Goal: Task Accomplishment & Management: Use online tool/utility

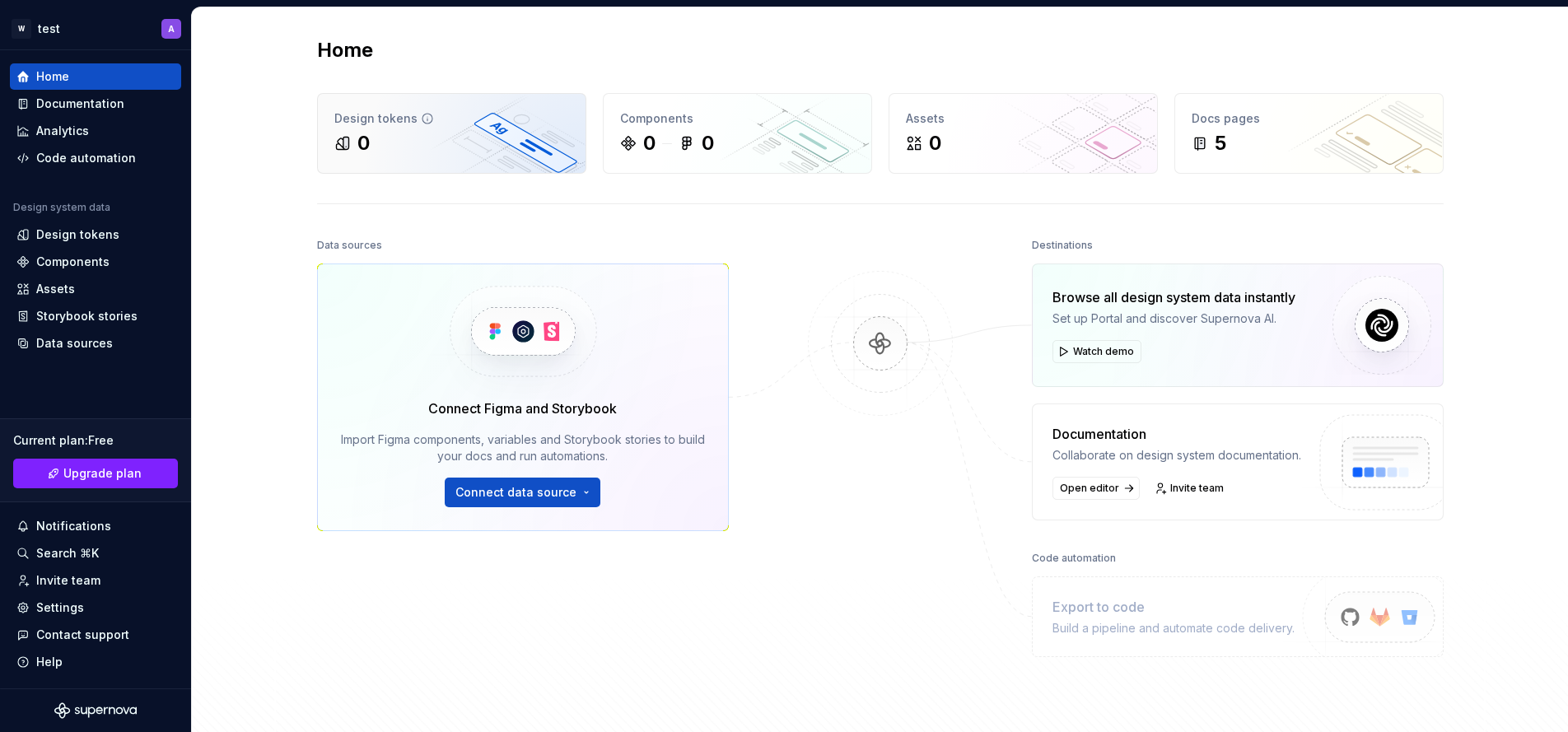
click at [418, 157] on div "Design tokens 0" at bounding box center [452, 134] width 268 height 79
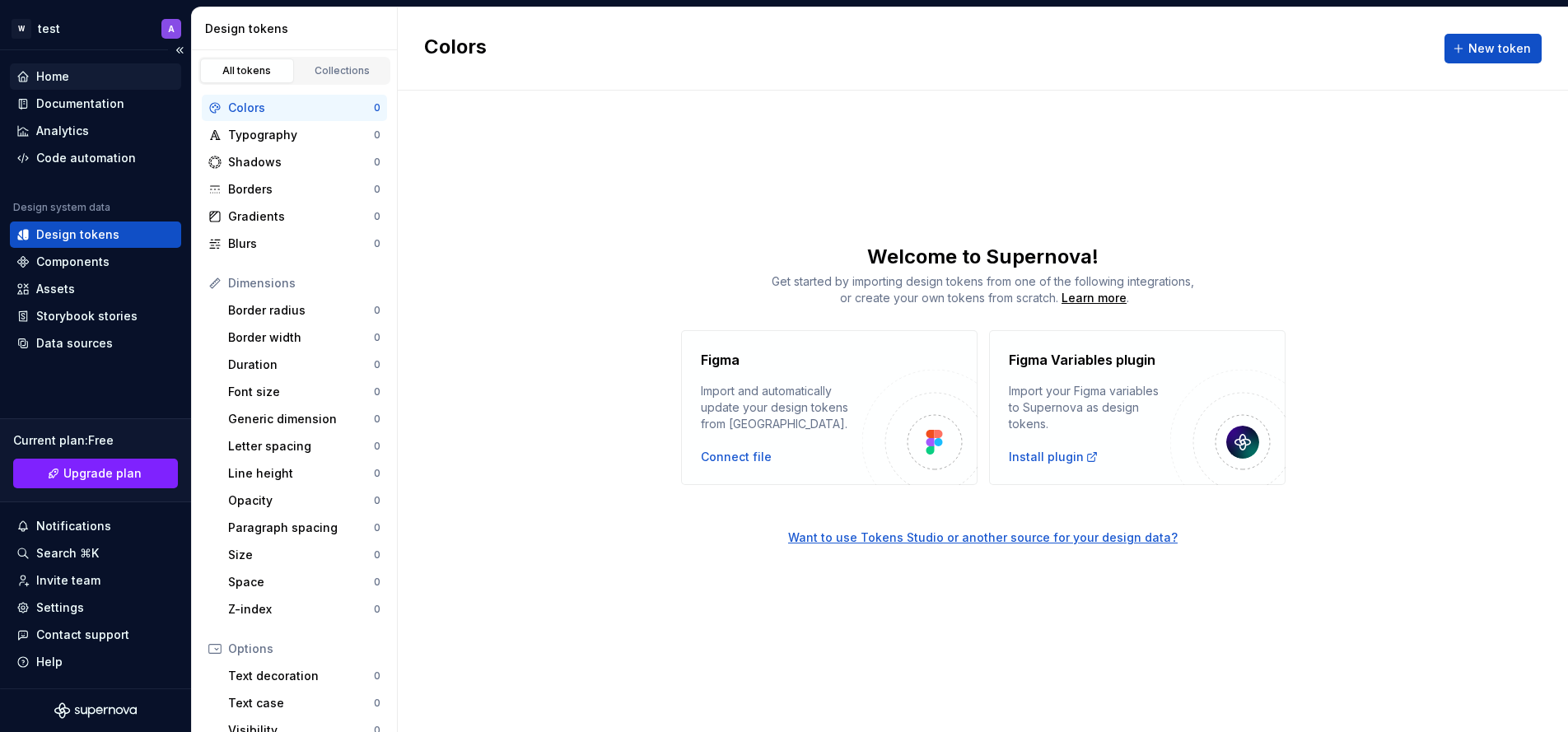
click at [67, 84] on div "Home" at bounding box center [53, 76] width 33 height 17
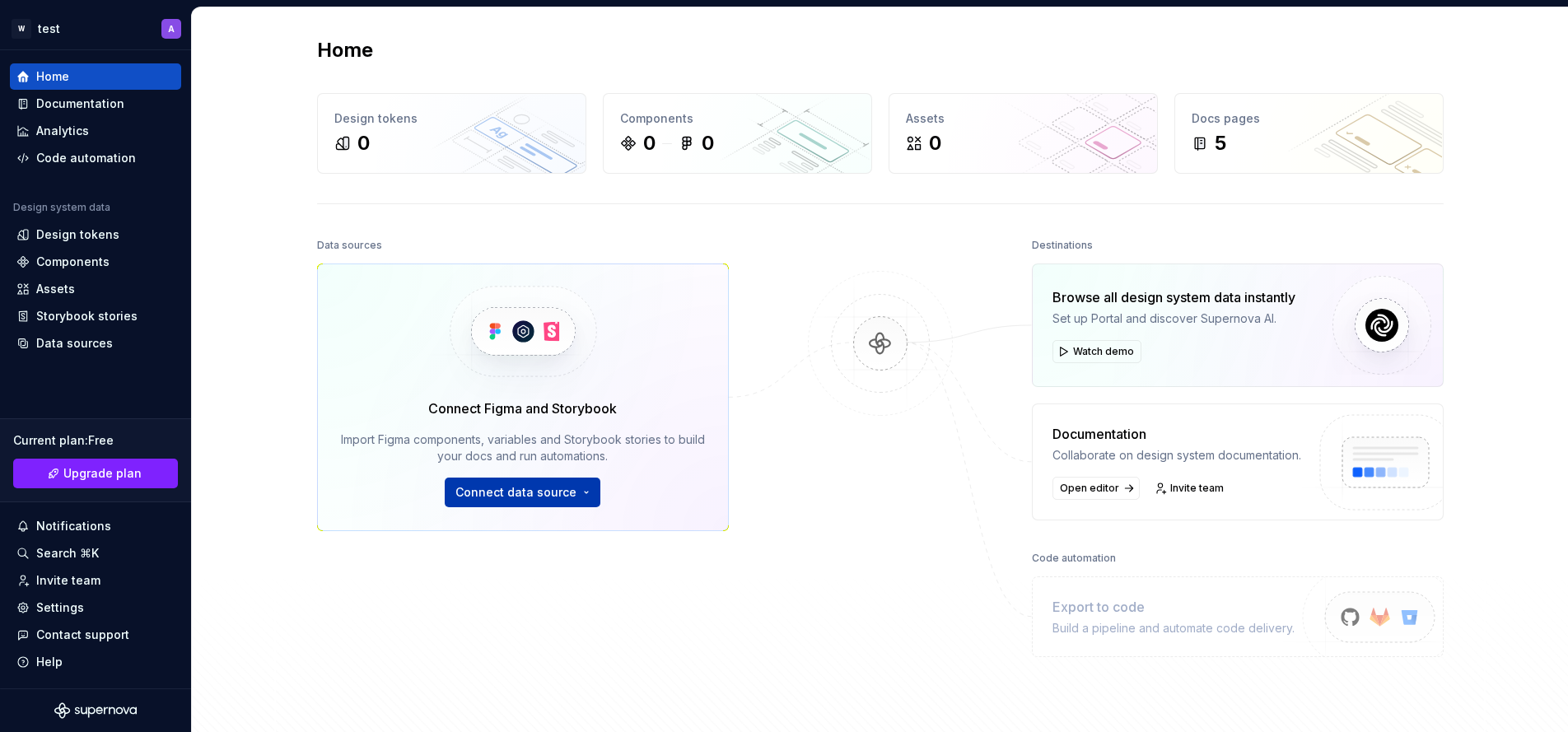
click at [542, 490] on span "Connect data source" at bounding box center [515, 492] width 121 height 17
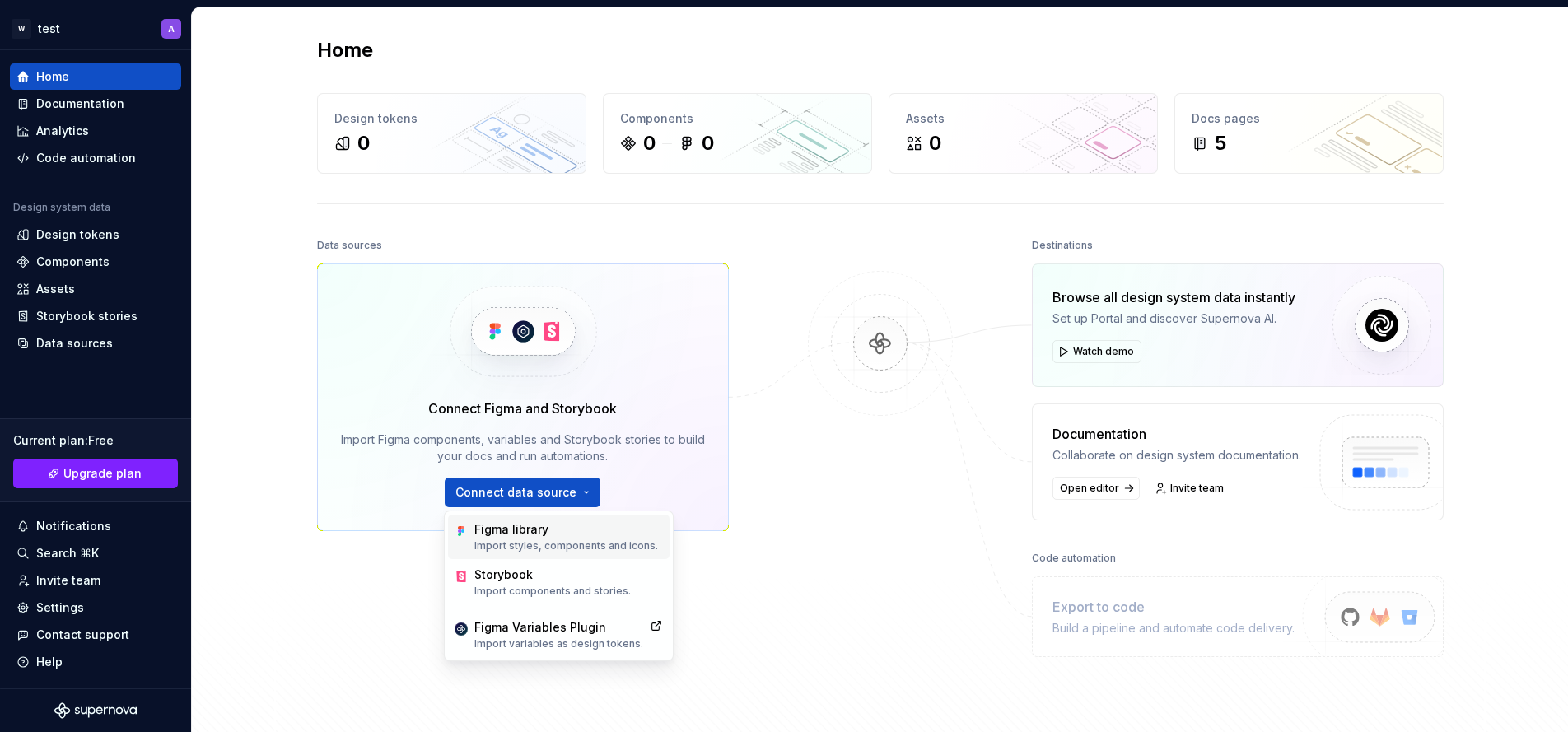
click at [547, 539] on p "Import styles, components and icons." at bounding box center [566, 545] width 183 height 13
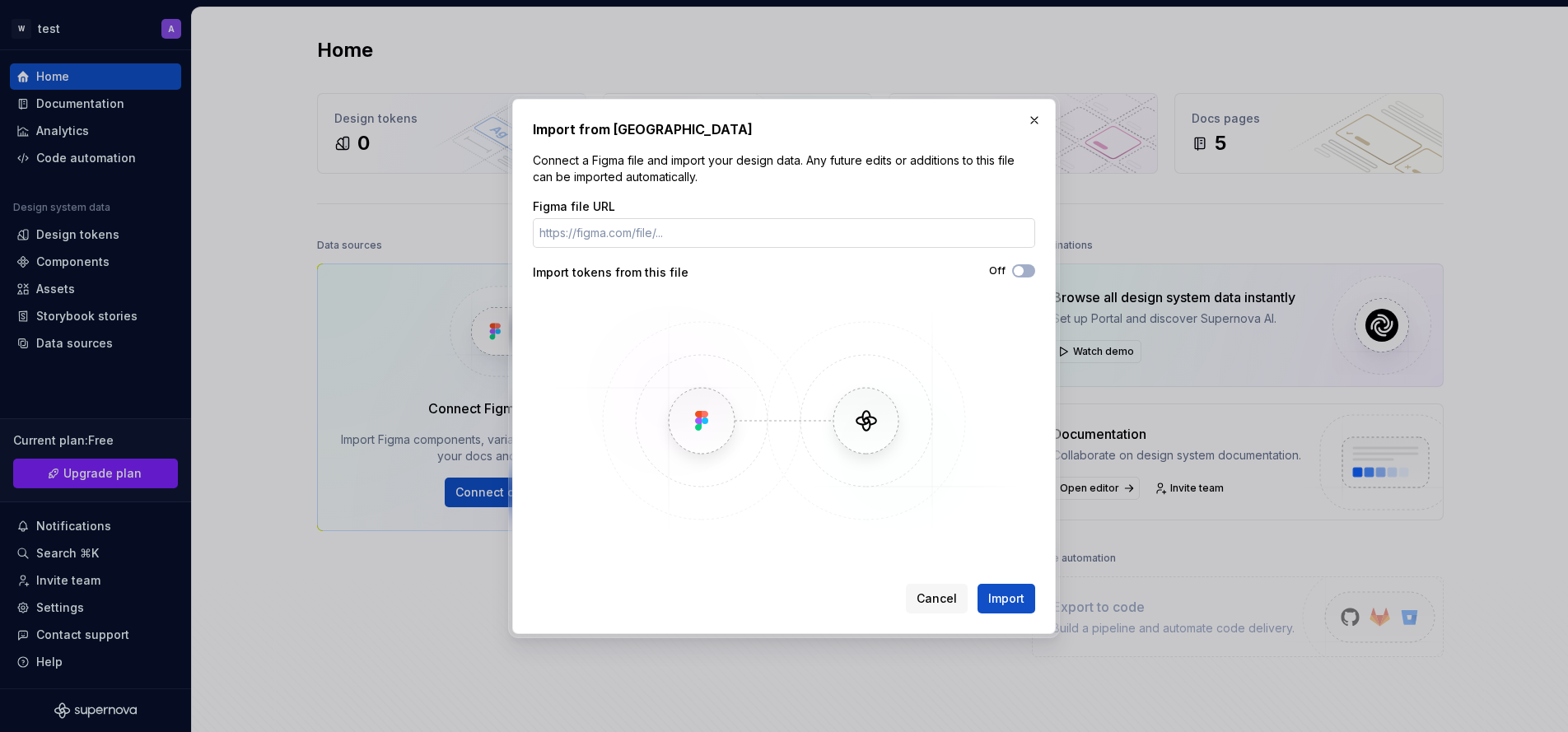
click at [595, 240] on input "Figma file URL" at bounding box center [784, 233] width 503 height 30
paste input "[URL][DOMAIN_NAME]"
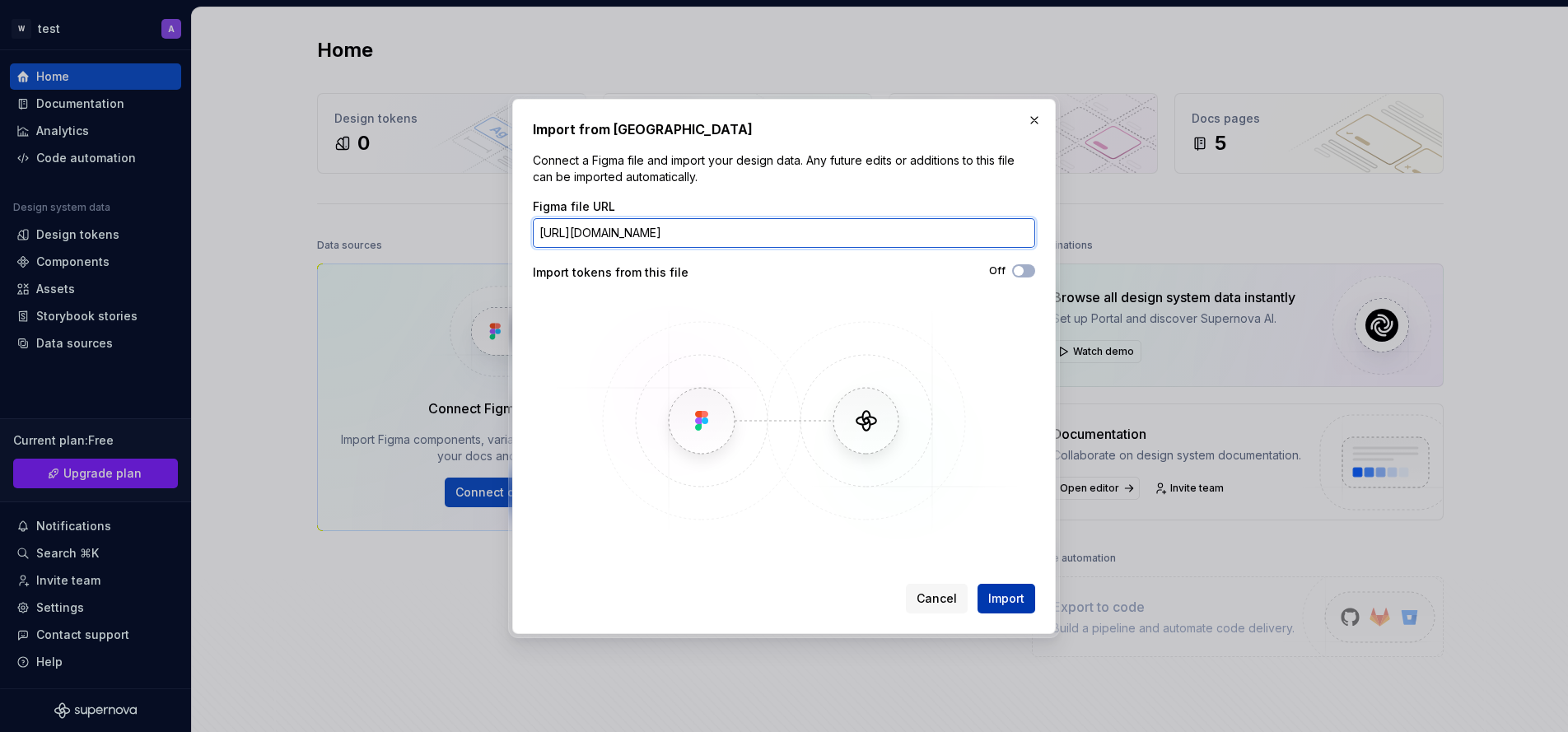
type input "[URL][DOMAIN_NAME]"
click at [1012, 601] on span "Import" at bounding box center [1006, 598] width 37 height 17
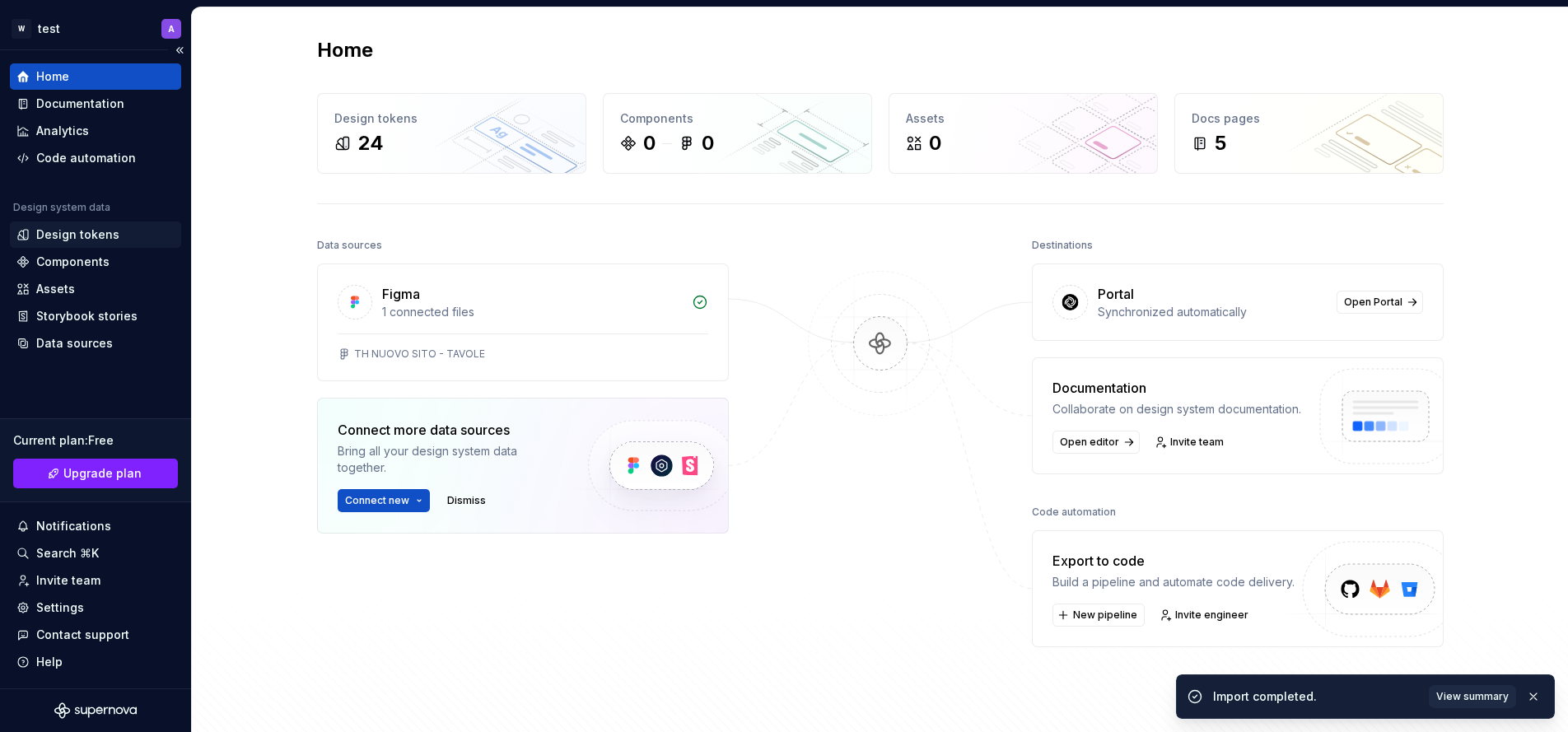
click at [70, 241] on div "Design tokens" at bounding box center [78, 234] width 83 height 17
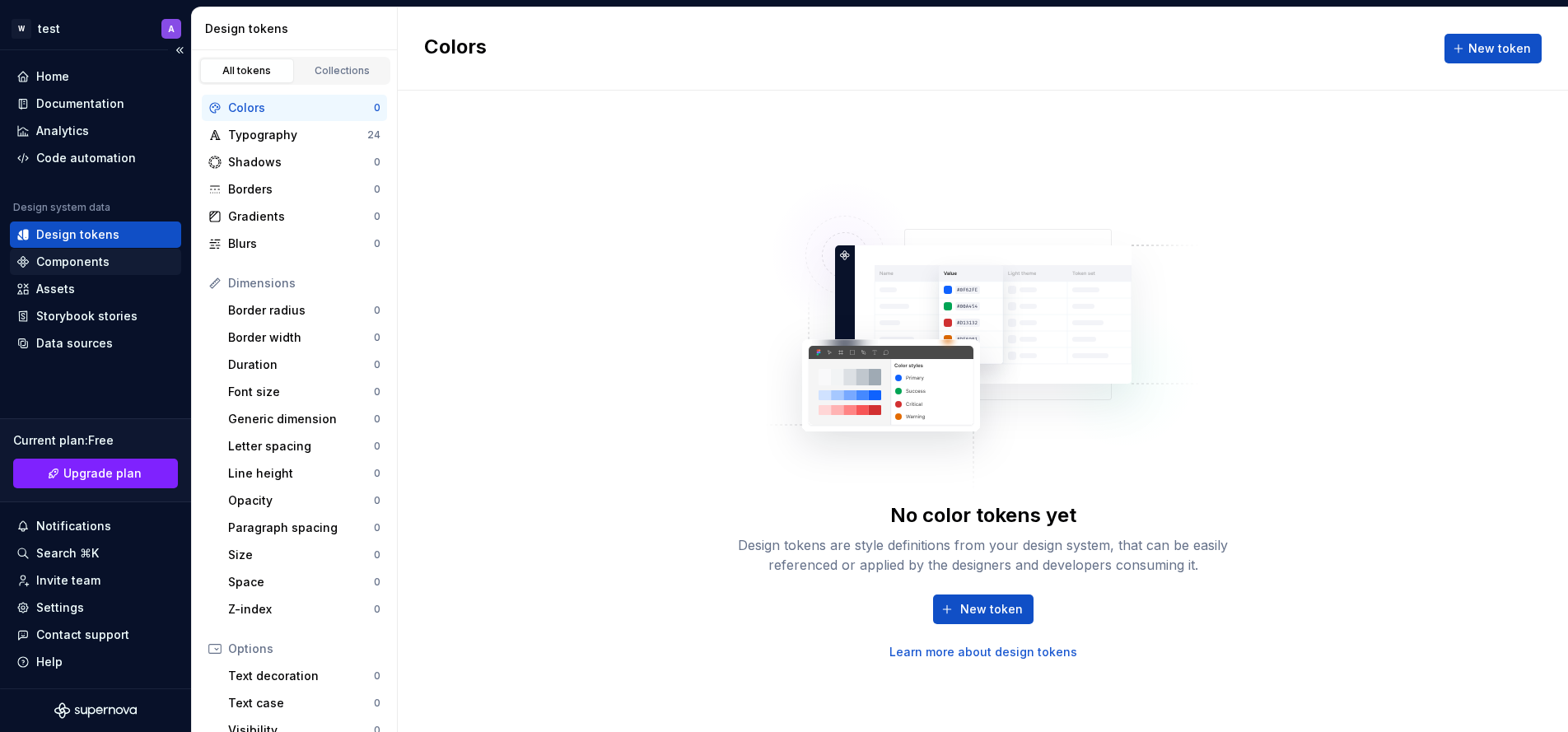
click at [74, 261] on div "Components" at bounding box center [73, 261] width 73 height 17
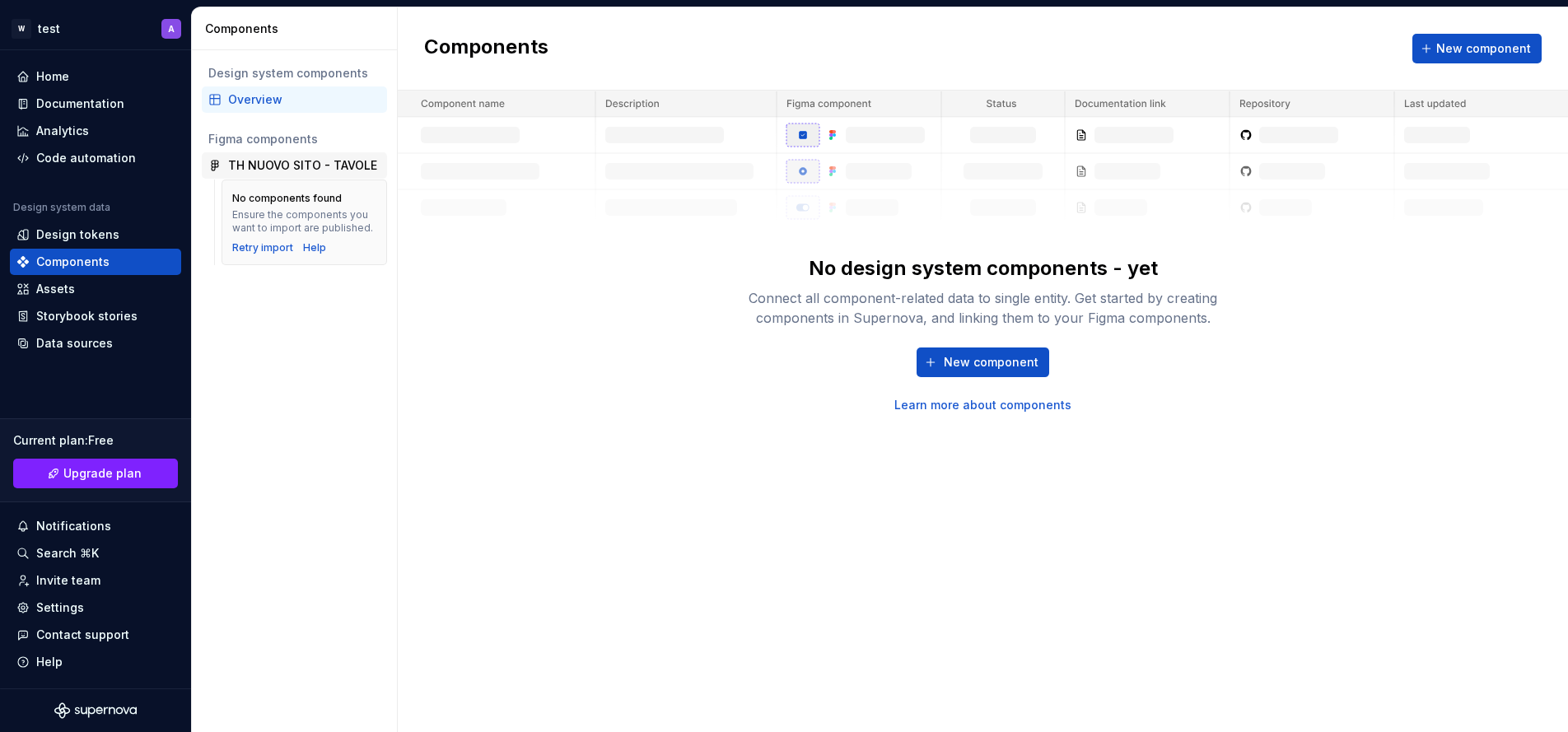
click at [332, 165] on div "TH NUOVO SITO - TAVOLE" at bounding box center [302, 165] width 149 height 17
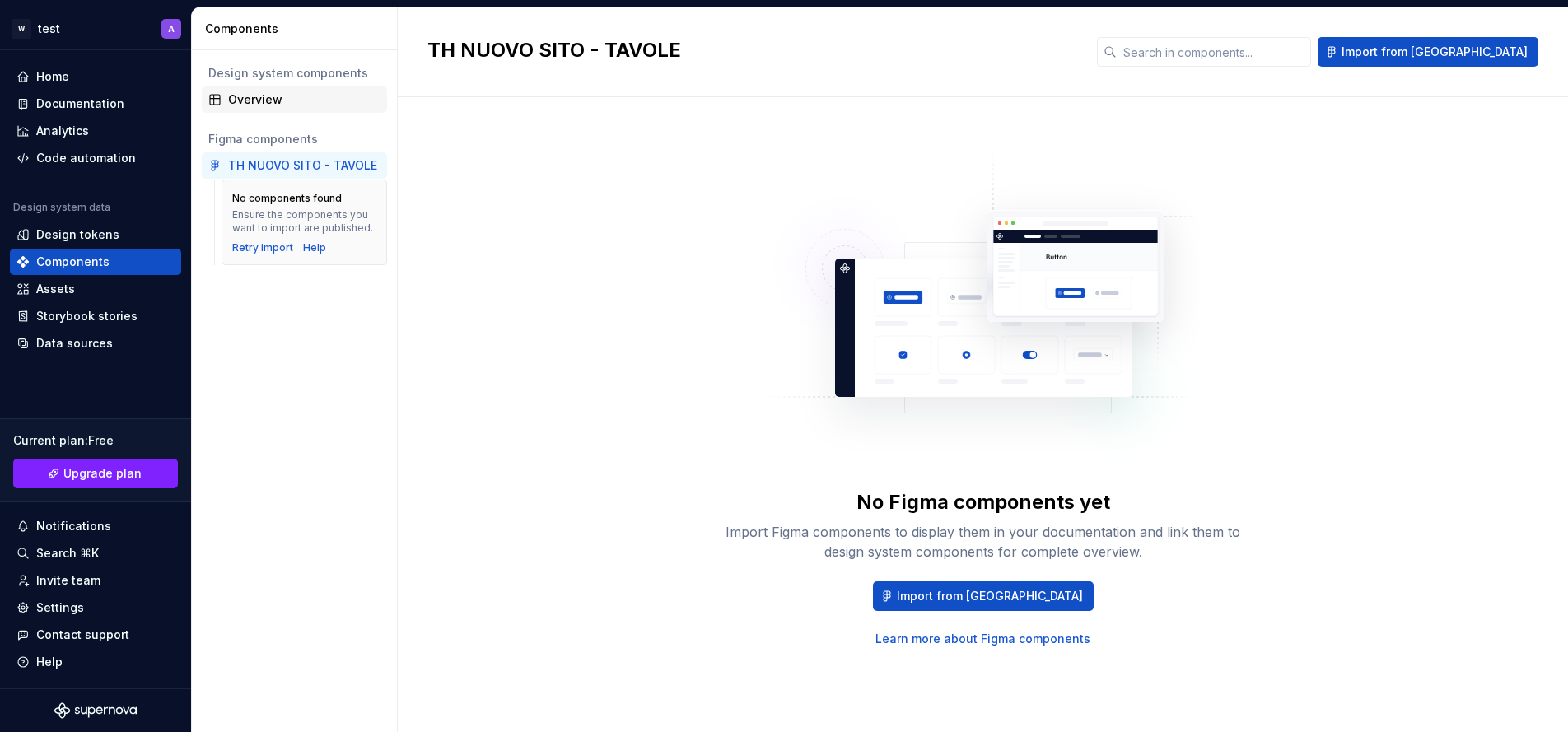
click at [240, 101] on div "Overview" at bounding box center [304, 99] width 153 height 17
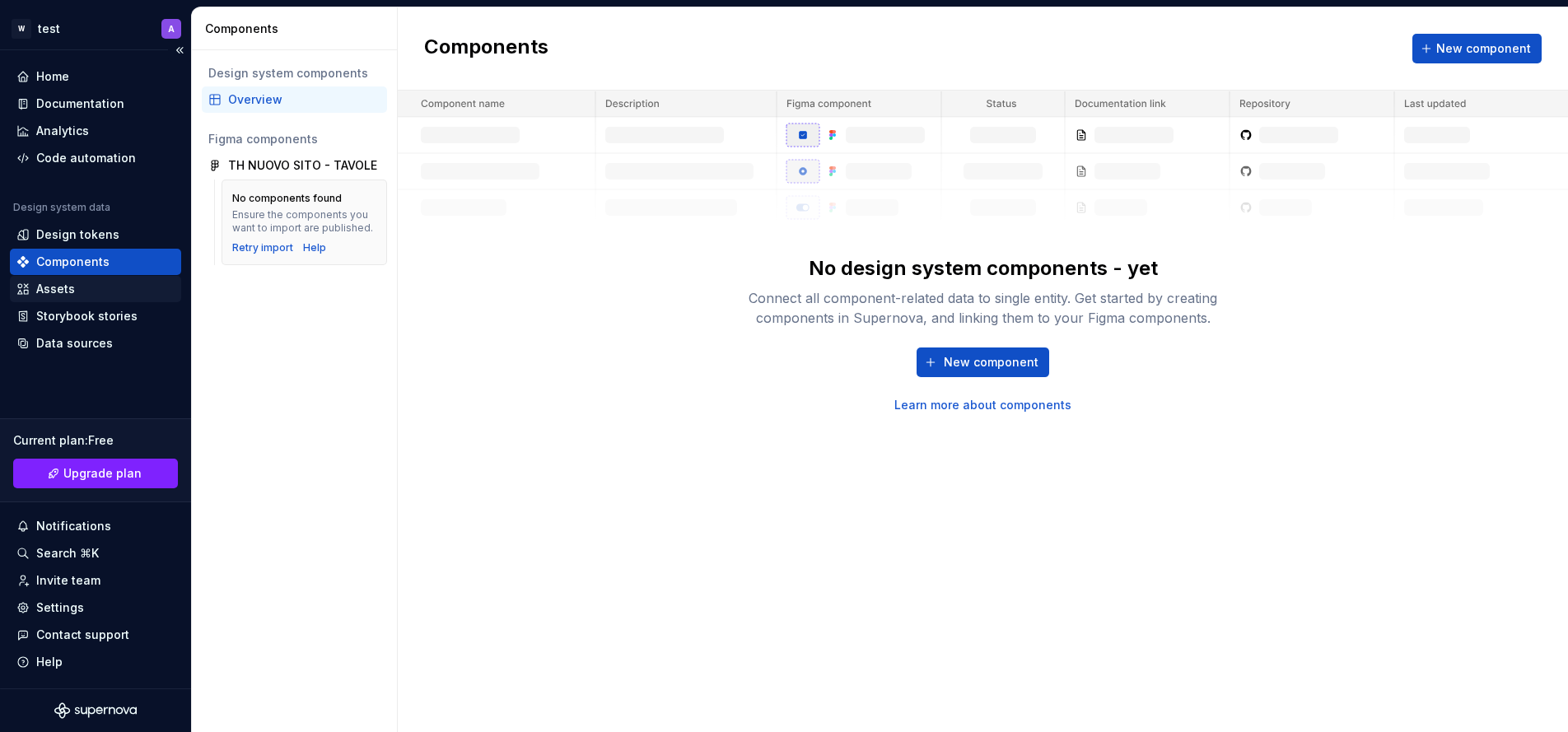
click at [80, 288] on div "Assets" at bounding box center [96, 288] width 159 height 17
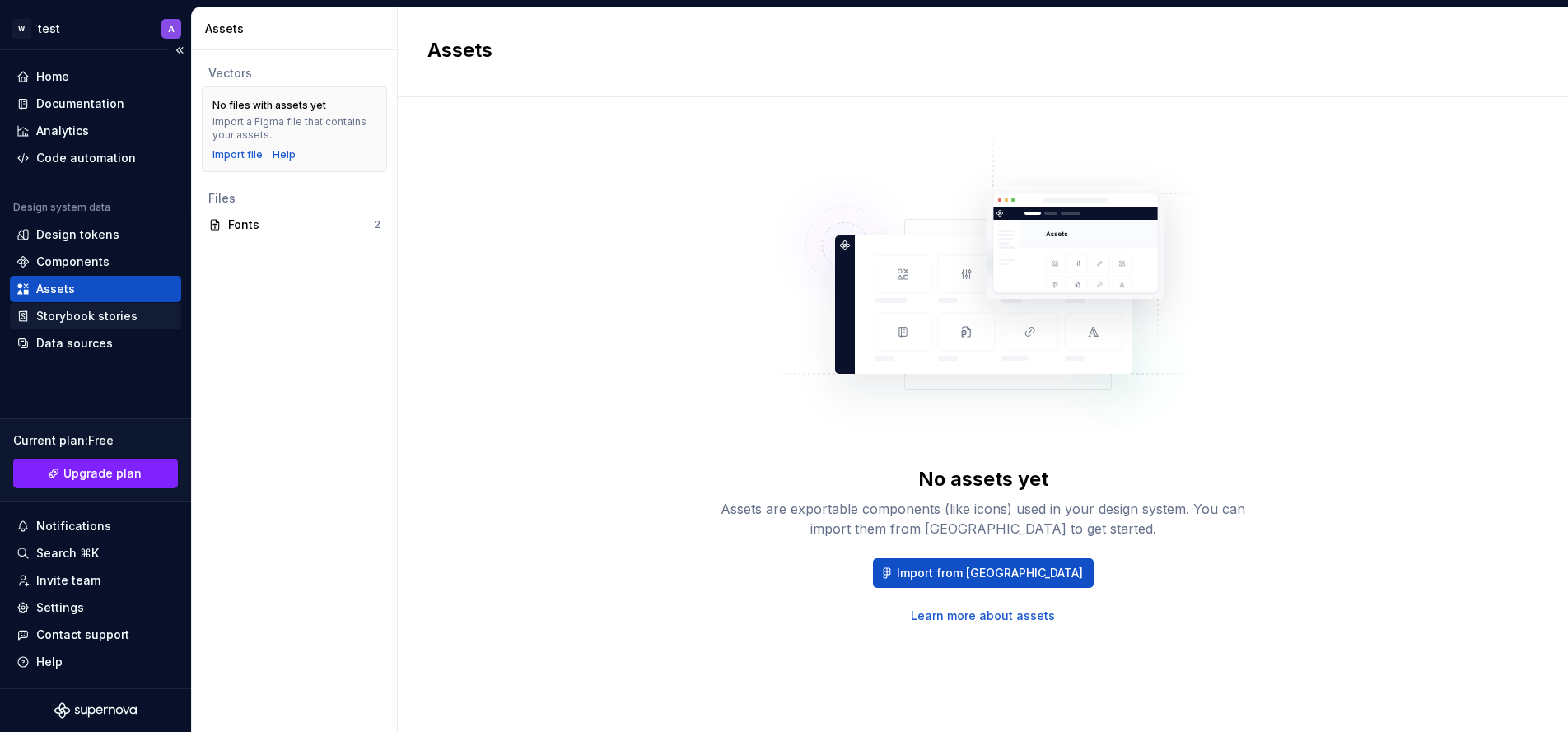
click at [89, 318] on div "Storybook stories" at bounding box center [87, 316] width 101 height 17
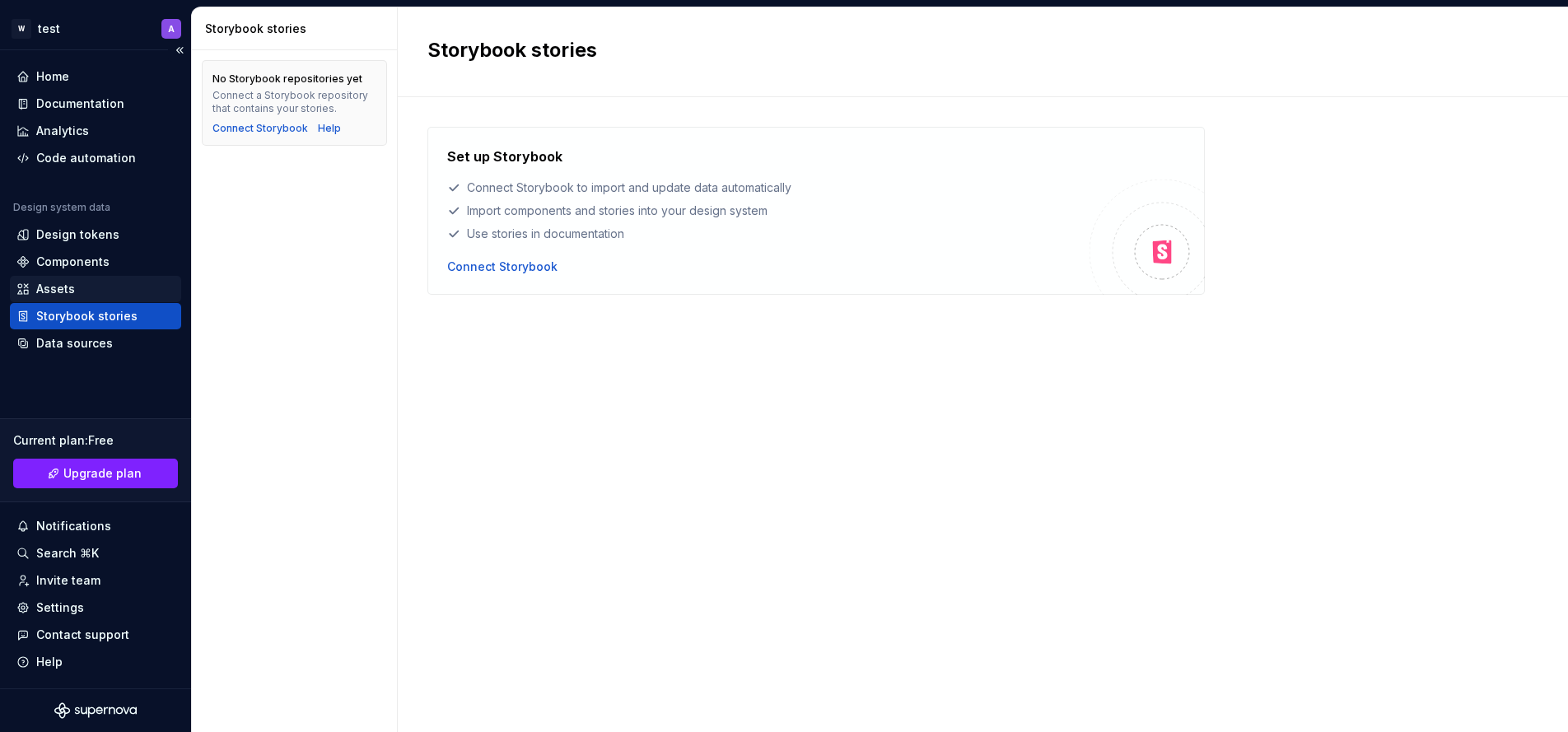
click at [93, 298] on div "Assets" at bounding box center [95, 288] width 171 height 27
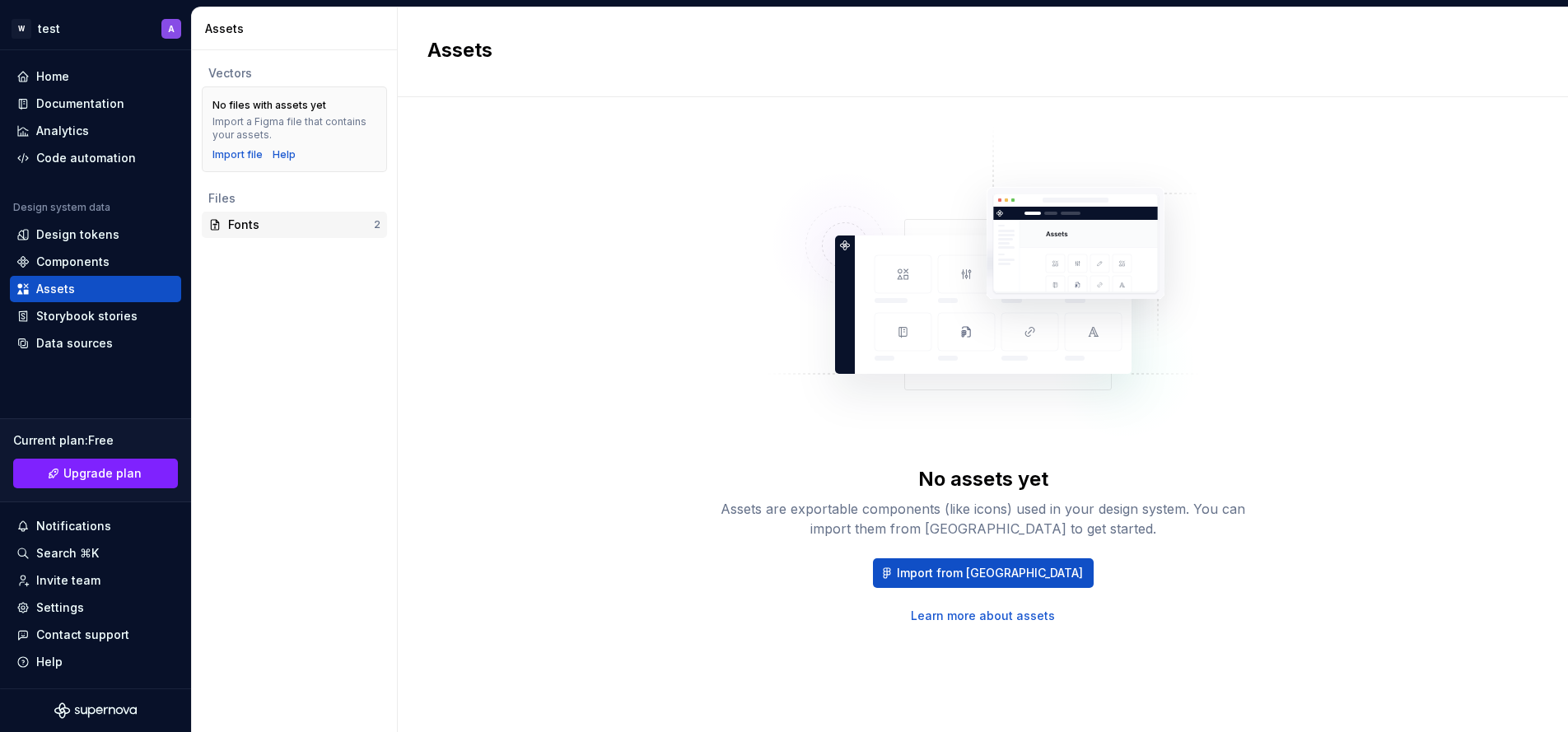
click at [256, 222] on div "Fonts" at bounding box center [300, 225] width 146 height 17
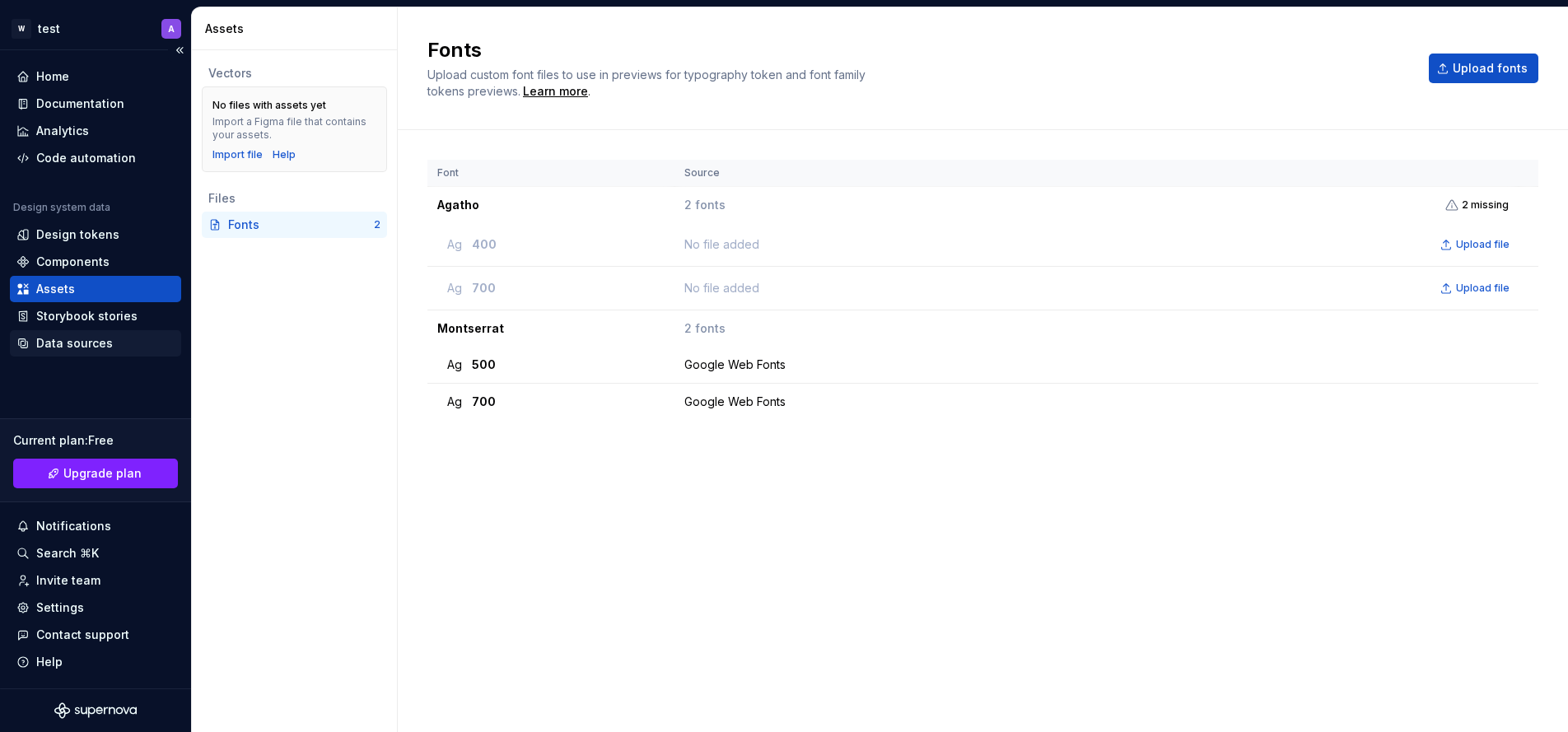
click at [83, 347] on div "Data sources" at bounding box center [74, 343] width 76 height 17
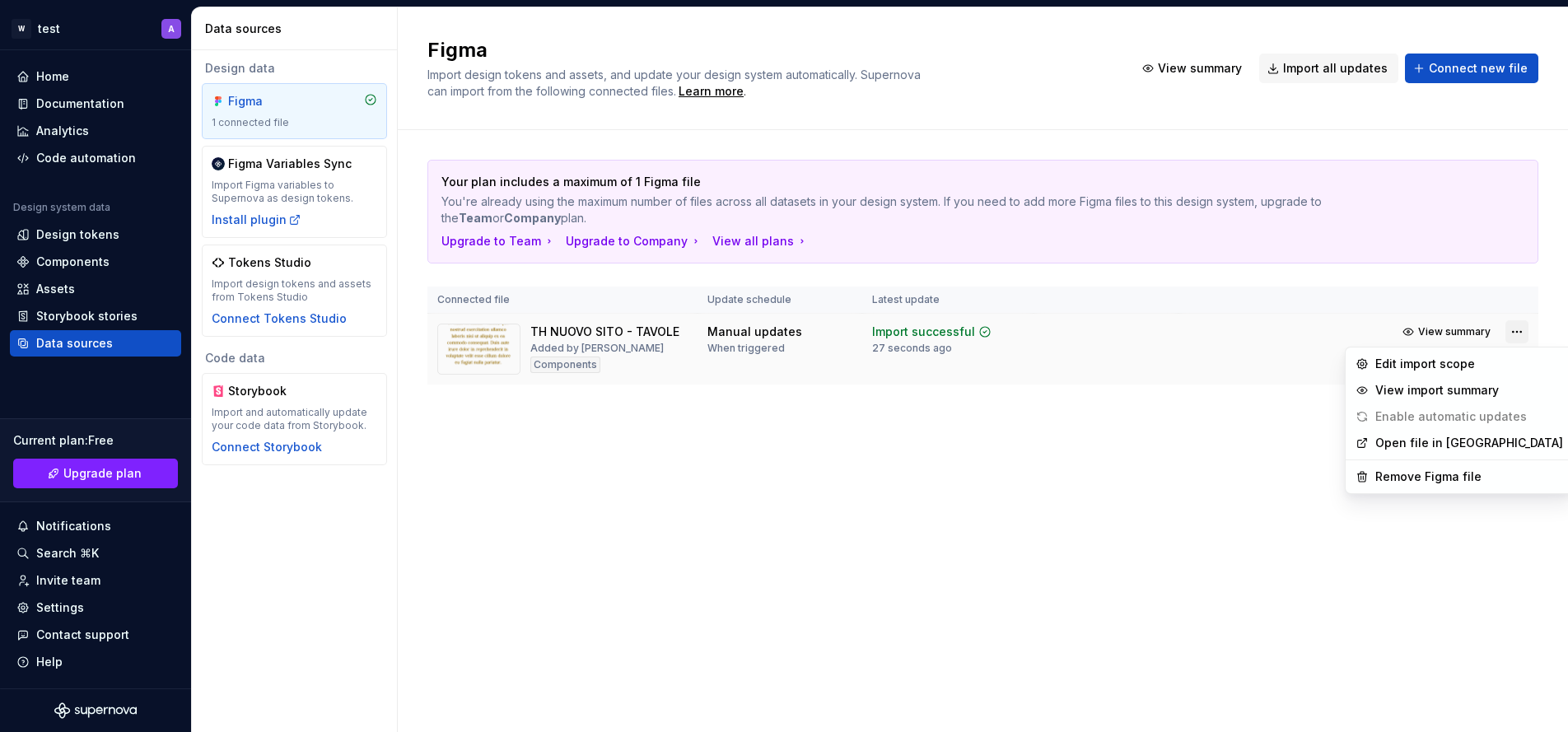
click at [1522, 330] on html "W test A Home Documentation Analytics Code automation Design system data Design…" at bounding box center [784, 366] width 1568 height 732
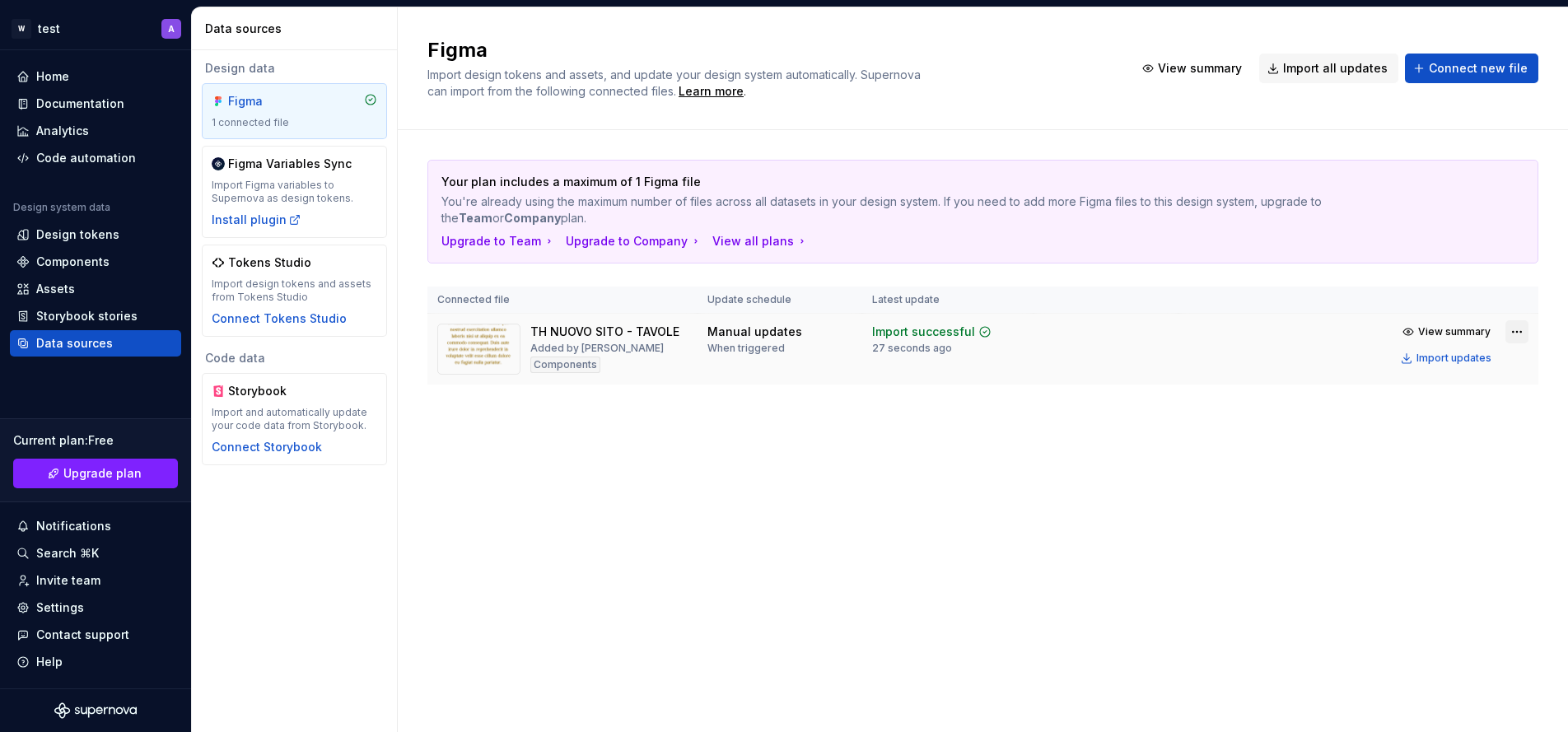
click at [1522, 330] on html "W test A Home Documentation Analytics Code automation Design system data Design…" at bounding box center [784, 366] width 1568 height 732
click at [102, 231] on div "Design tokens" at bounding box center [78, 234] width 83 height 17
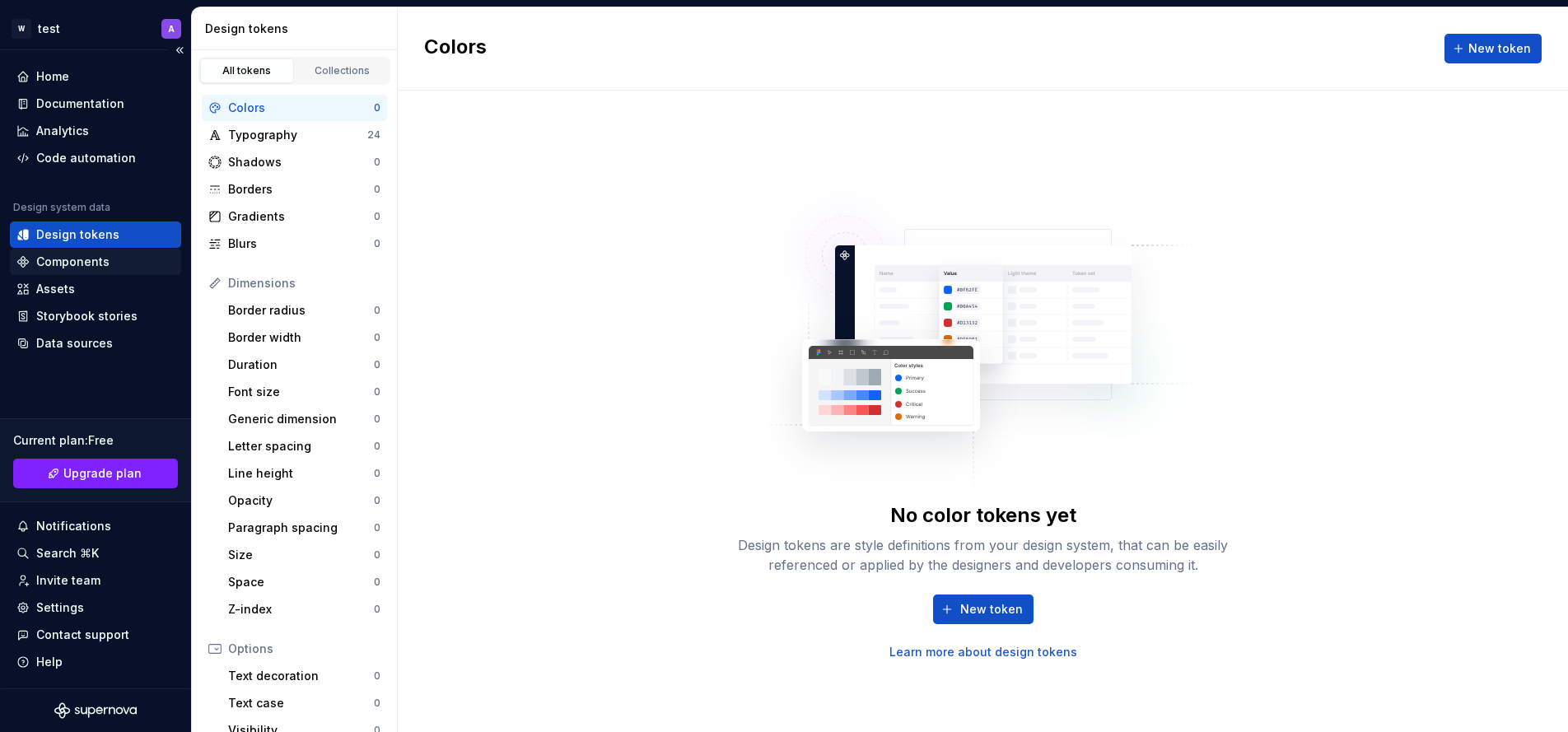
click at [102, 260] on div "Components" at bounding box center [73, 261] width 73 height 17
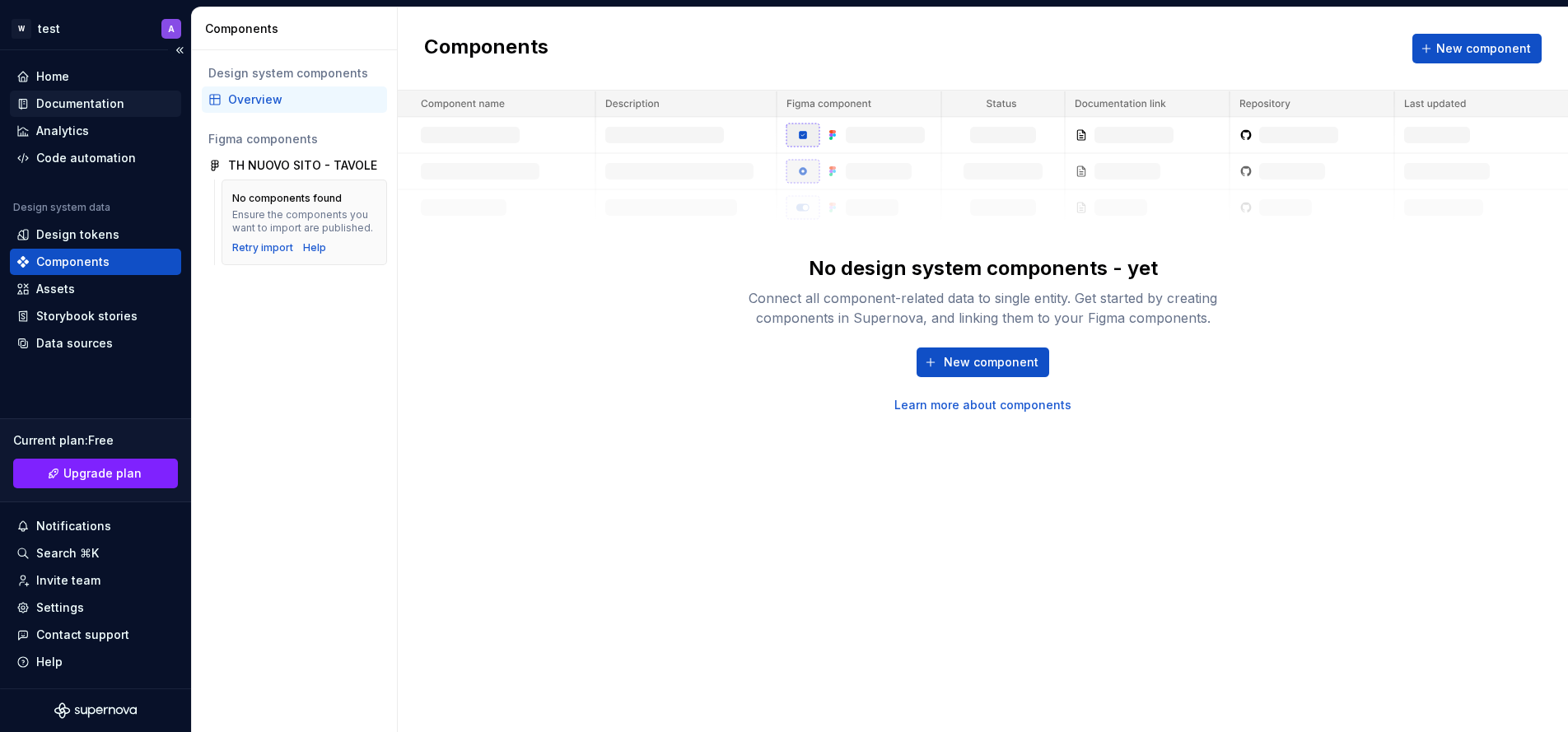
click at [94, 100] on div "Documentation" at bounding box center [80, 103] width 88 height 17
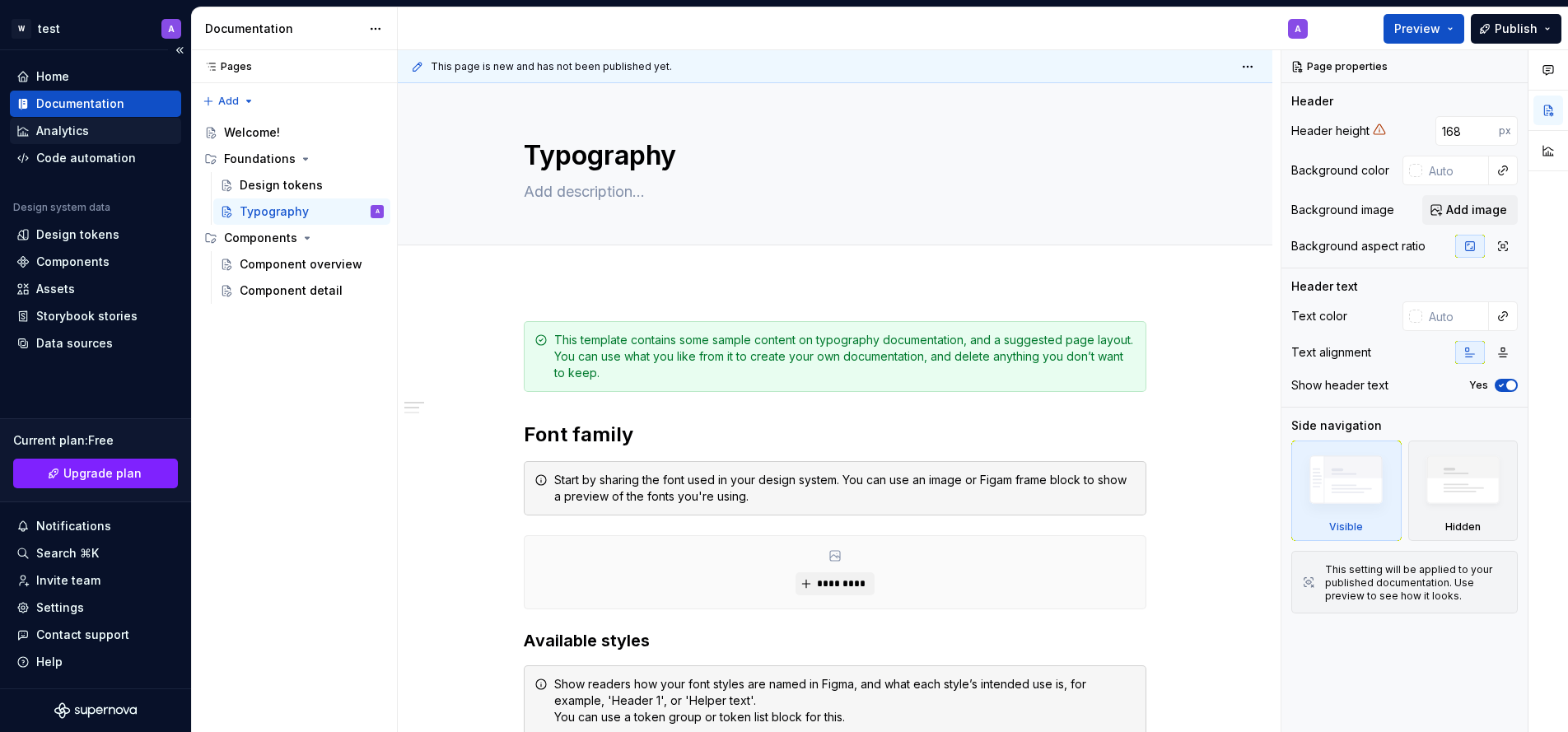
click at [98, 138] on div "Analytics" at bounding box center [96, 131] width 159 height 17
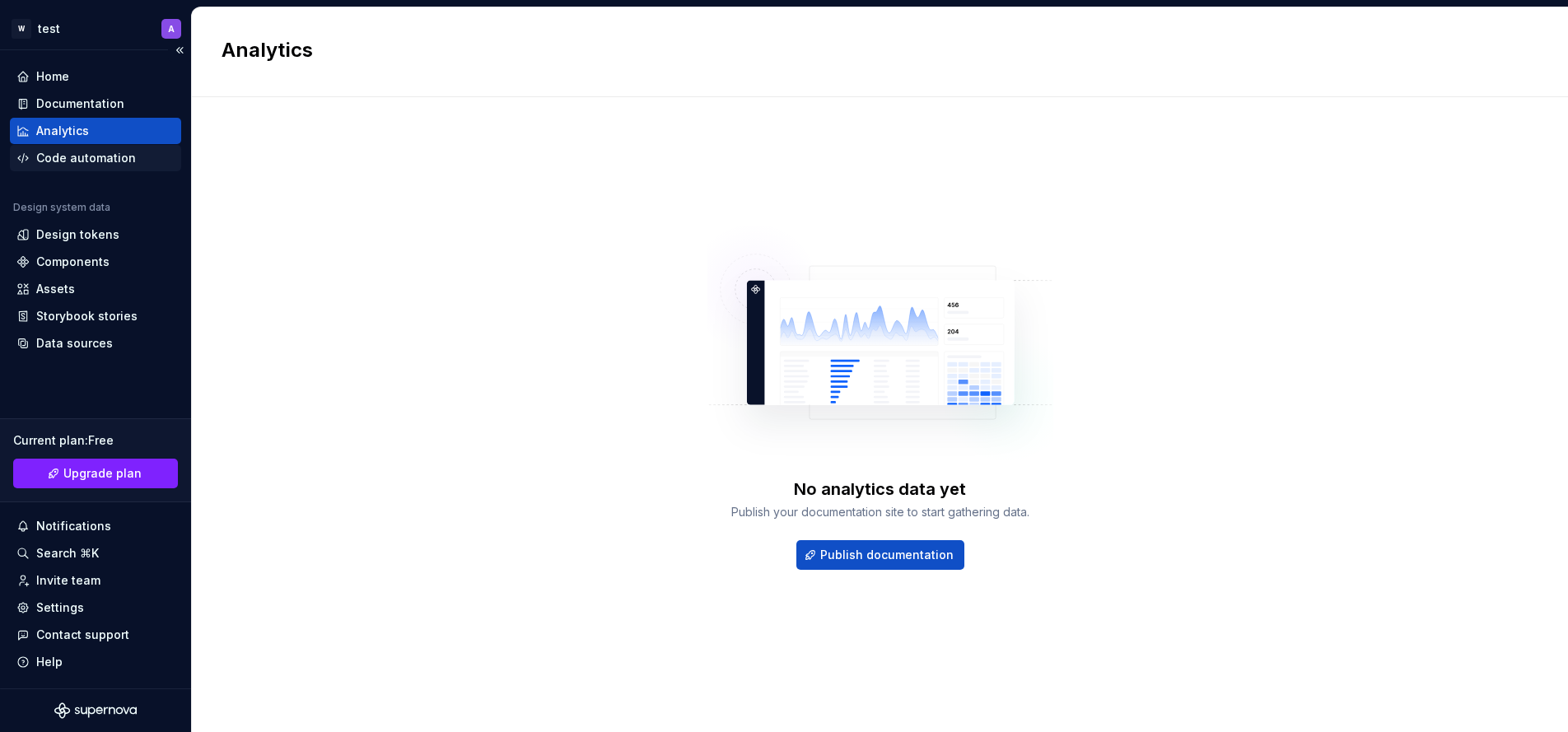
click at [123, 167] on div "Code automation" at bounding box center [95, 157] width 171 height 27
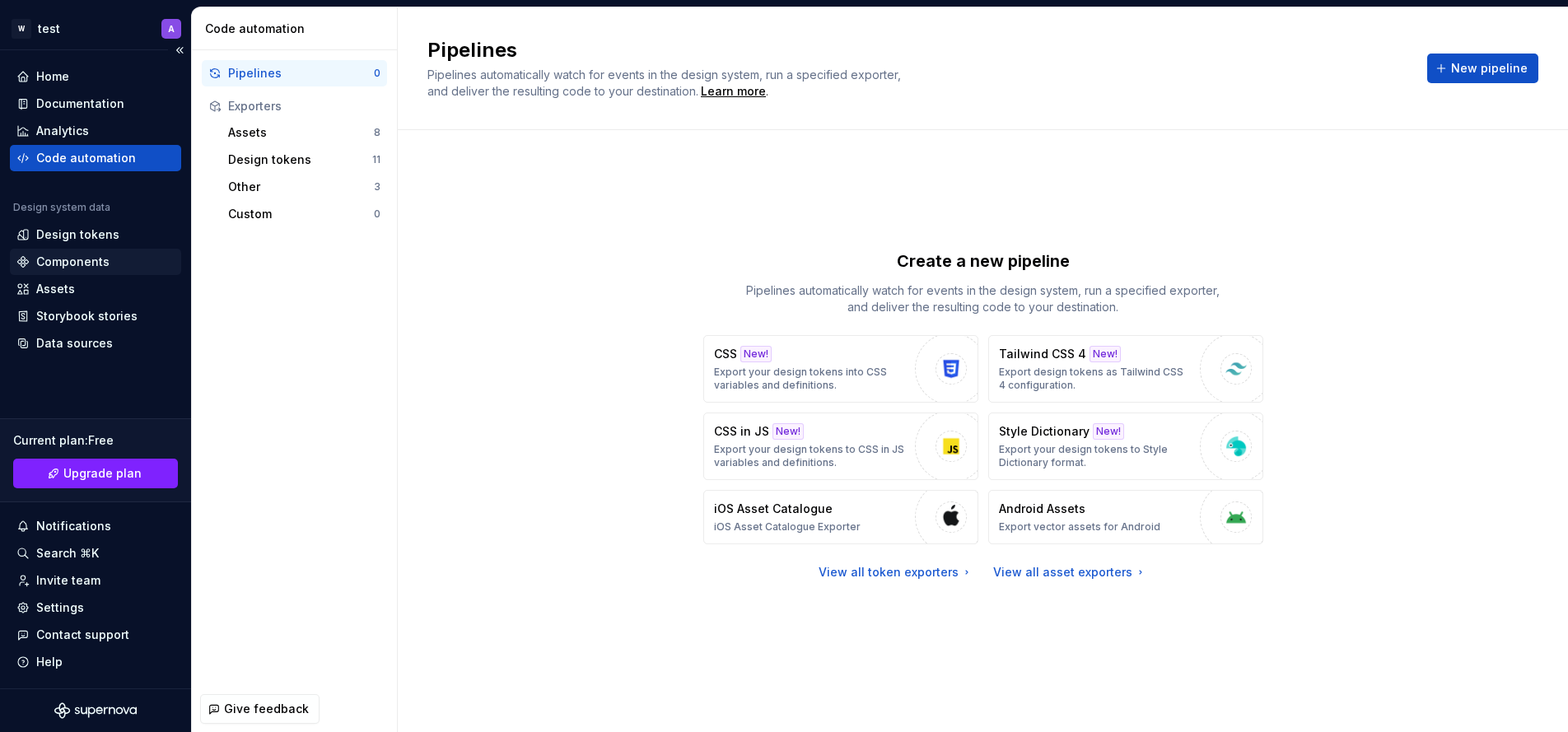
click at [124, 262] on div "Components" at bounding box center [96, 261] width 159 height 17
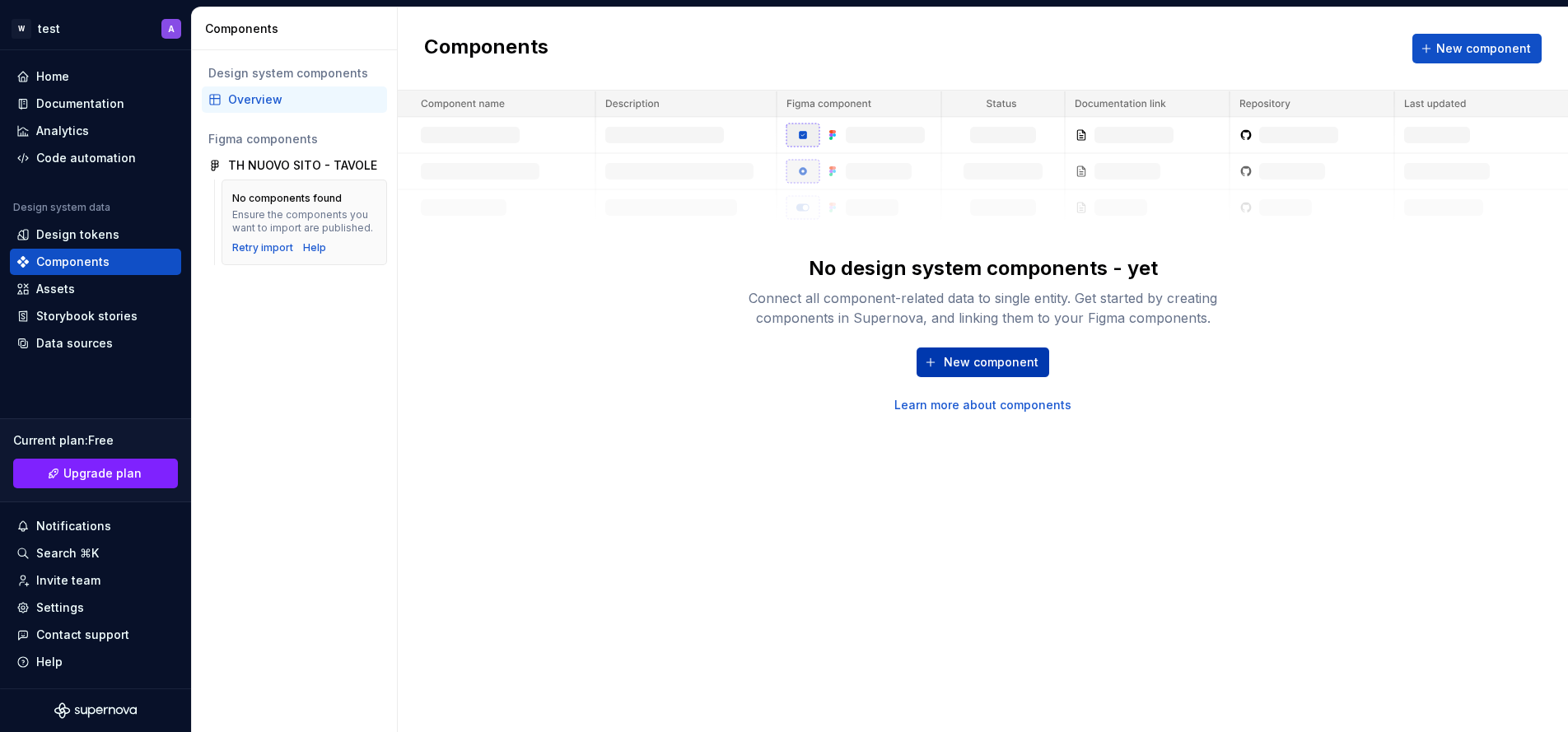
click at [1000, 363] on span "New component" at bounding box center [991, 362] width 95 height 17
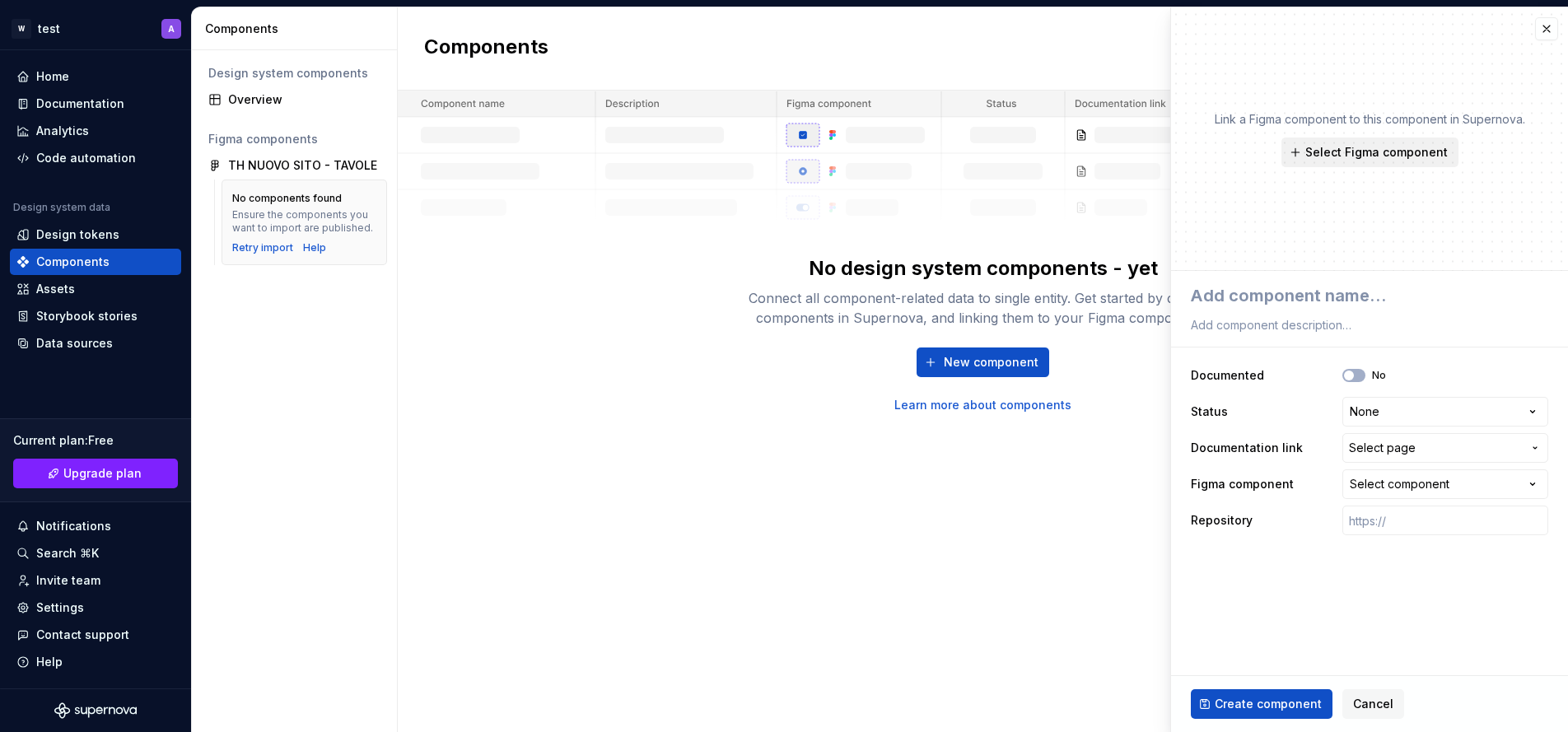
click at [1339, 160] on button "Select Figma component" at bounding box center [1370, 153] width 177 height 30
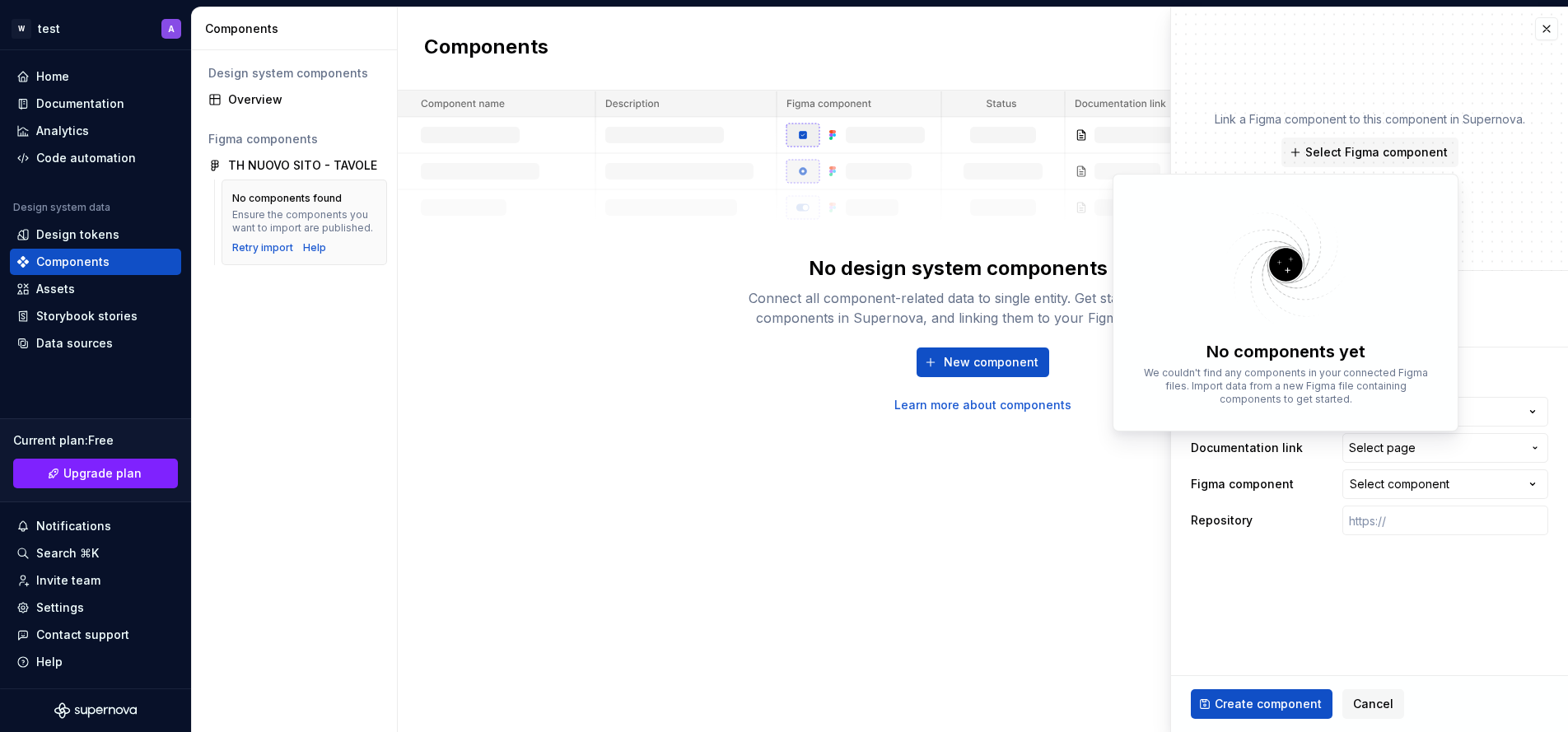
type textarea "*"
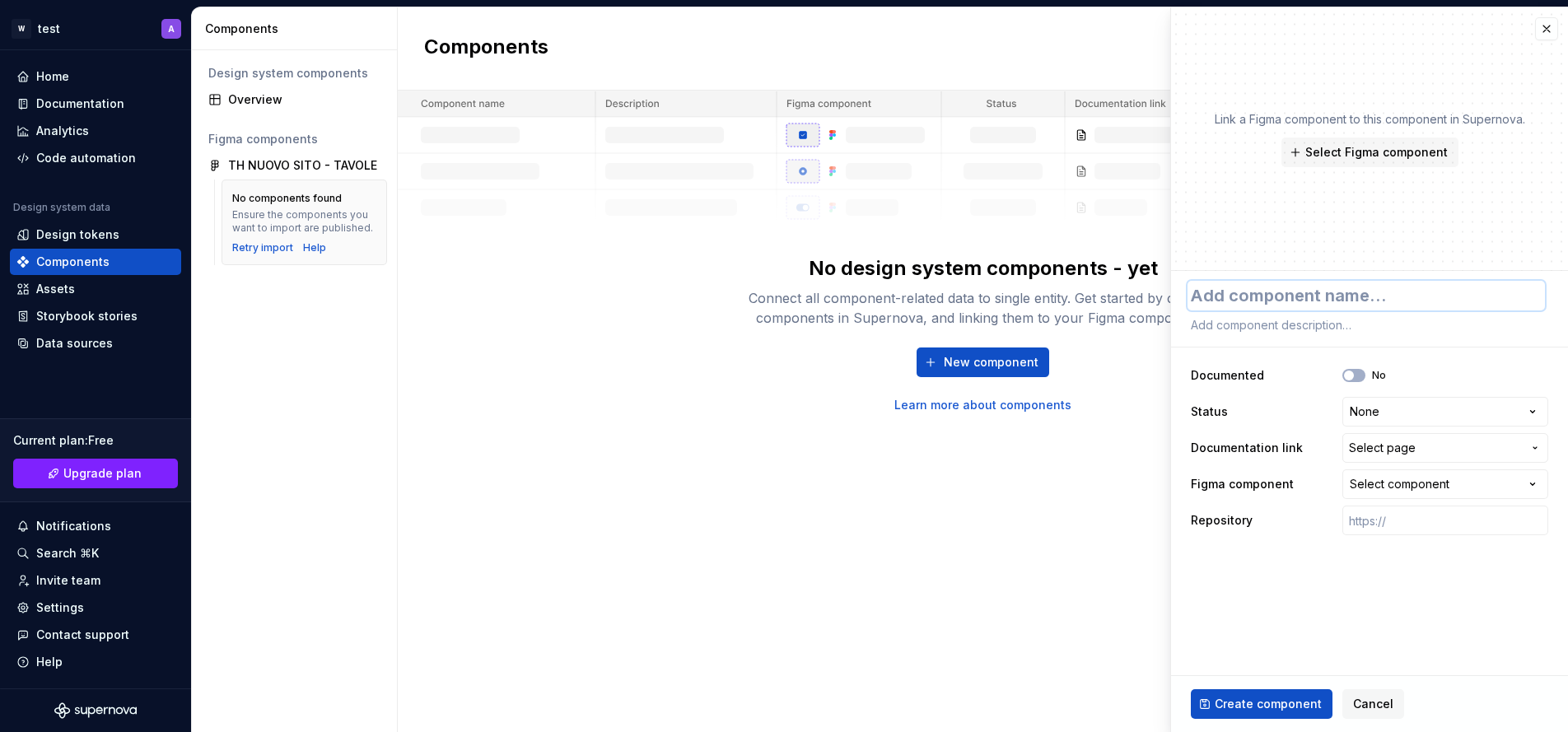
click at [1241, 304] on textarea at bounding box center [1366, 295] width 358 height 30
click at [960, 525] on div "Components New component No design system components - yet Connect all componen…" at bounding box center [982, 368] width 1171 height 724
click at [958, 535] on div "Components New component No design system components - yet Connect all componen…" at bounding box center [982, 368] width 1171 height 724
click at [254, 246] on div "Retry import" at bounding box center [262, 247] width 60 height 13
type textarea "*"
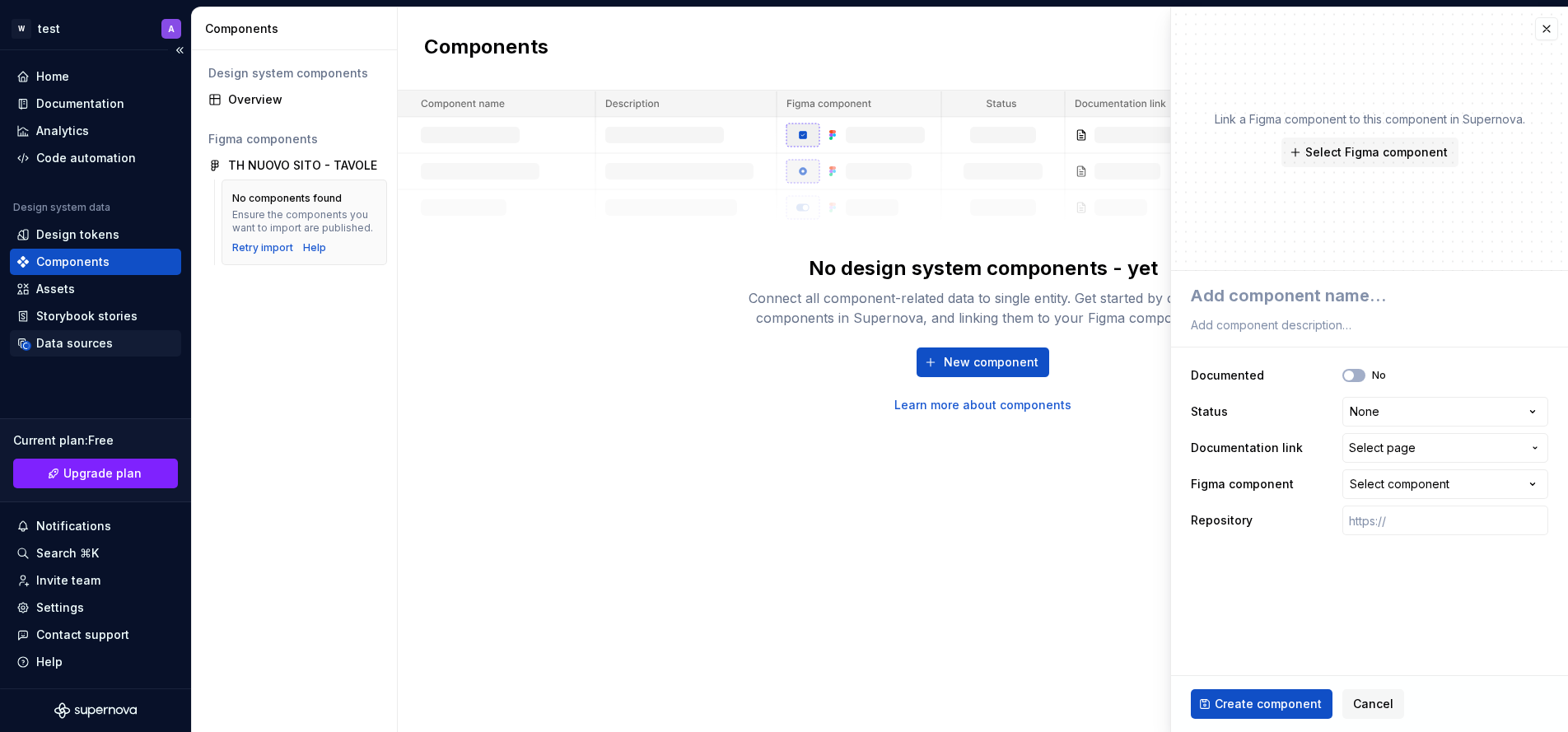
click at [86, 353] on div "Data sources" at bounding box center [95, 343] width 171 height 27
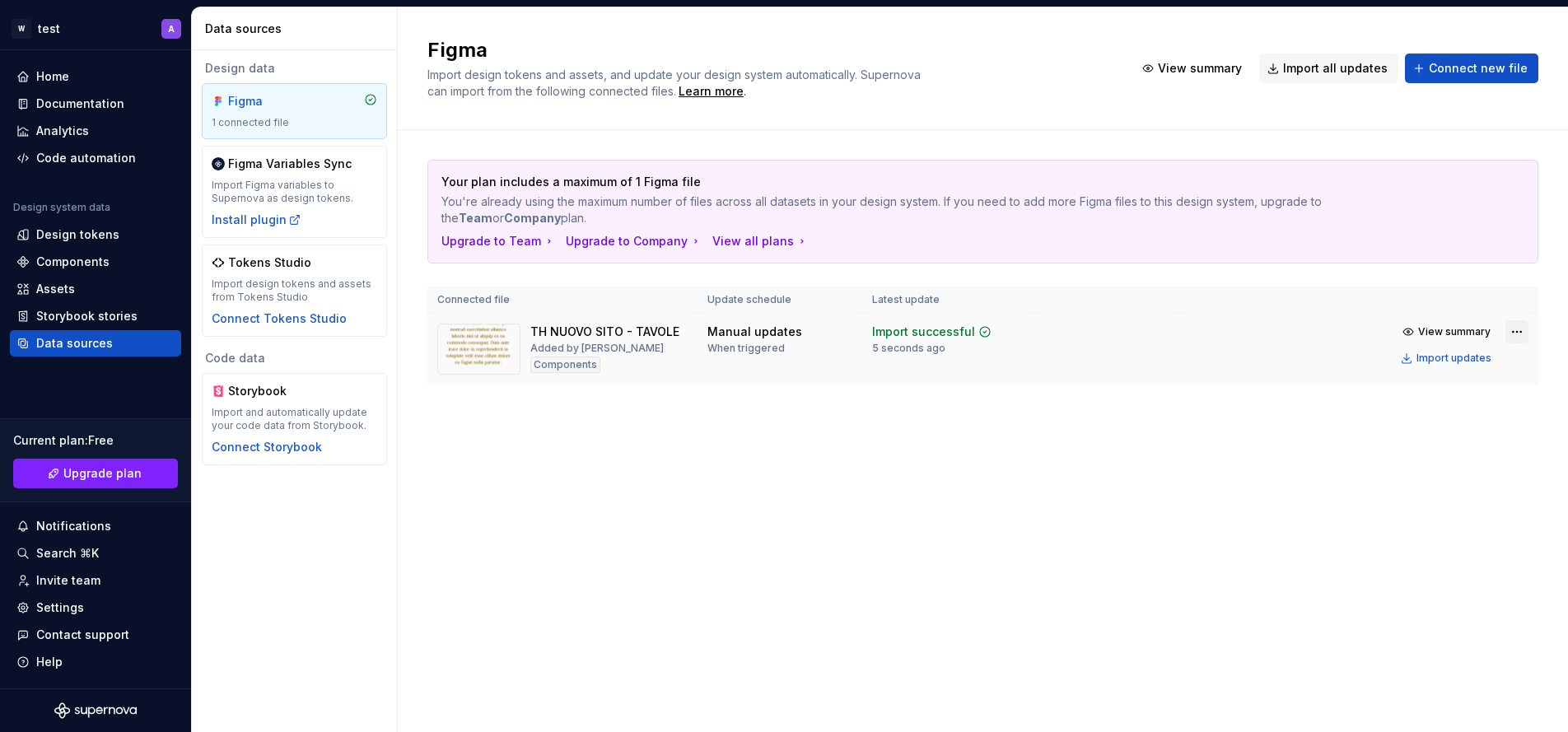
click at [1512, 333] on html "W test A Home Documentation Analytics Code automation Design system data Design…" at bounding box center [784, 366] width 1568 height 732
click at [1245, 476] on html "W test A Home Documentation Analytics Code automation Design system data Design…" at bounding box center [784, 366] width 1568 height 732
click at [1204, 60] on span "View summary" at bounding box center [1199, 68] width 84 height 17
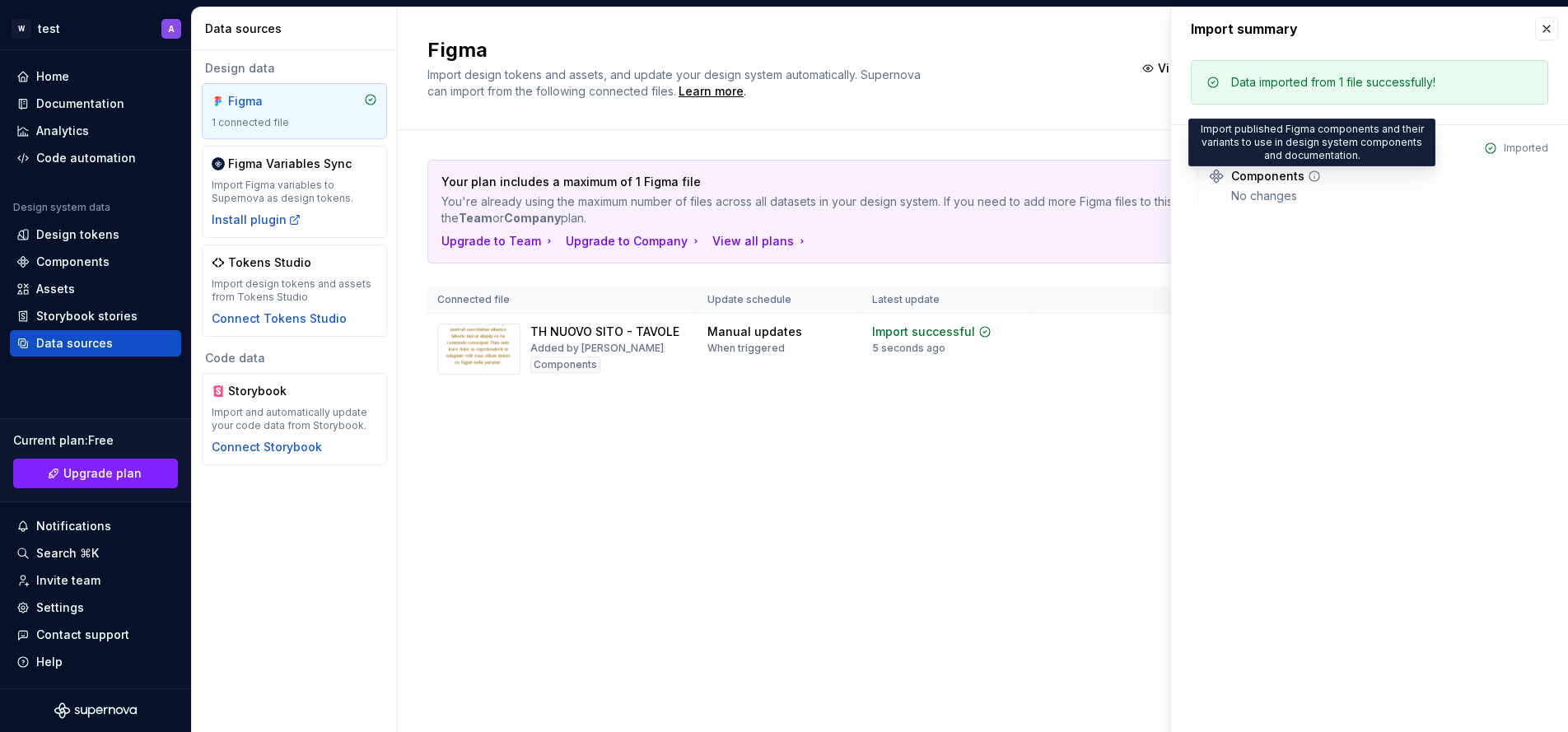
click at [1312, 176] on icon at bounding box center [1313, 175] width 13 height 13
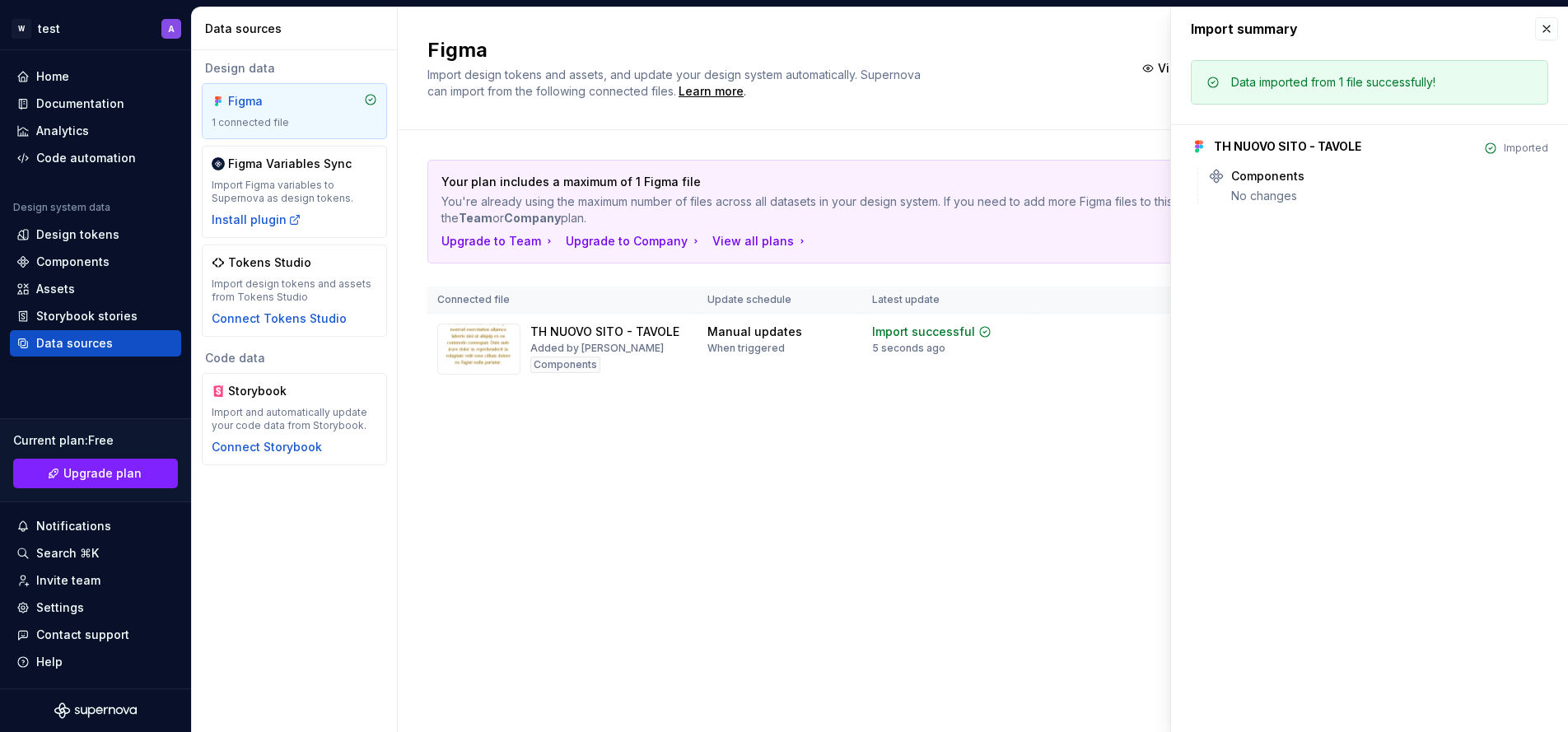
click at [1093, 498] on div "Figma Import design tokens and assets, and update your design system automatica…" at bounding box center [982, 368] width 1171 height 724
click at [1548, 27] on button "button" at bounding box center [1546, 28] width 23 height 23
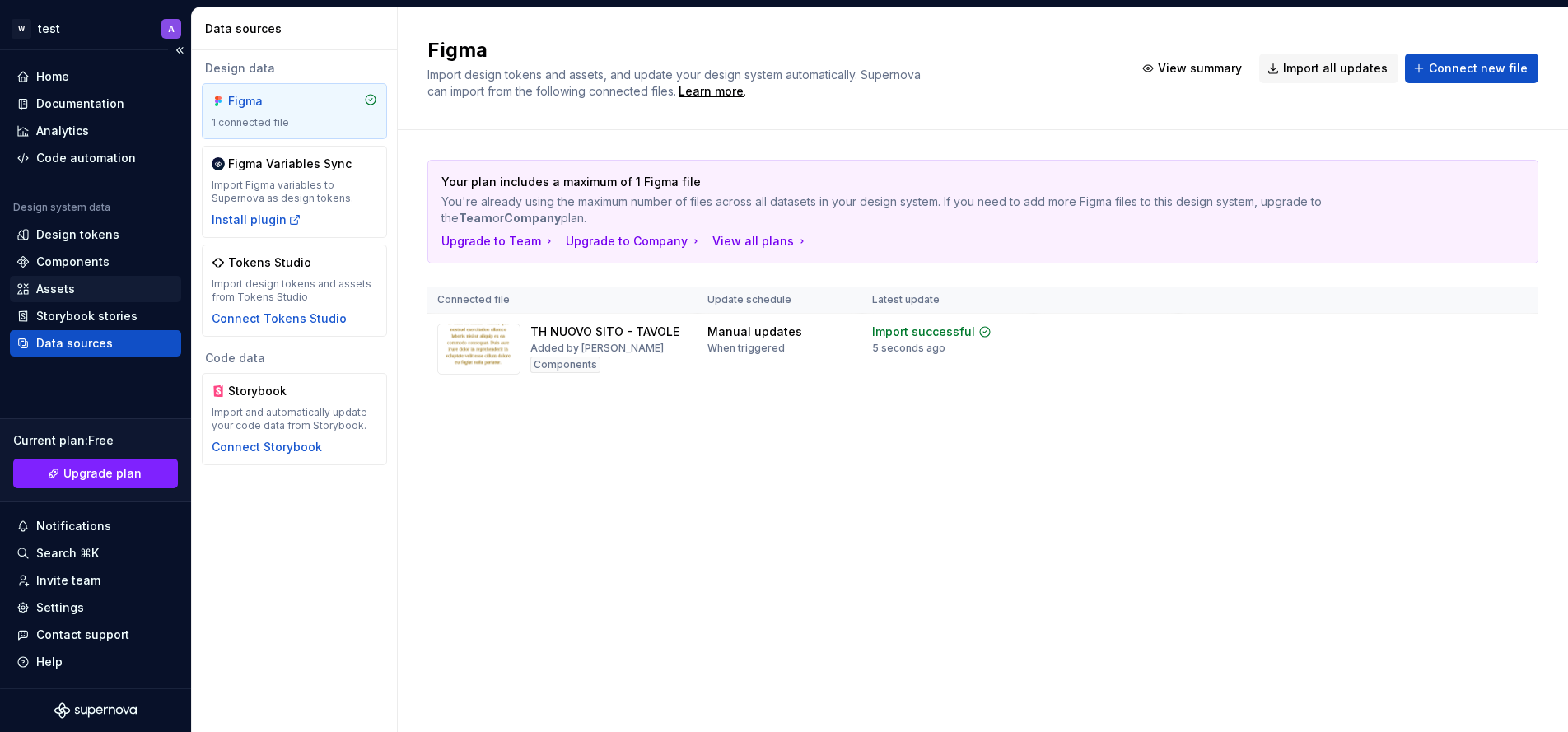
click at [111, 279] on div "Assets" at bounding box center [95, 288] width 171 height 27
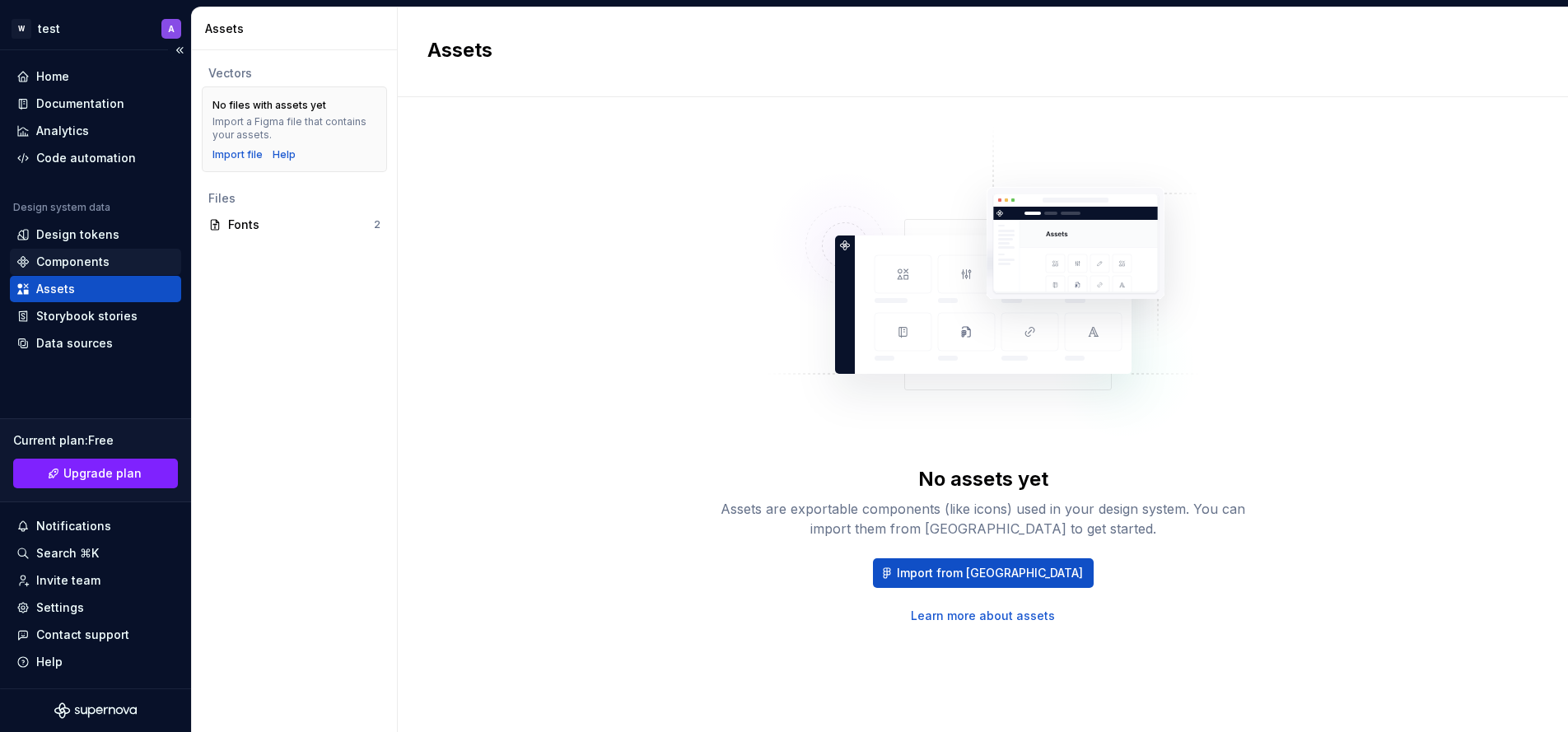
click at [109, 261] on div "Components" at bounding box center [96, 261] width 159 height 17
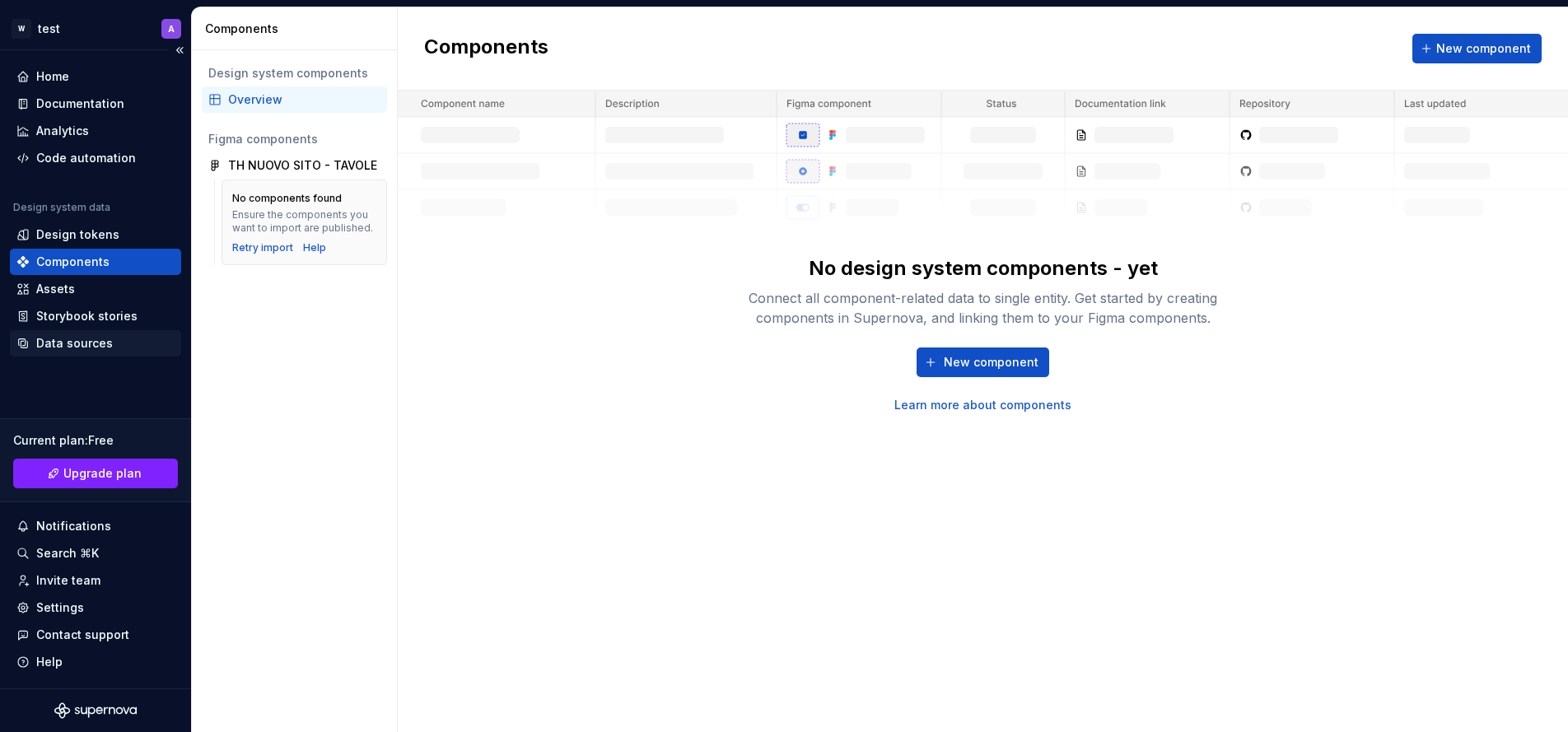
click at [107, 336] on div "Data sources" at bounding box center [74, 343] width 76 height 17
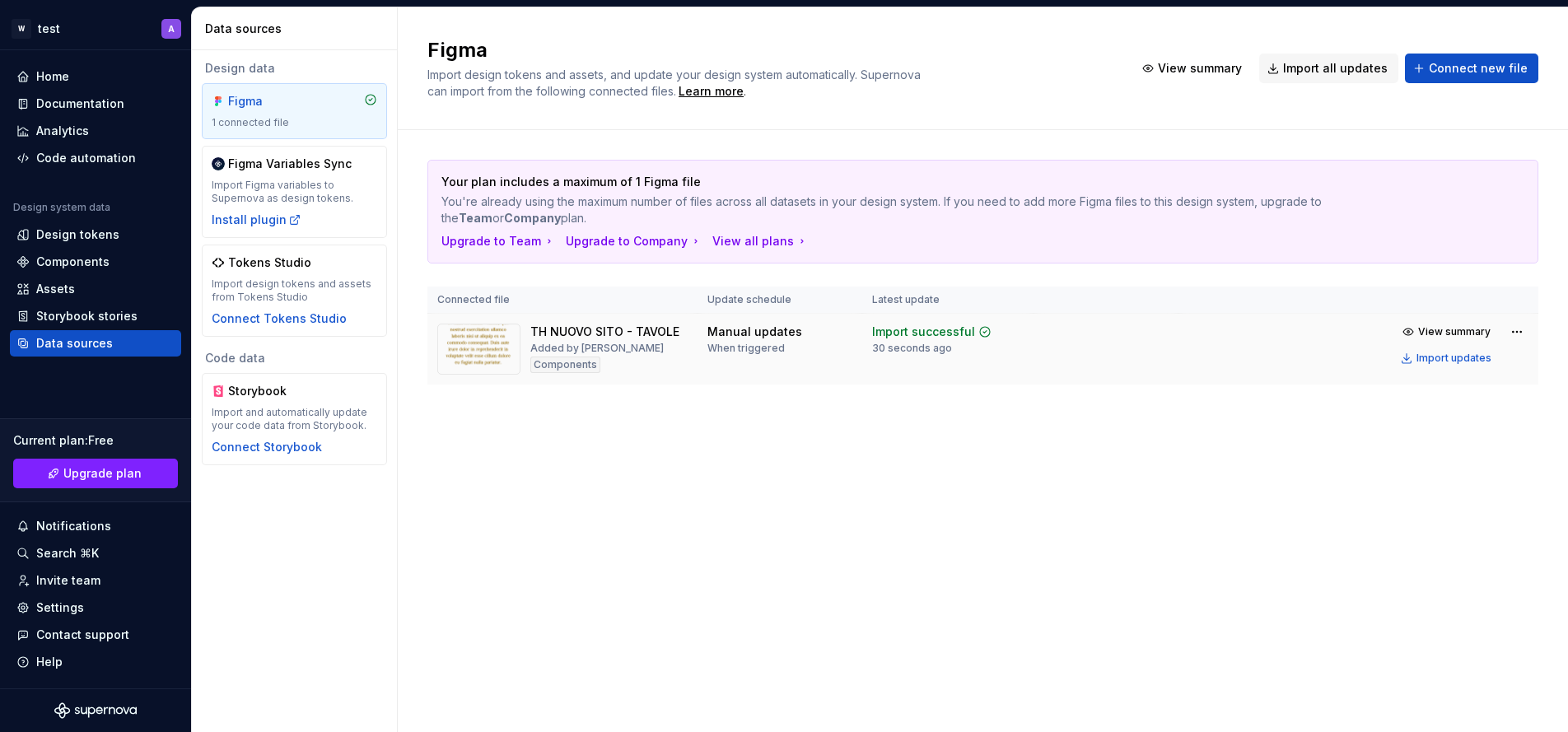
click at [1323, 382] on tr "TH NUOVO SITO - TAVOLE Added by [PERSON_NAME] Manual updates When triggered Imp…" at bounding box center [982, 350] width 1111 height 71
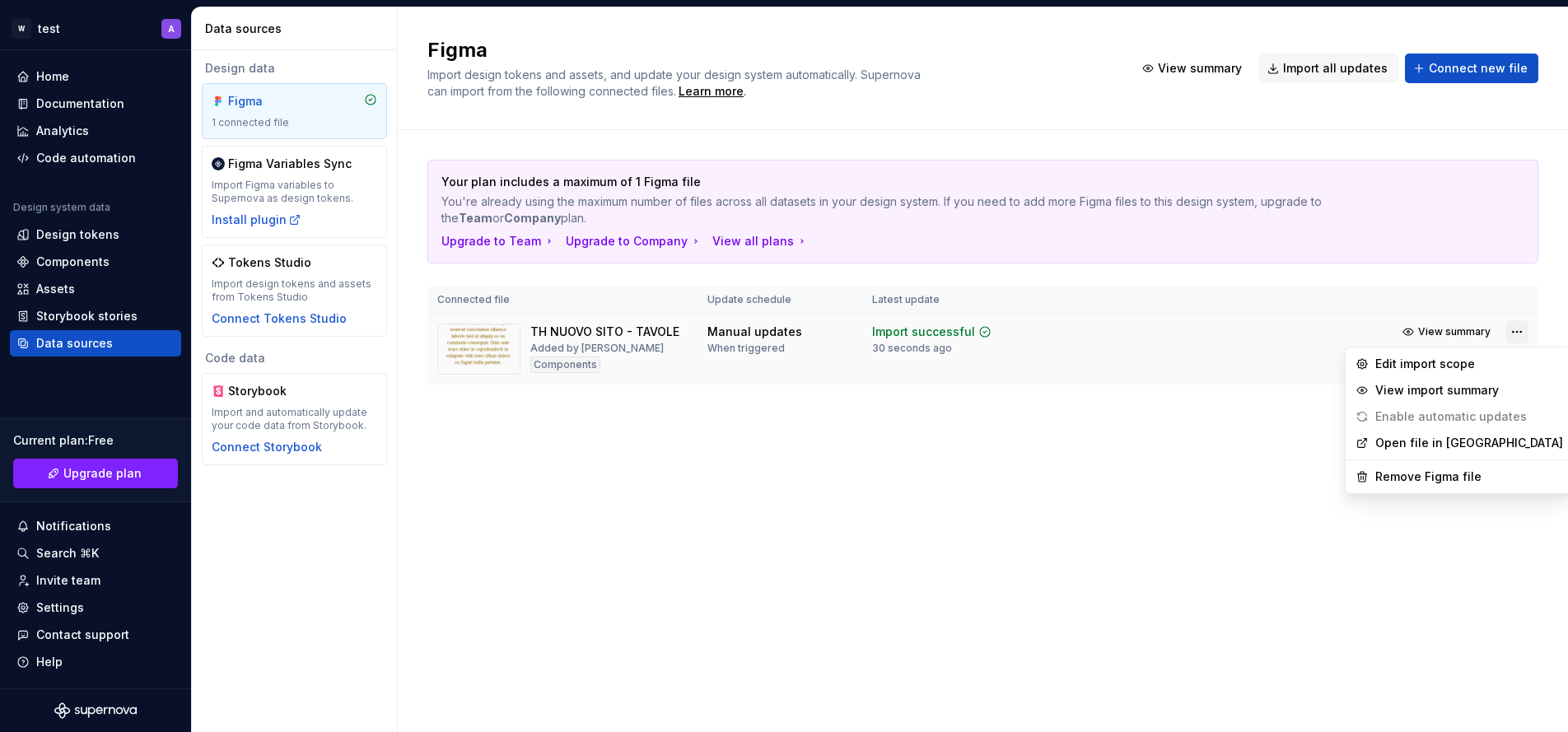
click at [1512, 329] on html "W test A Home Documentation Analytics Code automation Design system data Design…" at bounding box center [784, 366] width 1568 height 732
click at [1457, 474] on div "Remove Figma file" at bounding box center [1468, 476] width 187 height 17
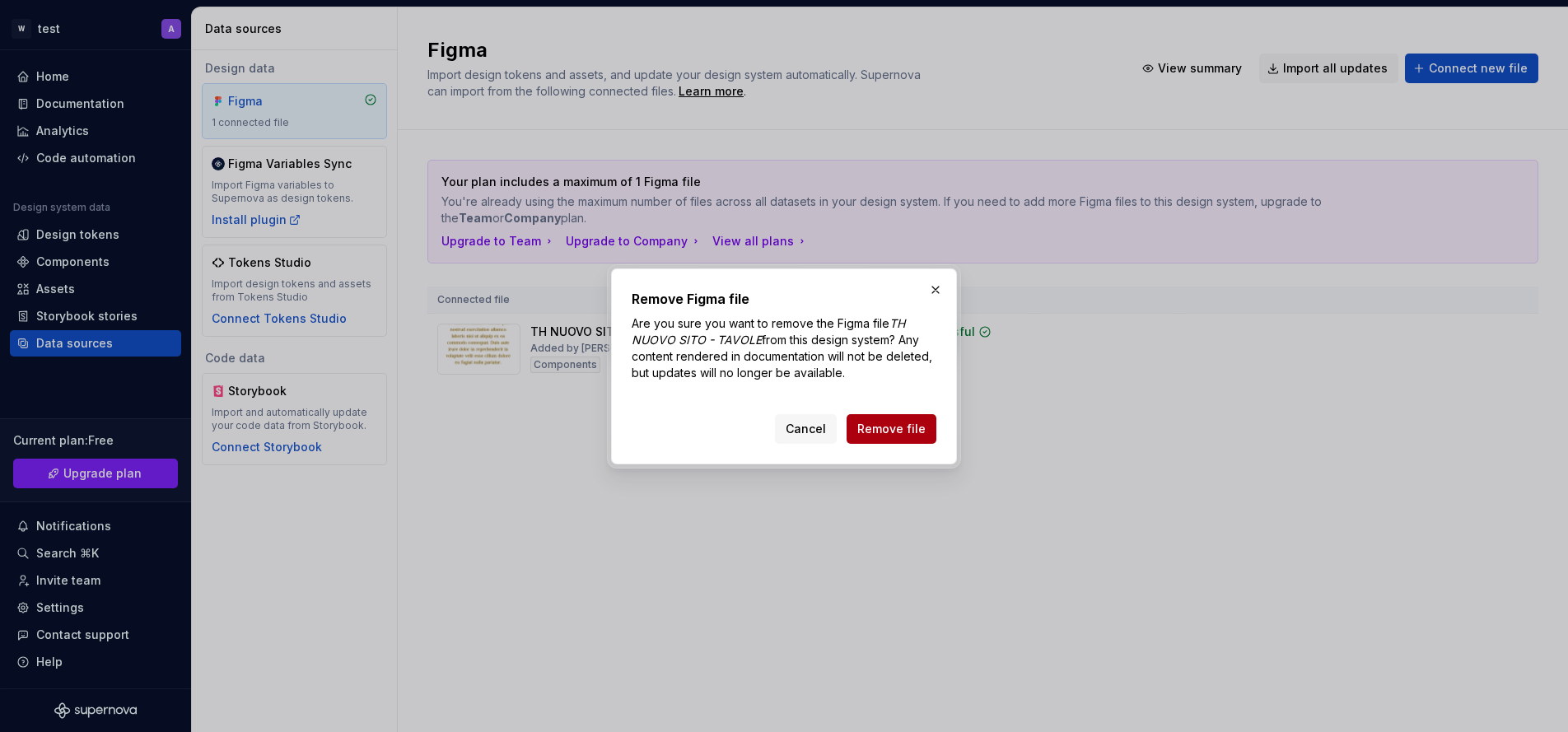
click at [920, 437] on button "Remove file" at bounding box center [891, 429] width 90 height 30
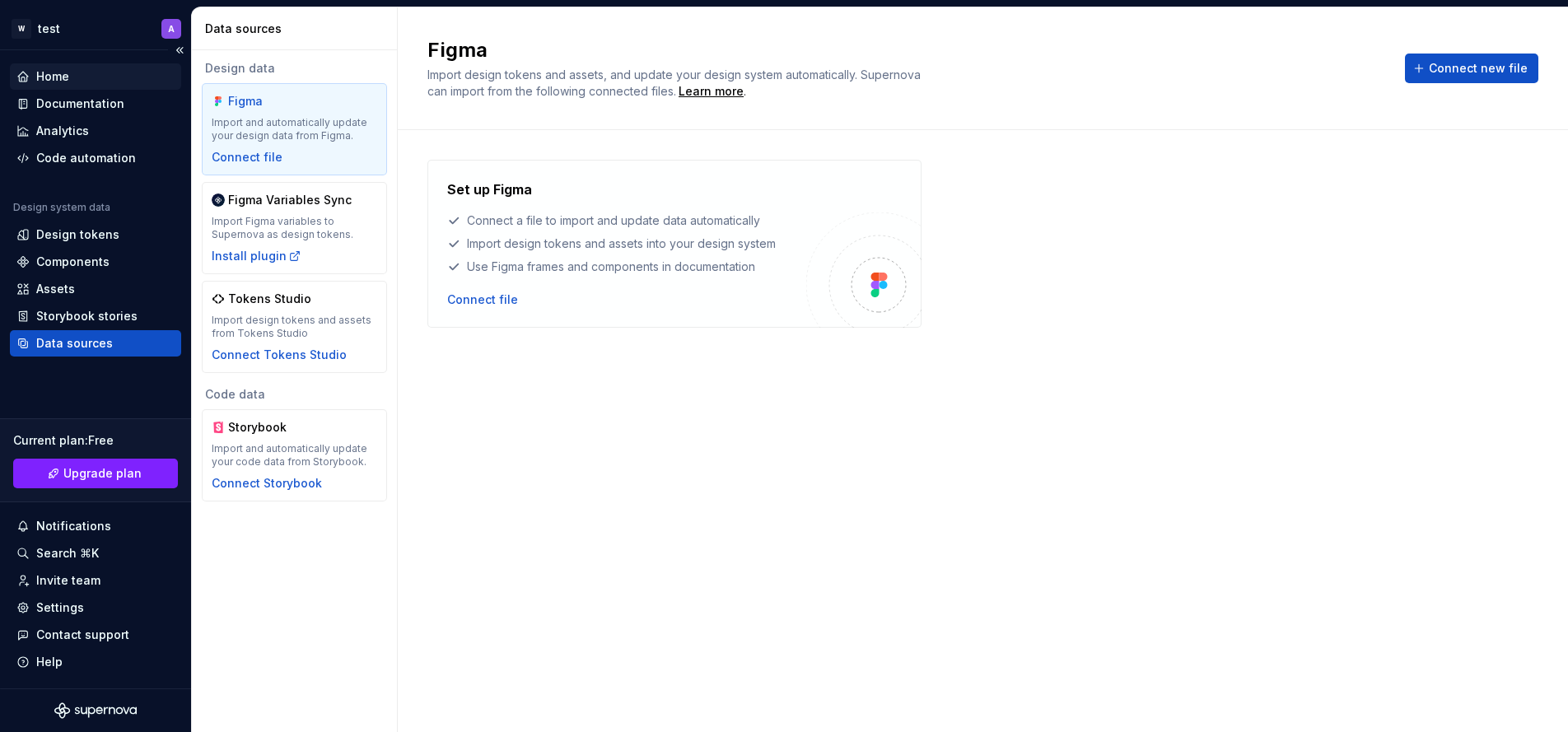
click at [97, 76] on div "Home" at bounding box center [96, 76] width 159 height 17
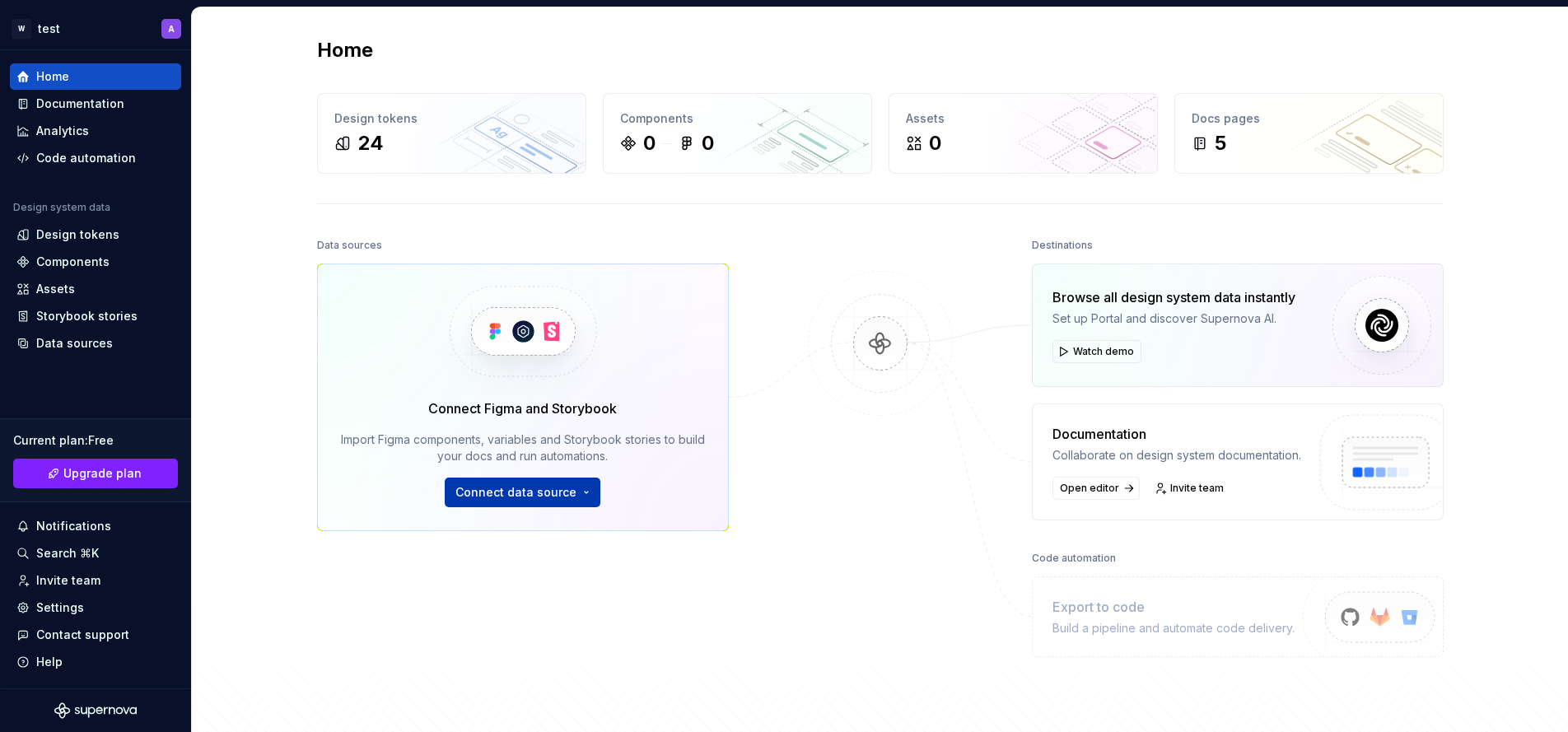
click at [550, 487] on span "Connect data source" at bounding box center [515, 492] width 121 height 17
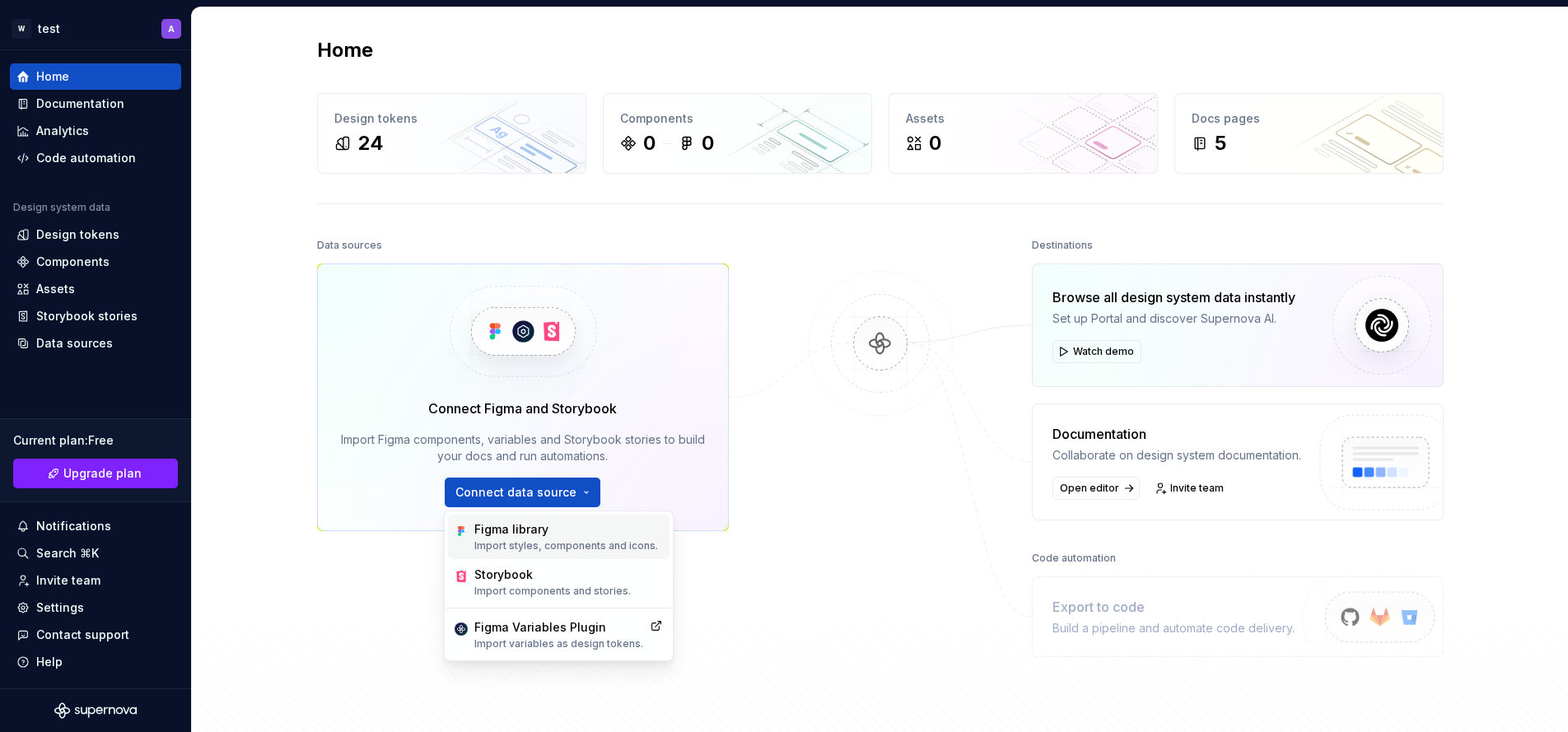
click at [543, 535] on div "Figma library" at bounding box center [566, 529] width 183 height 17
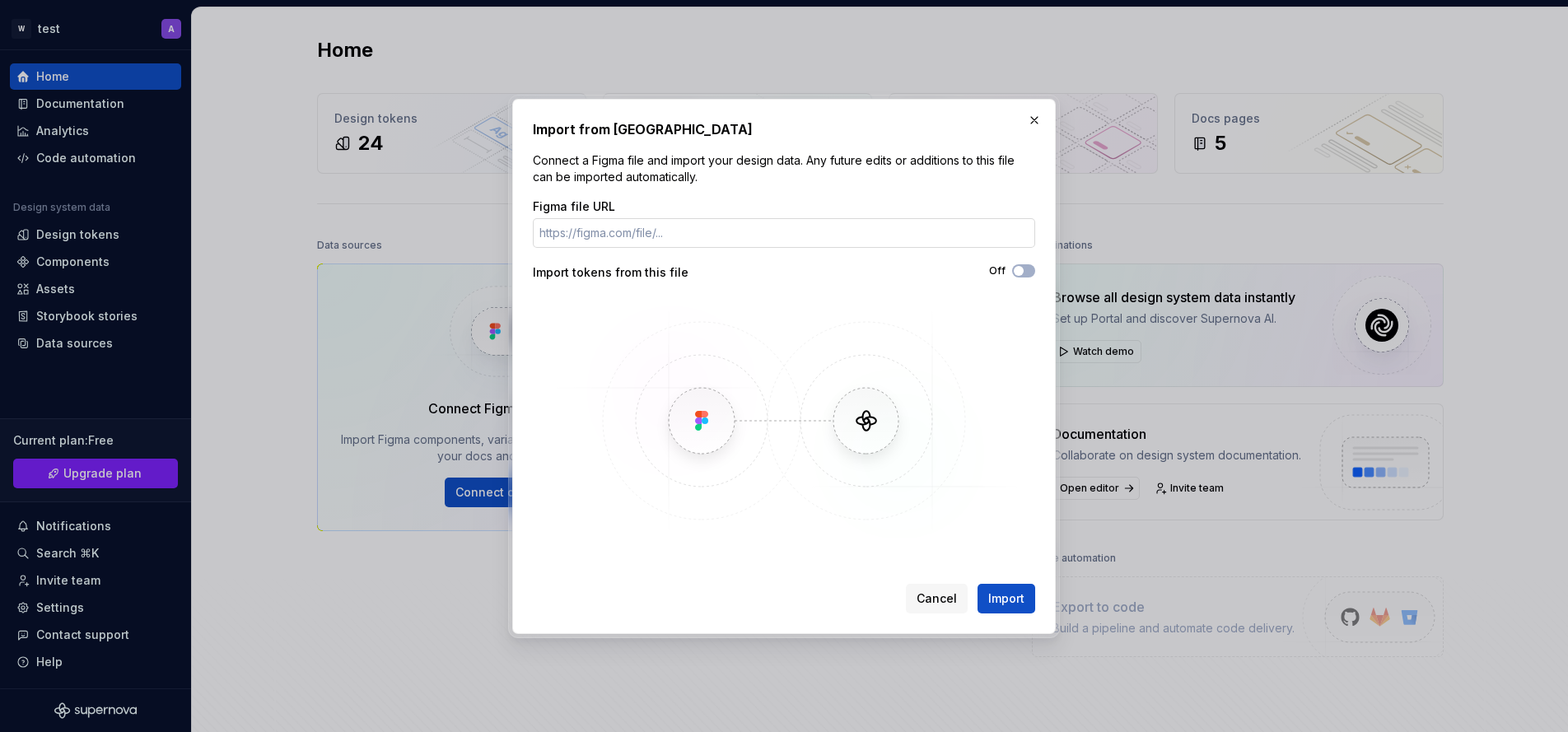
click at [580, 243] on input "Figma file URL" at bounding box center [784, 233] width 503 height 30
paste input "[URL][DOMAIN_NAME]"
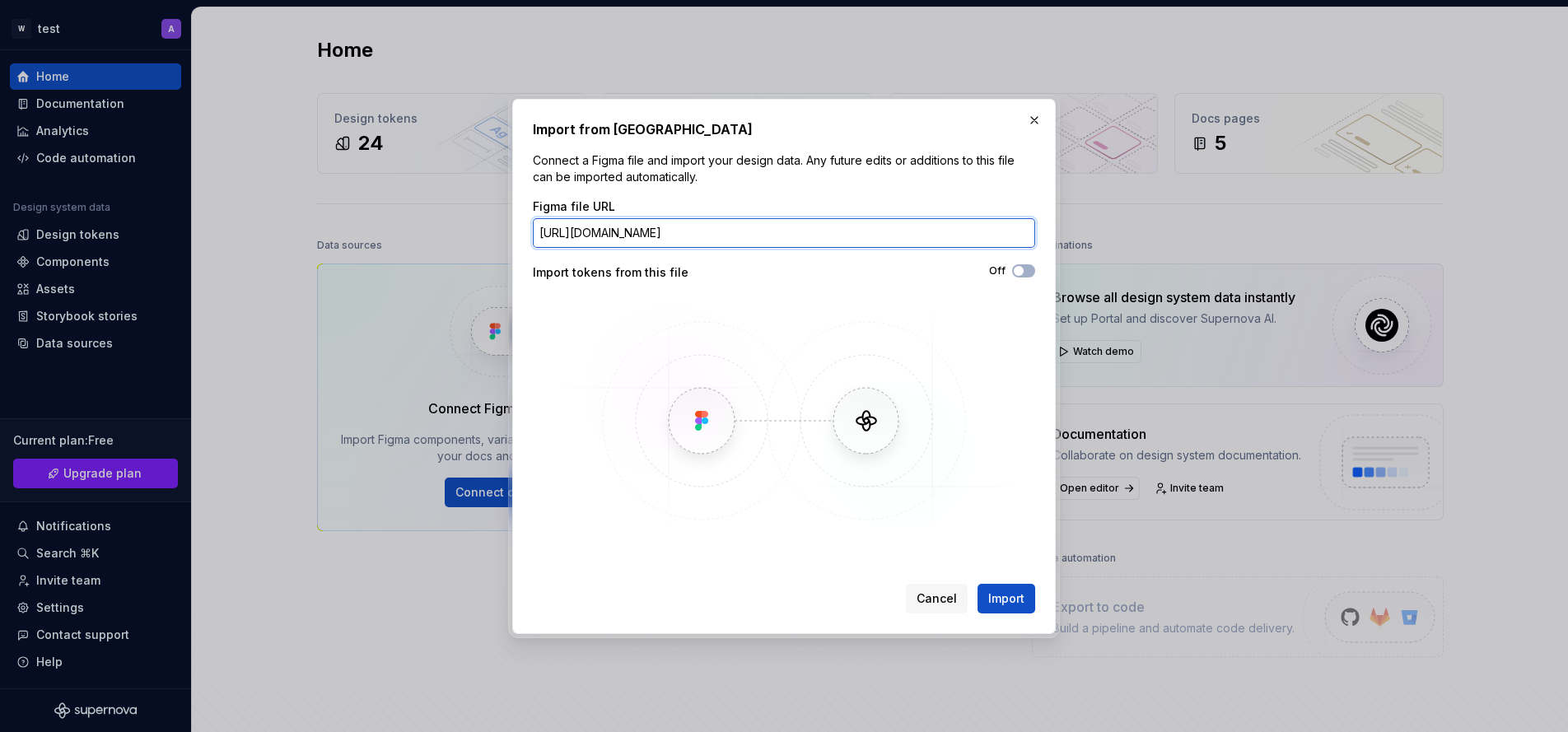
scroll to position [0, 249]
type input "[URL][DOMAIN_NAME]"
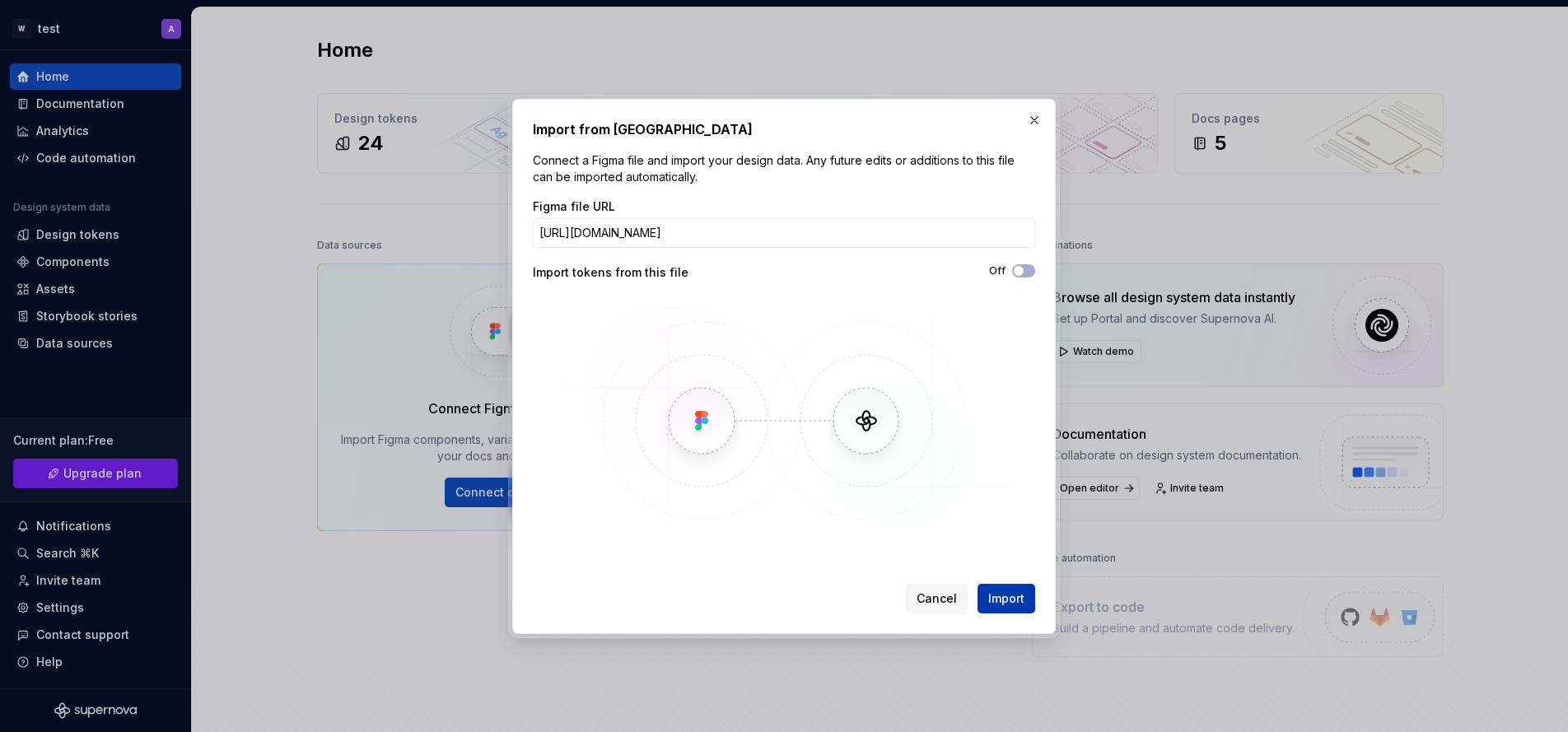
click at [1010, 595] on span "Import" at bounding box center [1006, 598] width 37 height 17
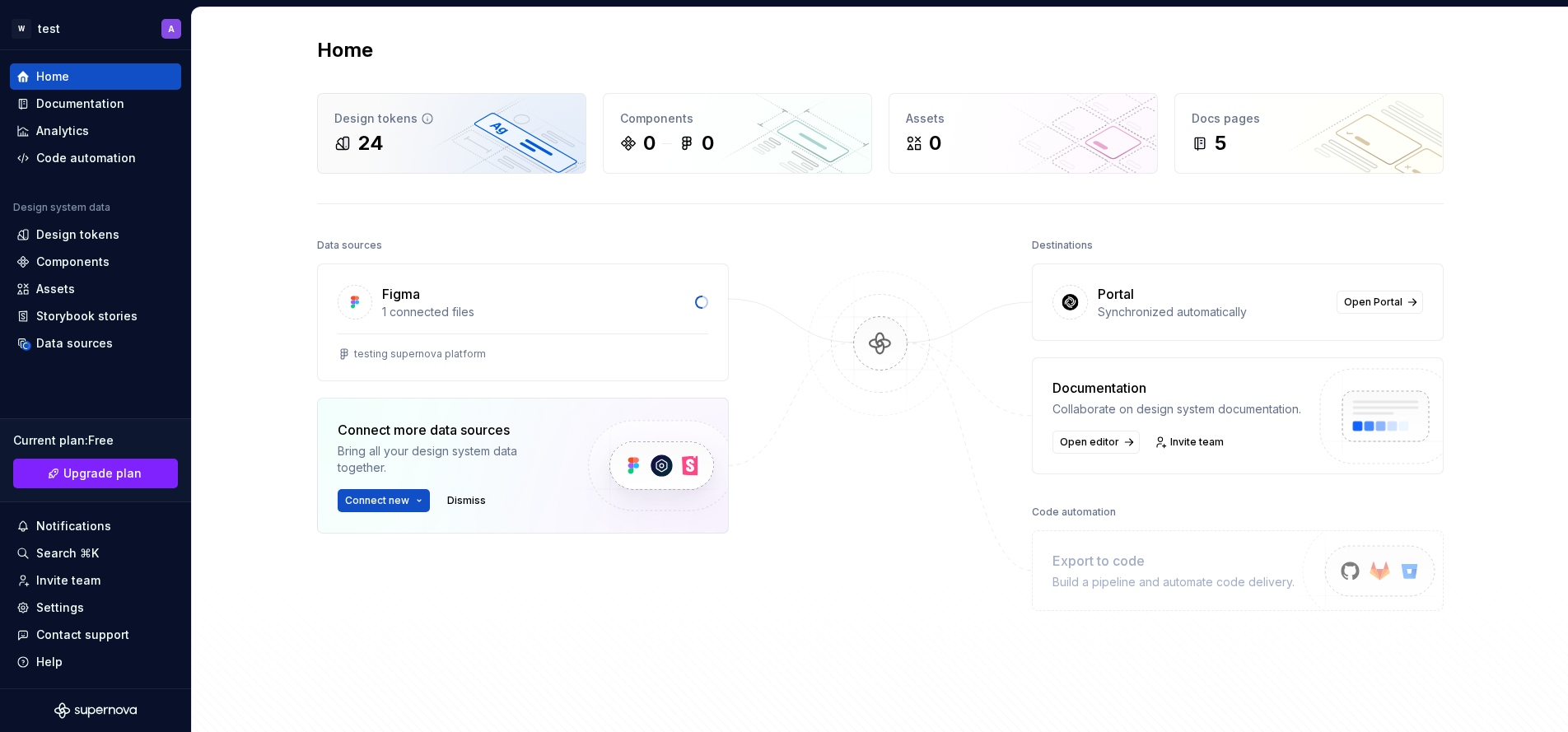
click at [393, 134] on div "24" at bounding box center [451, 143] width 235 height 27
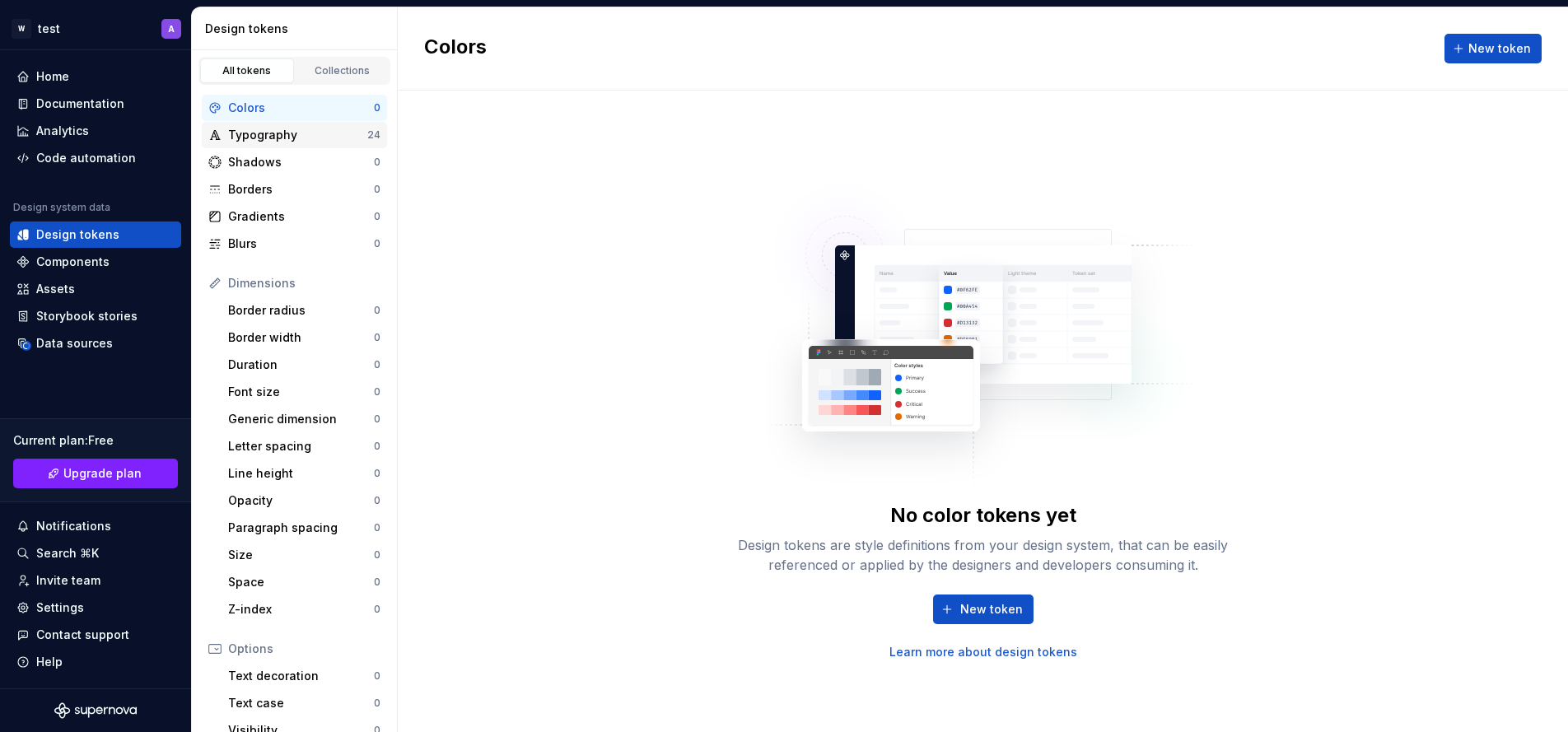
click at [256, 129] on div "Typography" at bounding box center [297, 135] width 139 height 17
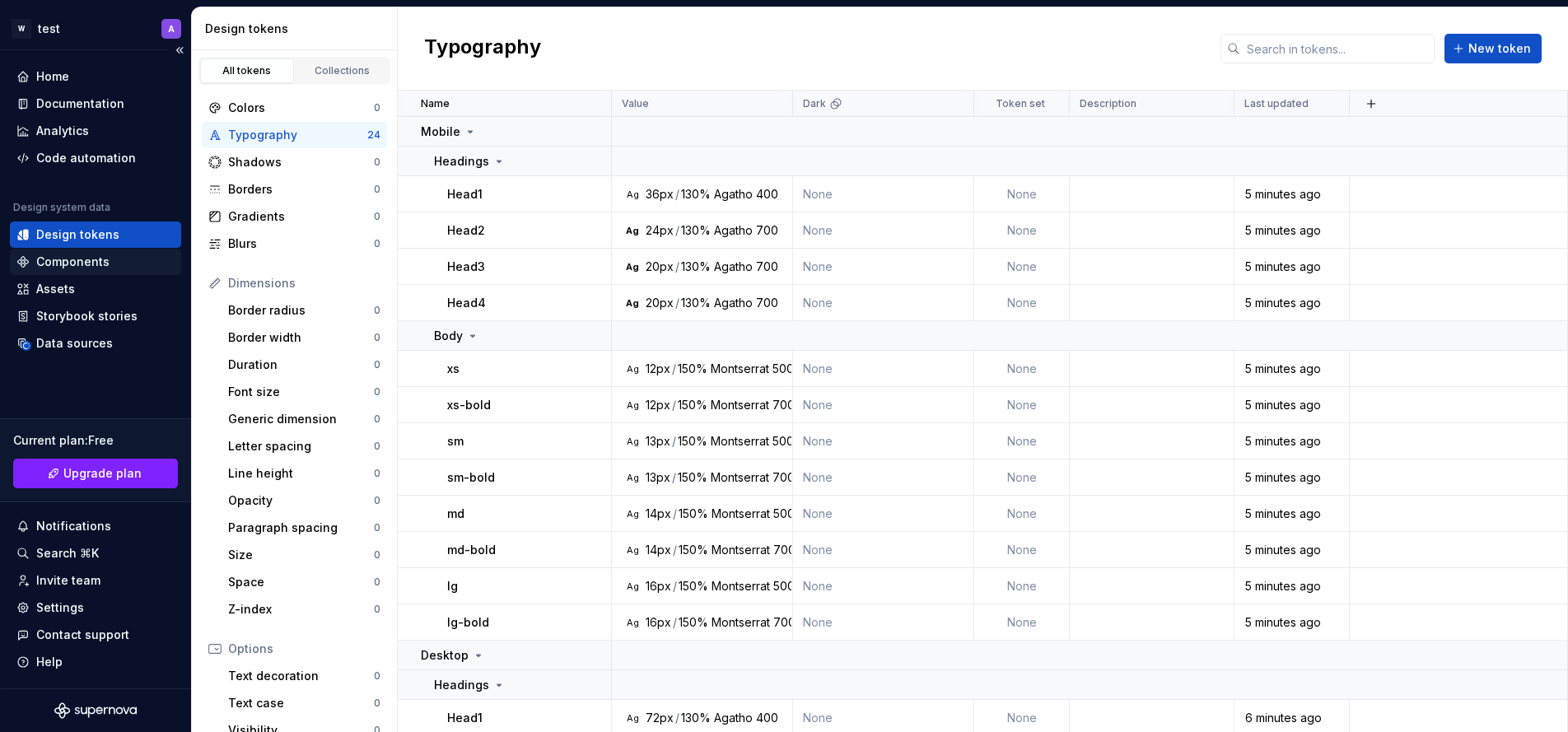
click at [75, 264] on div "Components" at bounding box center [73, 261] width 73 height 17
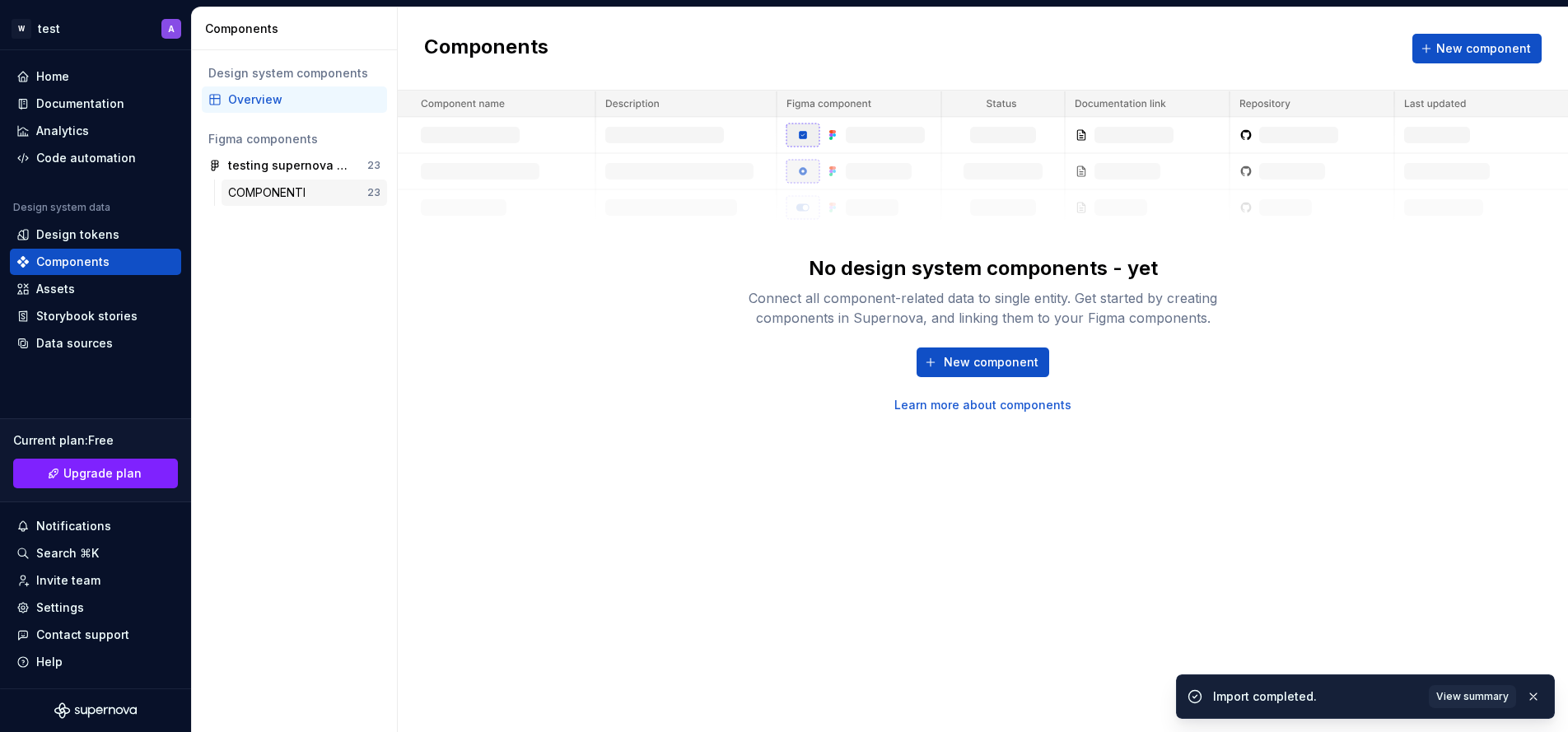
click at [293, 195] on div "COMPONENTI" at bounding box center [270, 192] width 84 height 17
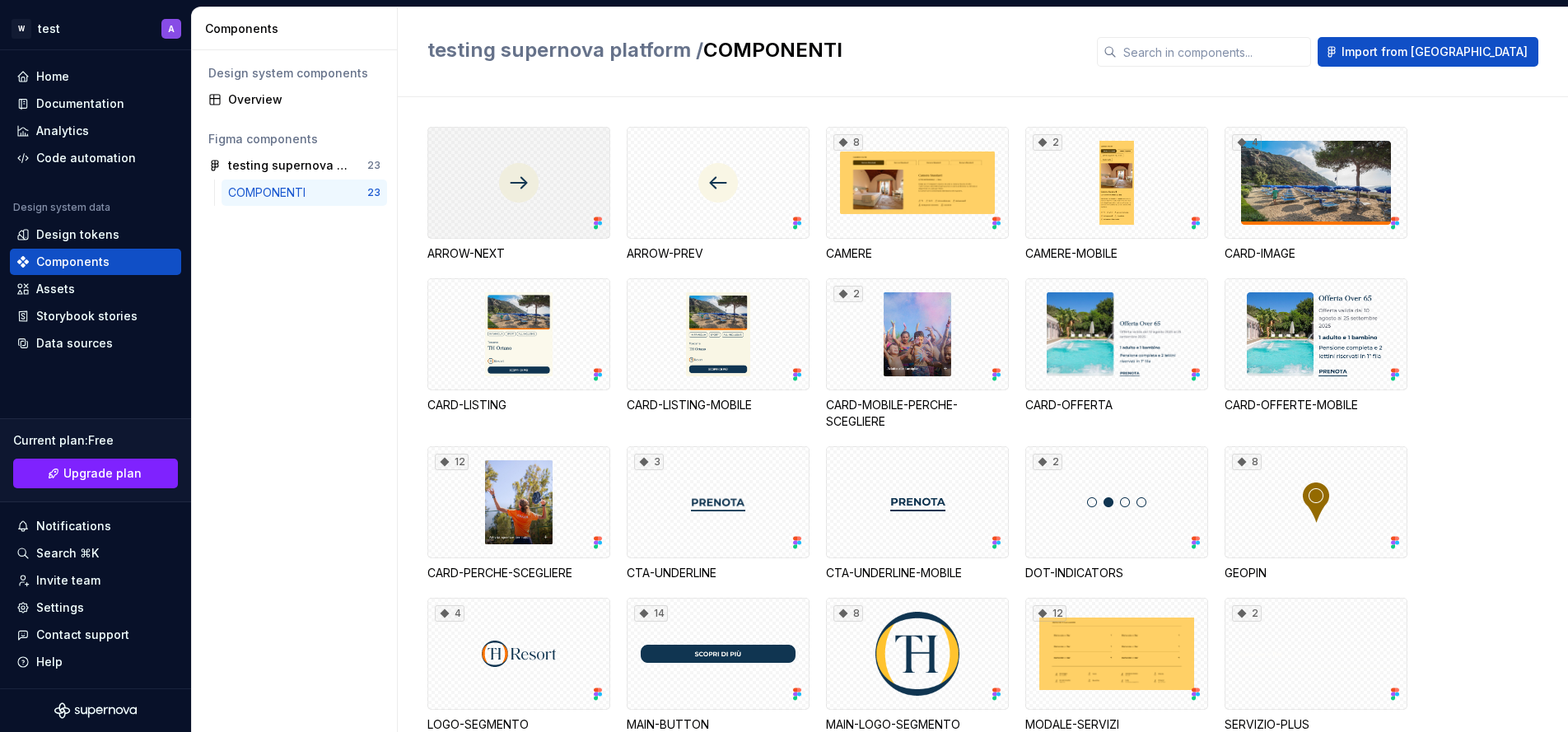
click at [490, 191] on div at bounding box center [518, 182] width 182 height 112
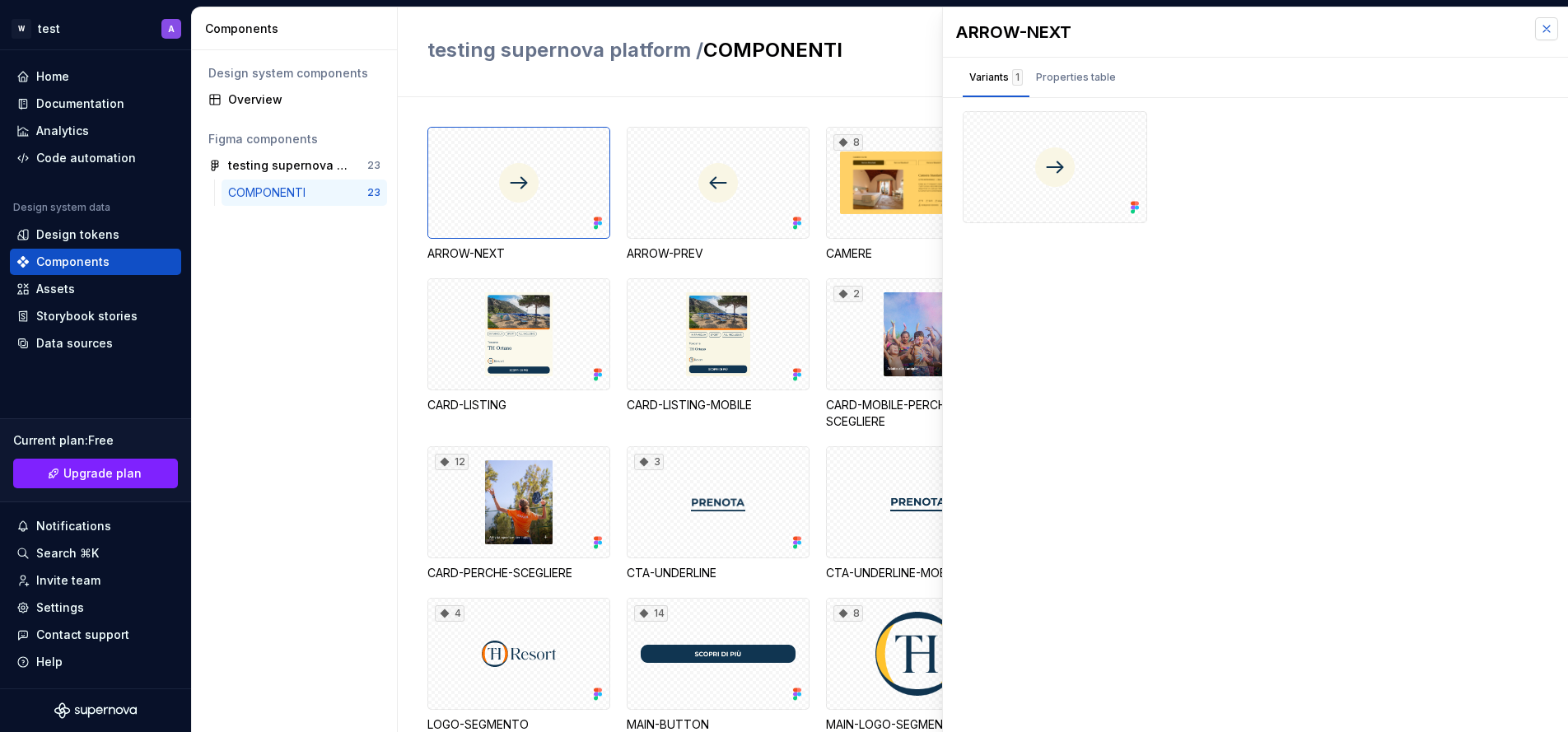
click at [1544, 26] on button "button" at bounding box center [1546, 28] width 23 height 23
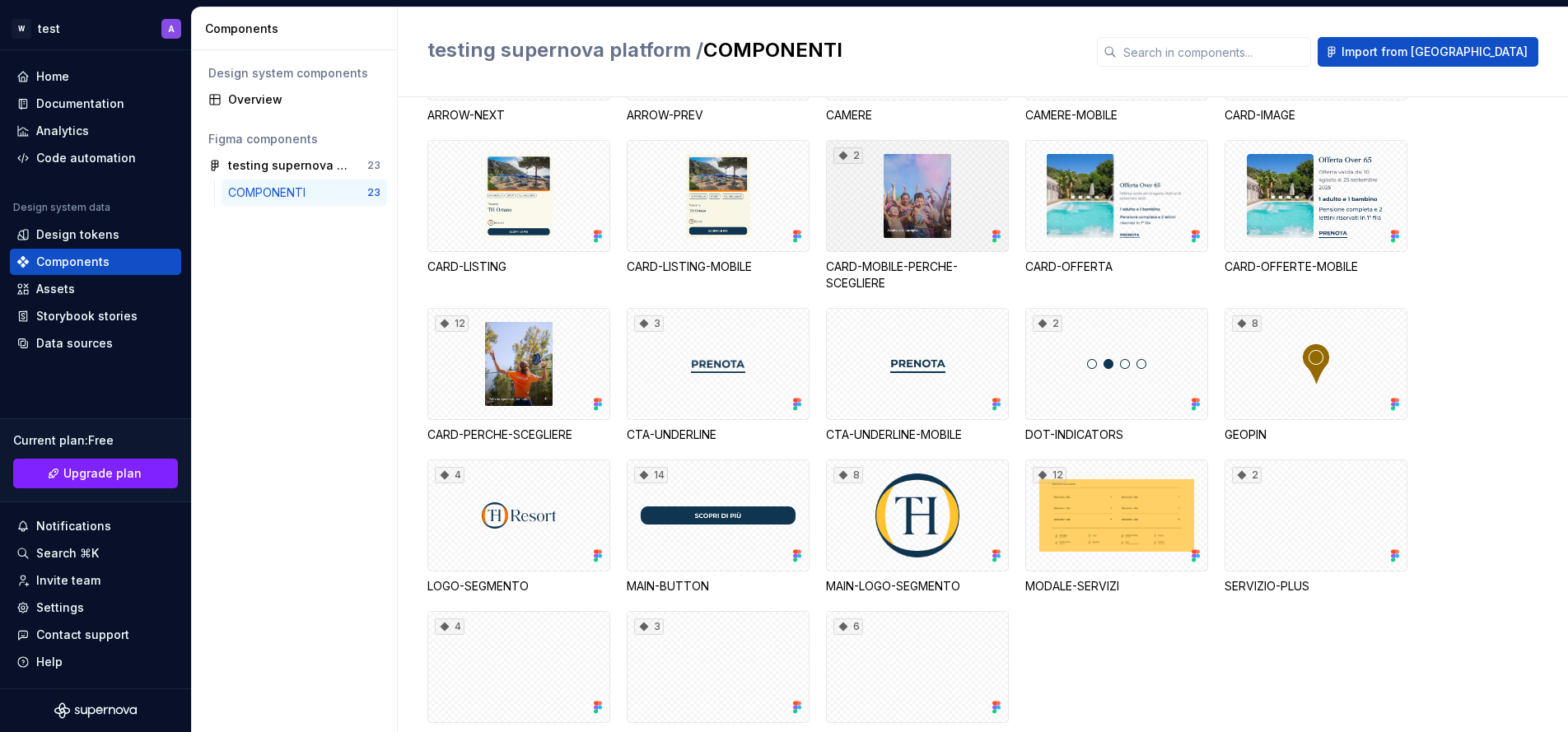
scroll to position [192, 0]
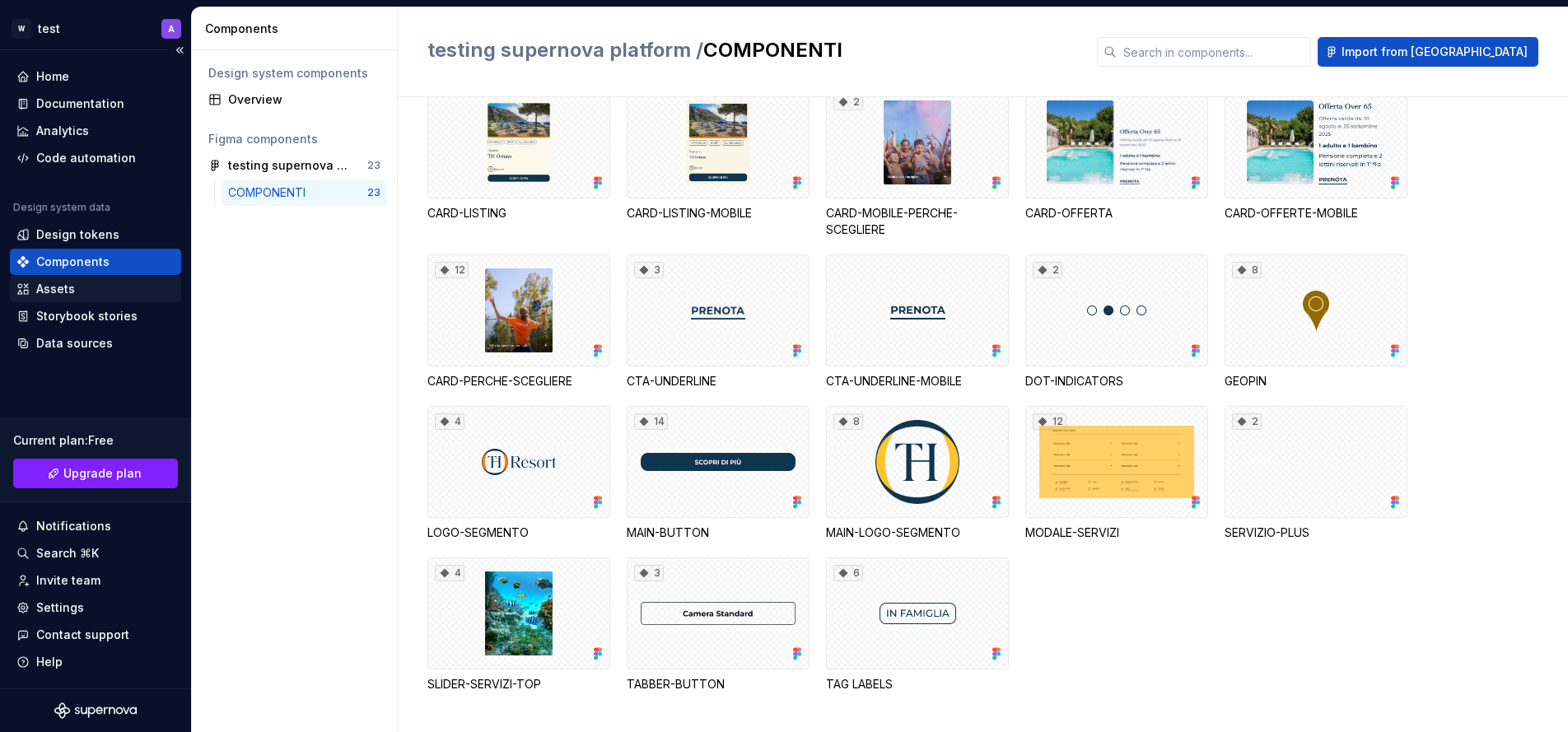
click at [65, 288] on div "Assets" at bounding box center [56, 288] width 39 height 17
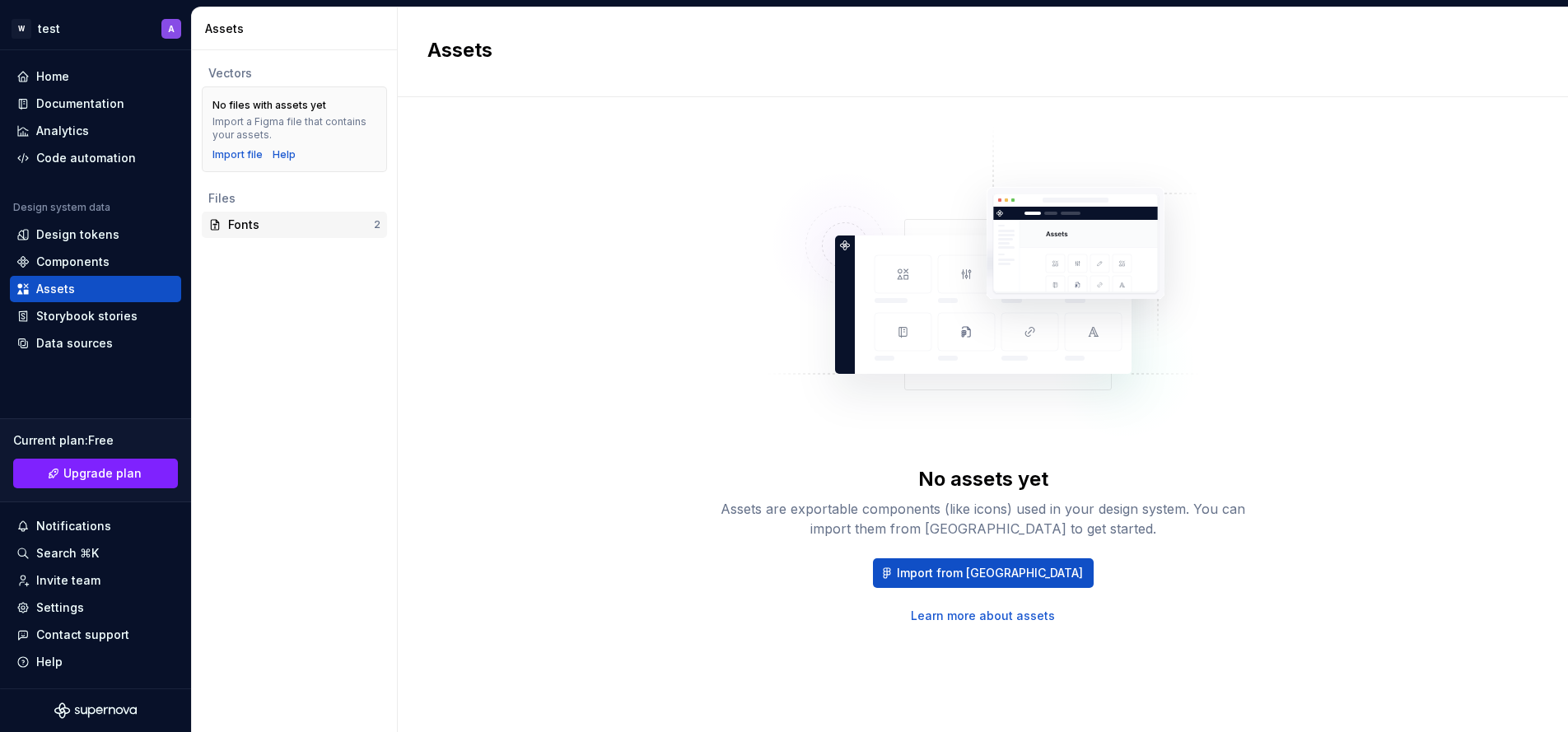
click at [266, 229] on div "Fonts" at bounding box center [300, 225] width 146 height 17
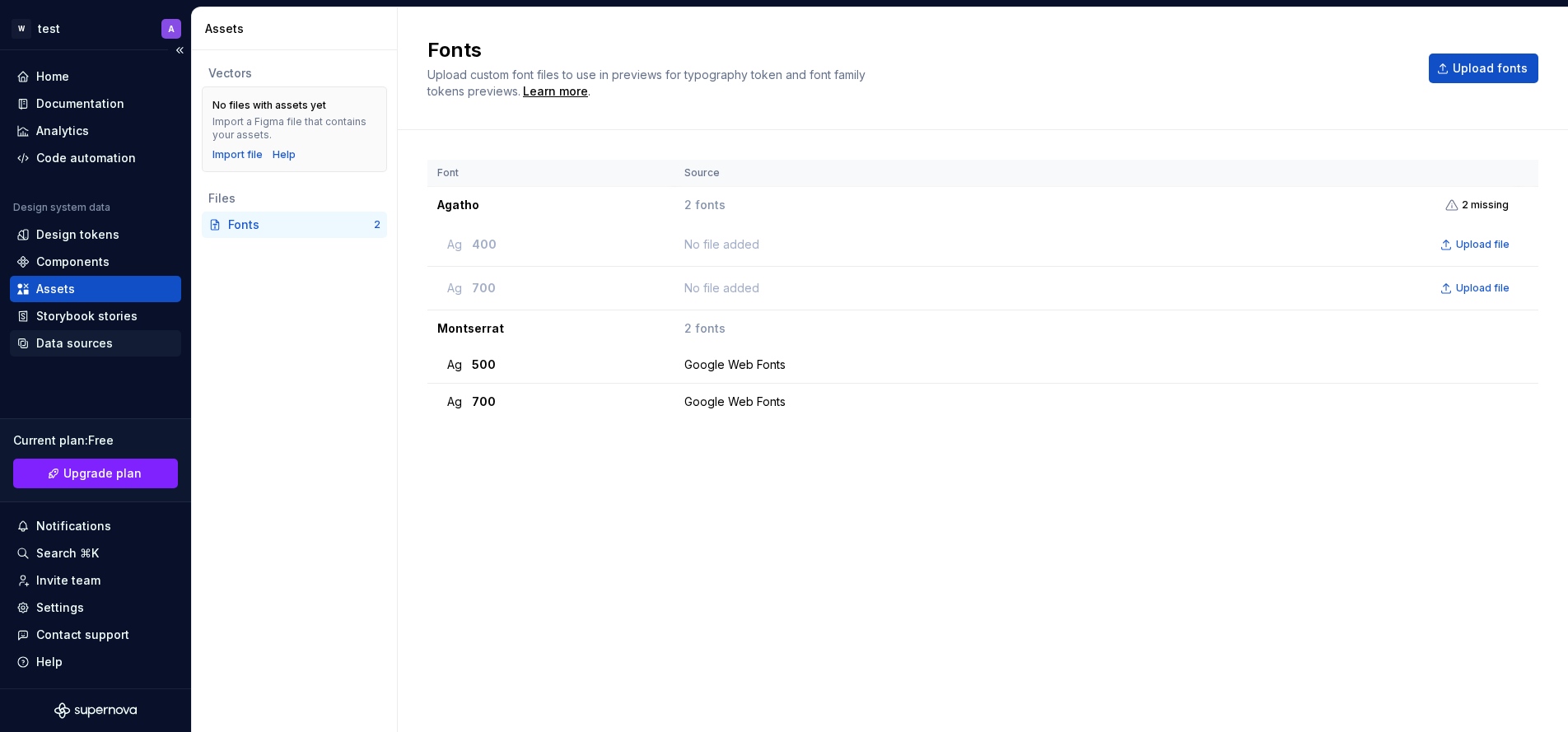
click at [88, 345] on div "Data sources" at bounding box center [74, 343] width 76 height 17
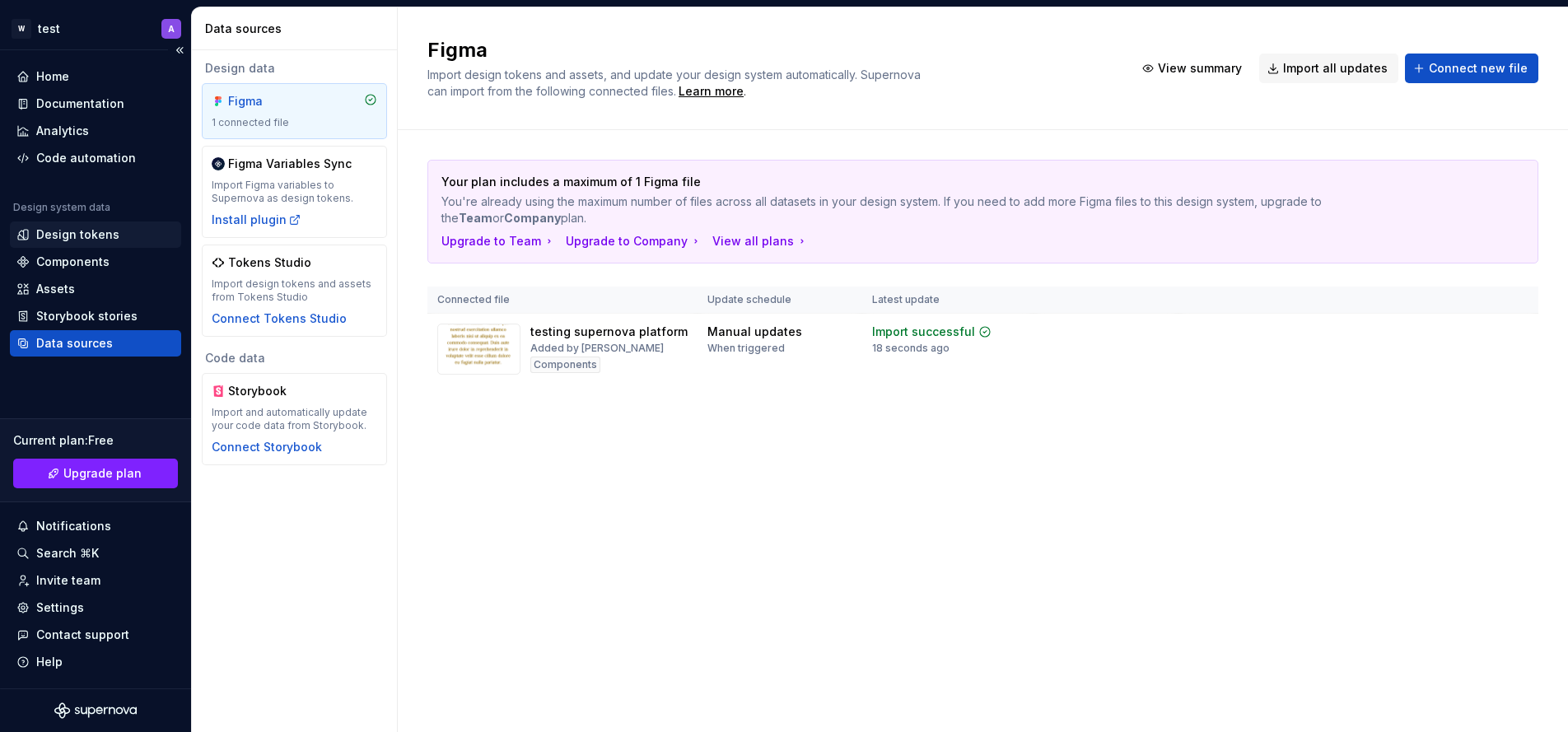
click at [71, 237] on div "Design tokens" at bounding box center [78, 234] width 83 height 17
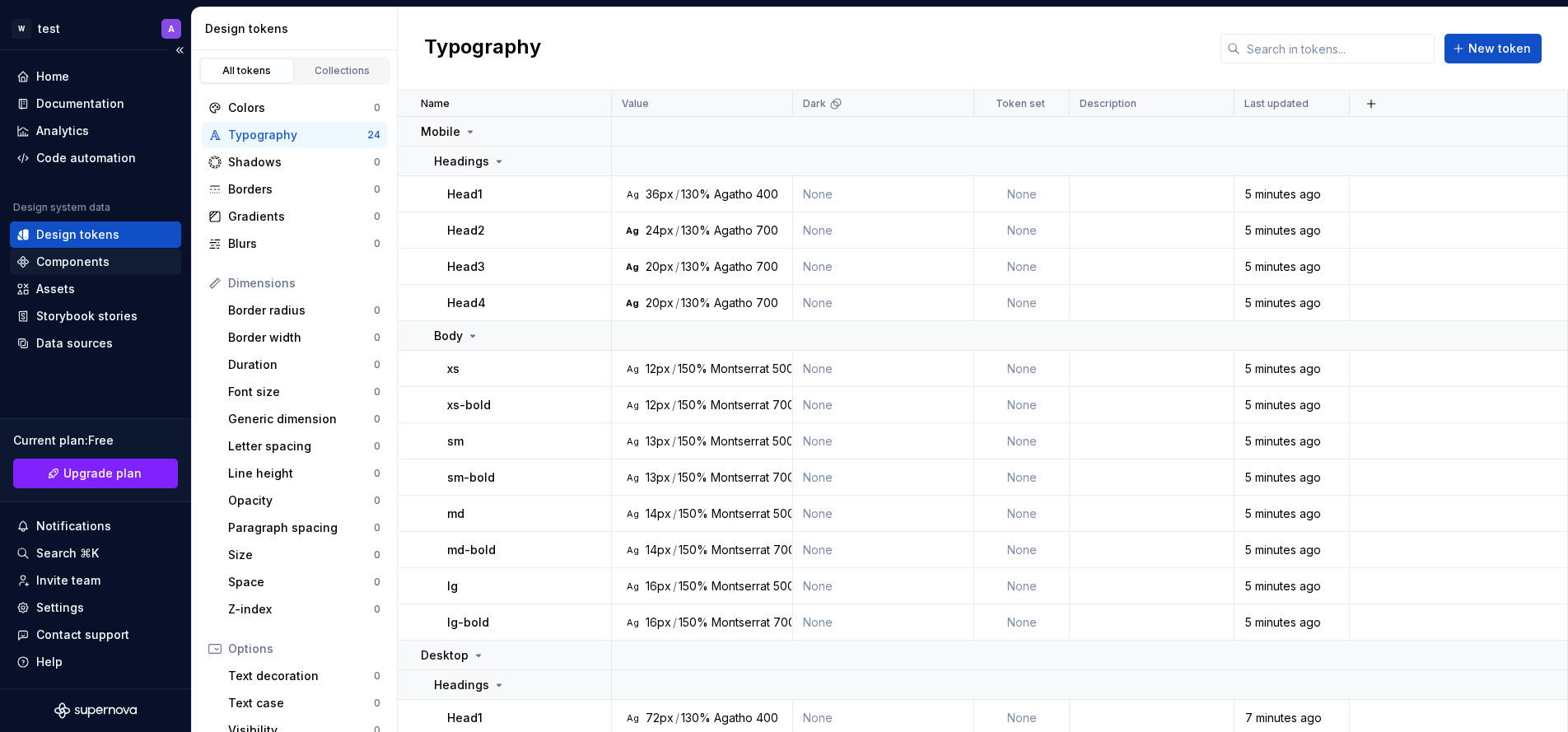
click at [86, 261] on div "Components" at bounding box center [73, 261] width 73 height 17
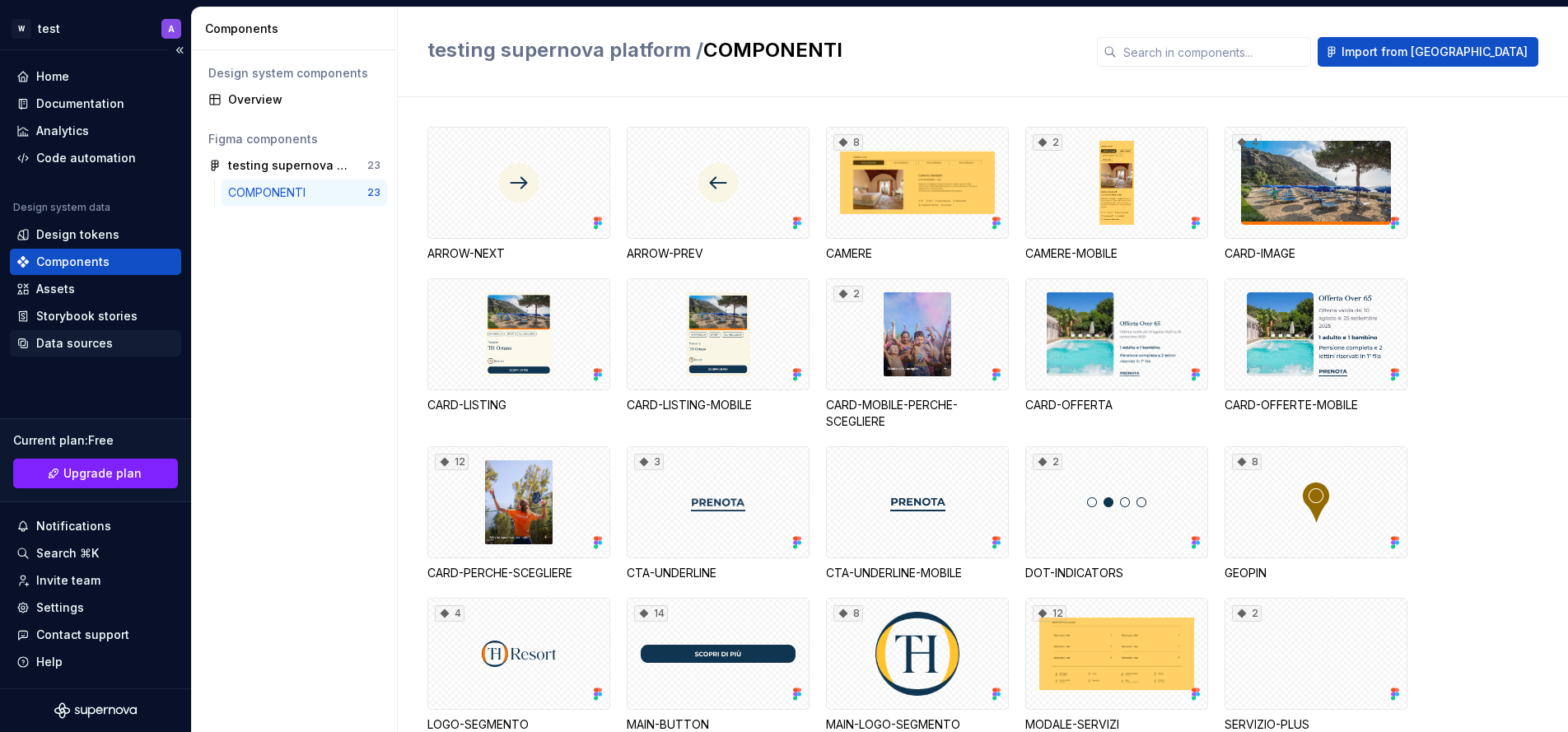
click at [74, 341] on div "Data sources" at bounding box center [74, 343] width 76 height 17
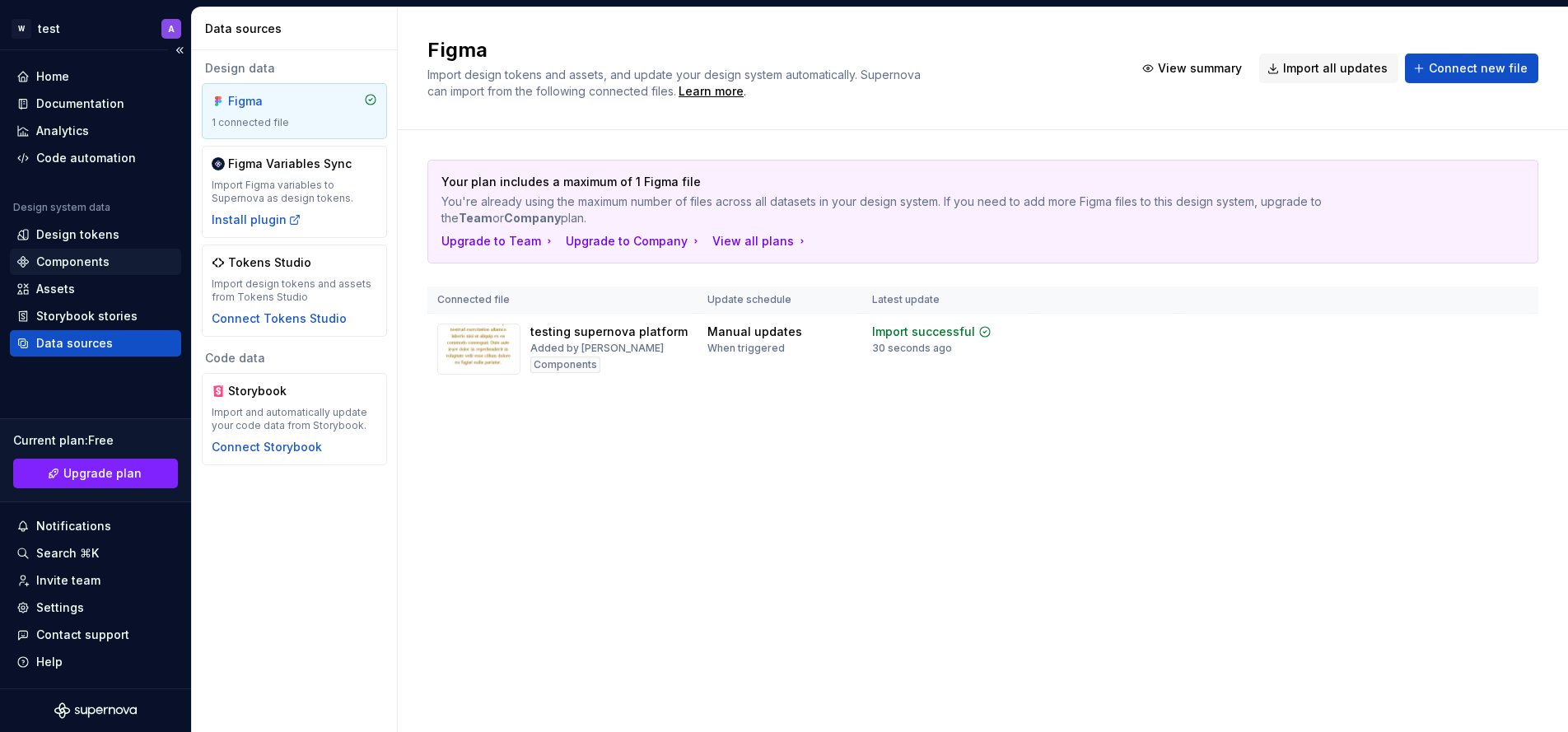
click at [81, 261] on div "Components" at bounding box center [73, 261] width 73 height 17
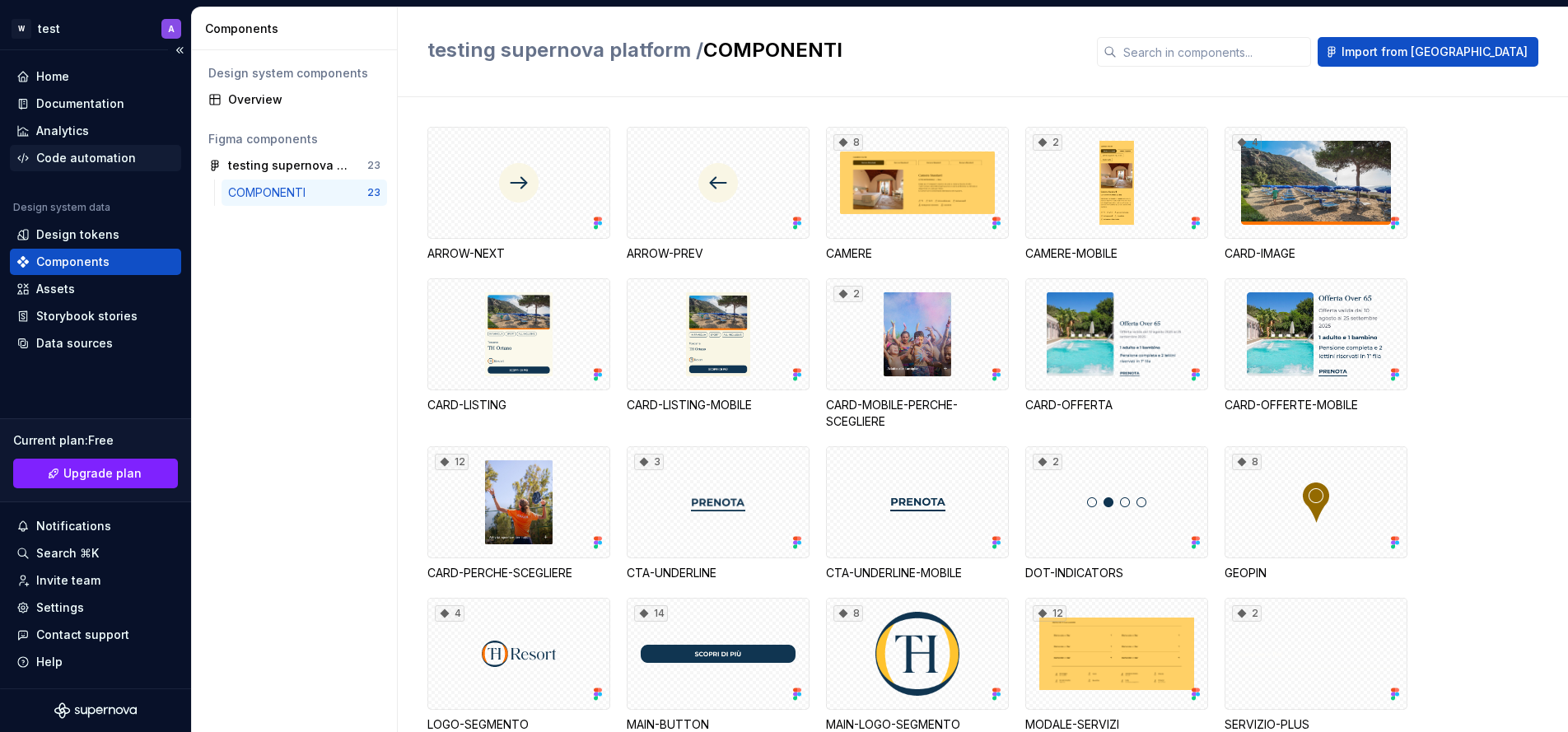
click at [88, 156] on div "Code automation" at bounding box center [86, 157] width 100 height 17
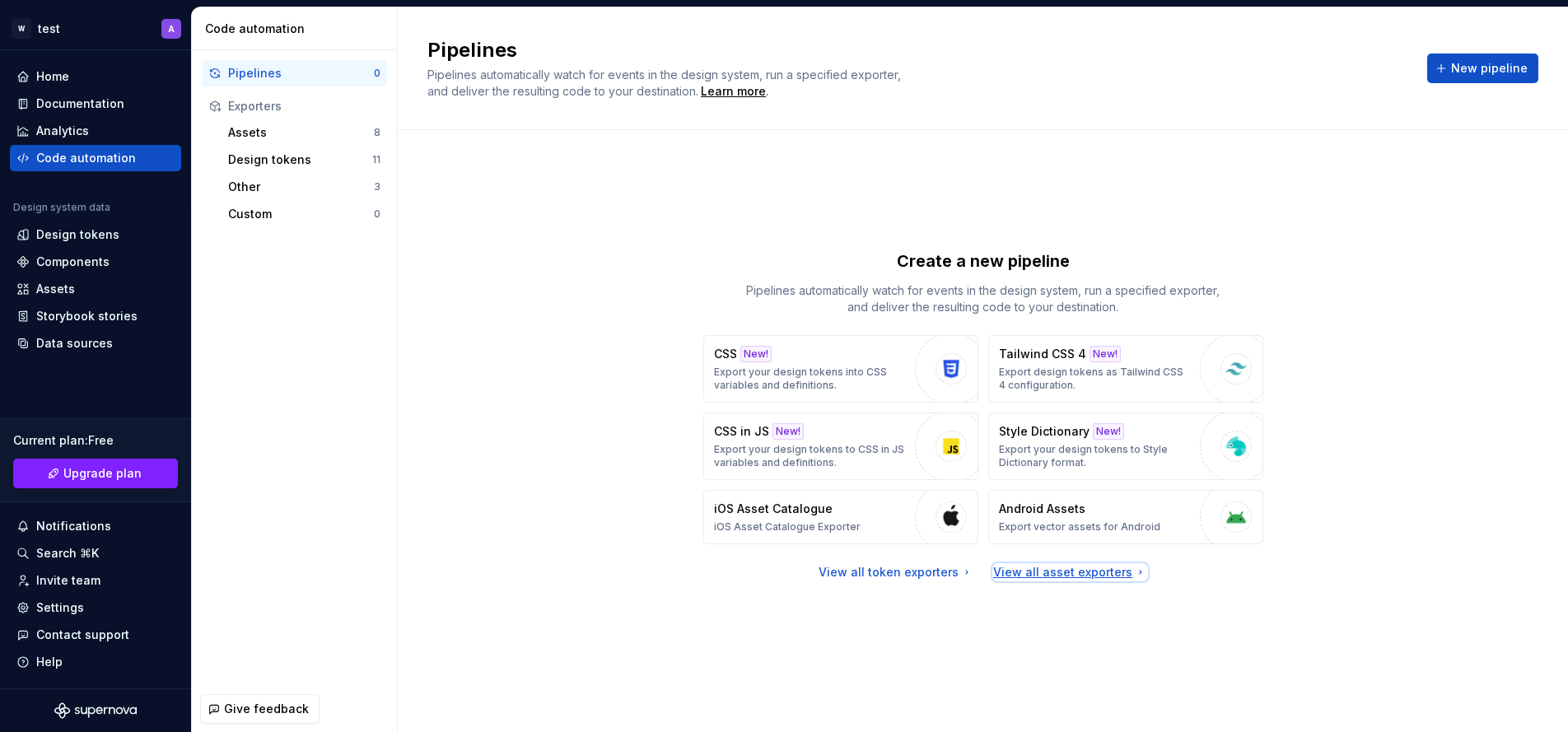
click at [1092, 578] on div "View all asset exporters" at bounding box center [1069, 572] width 154 height 17
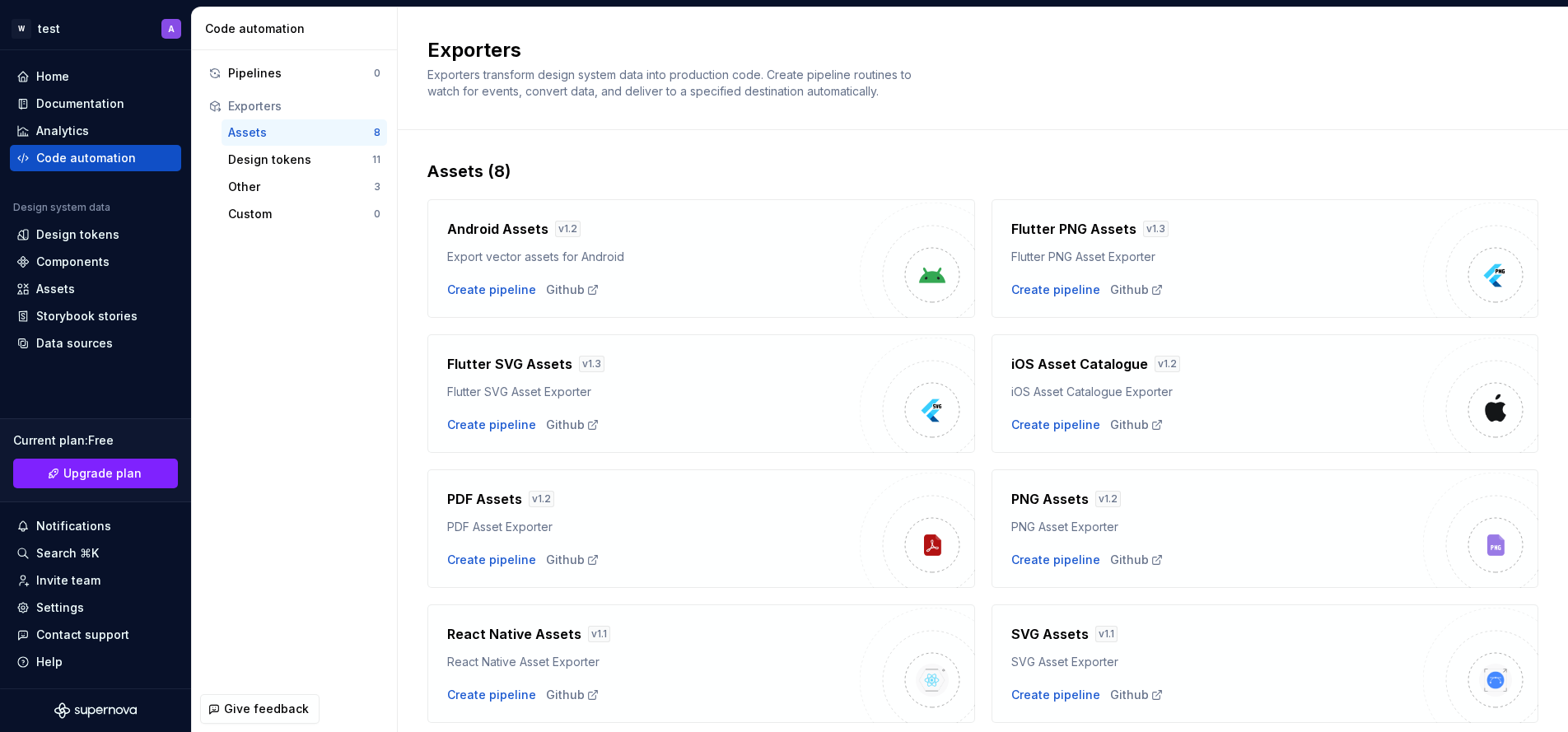
click at [846, 426] on div "Create pipeline Github" at bounding box center [653, 424] width 412 height 17
click at [265, 157] on div "Design tokens" at bounding box center [299, 159] width 144 height 17
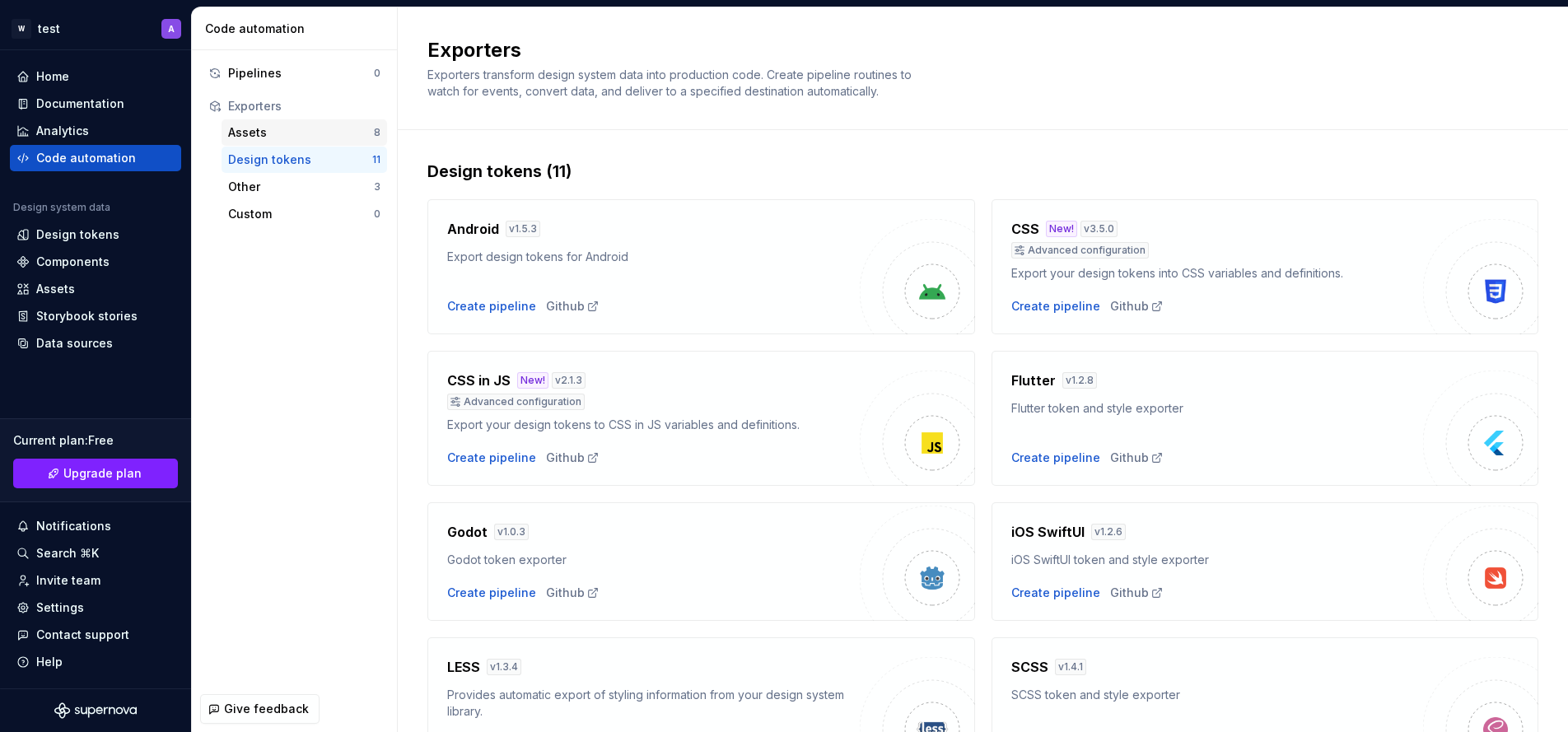
click at [268, 140] on div "Assets" at bounding box center [300, 132] width 146 height 17
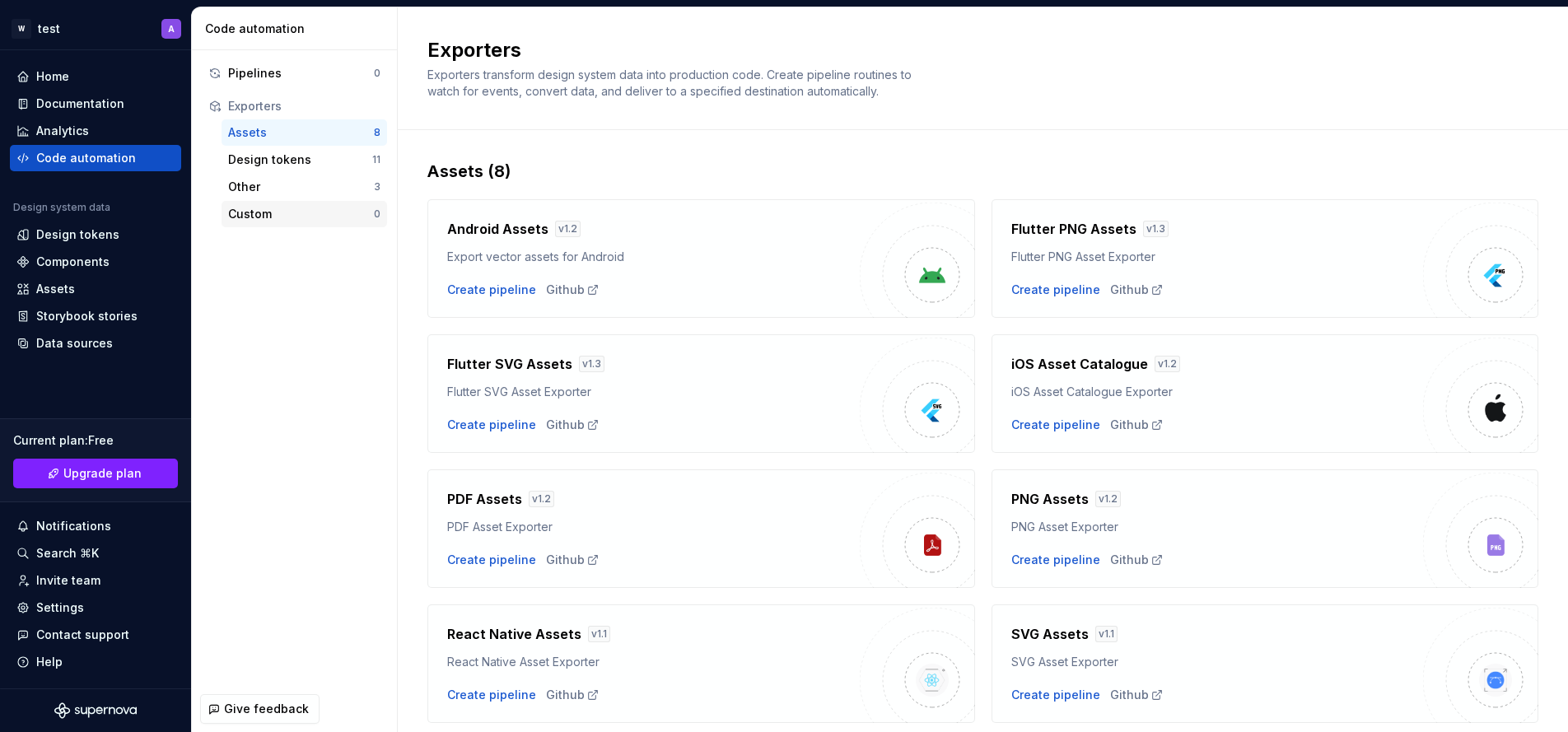
click at [266, 207] on div "Custom" at bounding box center [300, 214] width 146 height 17
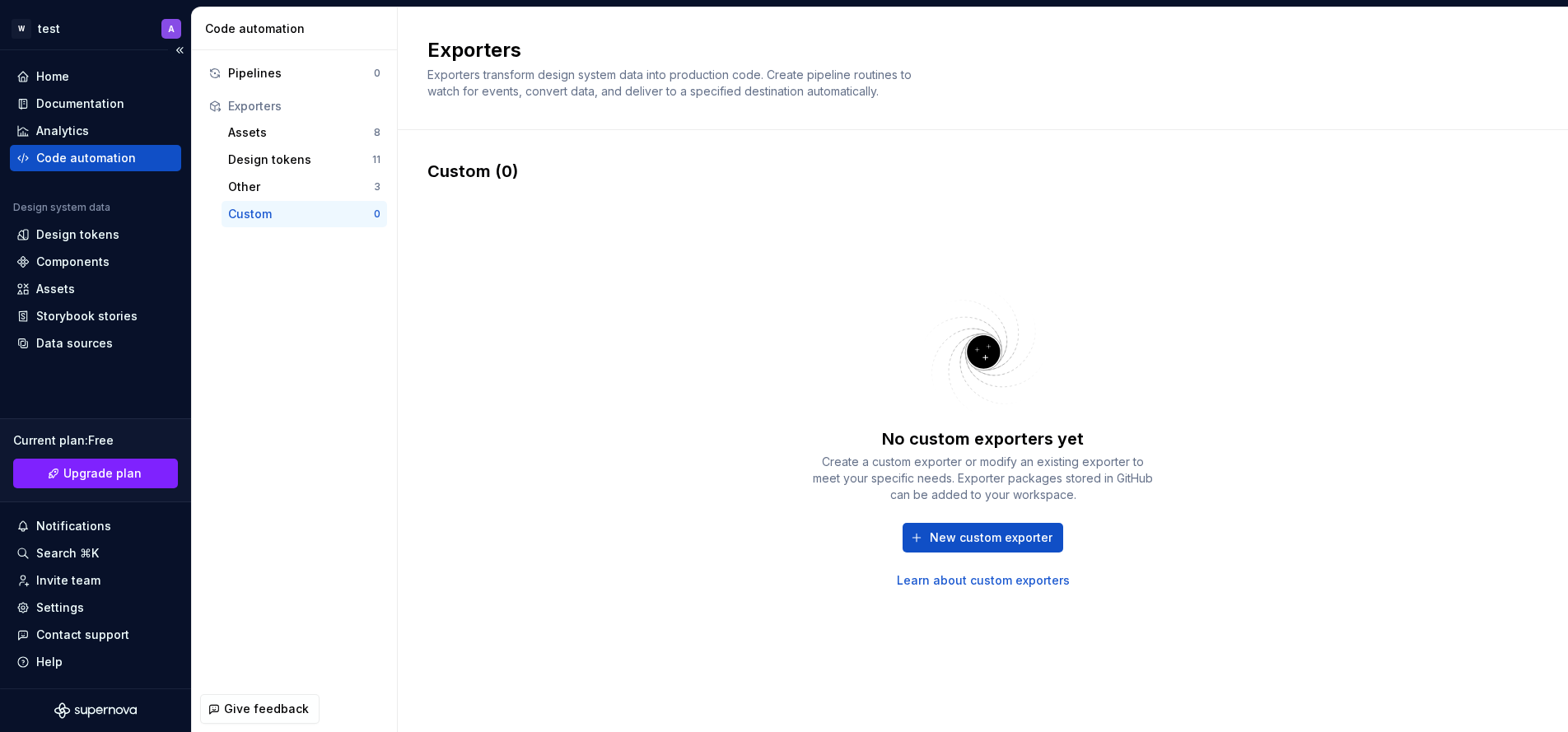
click at [95, 153] on div "Code automation" at bounding box center [86, 157] width 100 height 17
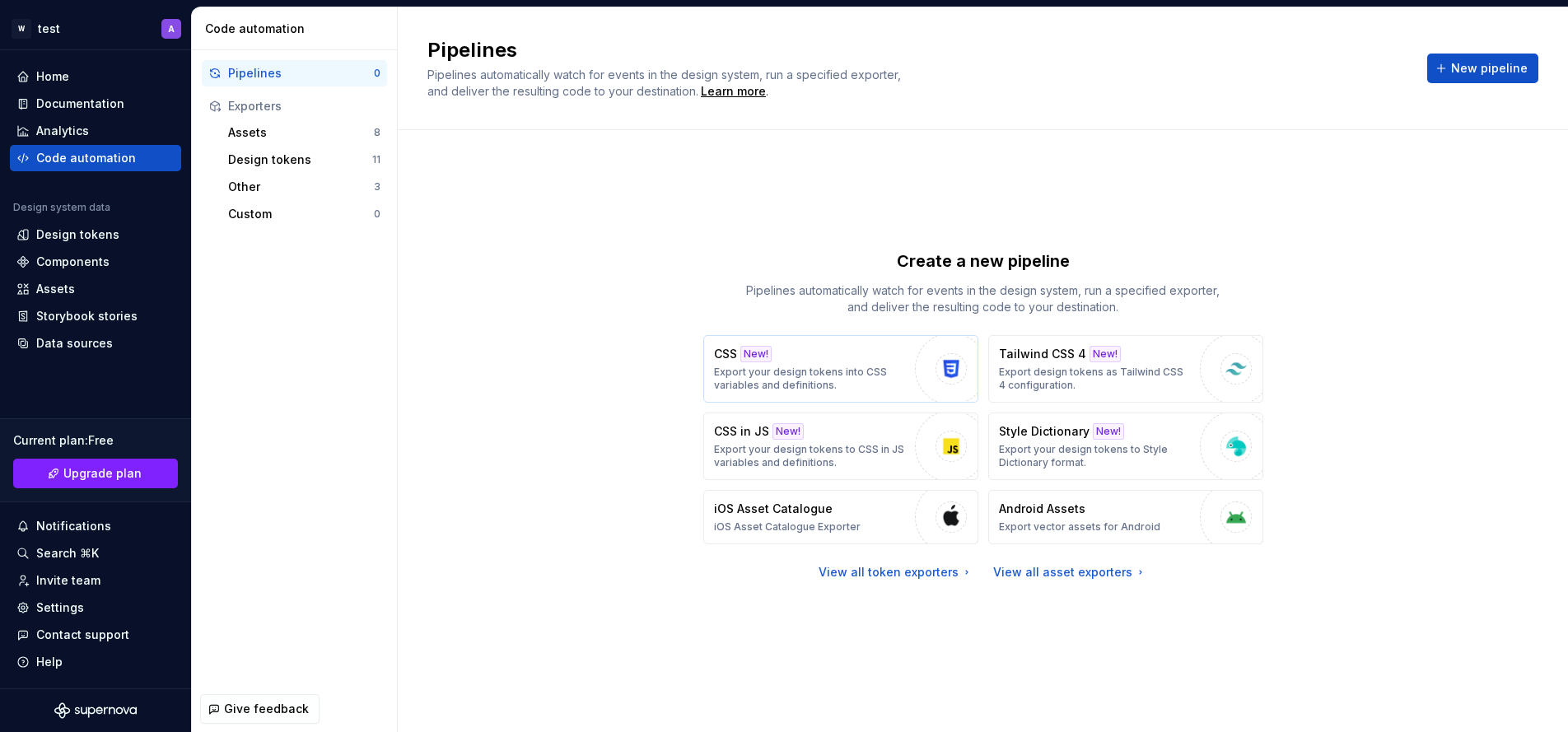
click at [783, 375] on p "Export your design tokens into CSS variables and definitions." at bounding box center [810, 378] width 192 height 27
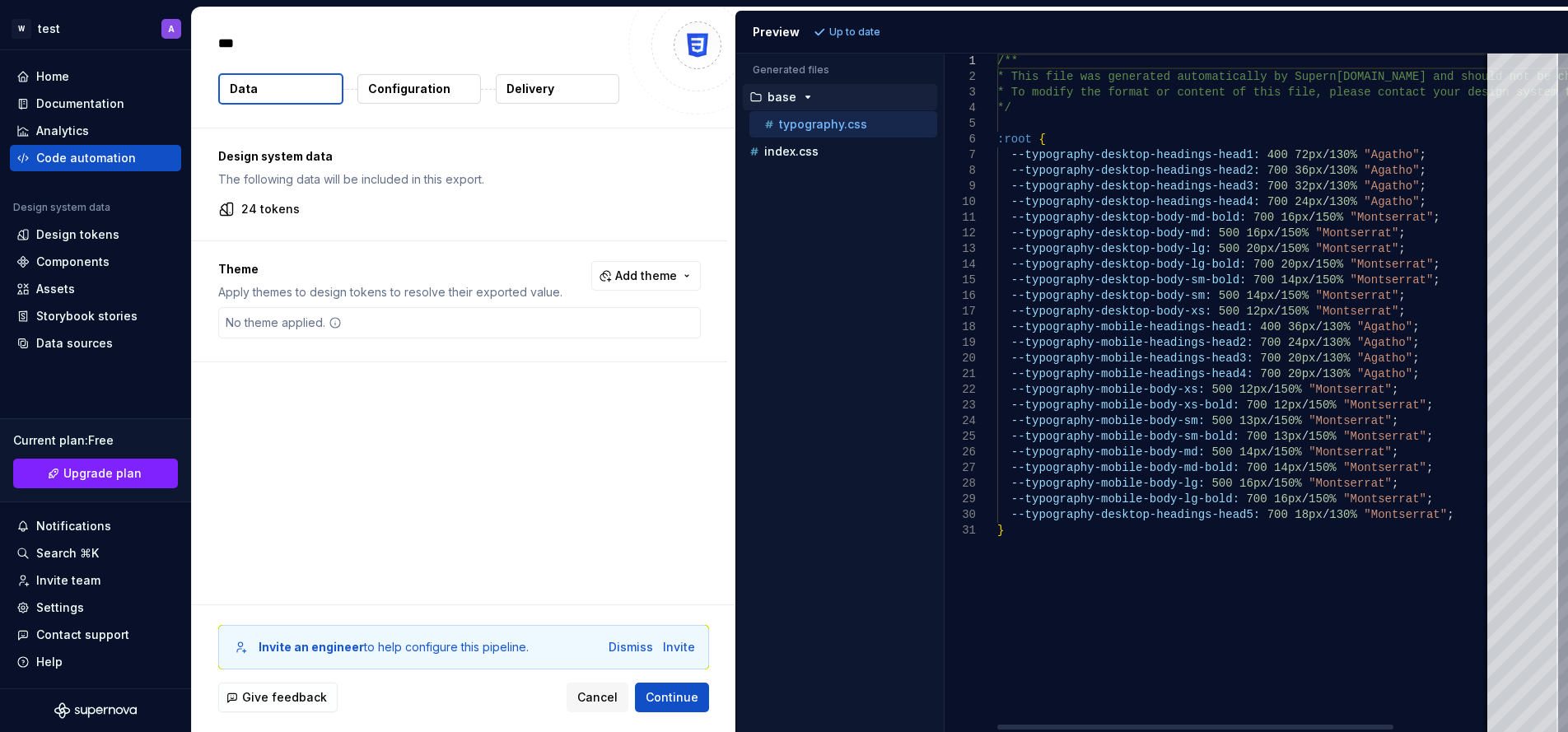
type textarea "*"
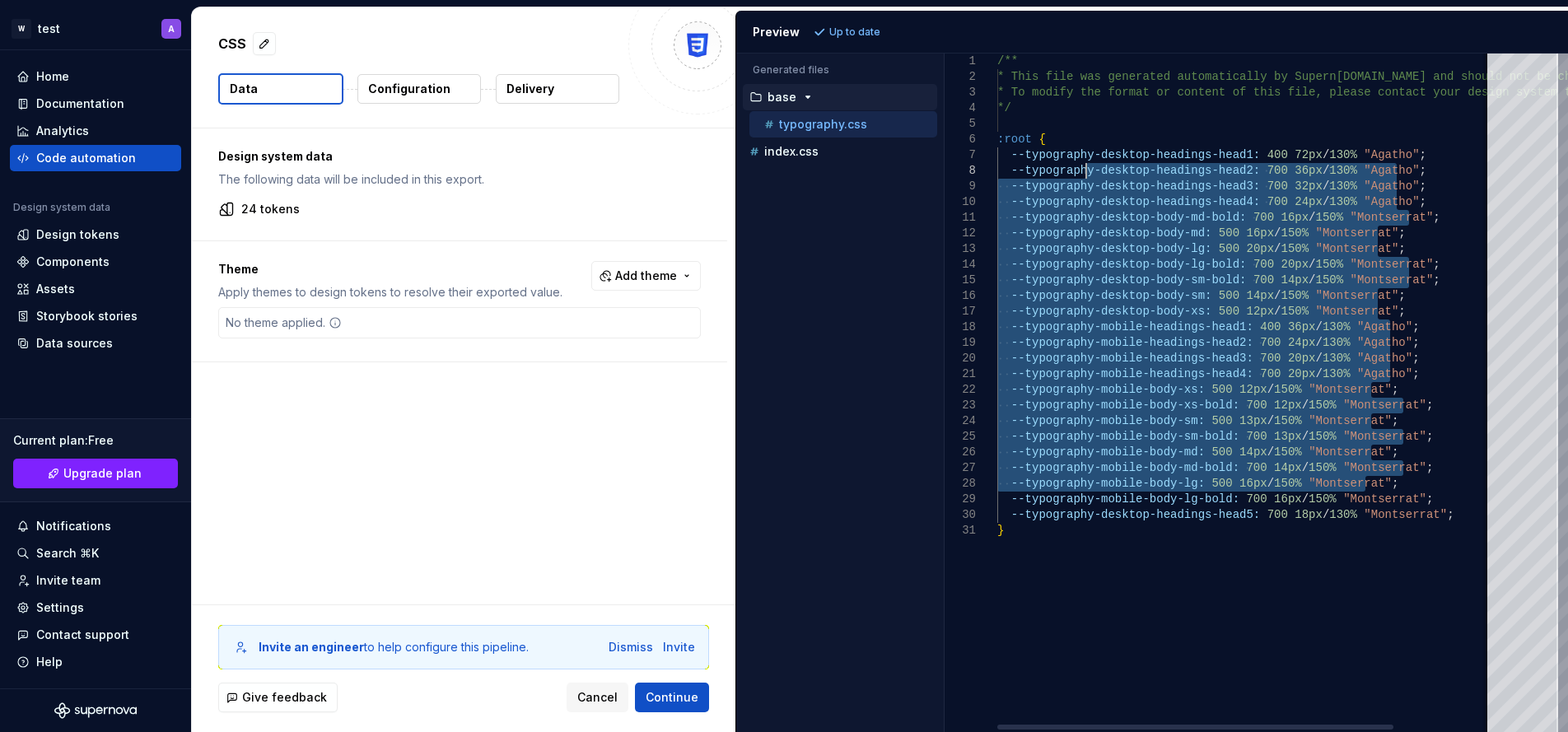
drag, startPoint x: 1416, startPoint y: 476, endPoint x: 1087, endPoint y: 162, distance: 454.8
click at [1087, 162] on div "/** * This file was generated automatically by Supern [DOMAIN_NAME] and should …" at bounding box center [1305, 392] width 617 height 679
click at [1372, 437] on div "/** * This file was generated automatically by Supern [DOMAIN_NAME] and should …" at bounding box center [1305, 392] width 617 height 679
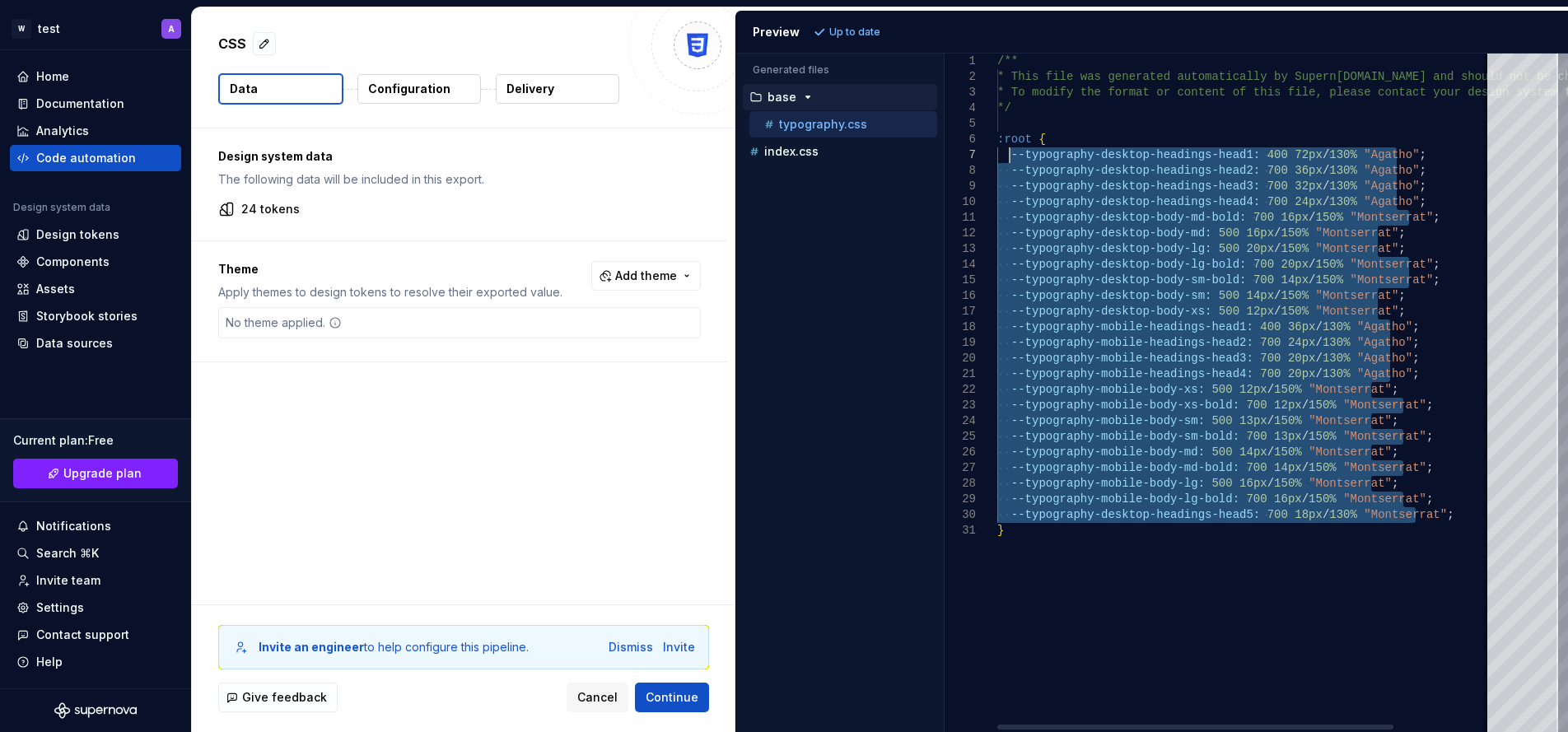
drag, startPoint x: 1430, startPoint y: 513, endPoint x: 1007, endPoint y: 149, distance: 558.1
click at [1007, 149] on div "/** * This file was generated automatically by Supern [DOMAIN_NAME] and should …" at bounding box center [1305, 392] width 617 height 679
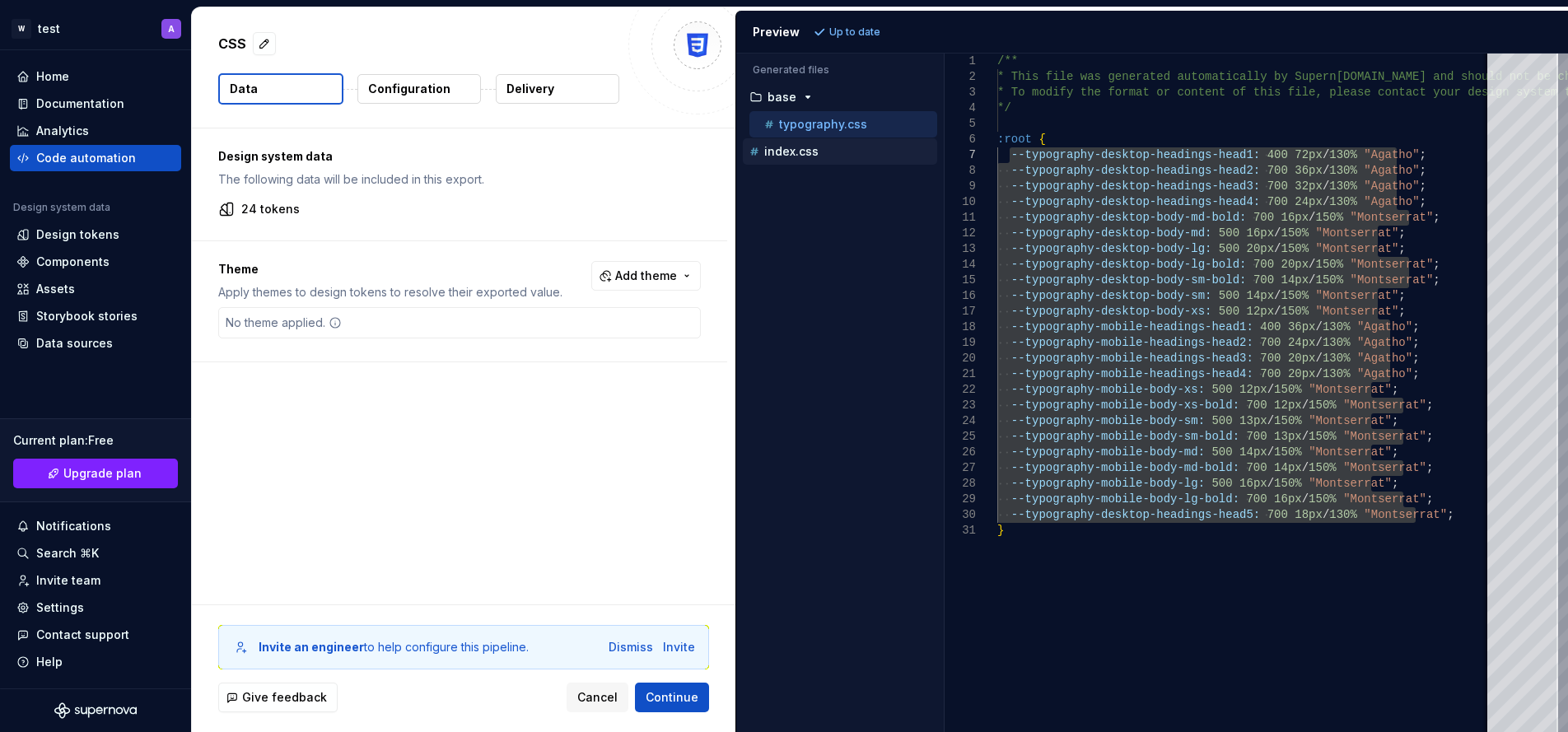
click at [835, 143] on button "index.css" at bounding box center [840, 152] width 194 height 18
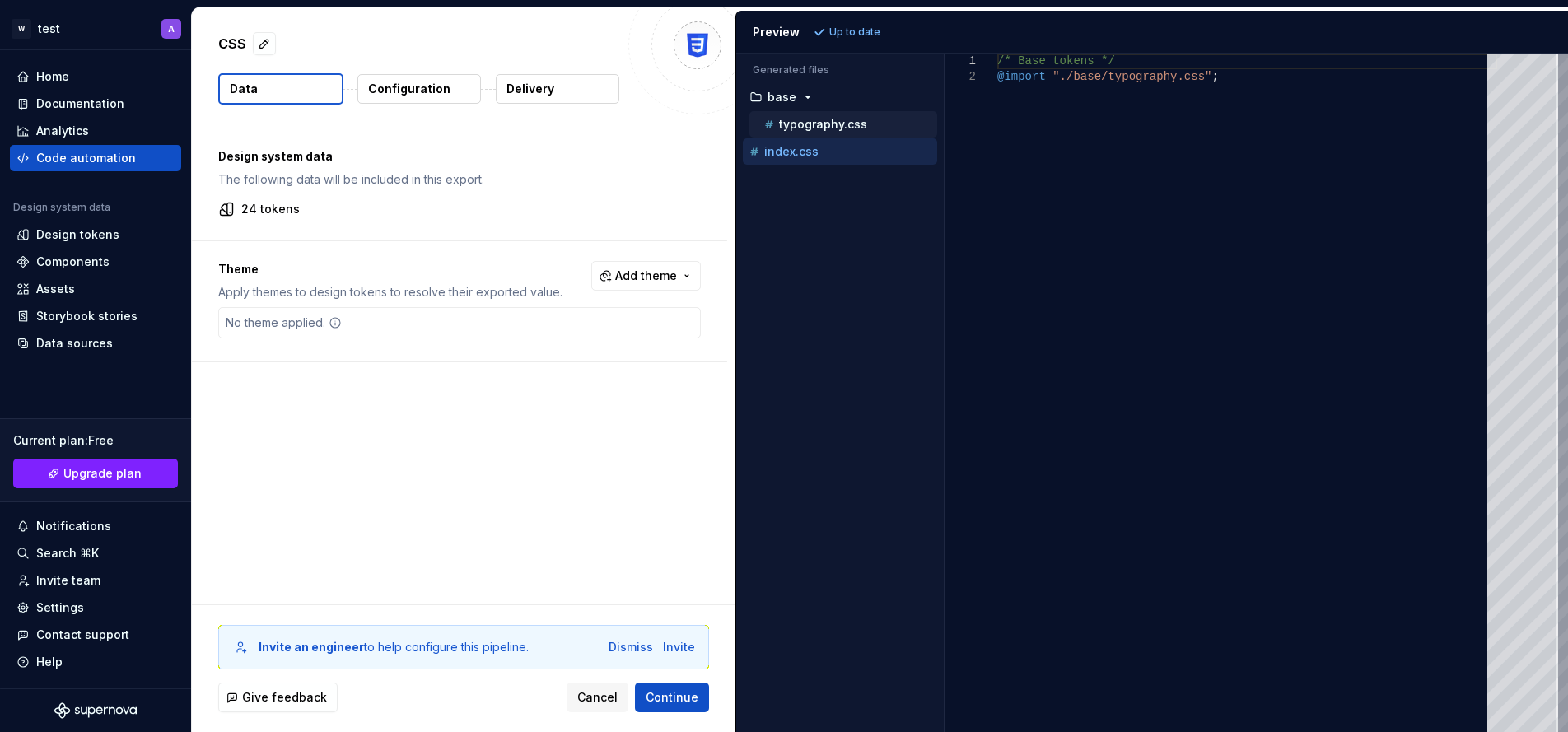
click at [826, 118] on p "typography.css" at bounding box center [823, 124] width 88 height 13
type textarea "**********"
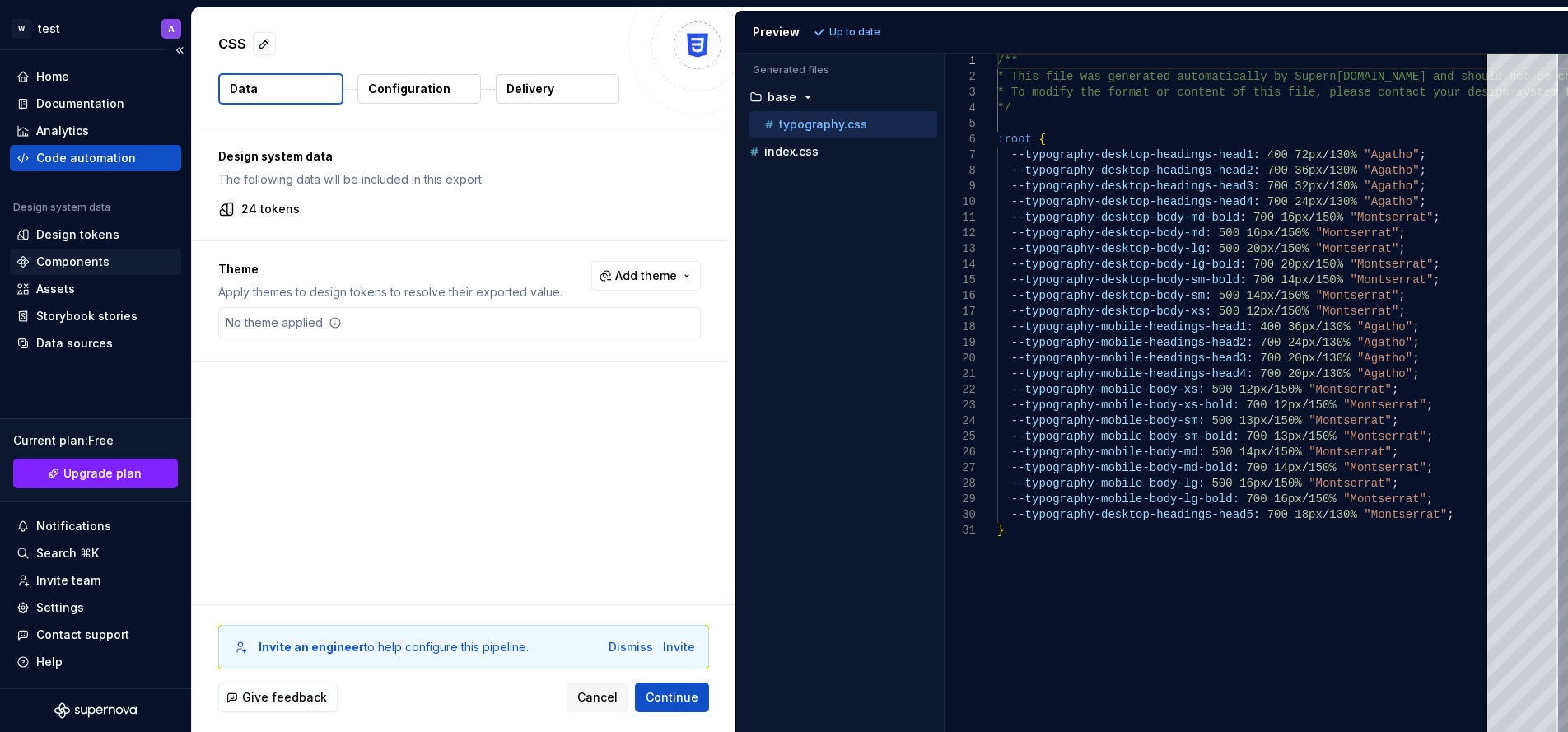
click at [70, 257] on div "Components" at bounding box center [73, 261] width 73 height 17
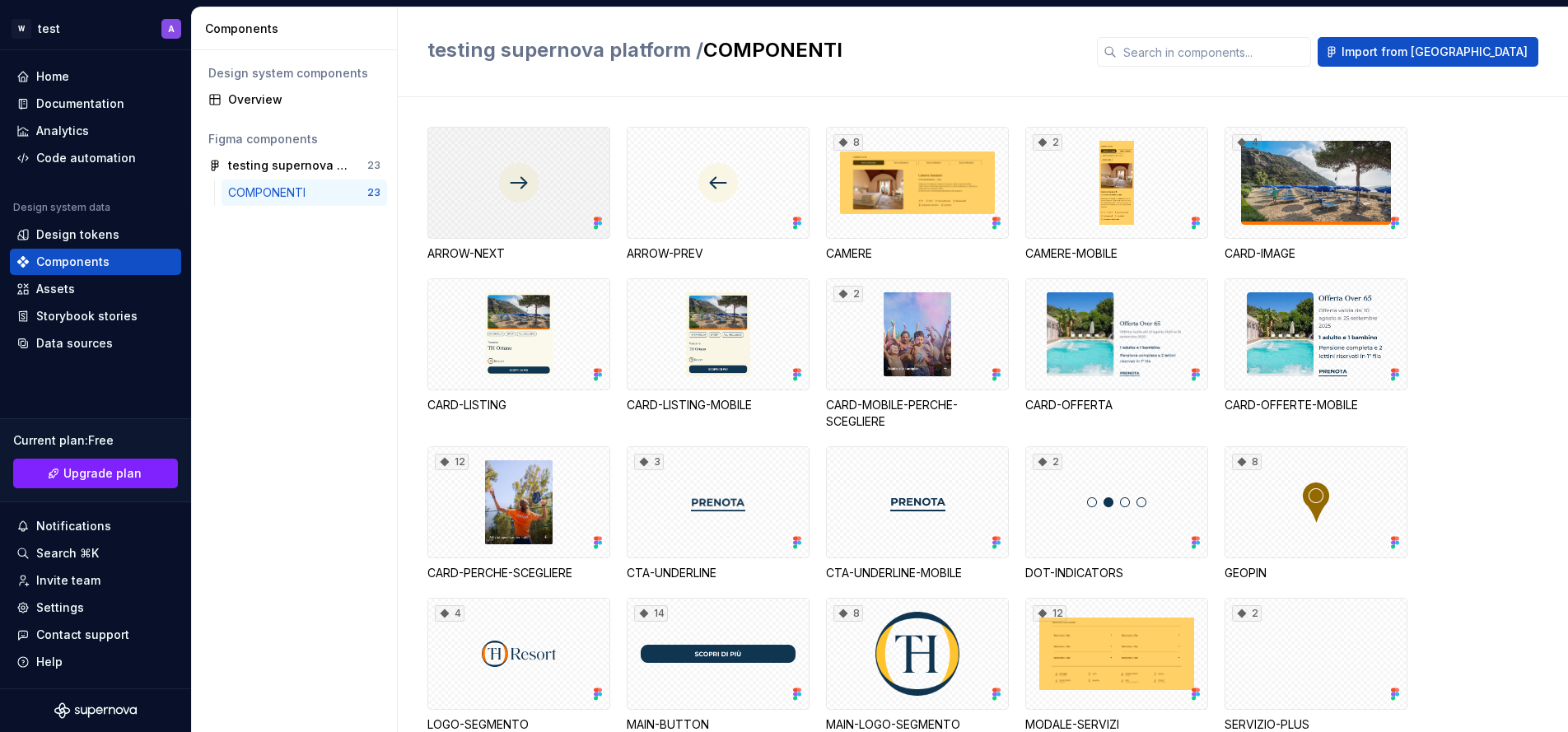
click at [538, 187] on div at bounding box center [518, 182] width 182 height 112
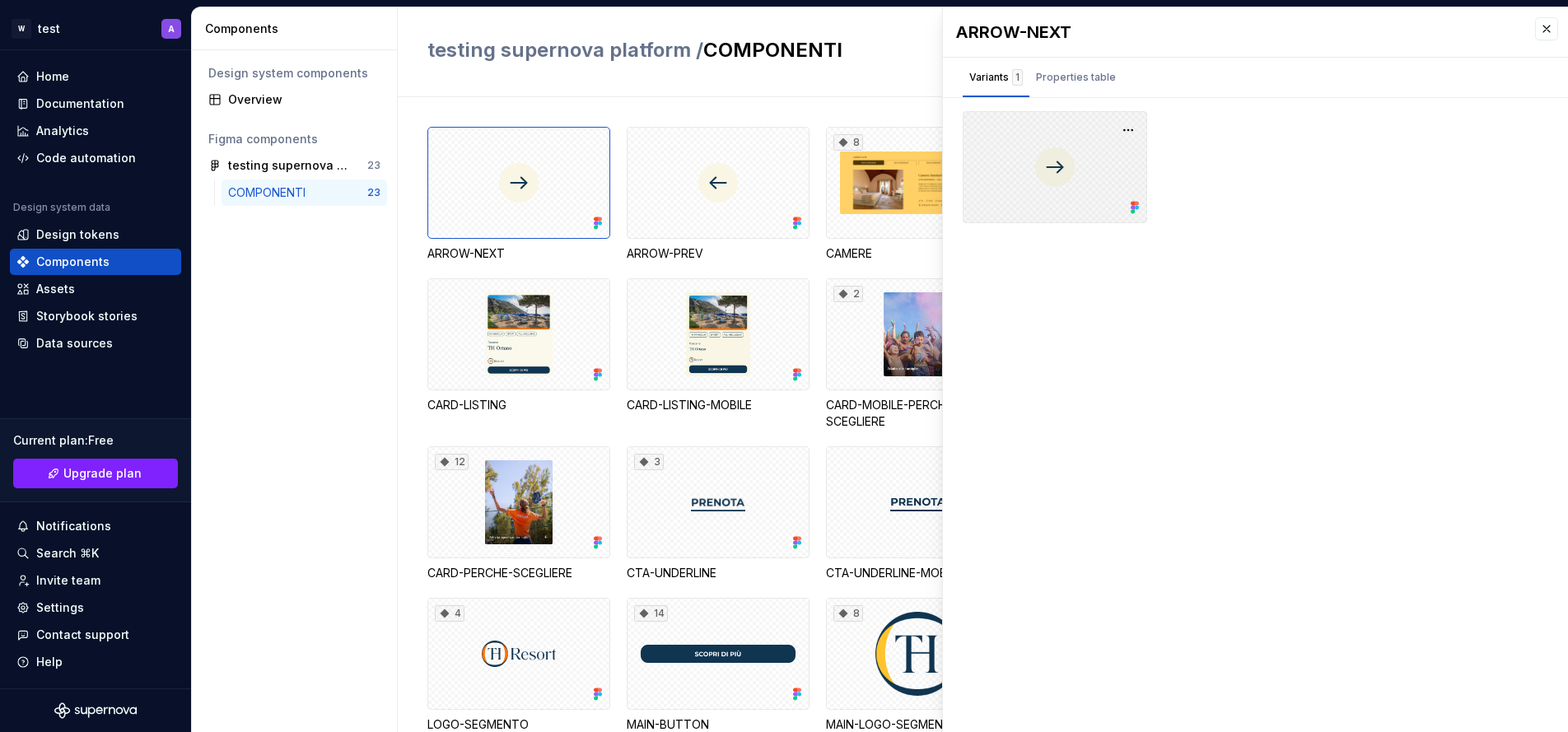
click at [1064, 168] on div at bounding box center [1055, 166] width 184 height 112
click at [1092, 75] on div "Properties table" at bounding box center [1075, 77] width 80 height 17
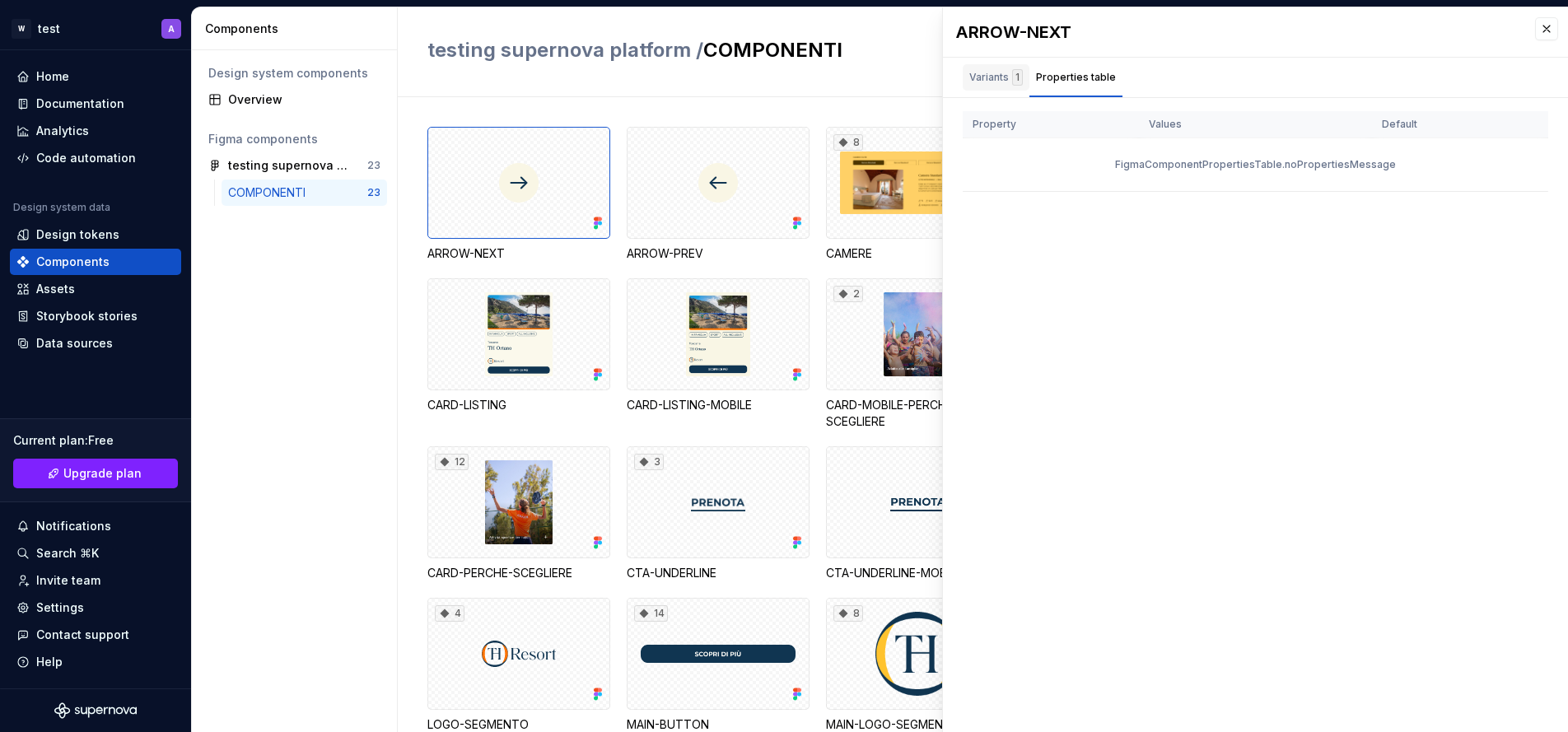
click at [1002, 77] on div "Variants 1" at bounding box center [996, 77] width 54 height 17
click at [341, 301] on div "Design system components Overview Figma components testing supernova platform 2…" at bounding box center [294, 391] width 205 height 681
click at [346, 161] on div "testing supernova platform" at bounding box center [289, 165] width 123 height 17
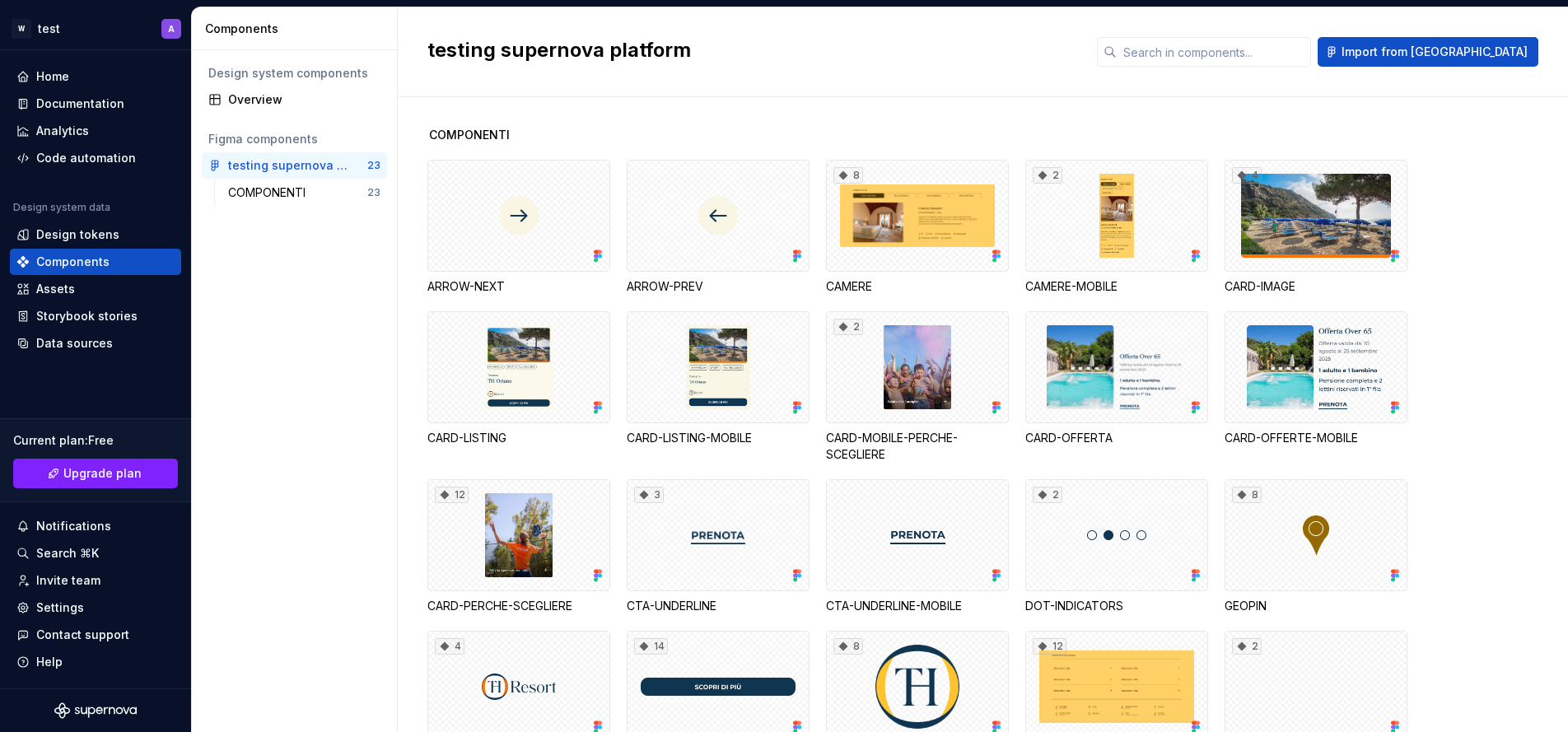
drag, startPoint x: 346, startPoint y: 161, endPoint x: 296, endPoint y: 271, distance: 120.8
click at [296, 271] on div "Design system components Overview Figma components testing supernova platform 2…" at bounding box center [294, 391] width 205 height 681
click at [309, 109] on div "Overview" at bounding box center [294, 99] width 185 height 27
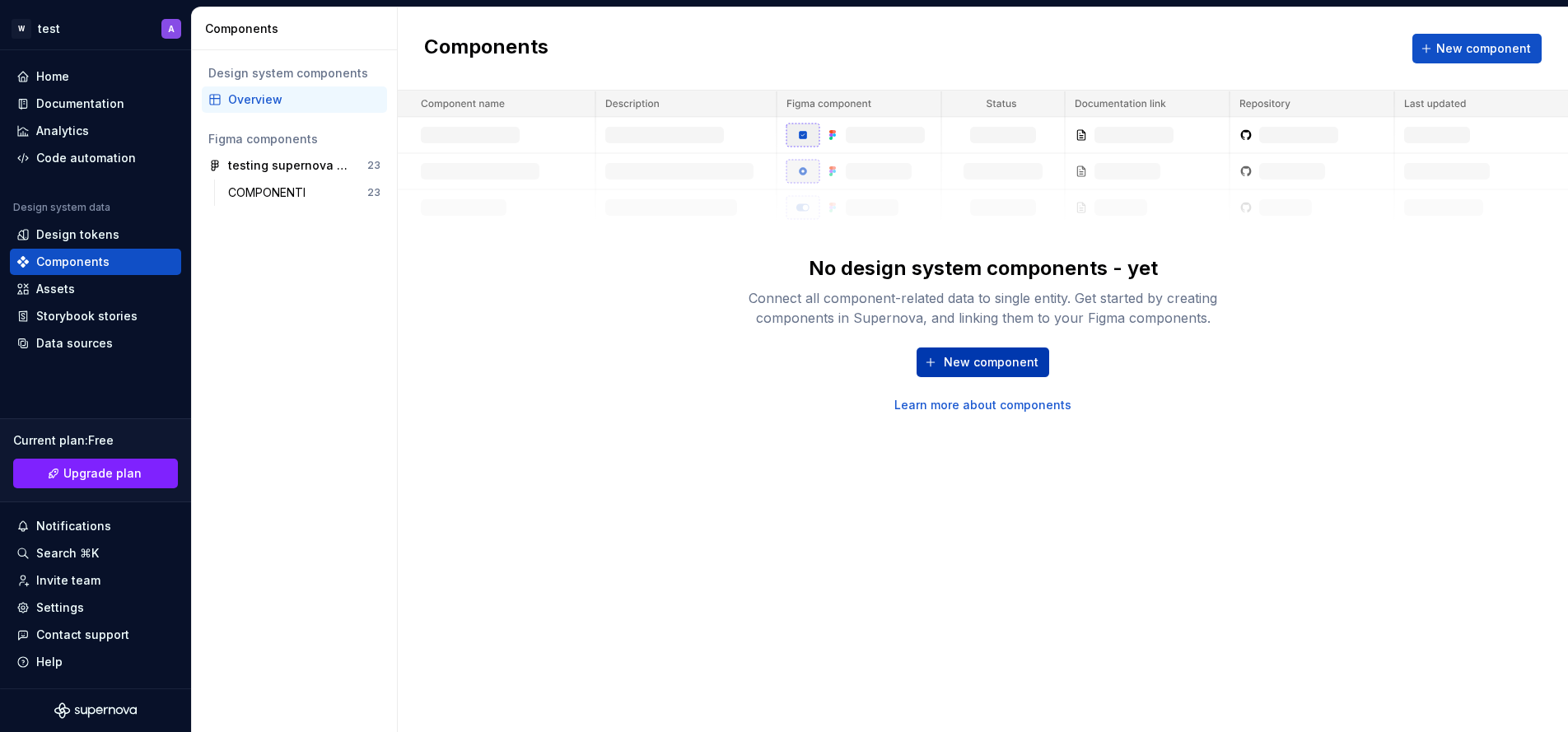
click at [1013, 359] on span "New component" at bounding box center [991, 362] width 95 height 17
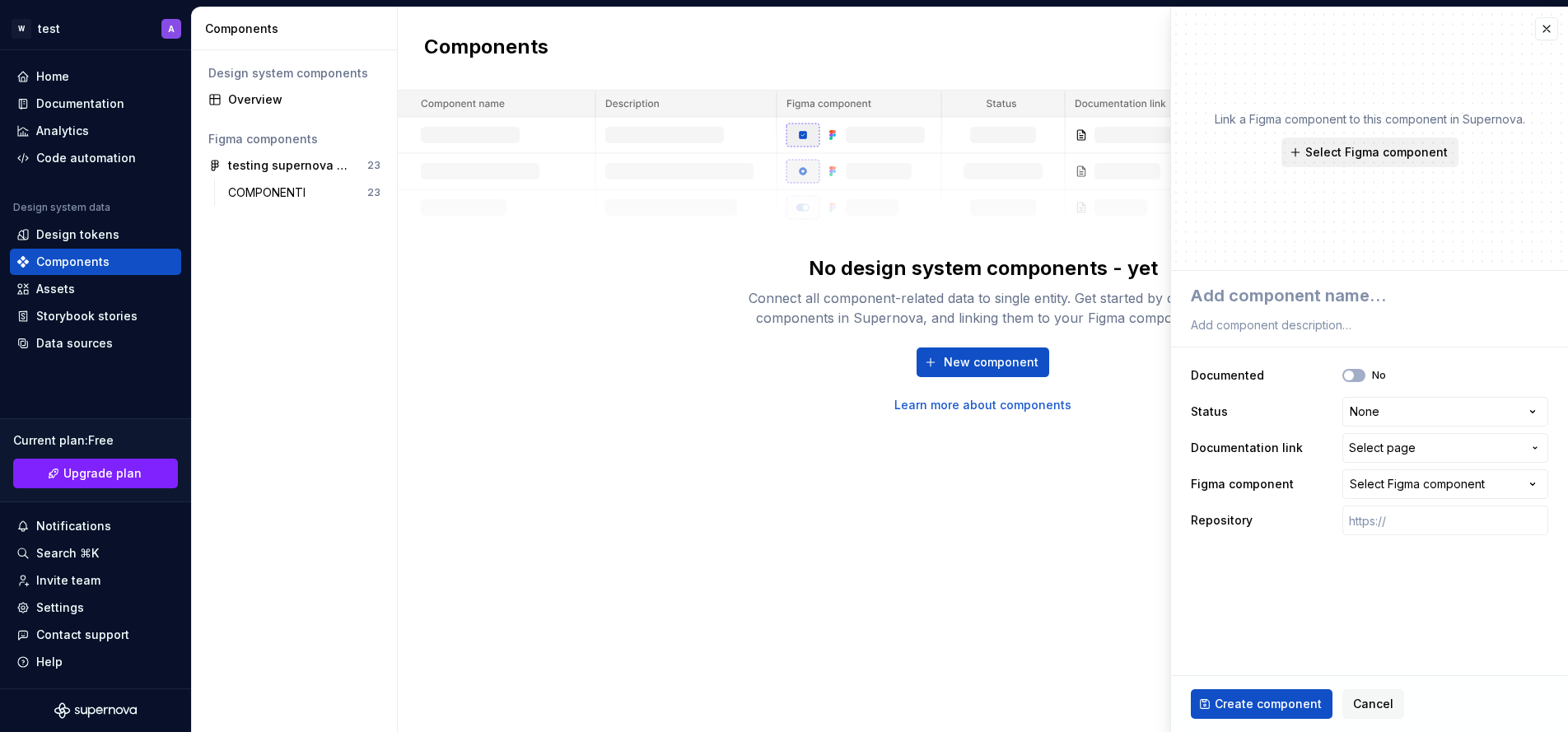
click at [1382, 154] on span "Select Figma component" at bounding box center [1377, 152] width 143 height 17
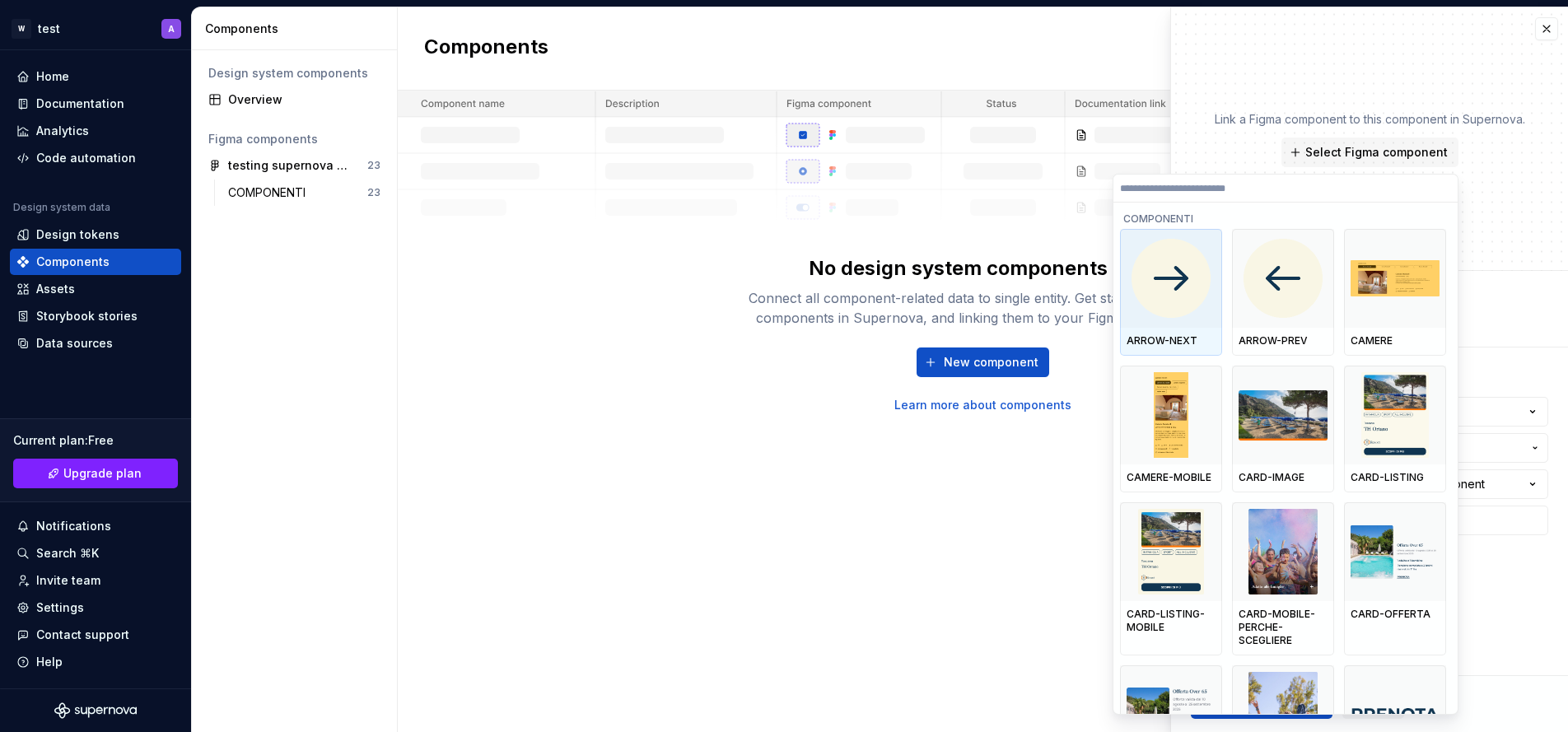
click at [1194, 277] on img at bounding box center [1172, 278] width 79 height 79
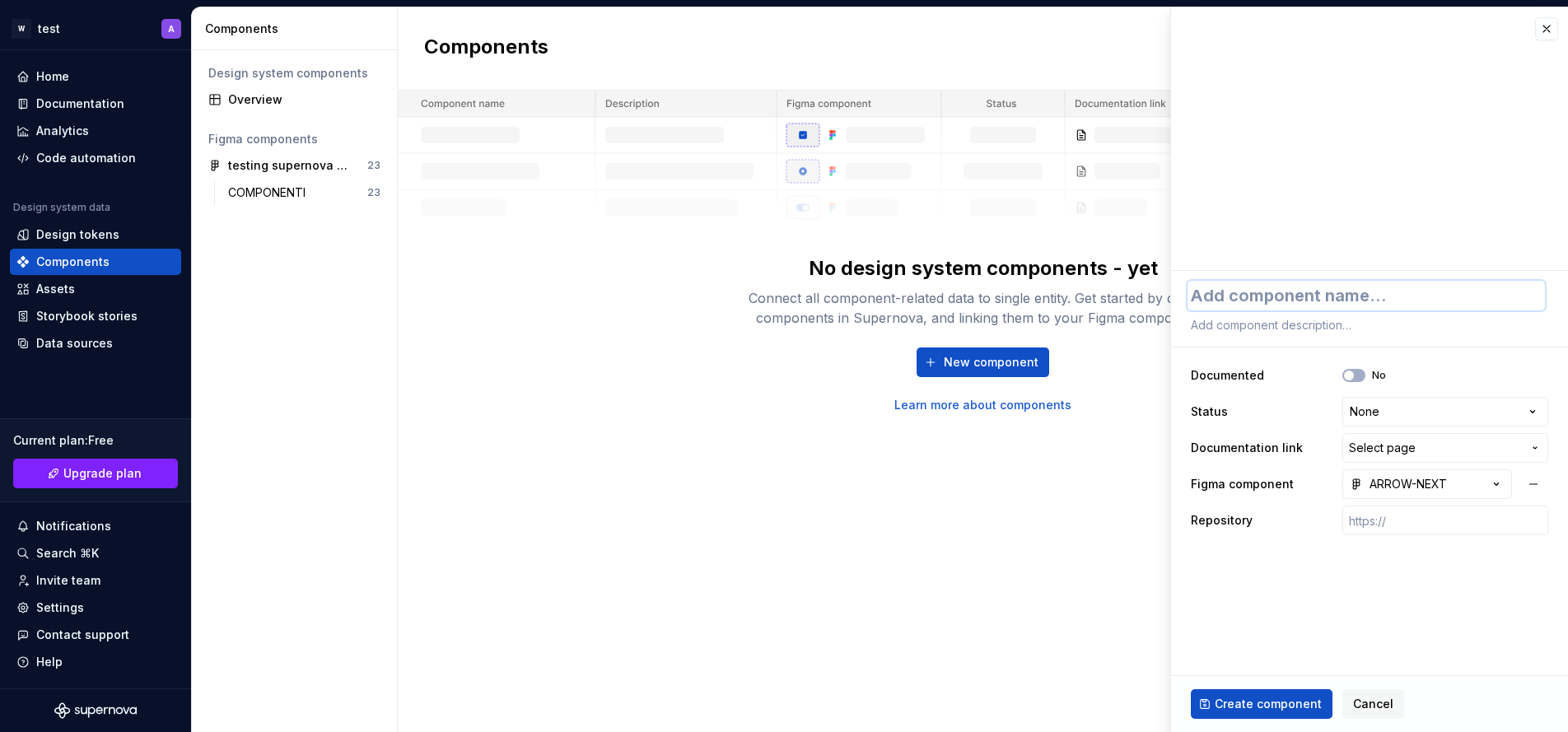
click at [1360, 295] on textarea at bounding box center [1366, 295] width 358 height 30
type textarea "*"
type textarea "A"
type textarea "*"
type textarea "Ar"
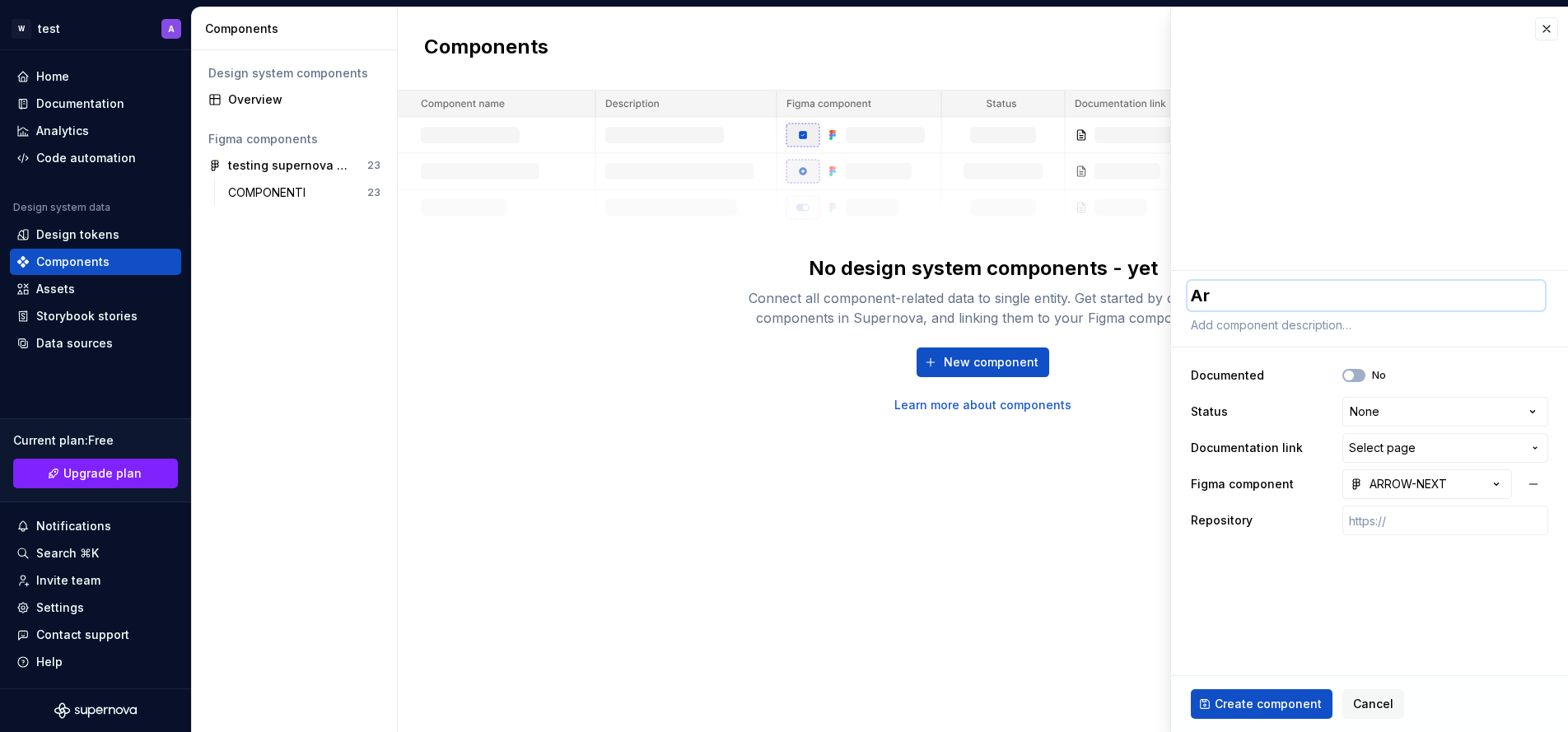
type textarea "*"
type textarea "Arr"
type textarea "*"
type textarea "Arri"
type textarea "*"
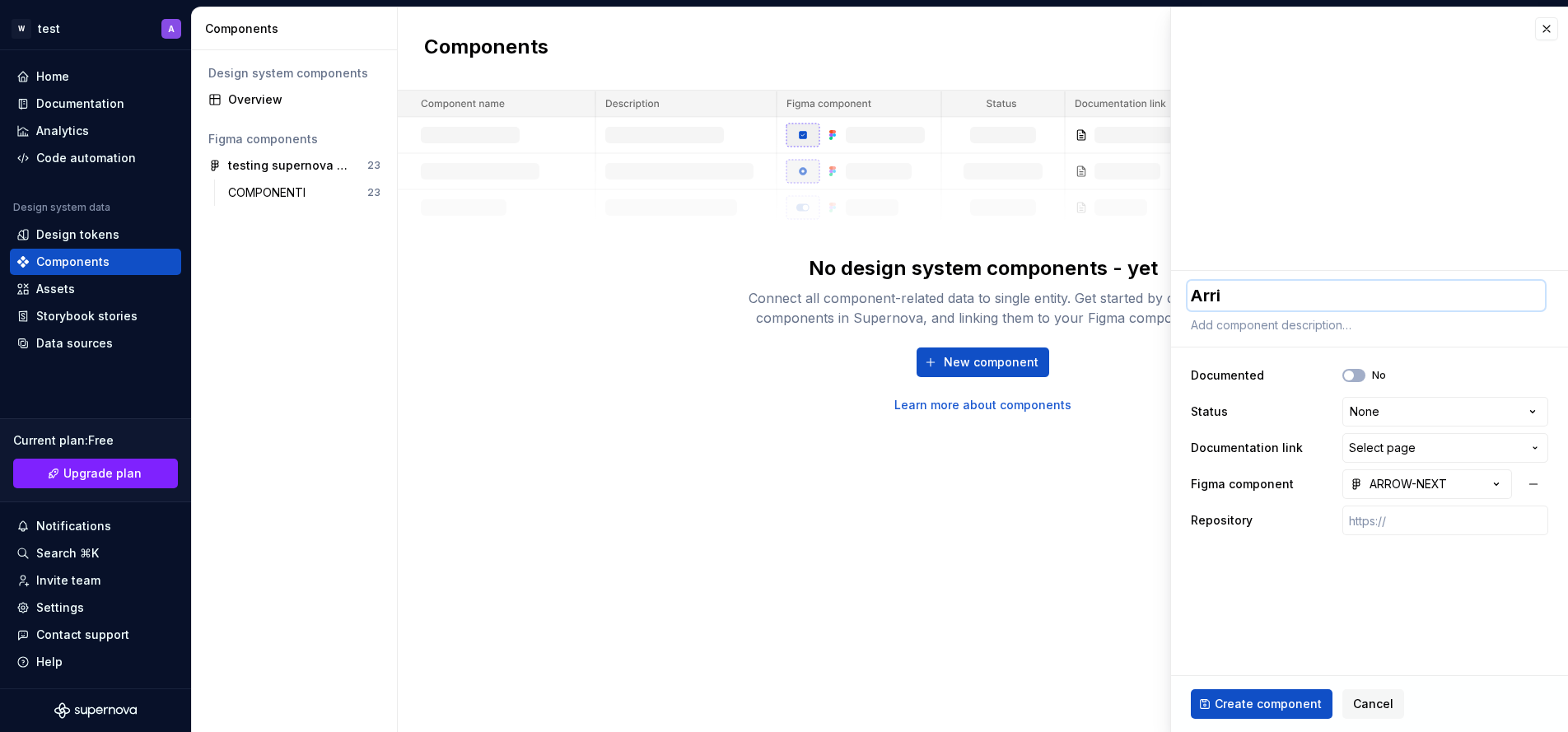
type textarea "Arriw"
type textarea "*"
type textarea "Arri"
type textarea "*"
type textarea "Arr"
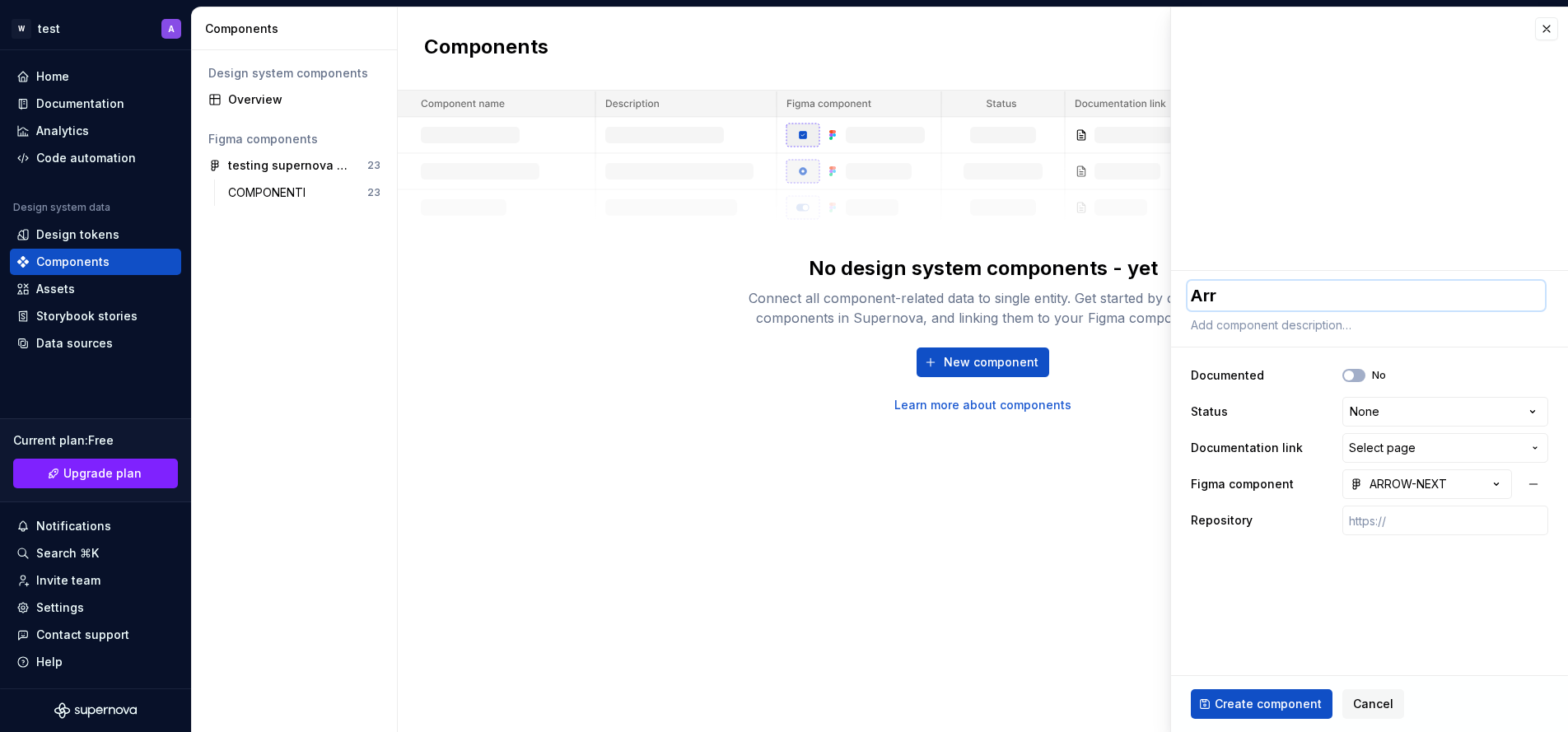
type textarea "*"
type textarea "Arro"
type textarea "*"
type textarea "Arrow"
type textarea "*"
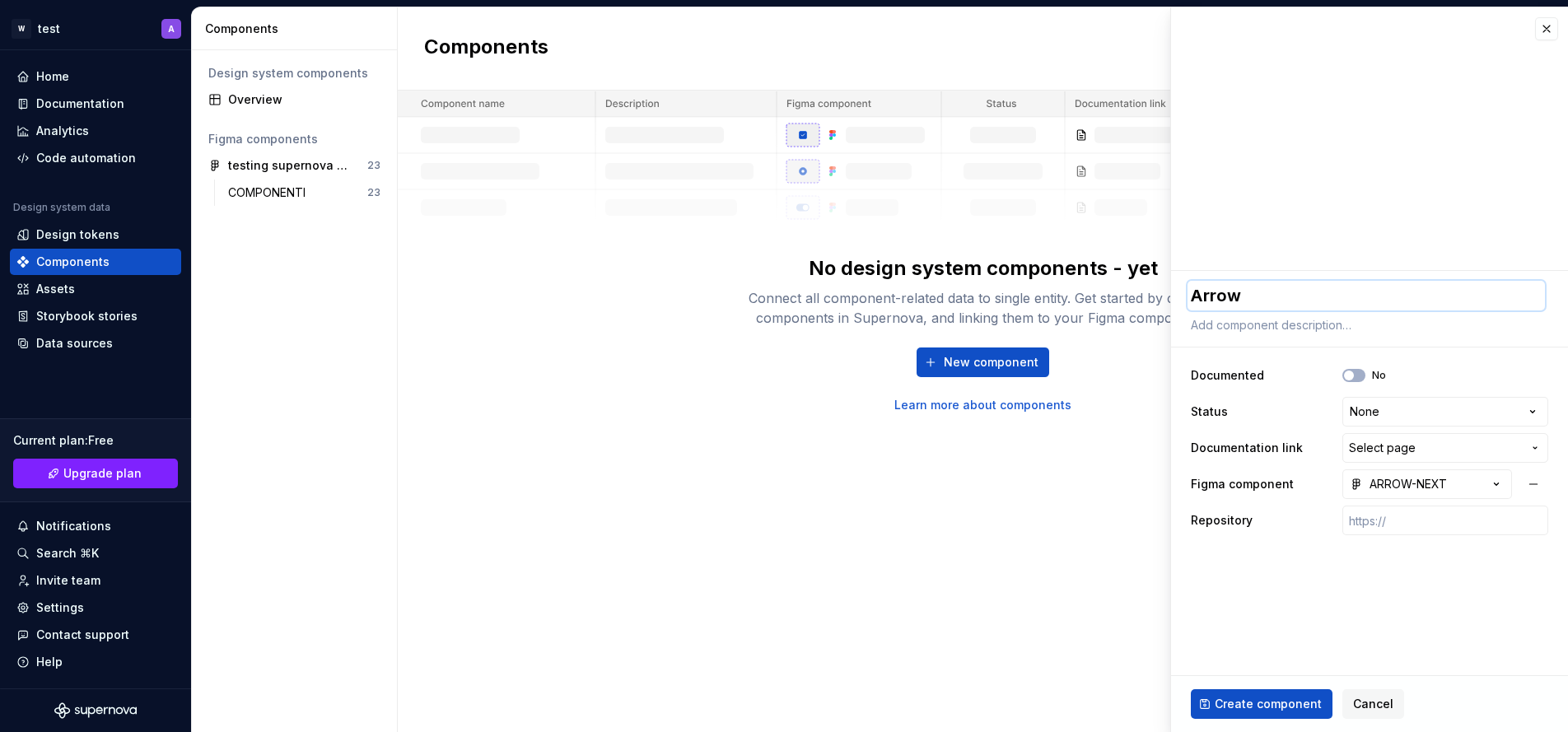
type textarea "Arrow"
type textarea "*"
type textarea "Arrow n"
type textarea "*"
type textarea "Arrow ne"
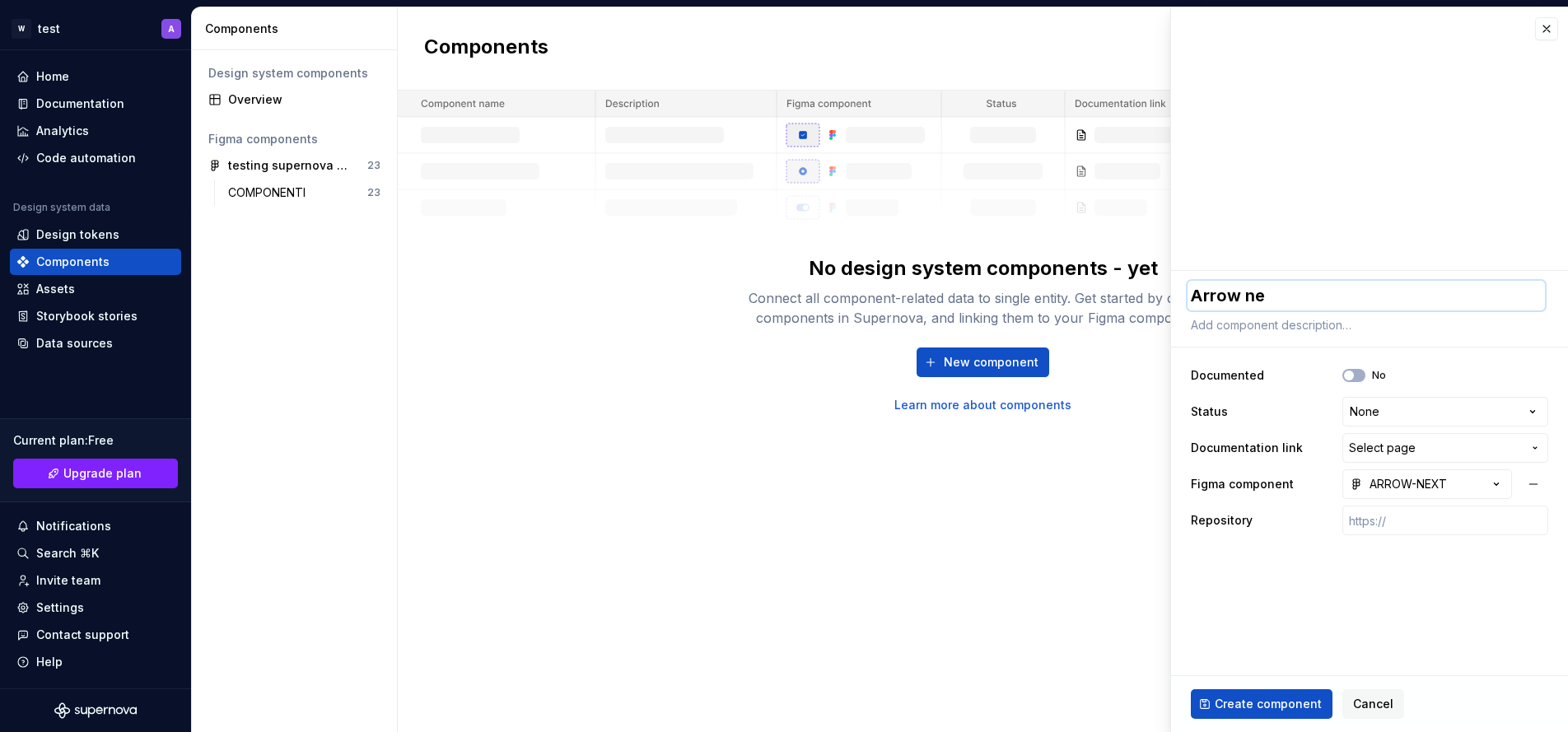
type textarea "*"
type textarea "Arrow nex"
type textarea "*"
type textarea "Arrow nexr"
type textarea "*"
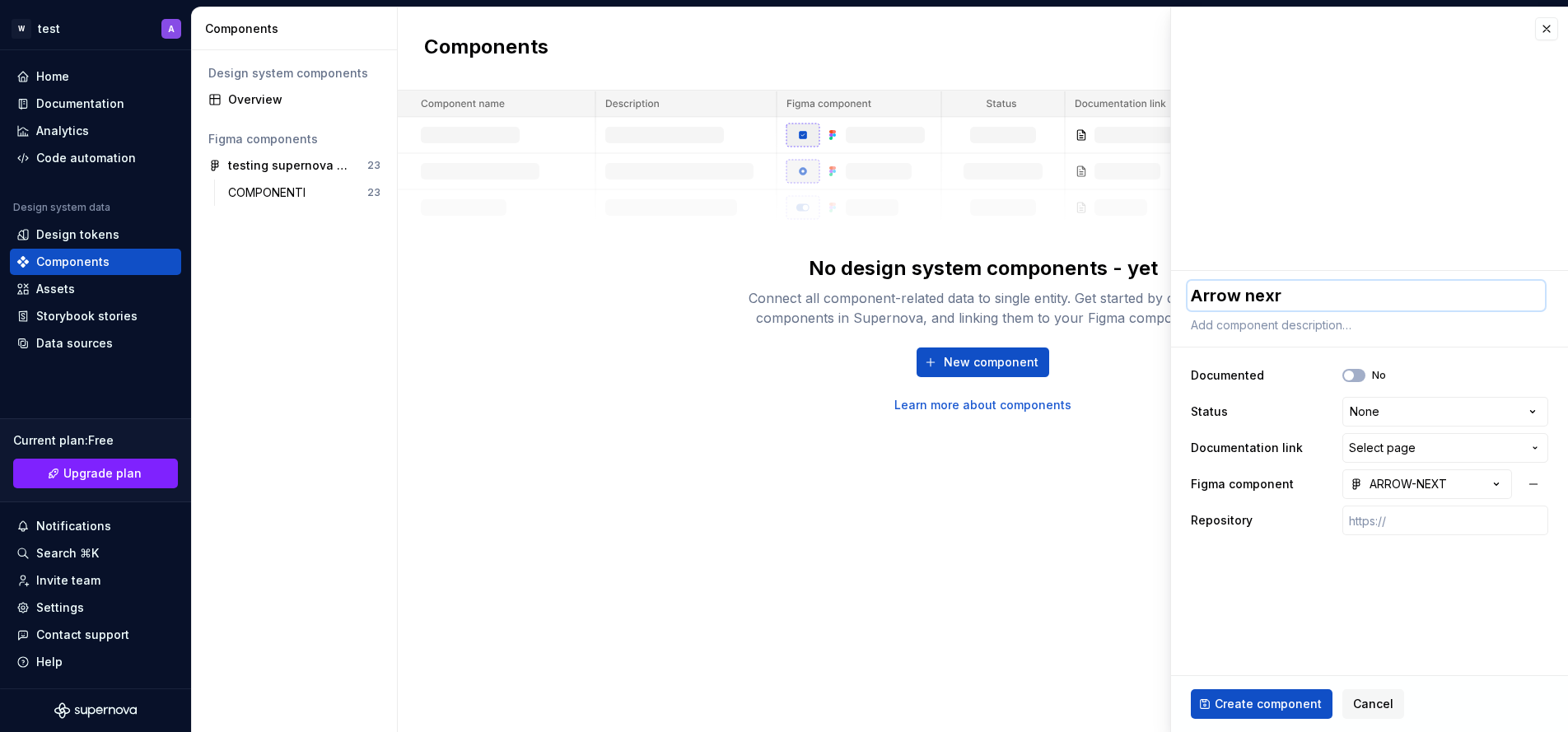
type textarea "Arrow nex"
type textarea "*"
type textarea "Arrow next"
click at [1281, 704] on span "Create component" at bounding box center [1268, 703] width 107 height 17
type textarea "*"
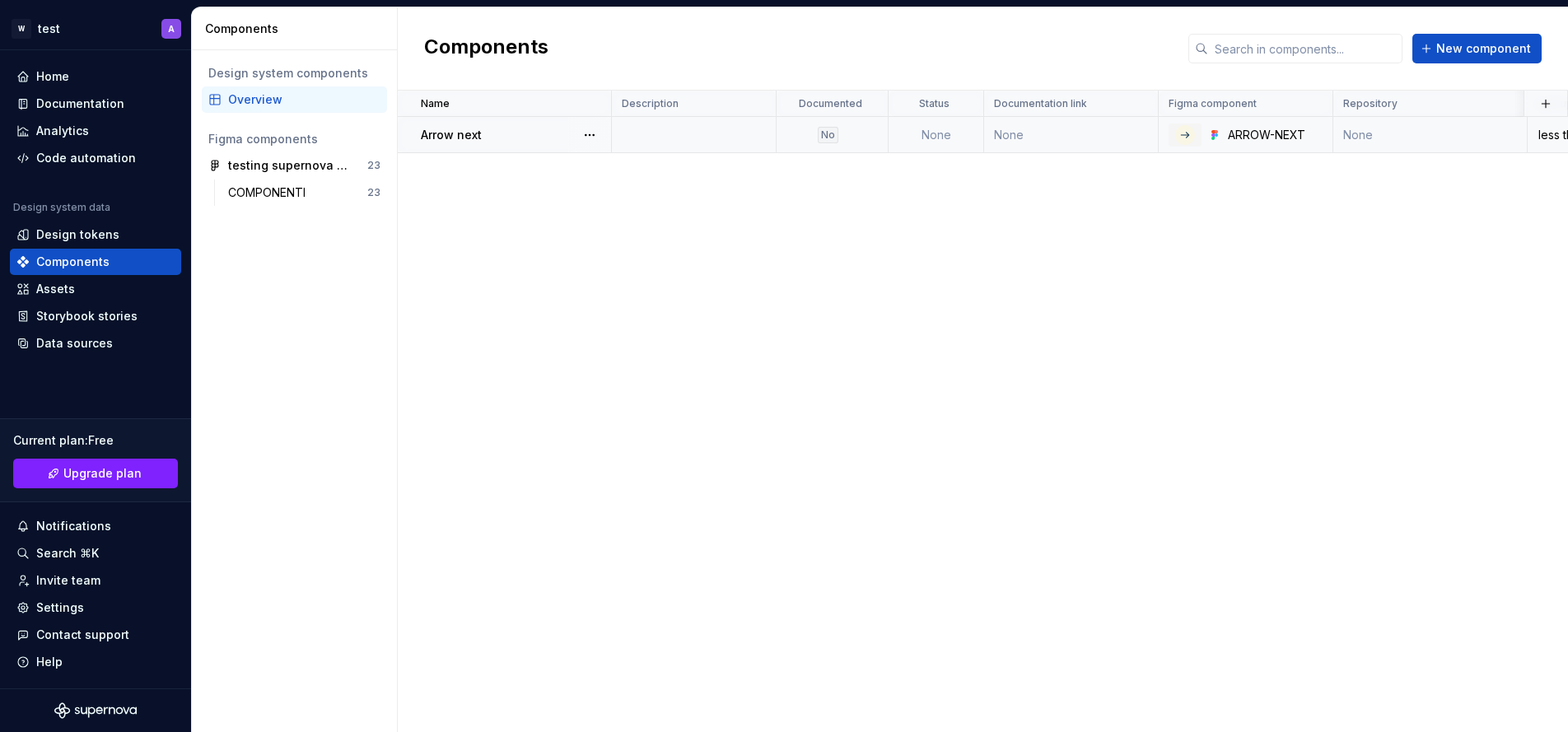
click at [1062, 135] on td "None" at bounding box center [1071, 135] width 174 height 37
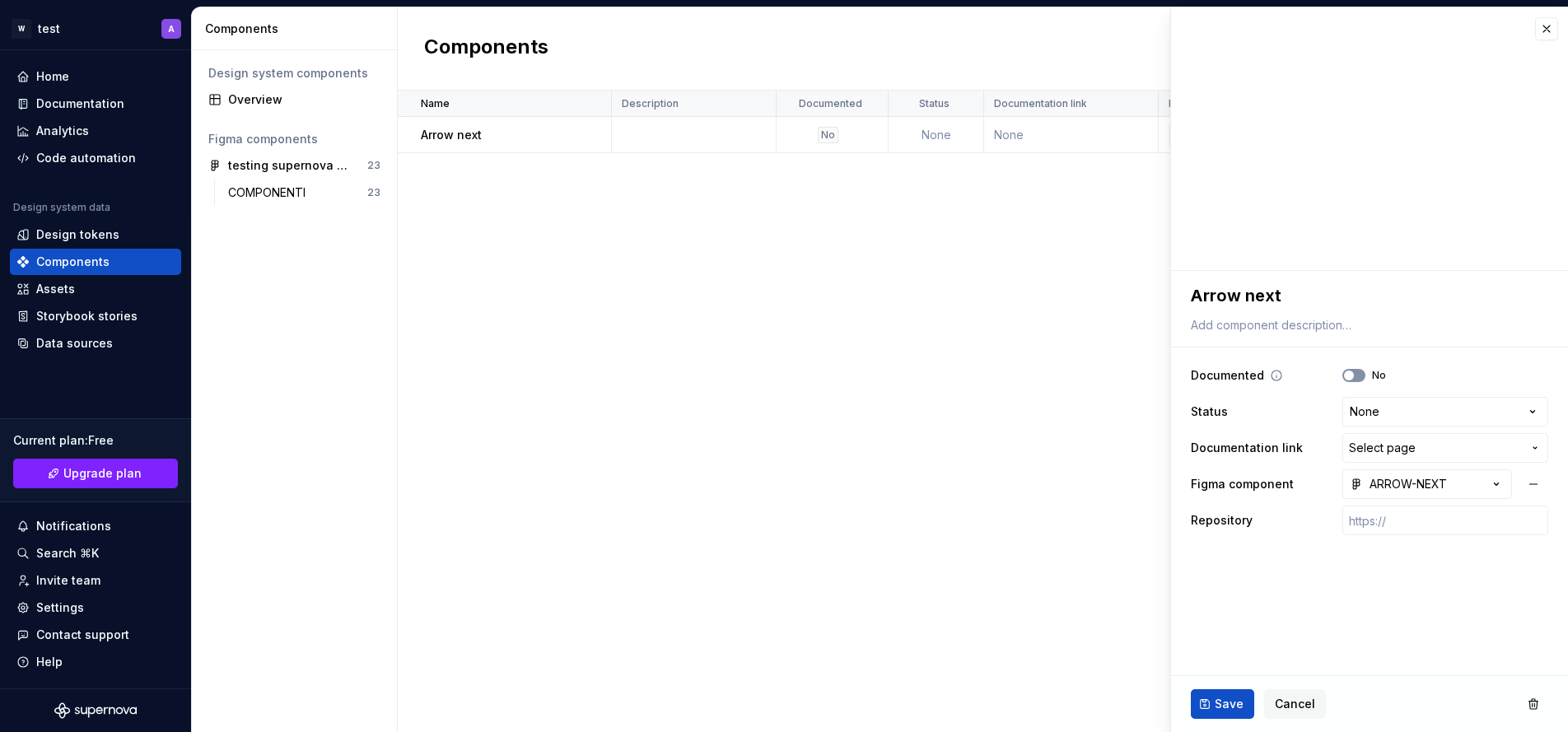
click at [1351, 377] on span "button" at bounding box center [1349, 375] width 10 height 10
type textarea "*"
click at [1368, 408] on html "**********" at bounding box center [784, 366] width 1568 height 732
select select "**********"
click at [1460, 445] on span "Select page" at bounding box center [1435, 448] width 172 height 17
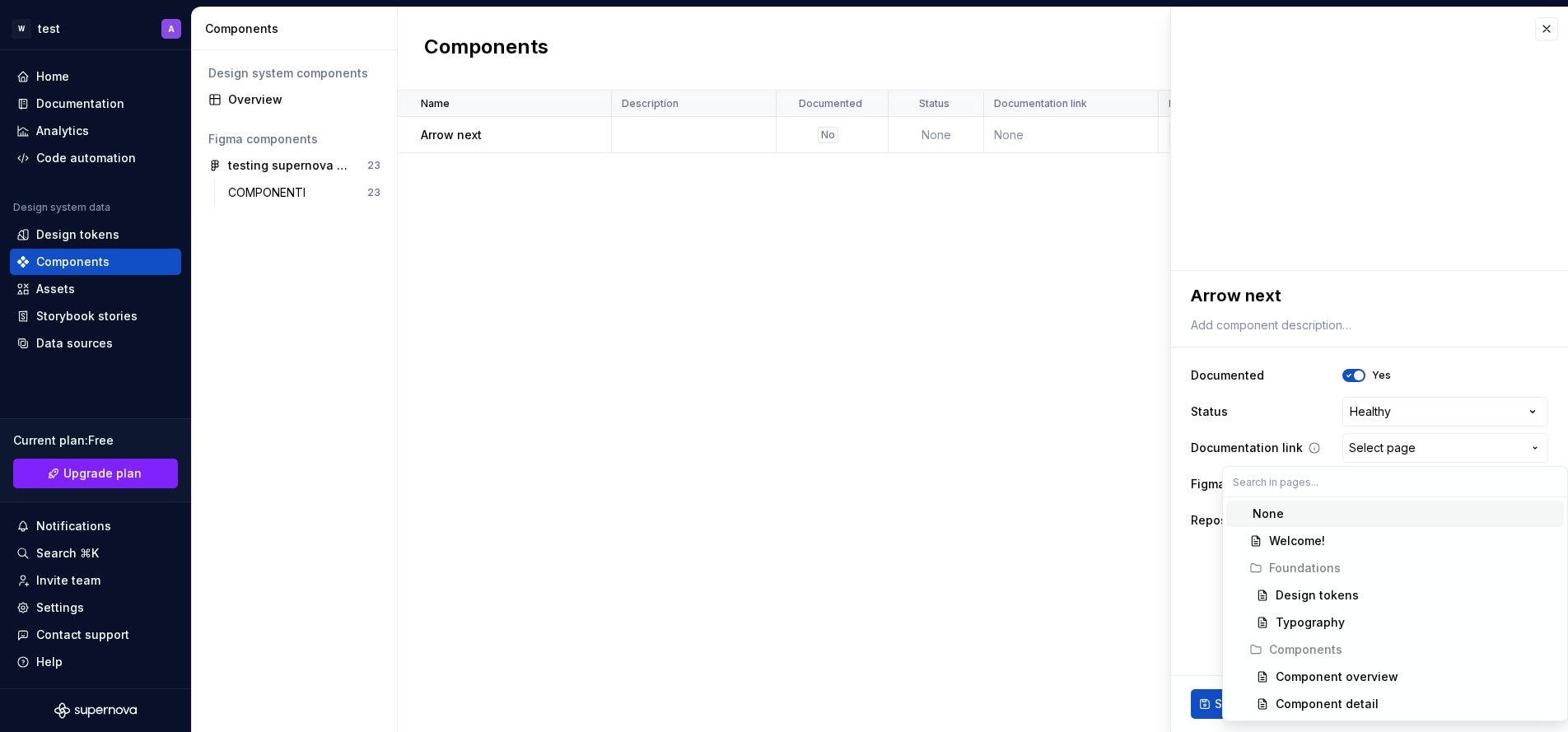
click at [1460, 445] on html "**********" at bounding box center [784, 366] width 1568 height 732
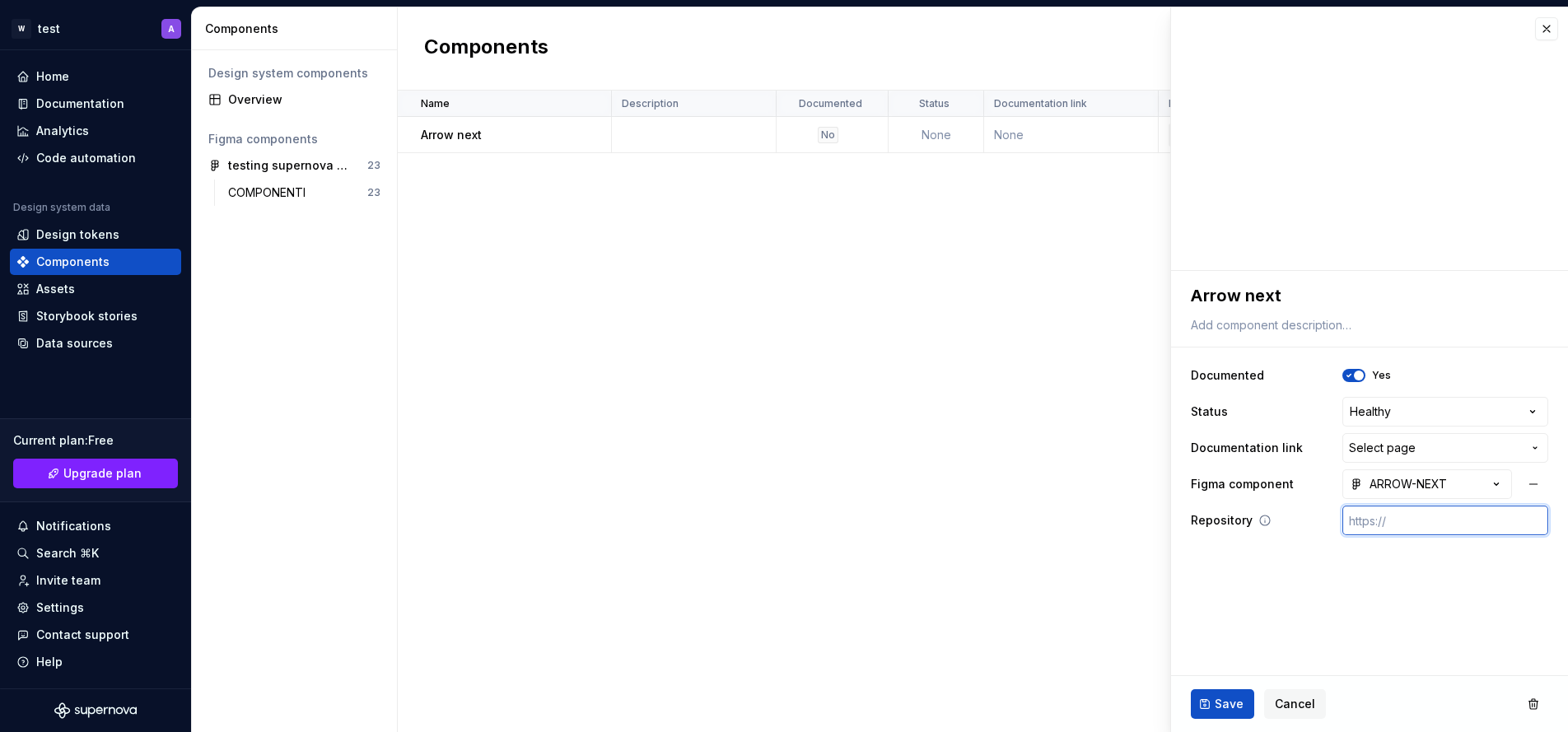
click at [1443, 517] on input "text" at bounding box center [1445, 520] width 206 height 30
click at [1005, 513] on div "Name Description Documented Status Documentation link Figma component Repositor…" at bounding box center [982, 410] width 1171 height 641
click at [1237, 710] on span "Save" at bounding box center [1228, 703] width 29 height 17
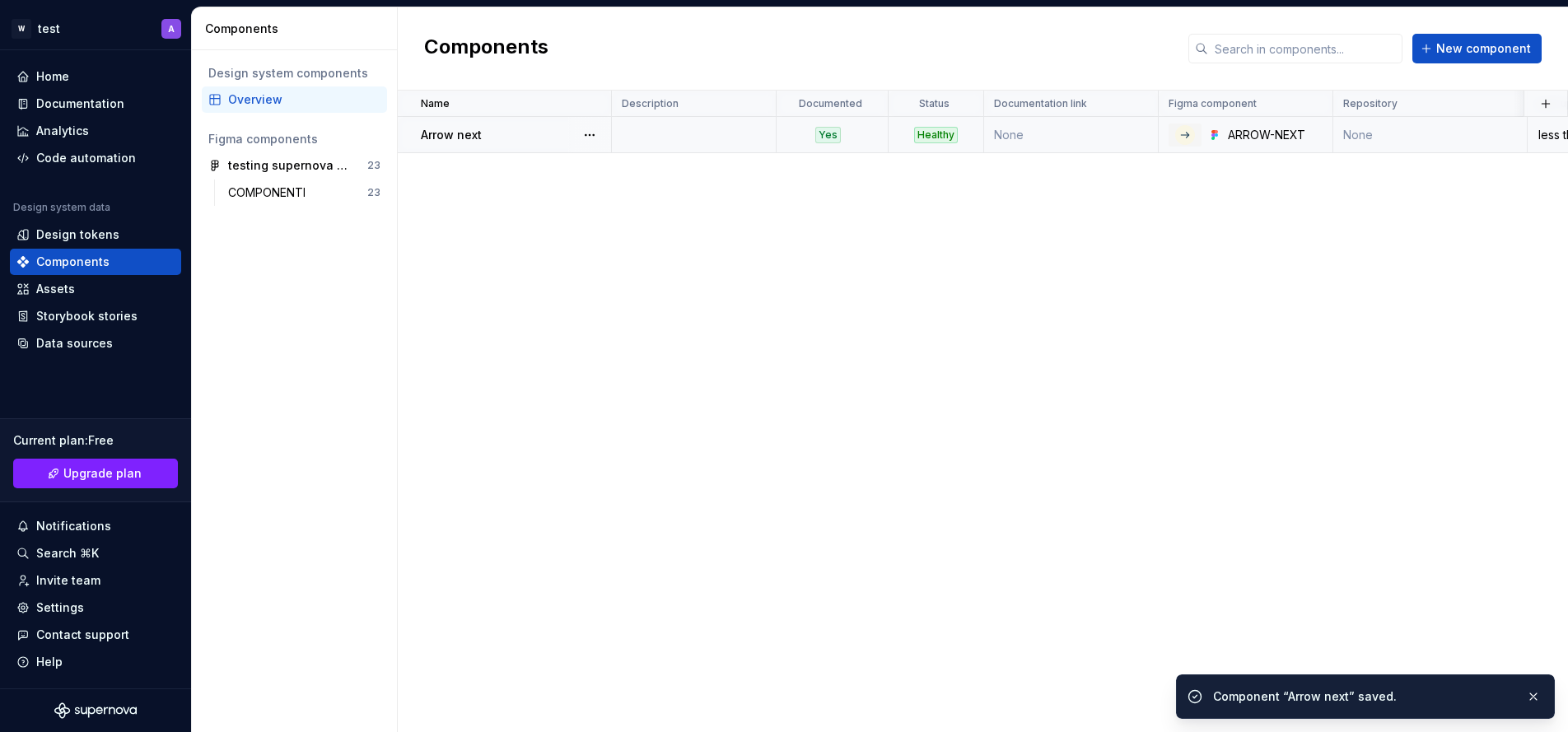
click at [1423, 148] on td "None" at bounding box center [1430, 135] width 194 height 37
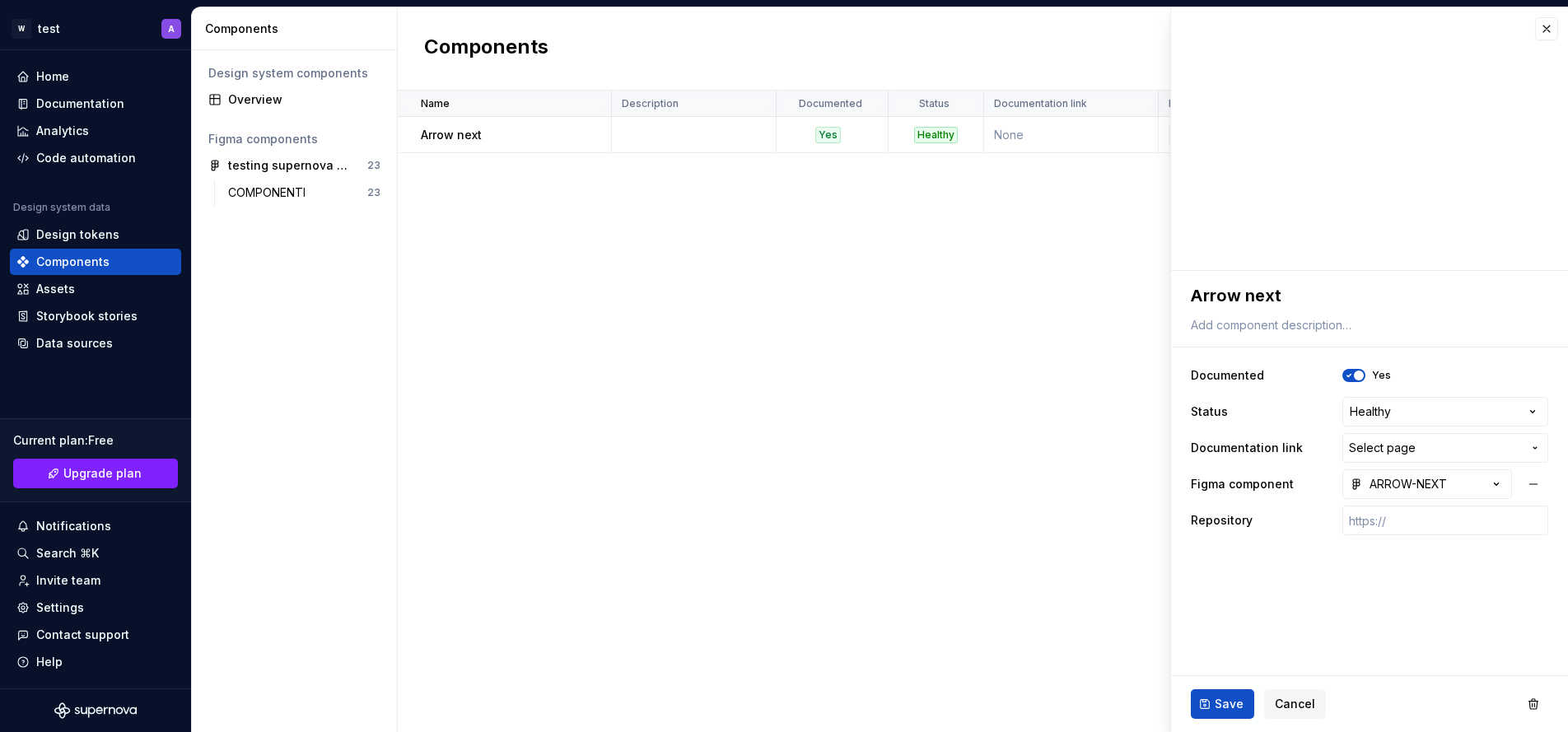
type textarea "*"
click at [945, 231] on div "Name Description Documented Status Documentation link Figma component Repositor…" at bounding box center [982, 410] width 1171 height 641
click at [1548, 26] on button "button" at bounding box center [1546, 28] width 23 height 23
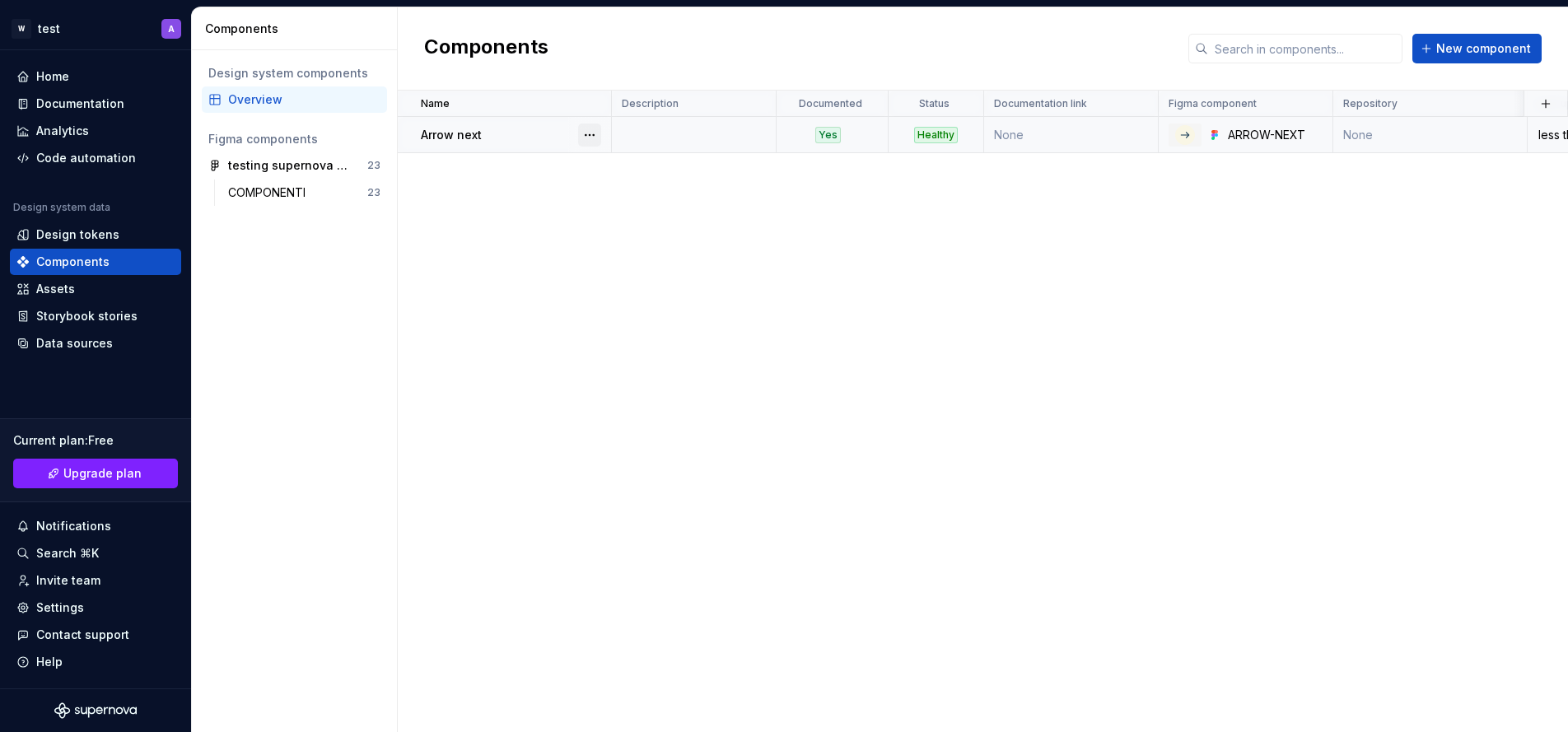
click at [591, 139] on button "button" at bounding box center [589, 135] width 23 height 23
click at [591, 133] on button "button" at bounding box center [589, 135] width 23 height 23
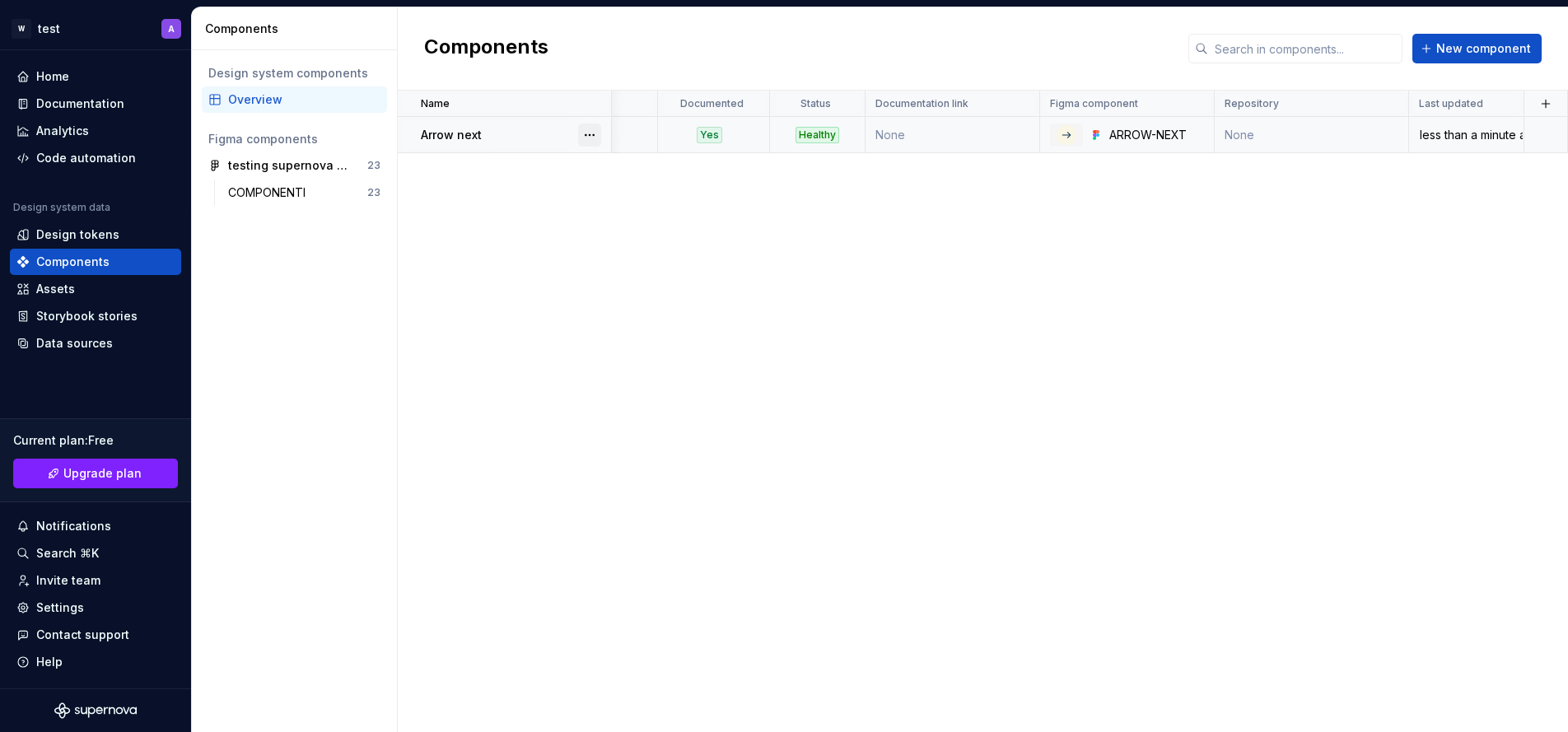
scroll to position [0, 119]
click at [1545, 105] on button "button" at bounding box center [1545, 103] width 23 height 23
click at [1462, 246] on div "Name Description Documented Status Documentation link Figma component Repositor…" at bounding box center [982, 410] width 1171 height 641
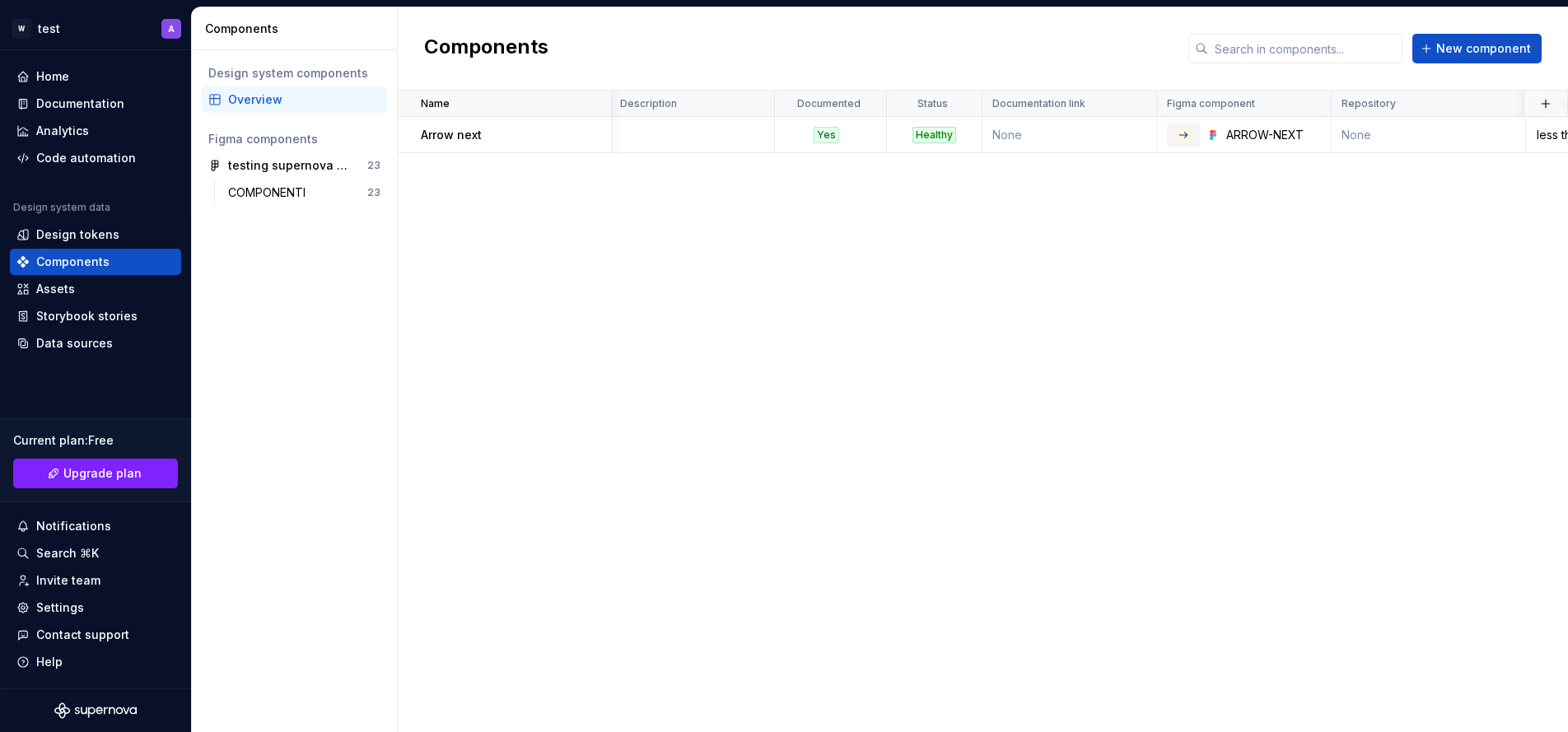
scroll to position [0, 0]
click at [318, 167] on div "testing supernova platform" at bounding box center [289, 165] width 123 height 17
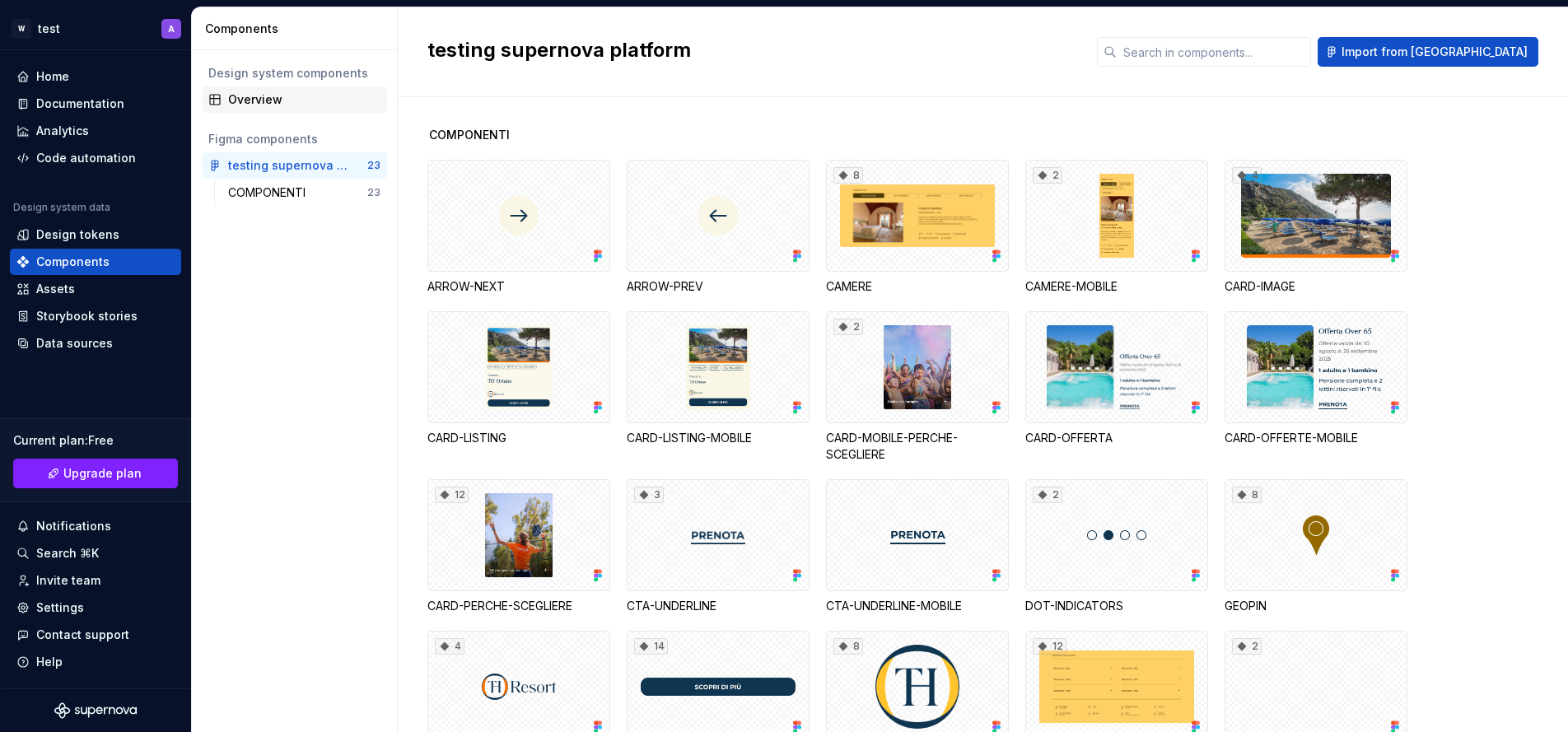
click at [343, 107] on div "Overview" at bounding box center [304, 99] width 153 height 17
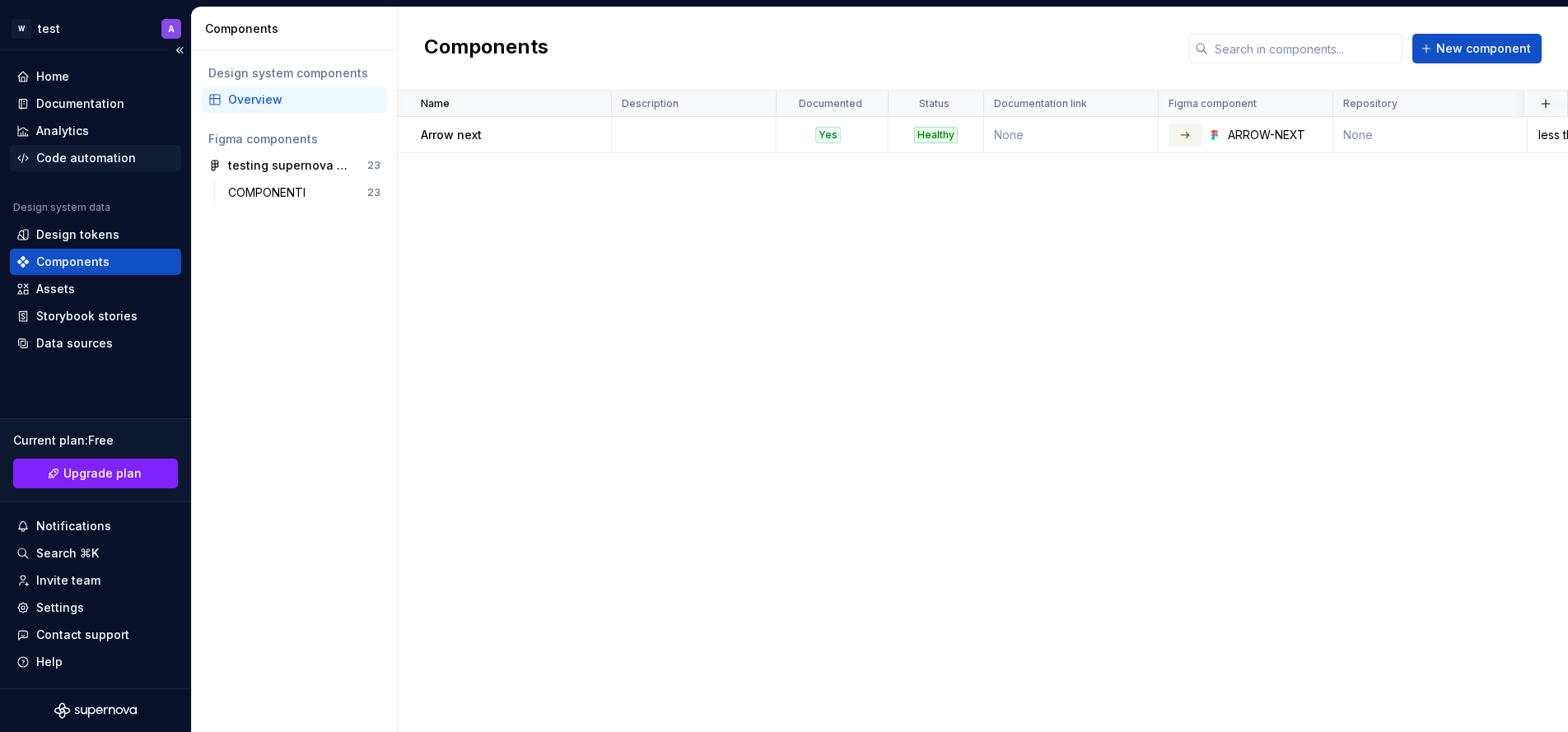
click at [91, 154] on div "Code automation" at bounding box center [86, 157] width 100 height 17
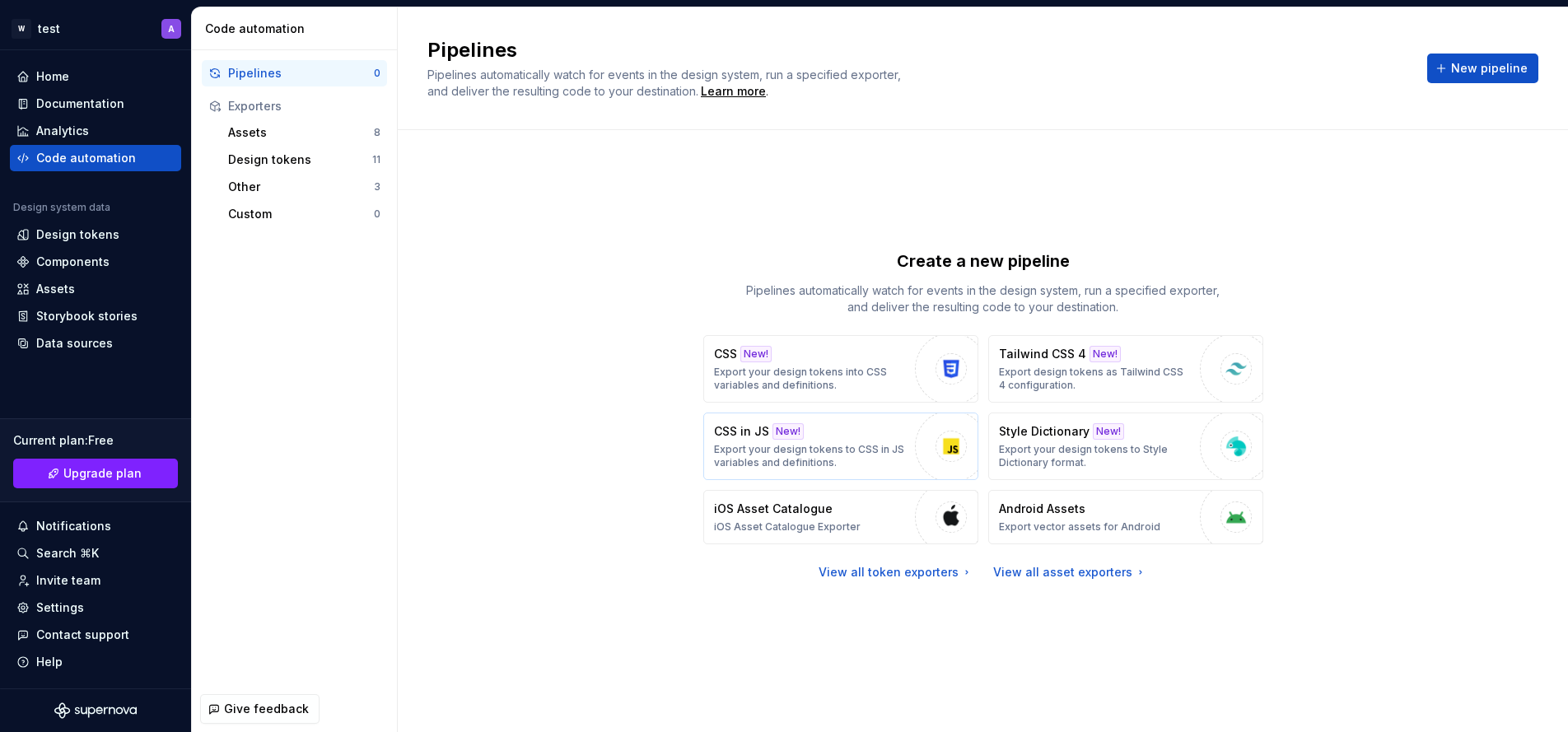
click at [841, 451] on p "Export your design tokens to CSS in JS variables and definitions." at bounding box center [810, 456] width 192 height 27
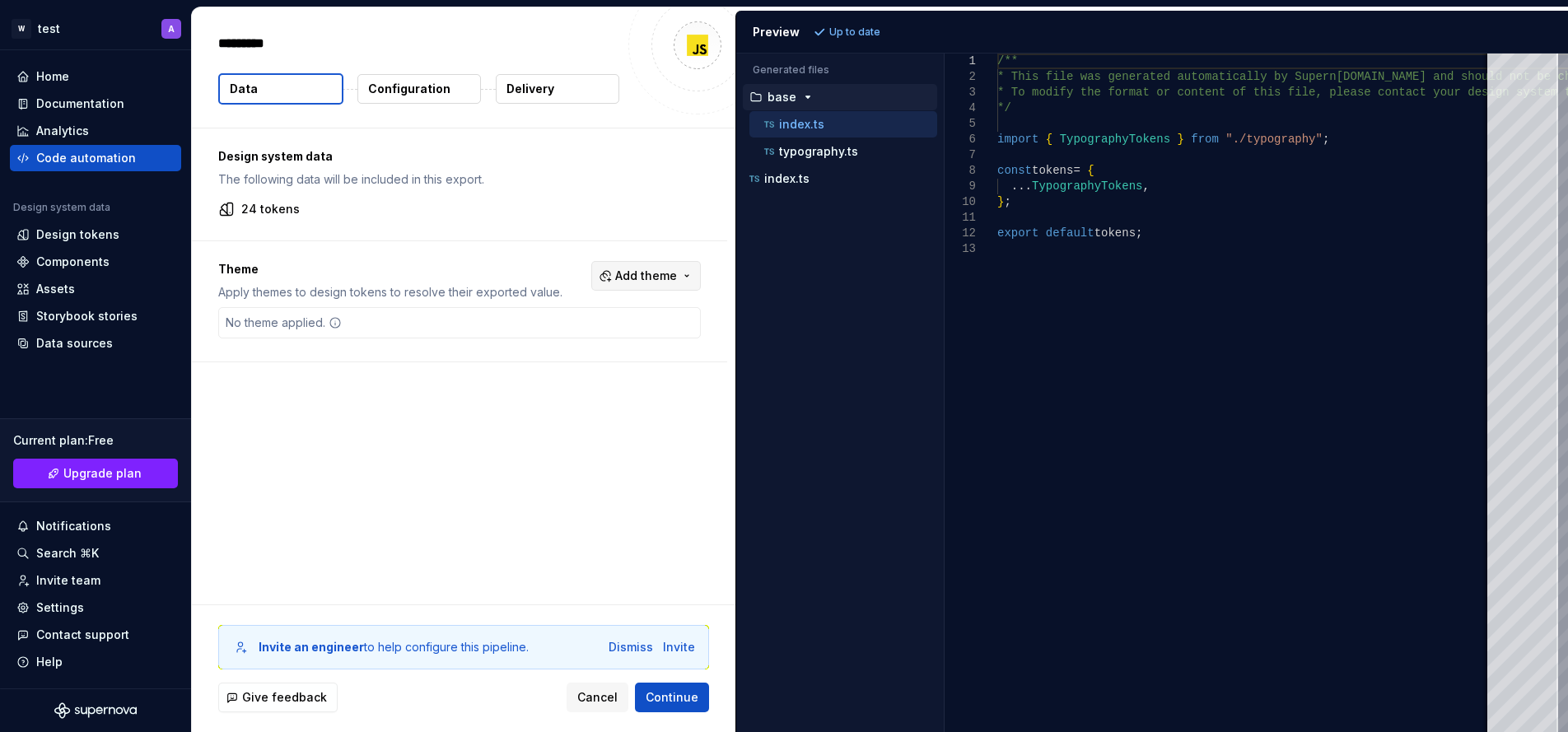
click at [635, 270] on span "Add theme" at bounding box center [646, 275] width 61 height 17
click at [618, 338] on div "Dark" at bounding box center [612, 341] width 157 height 17
click at [611, 406] on html "W test A Home Documentation Analytics Code automation Design system data Design…" at bounding box center [784, 366] width 1568 height 732
click at [843, 30] on span "Refresh preview" at bounding box center [870, 32] width 82 height 13
click at [119, 240] on div "Design tokens" at bounding box center [96, 234] width 159 height 17
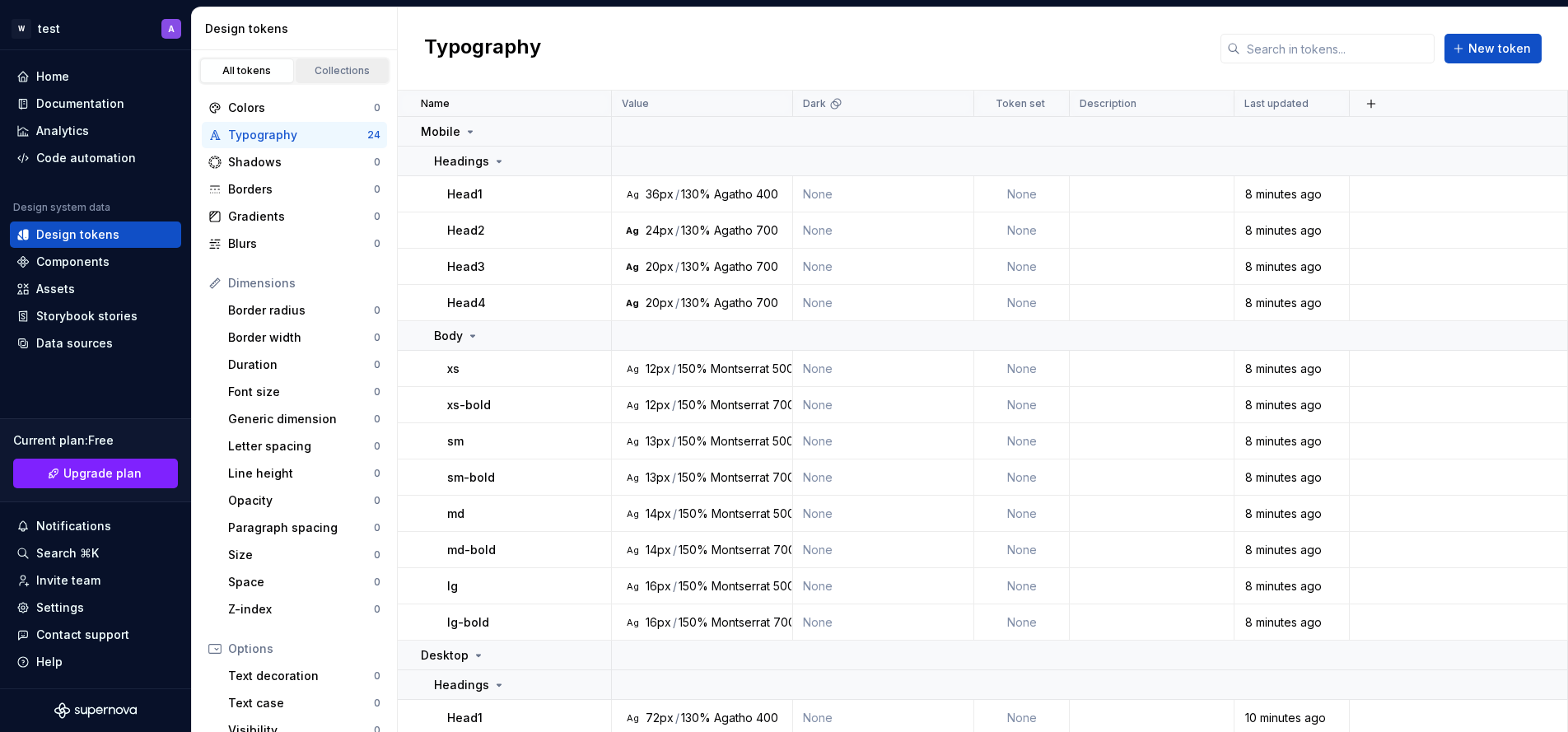
click at [348, 66] on div "Collections" at bounding box center [342, 70] width 82 height 13
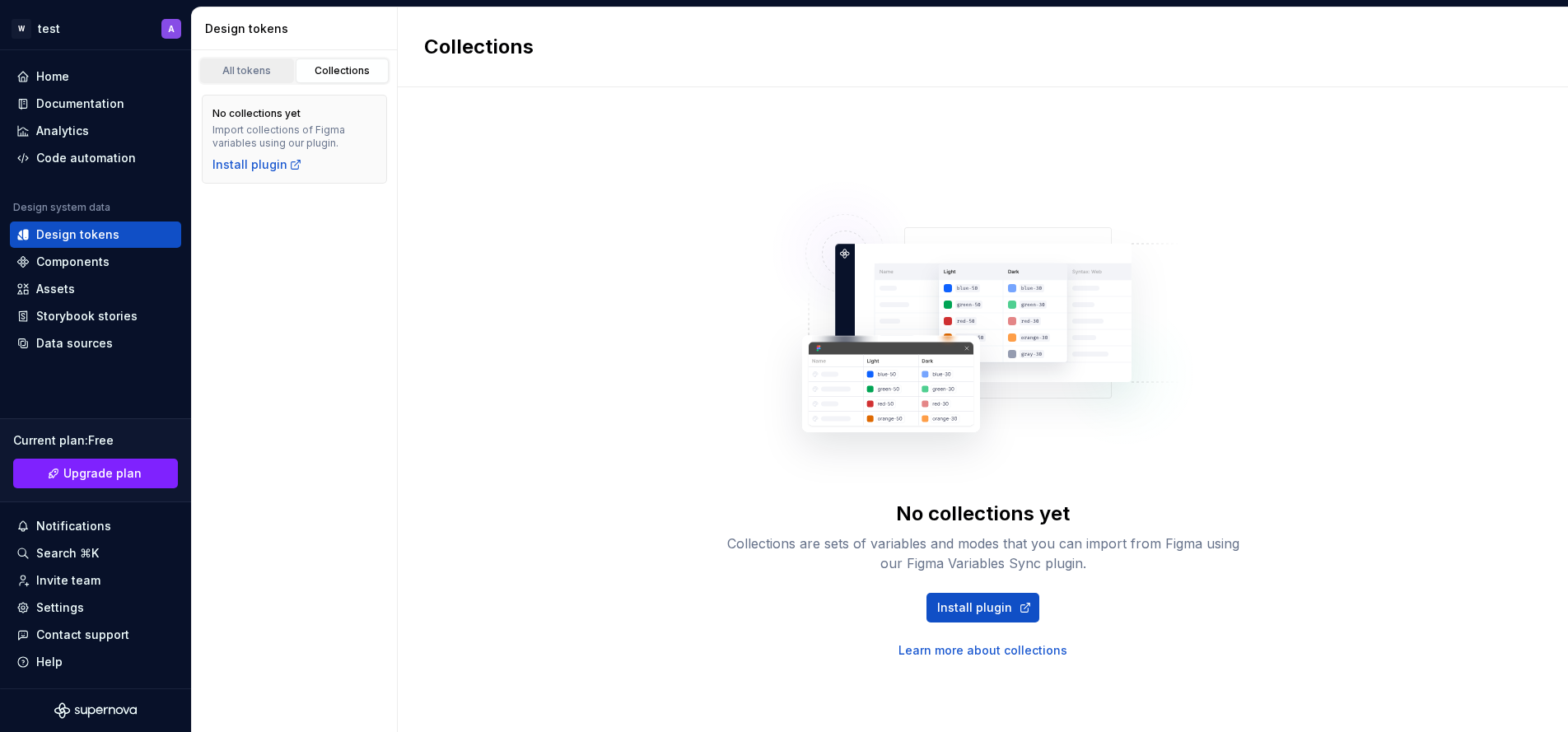
click at [256, 68] on div "All tokens" at bounding box center [247, 70] width 82 height 13
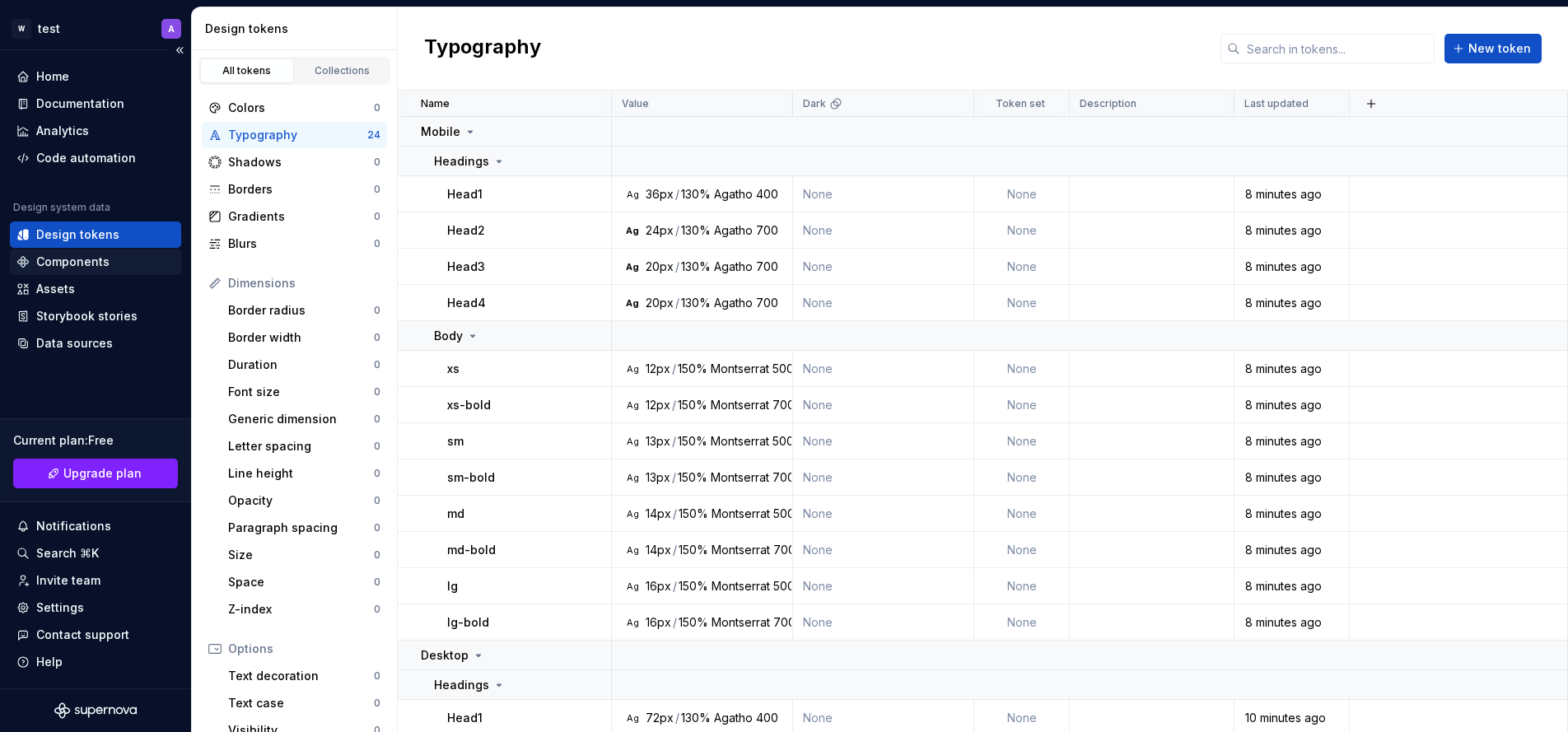
click at [96, 255] on div "Components" at bounding box center [73, 261] width 73 height 17
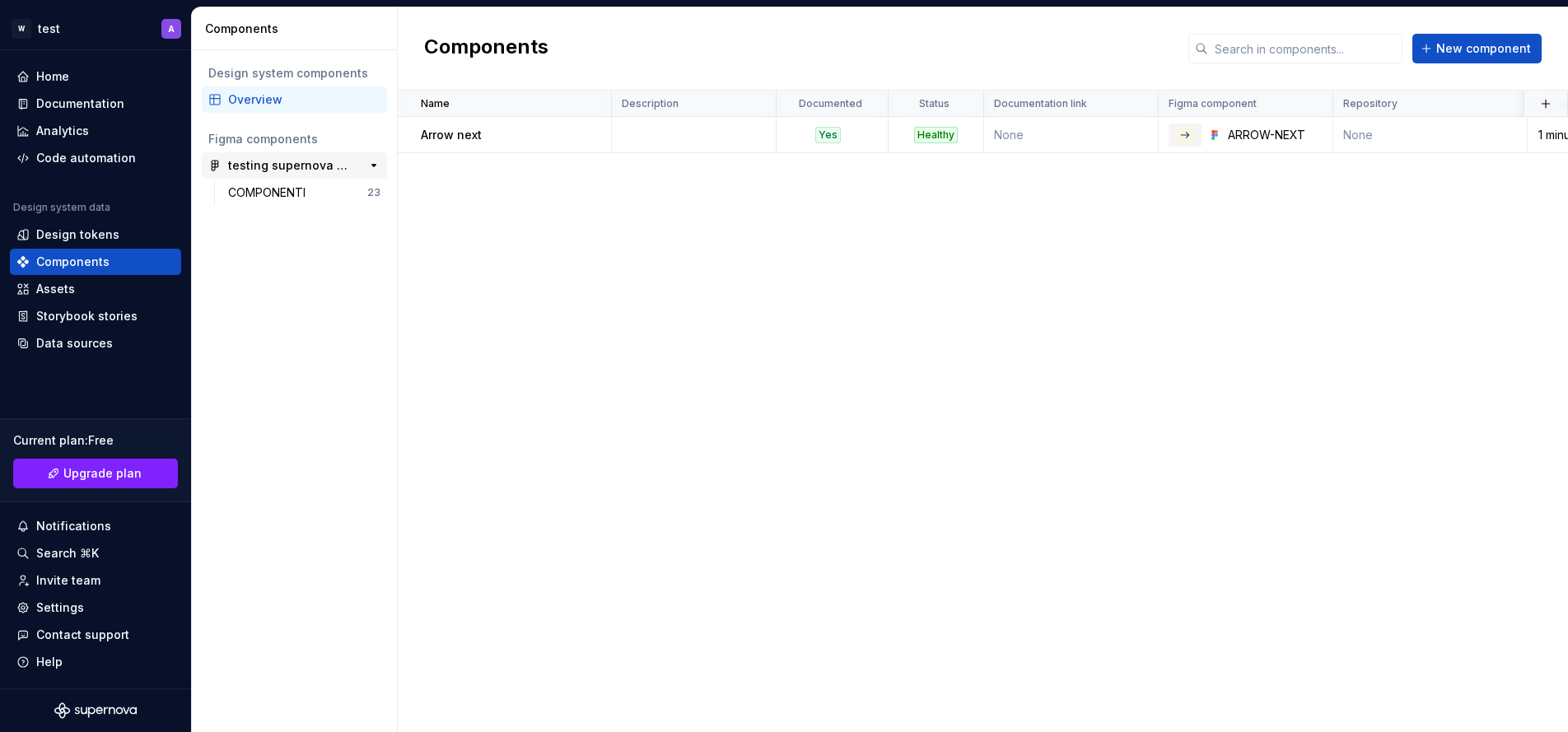
click at [246, 157] on div "testing supernova platform" at bounding box center [289, 165] width 123 height 17
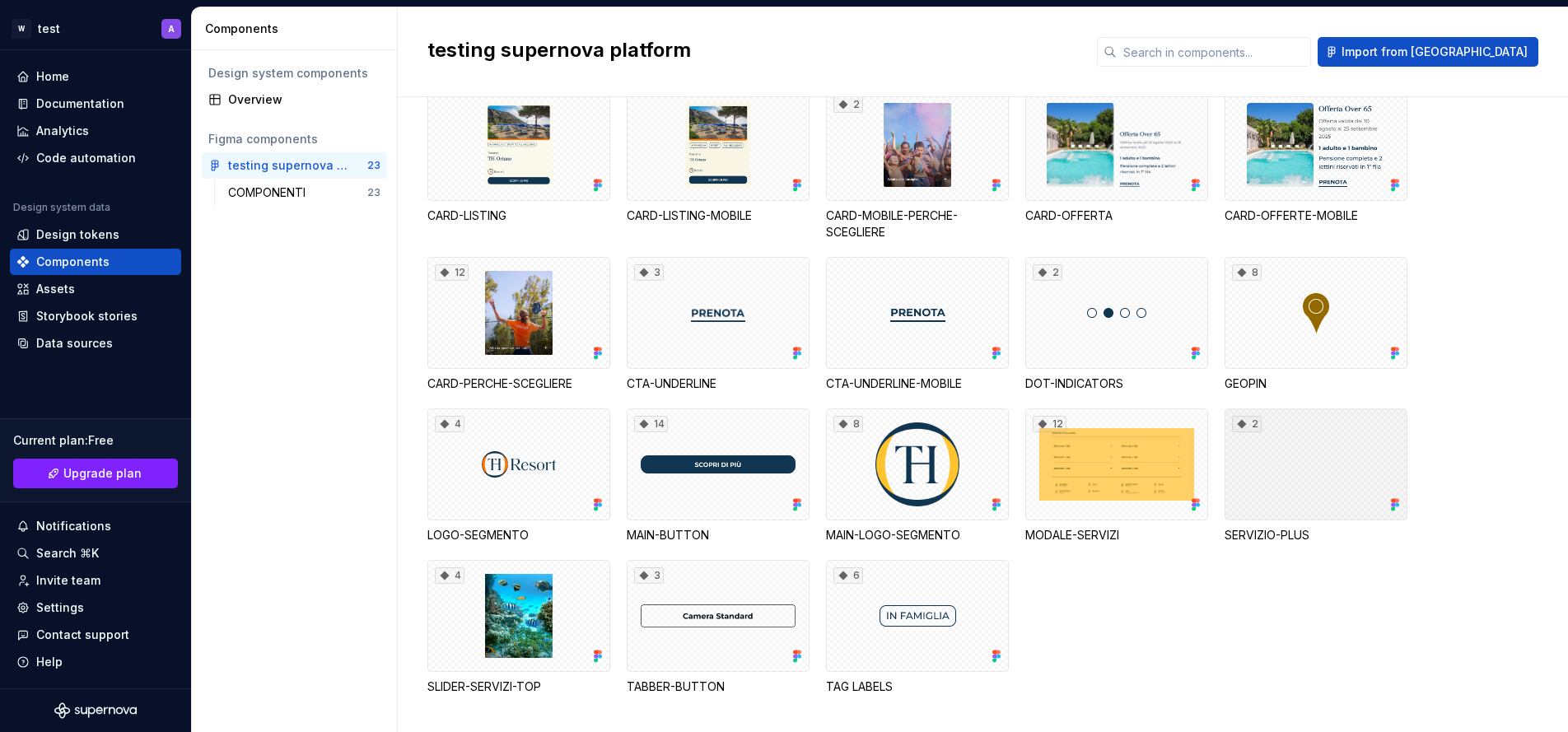
scroll to position [225, 0]
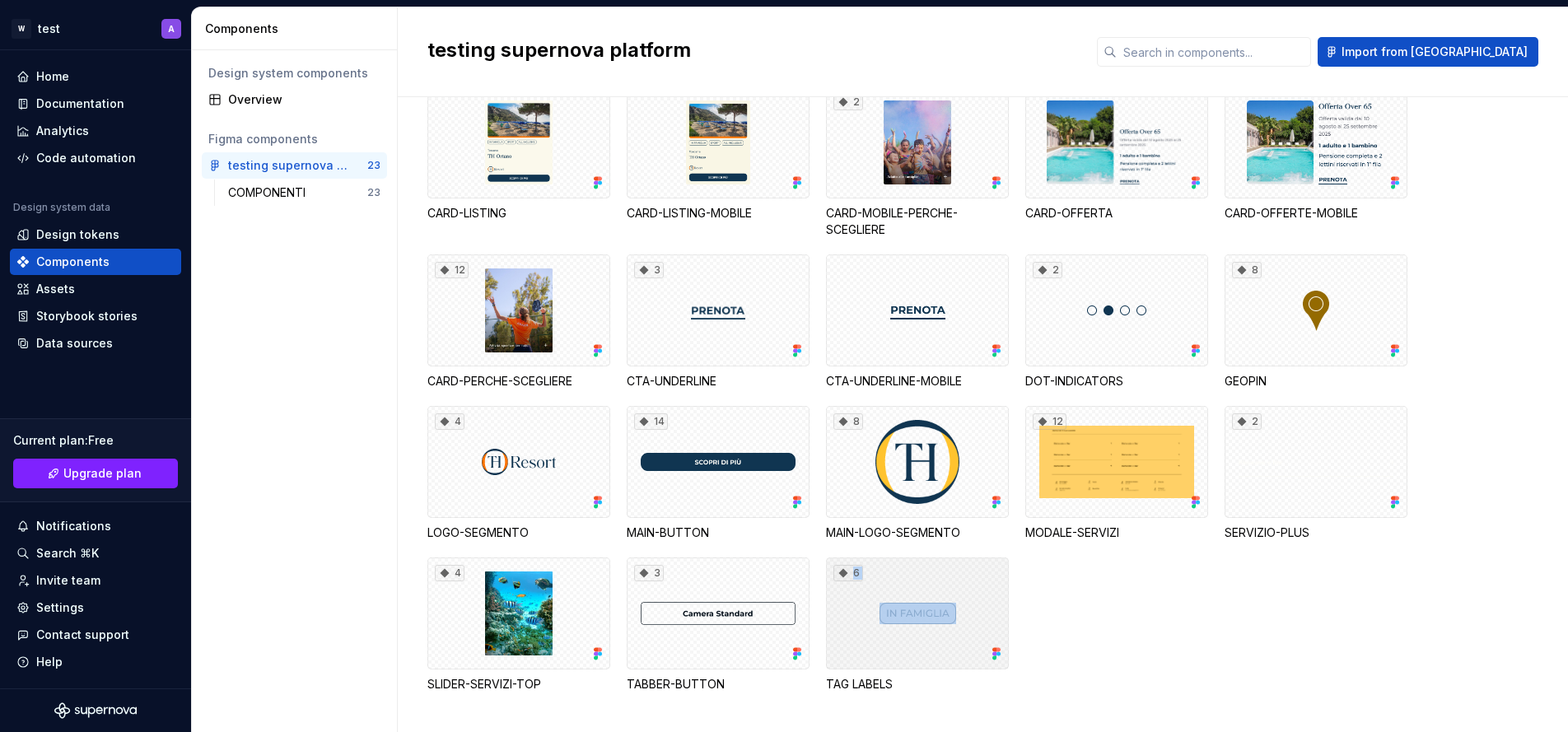
drag, startPoint x: 903, startPoint y: 596, endPoint x: 976, endPoint y: 557, distance: 82.8
click at [976, 557] on div "6" at bounding box center [917, 612] width 182 height 112
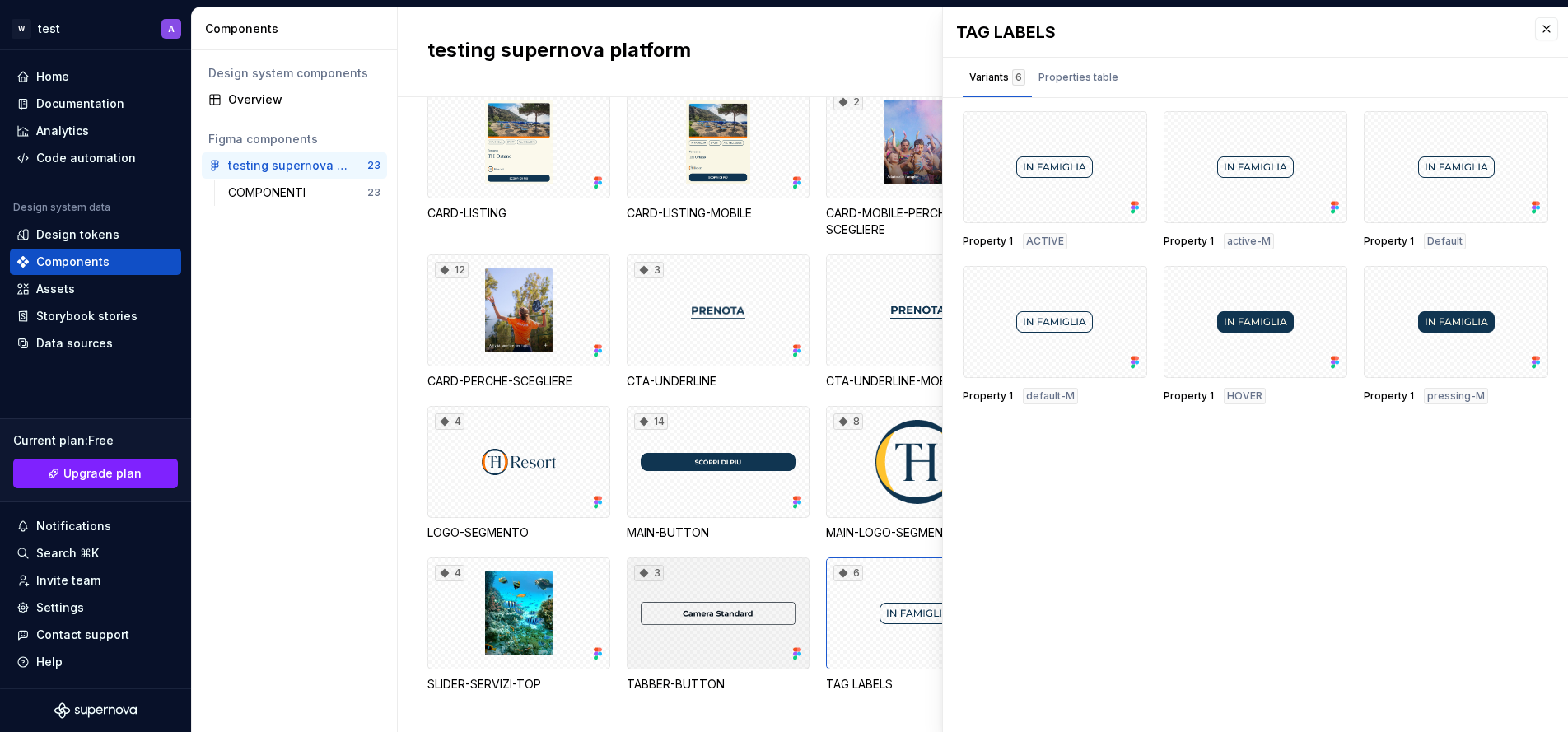
click at [703, 621] on div "3" at bounding box center [718, 612] width 182 height 112
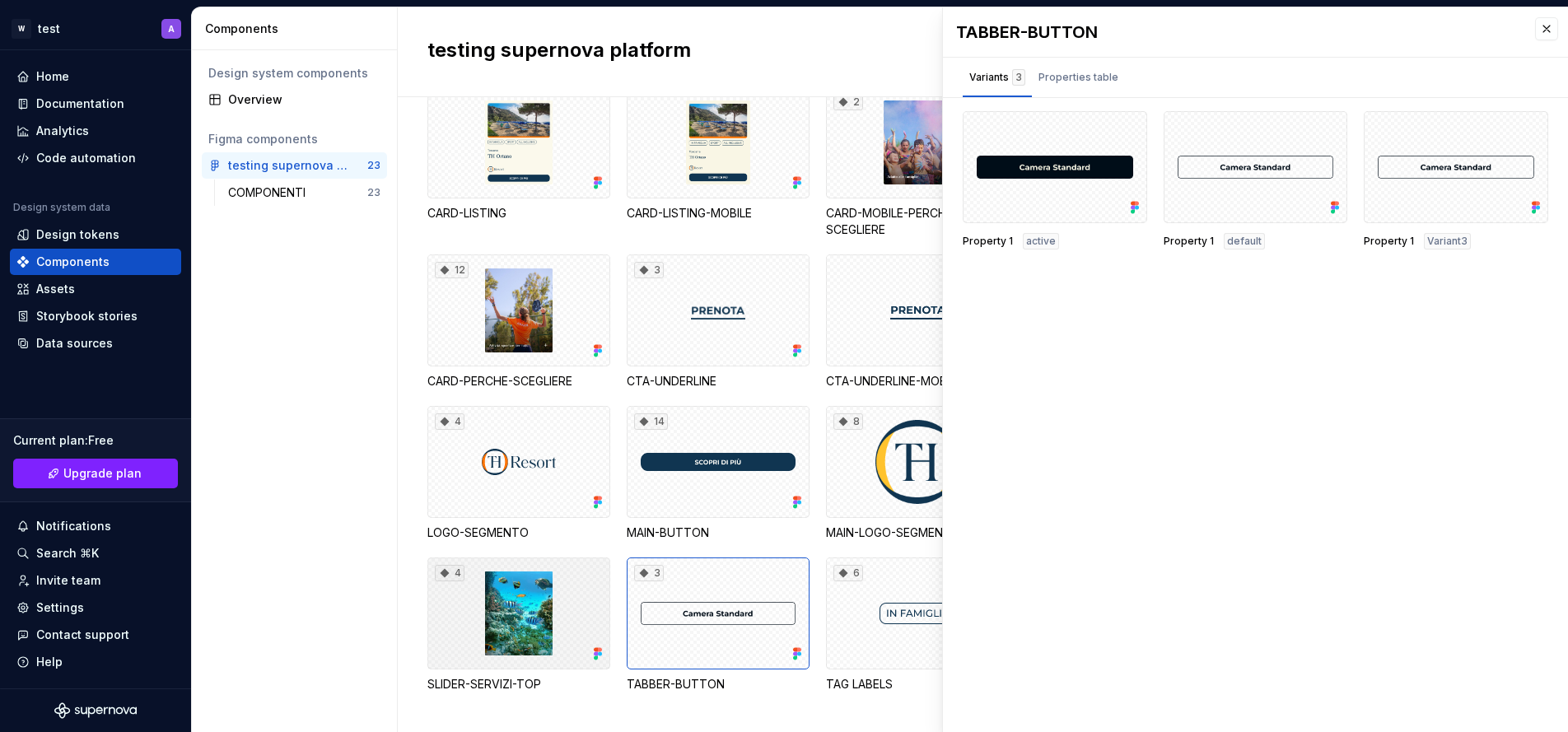
click at [504, 624] on div "4" at bounding box center [518, 612] width 182 height 112
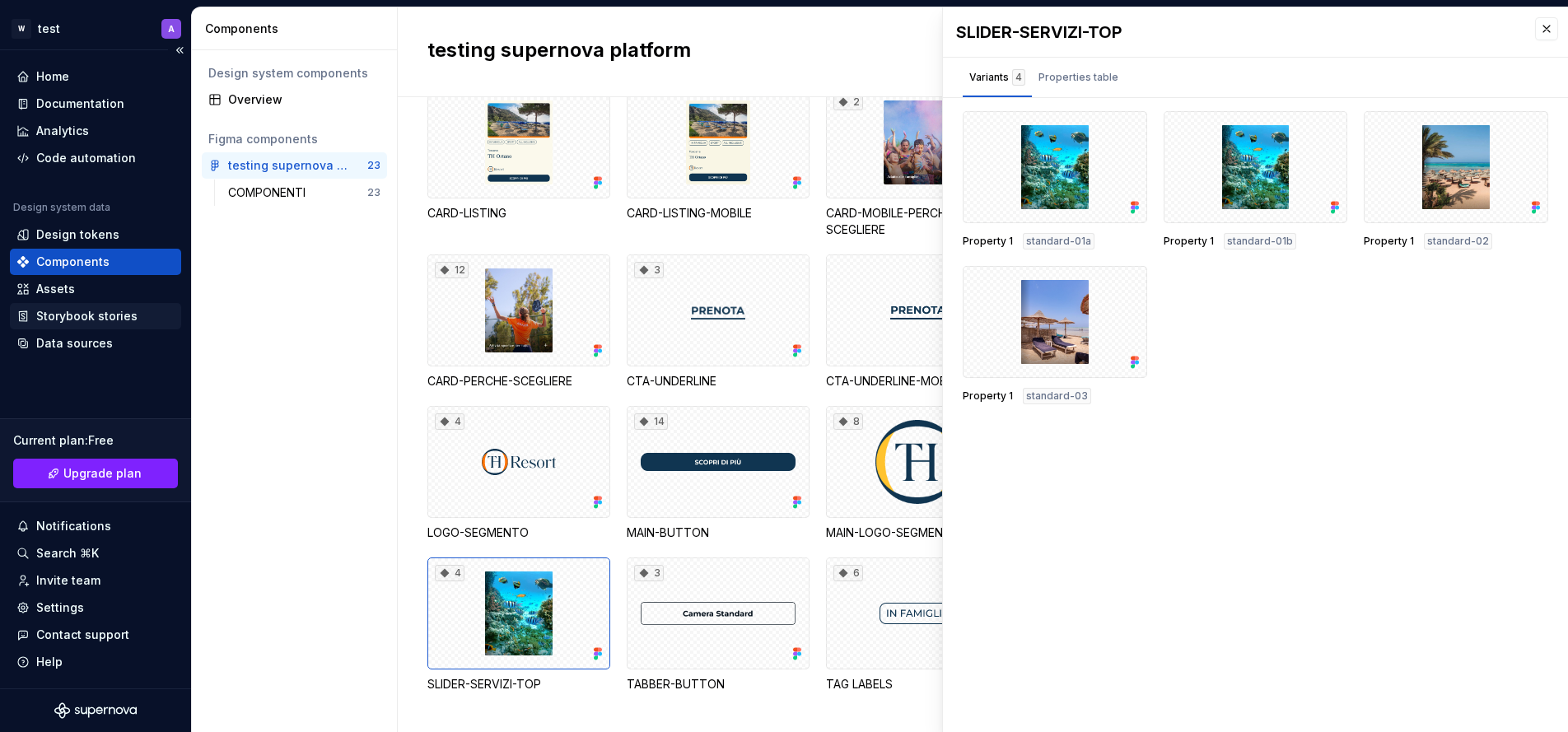
click at [82, 323] on div "Storybook stories" at bounding box center [87, 316] width 101 height 17
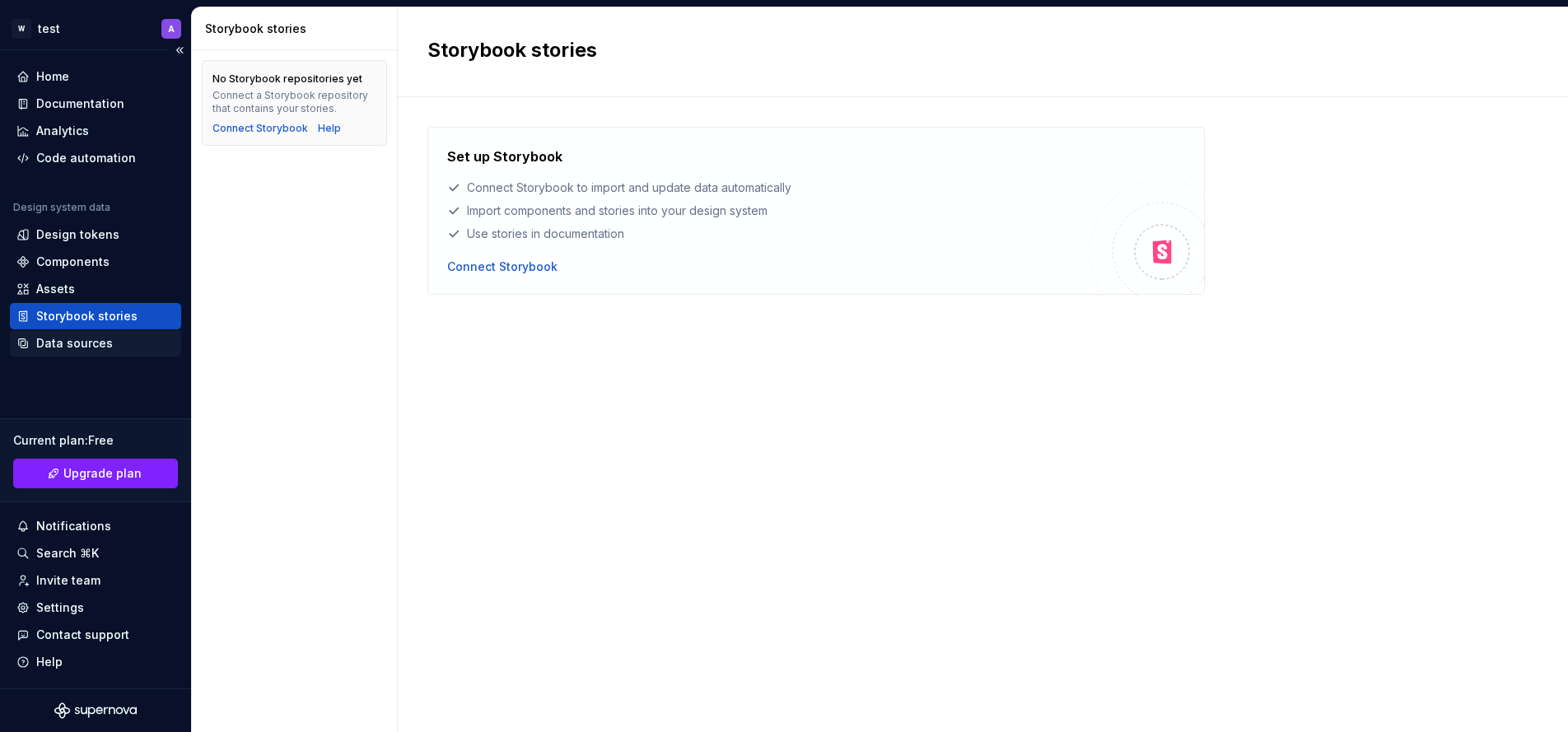
click at [82, 346] on div "Data sources" at bounding box center [74, 343] width 76 height 17
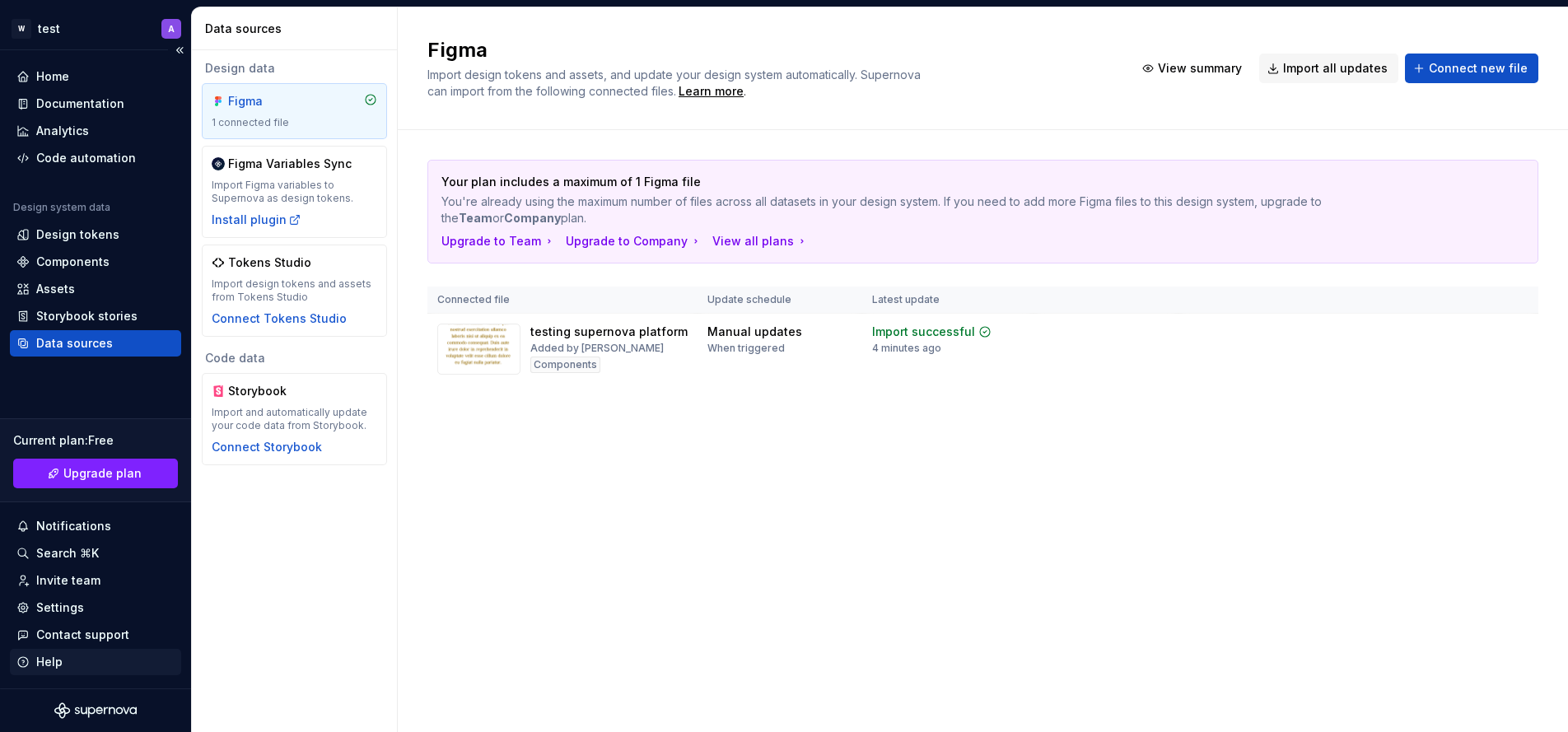
click at [40, 651] on div "Help" at bounding box center [95, 662] width 171 height 27
click at [440, 541] on div "Figma Import design tokens and assets, and update your design system automatica…" at bounding box center [982, 368] width 1171 height 724
click at [109, 319] on div "Storybook stories" at bounding box center [87, 316] width 101 height 17
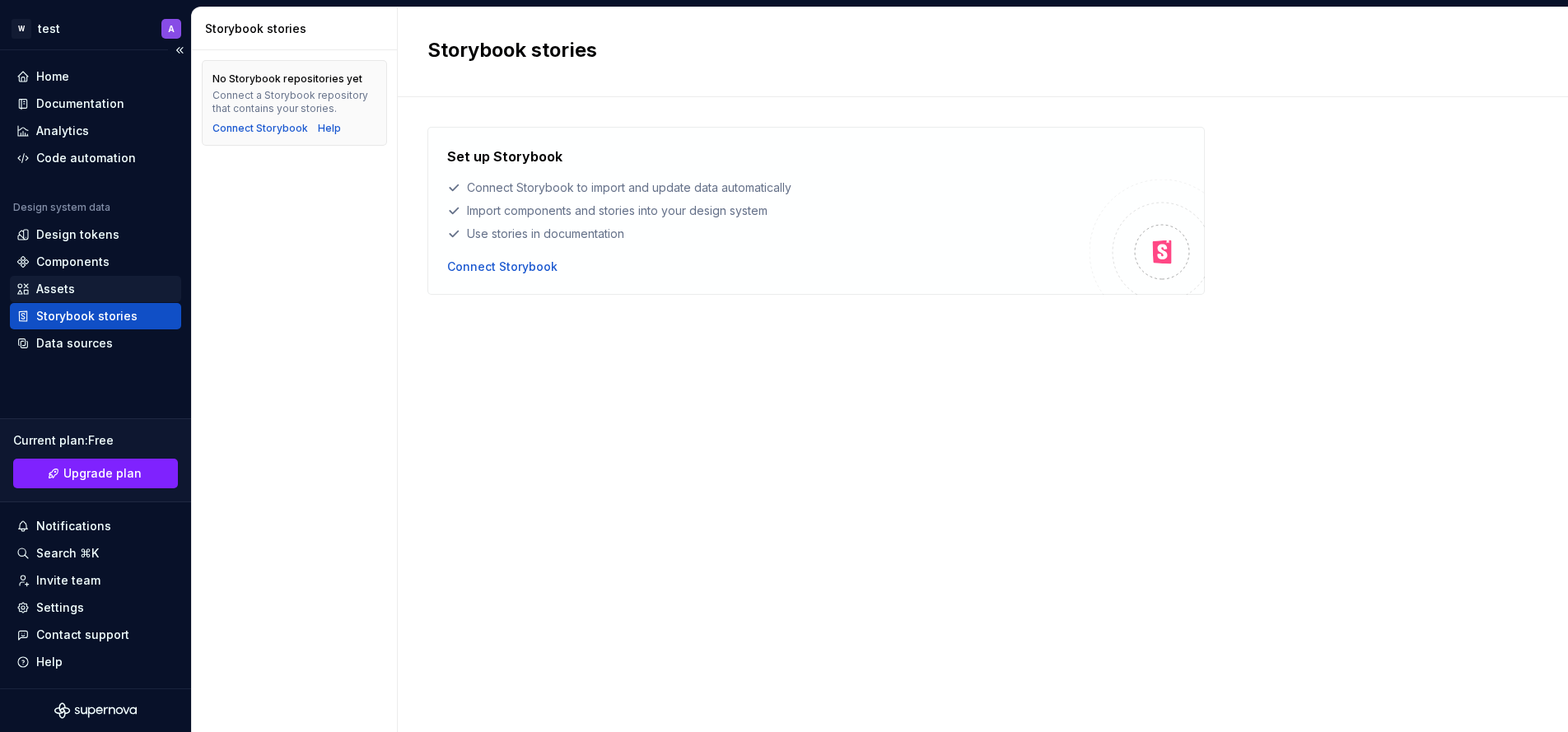
click at [95, 284] on div "Assets" at bounding box center [96, 288] width 159 height 17
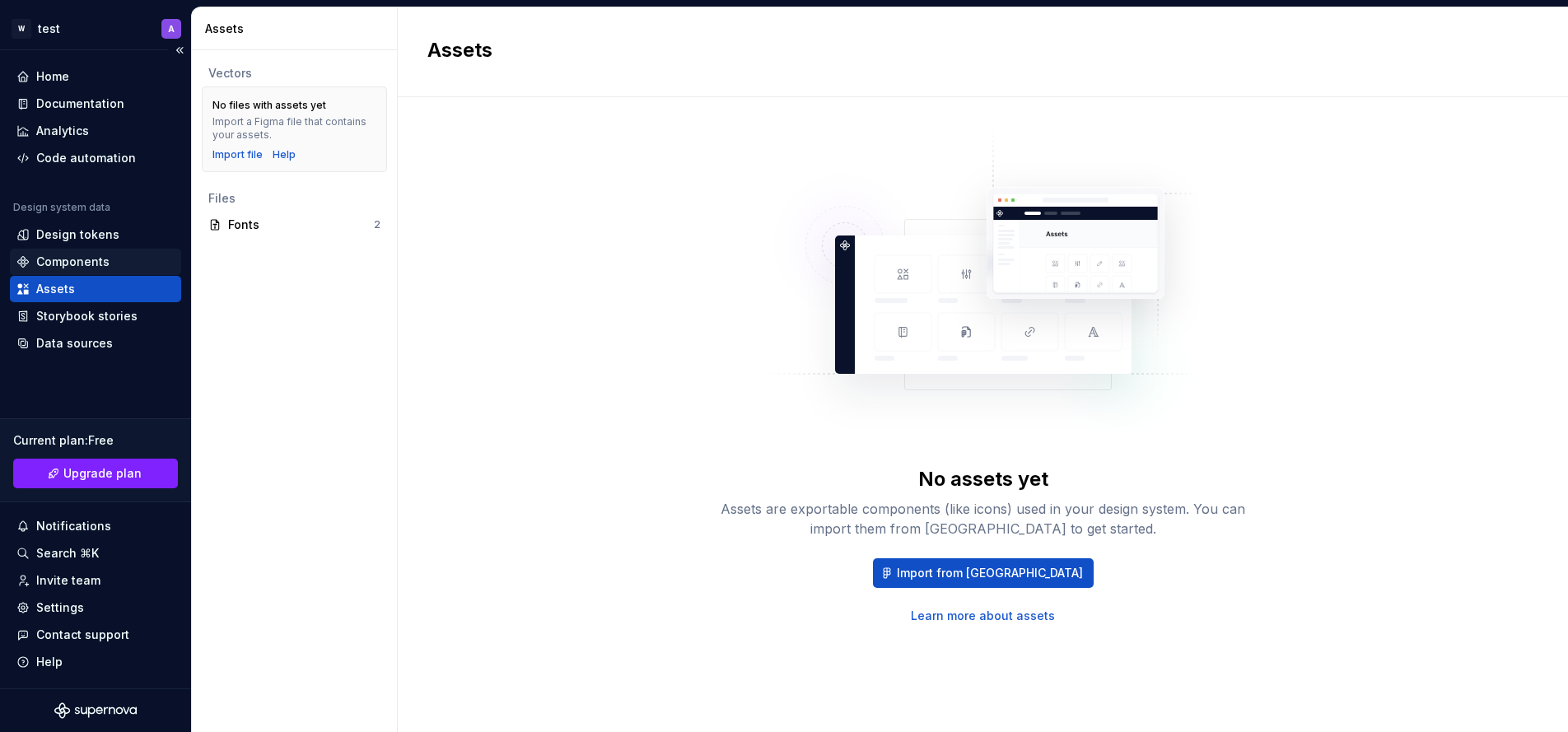
click at [95, 251] on div "Components" at bounding box center [95, 261] width 171 height 27
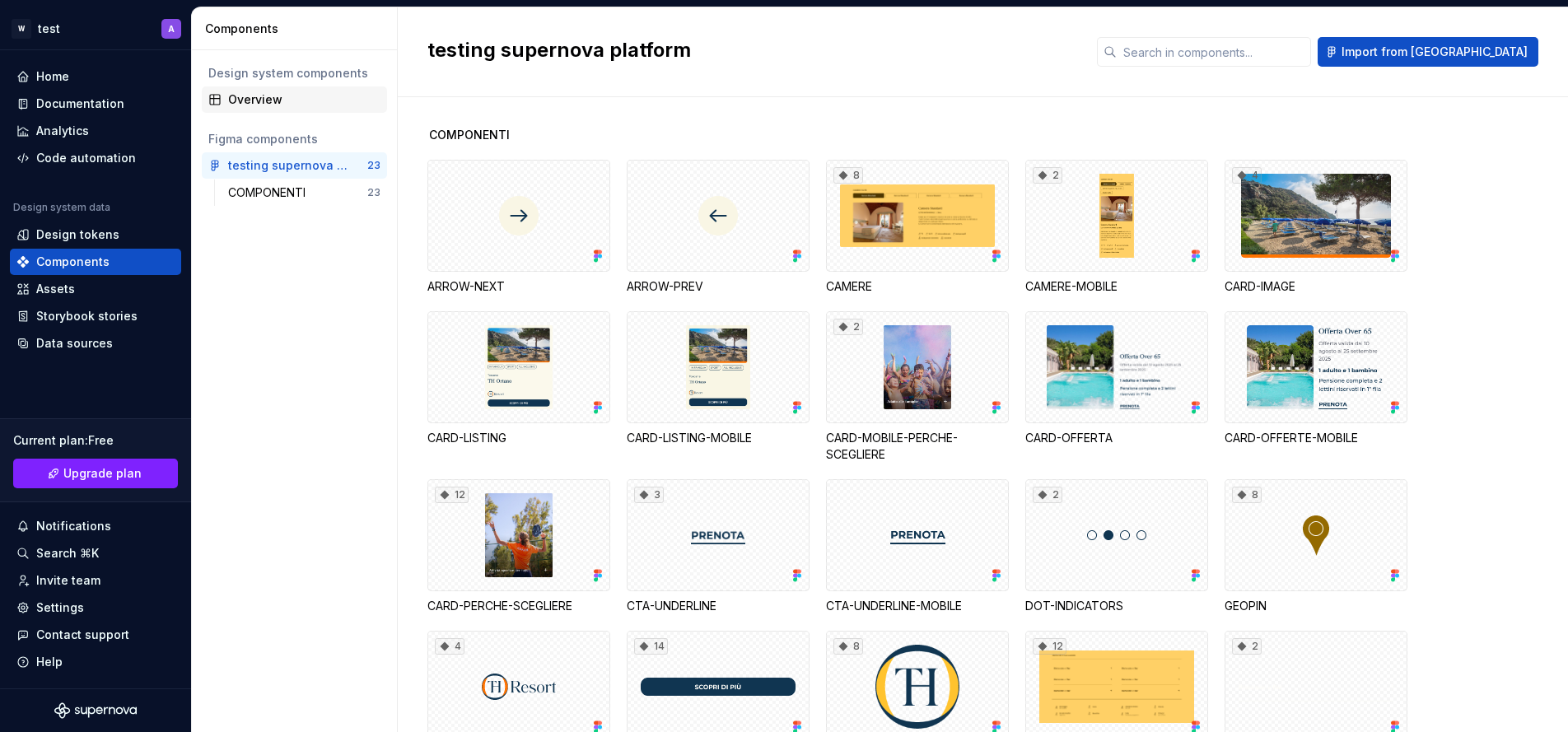
click at [324, 107] on div "Overview" at bounding box center [304, 99] width 153 height 17
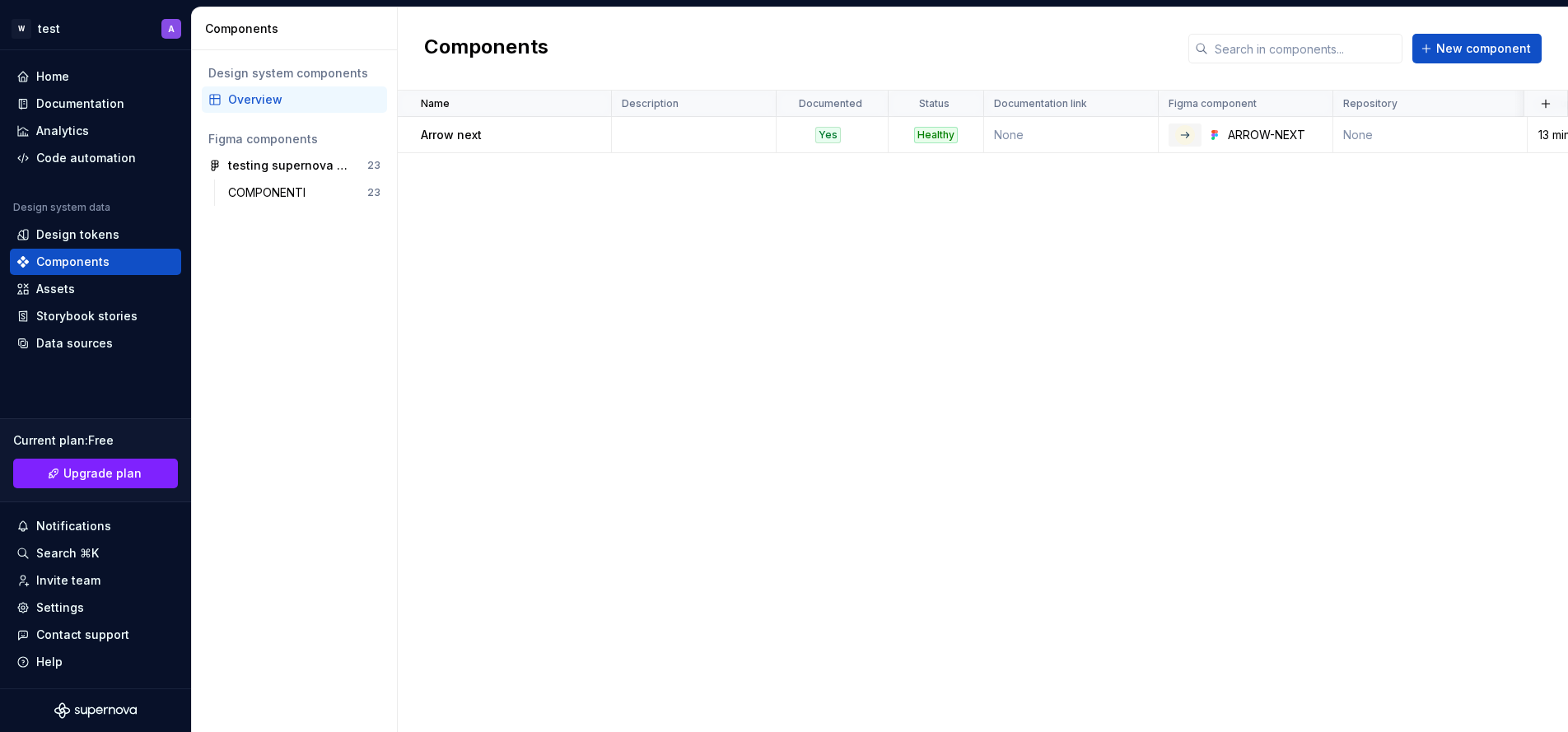
drag, startPoint x: 306, startPoint y: 86, endPoint x: 289, endPoint y: 101, distance: 22.7
click at [289, 101] on div "Overview" at bounding box center [304, 99] width 153 height 17
click at [1071, 140] on td "None" at bounding box center [1071, 135] width 174 height 37
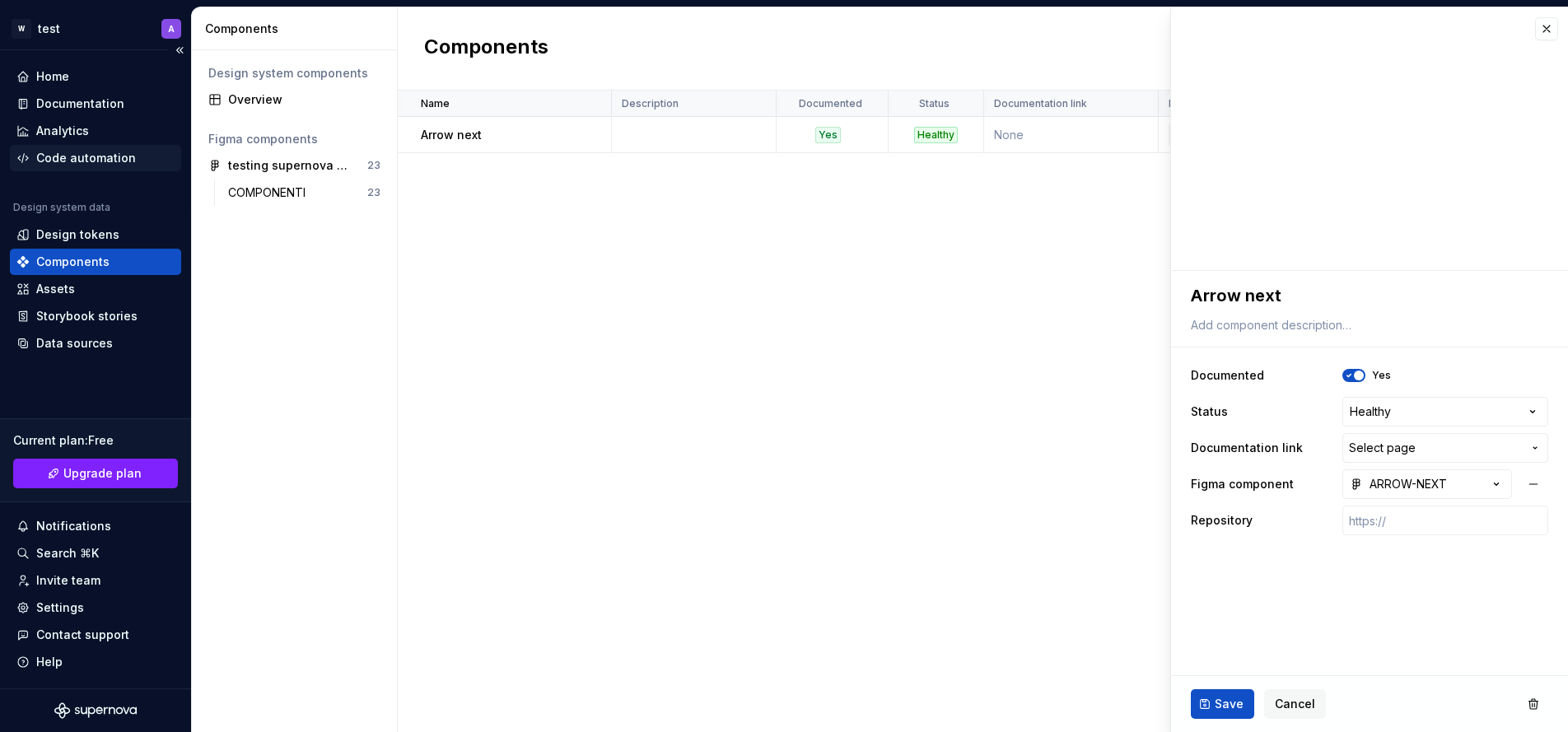
click at [109, 154] on div "Code automation" at bounding box center [86, 157] width 100 height 17
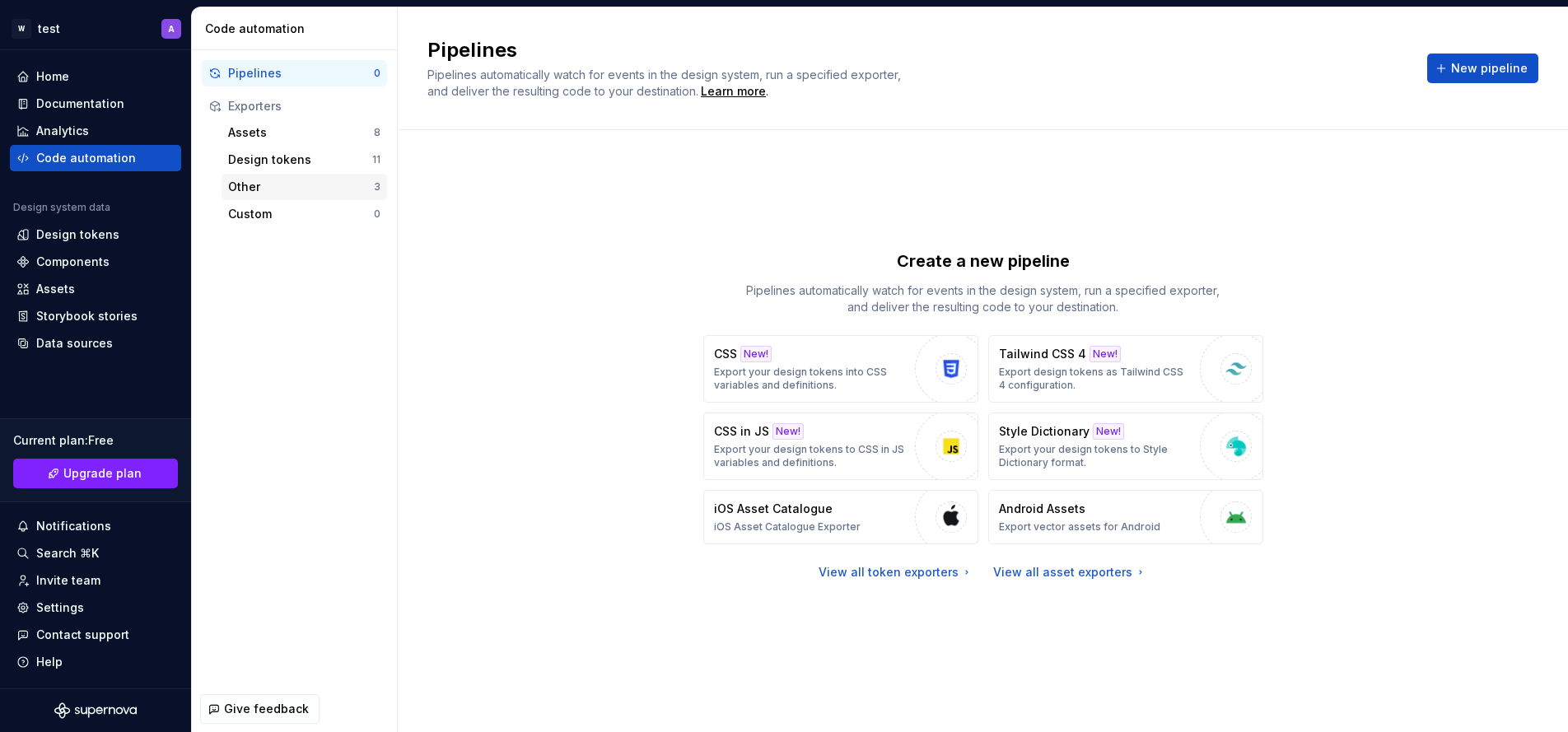
click at [267, 189] on div "Other" at bounding box center [300, 186] width 146 height 17
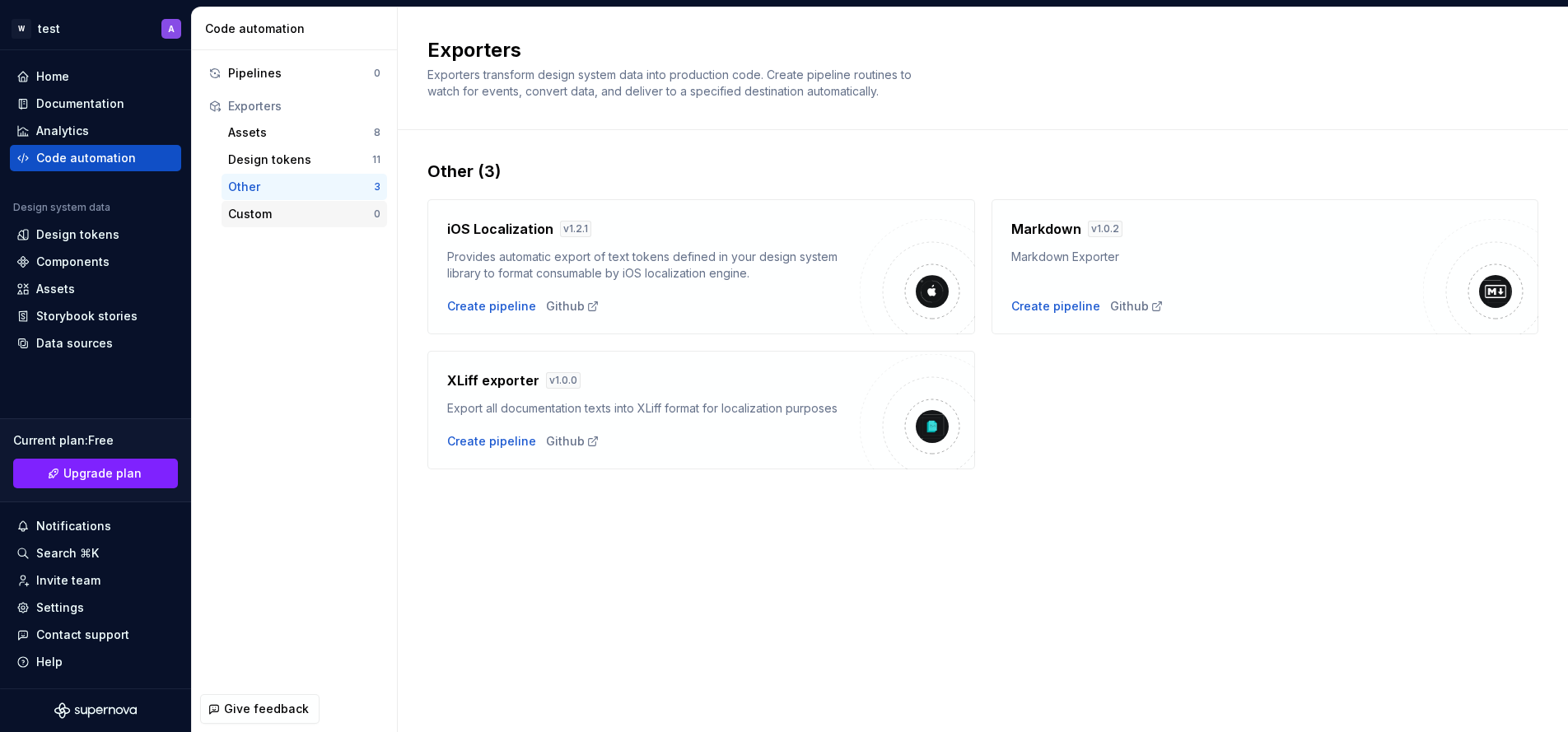
click at [272, 206] on div "Custom" at bounding box center [300, 214] width 146 height 17
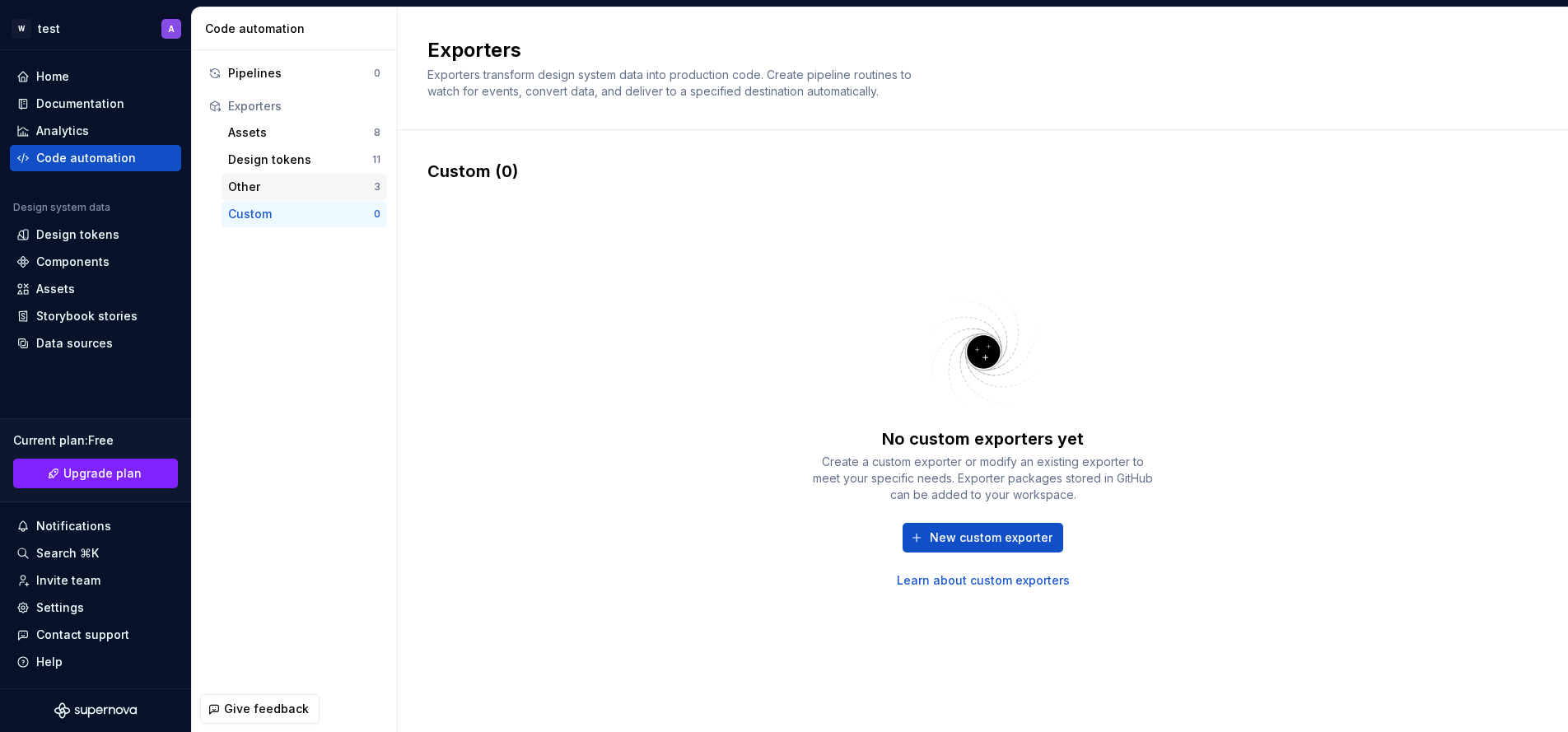
click at [277, 188] on div "Other" at bounding box center [300, 186] width 146 height 17
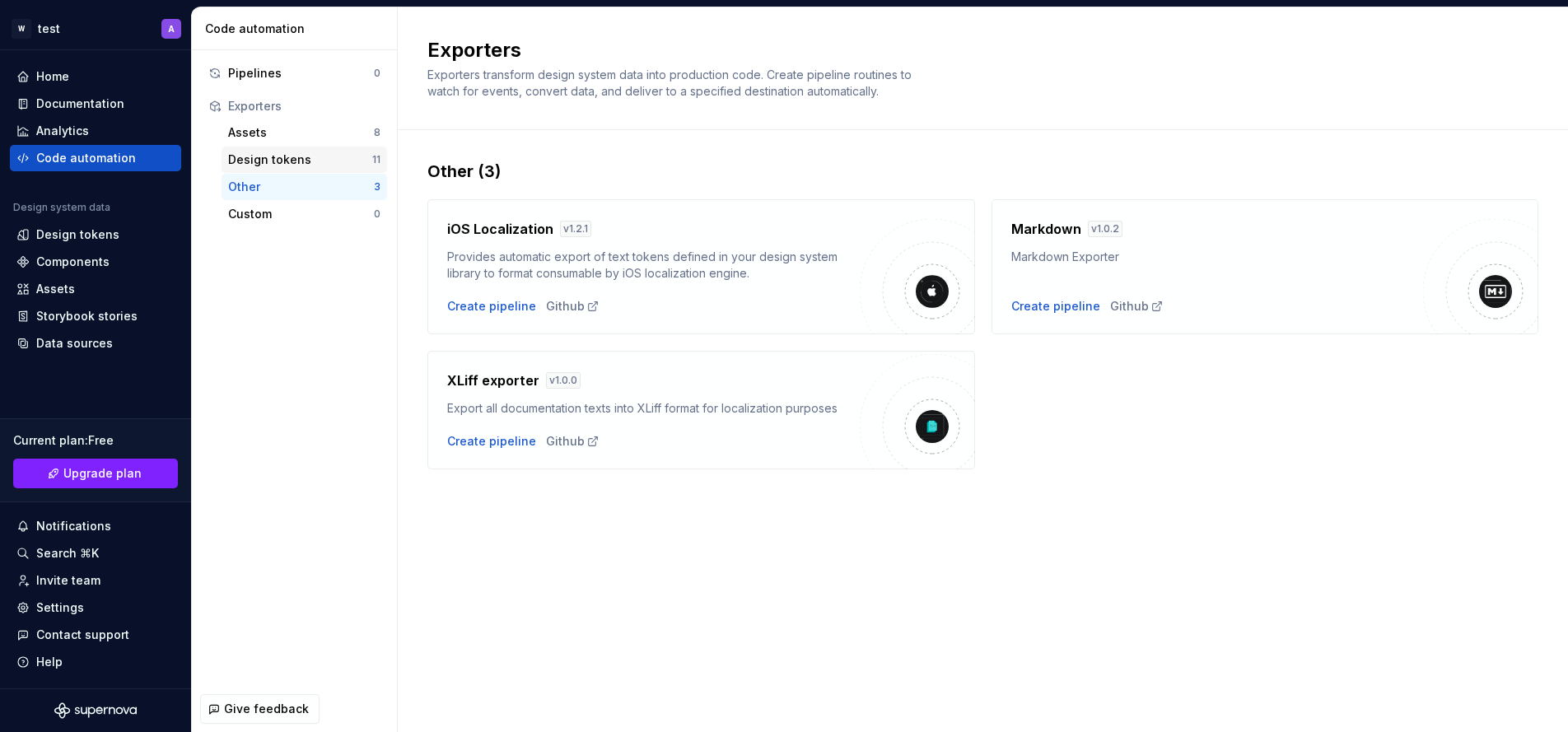
click at [277, 164] on div "Design tokens" at bounding box center [299, 159] width 144 height 17
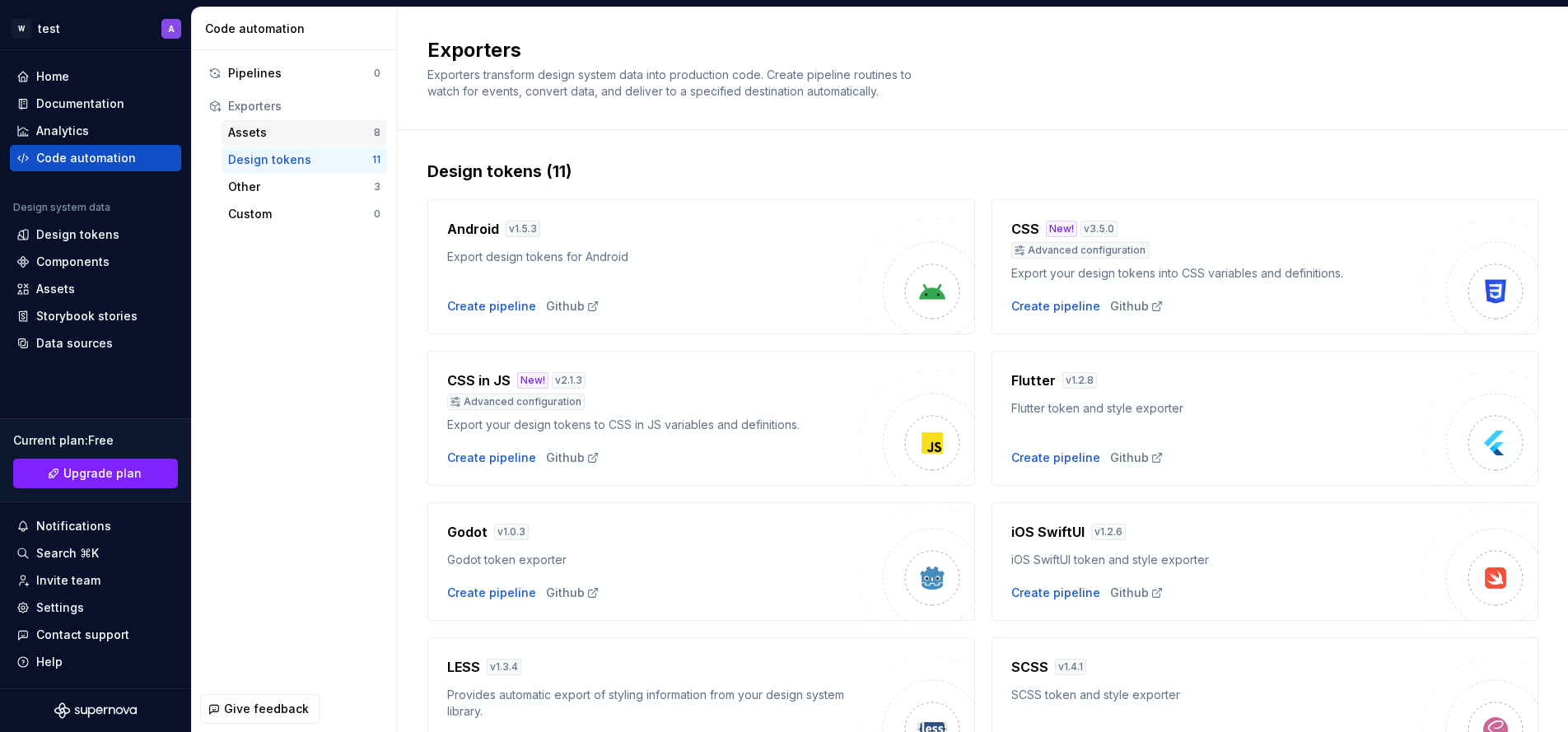
click at [275, 139] on div "Assets" at bounding box center [300, 132] width 146 height 17
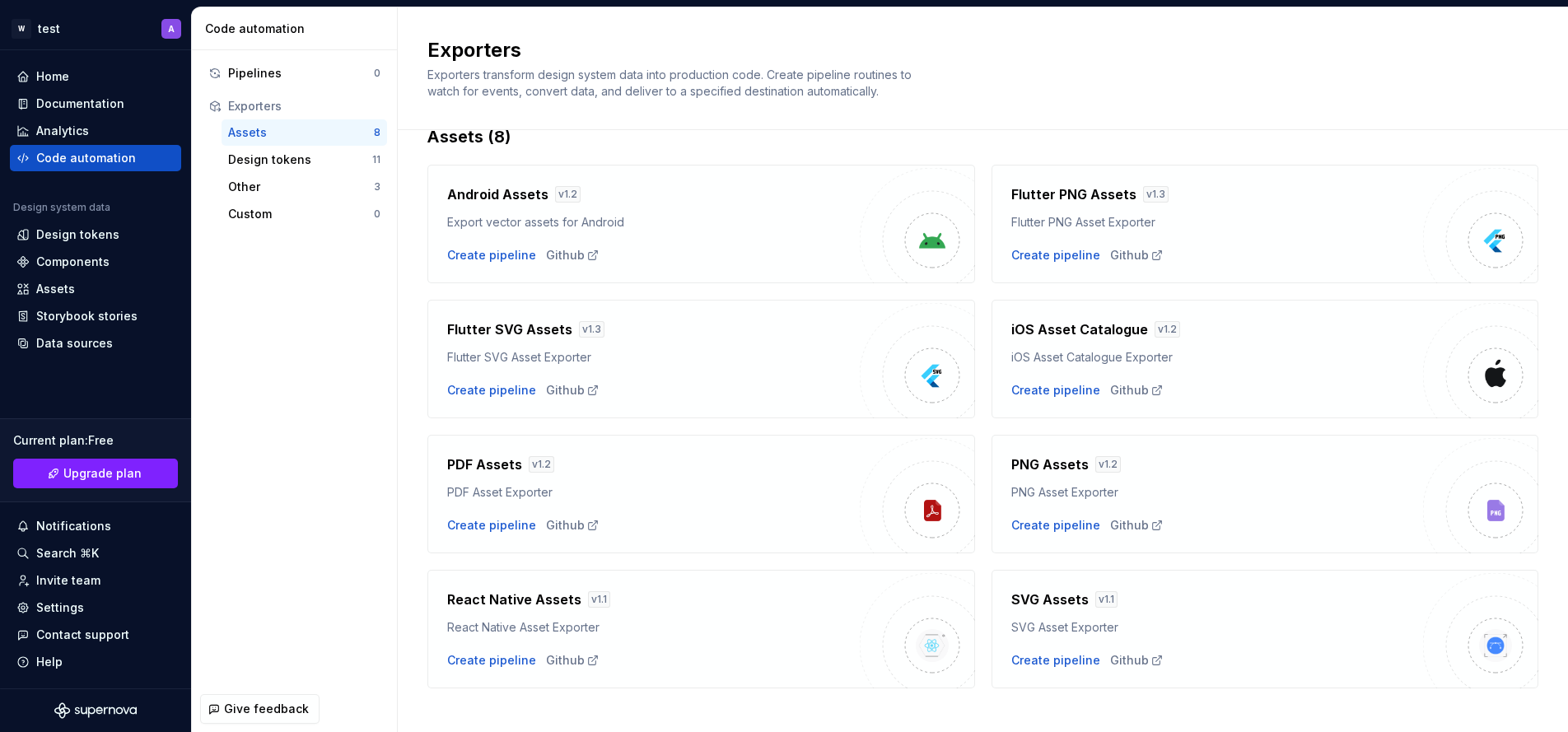
scroll to position [53, 0]
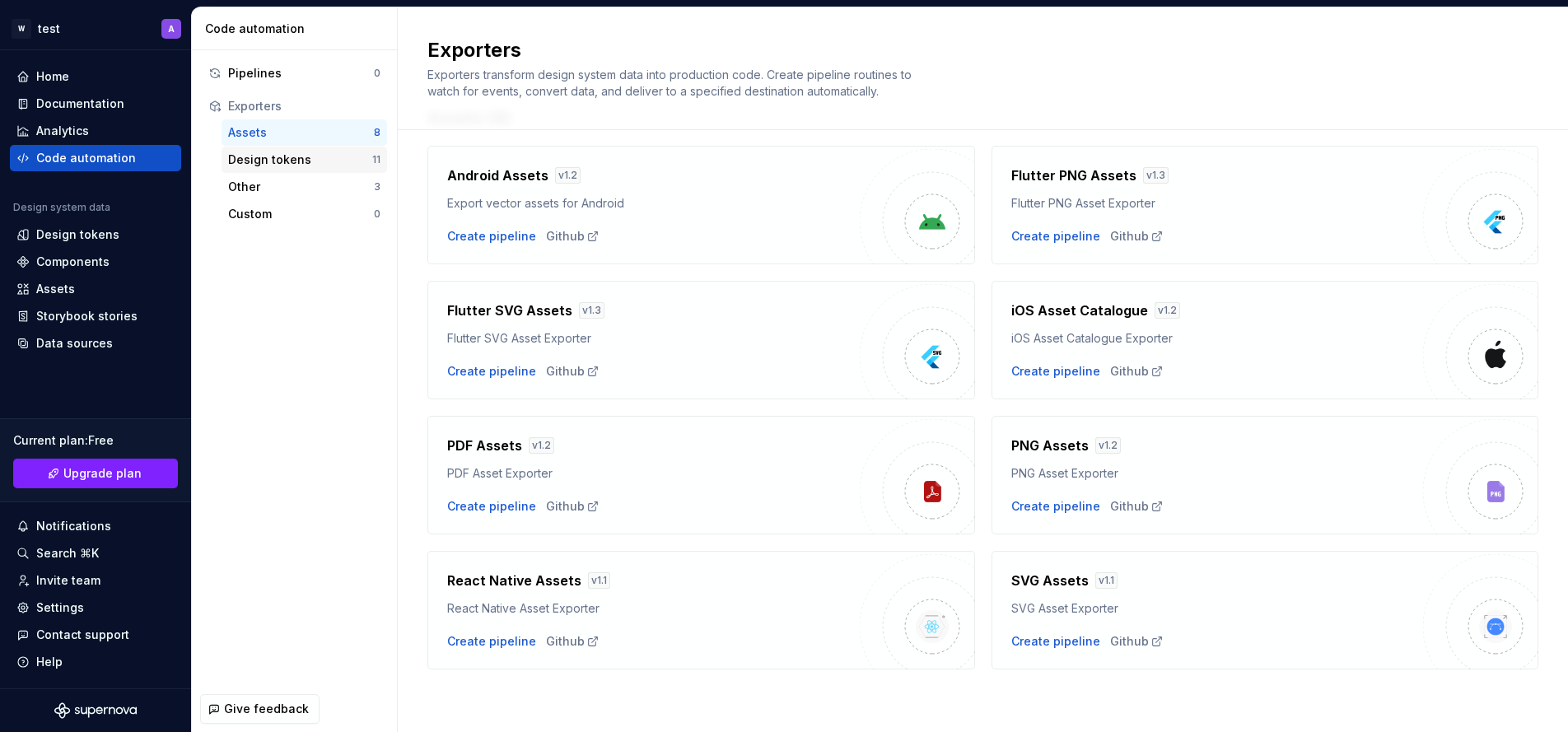
click at [322, 155] on div "Design tokens" at bounding box center [299, 159] width 144 height 17
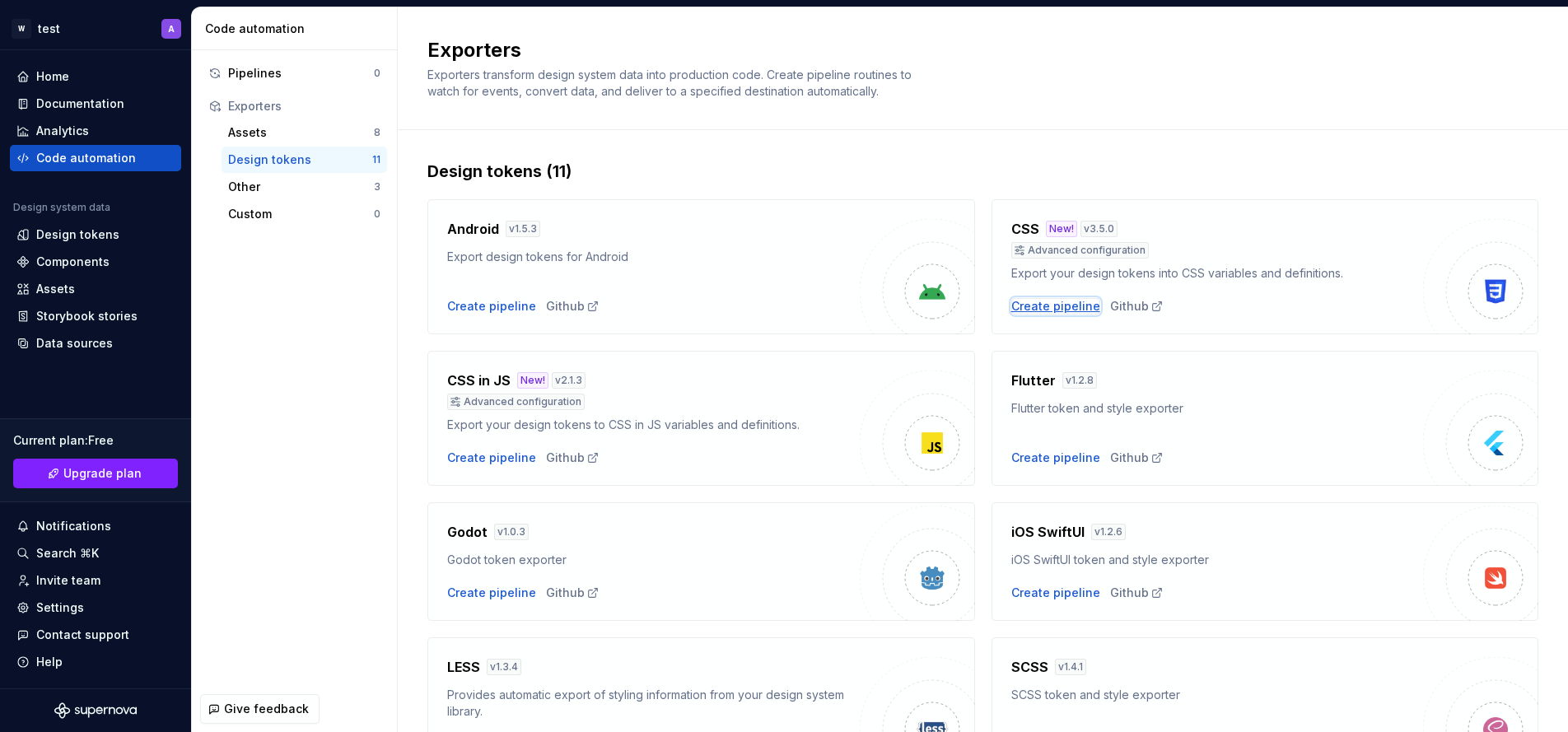
click at [1045, 305] on div "Create pipeline" at bounding box center [1056, 306] width 89 height 17
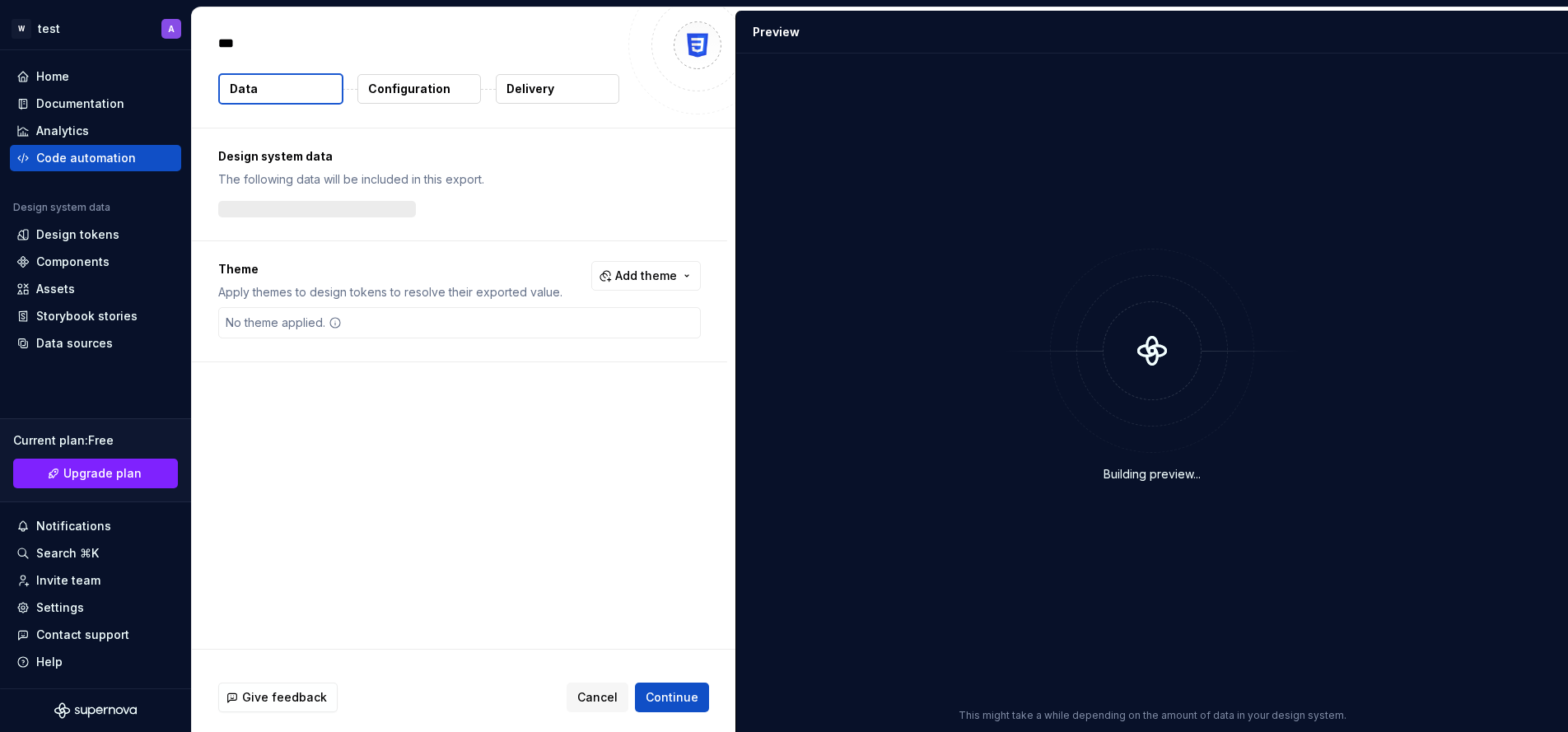
type textarea "*"
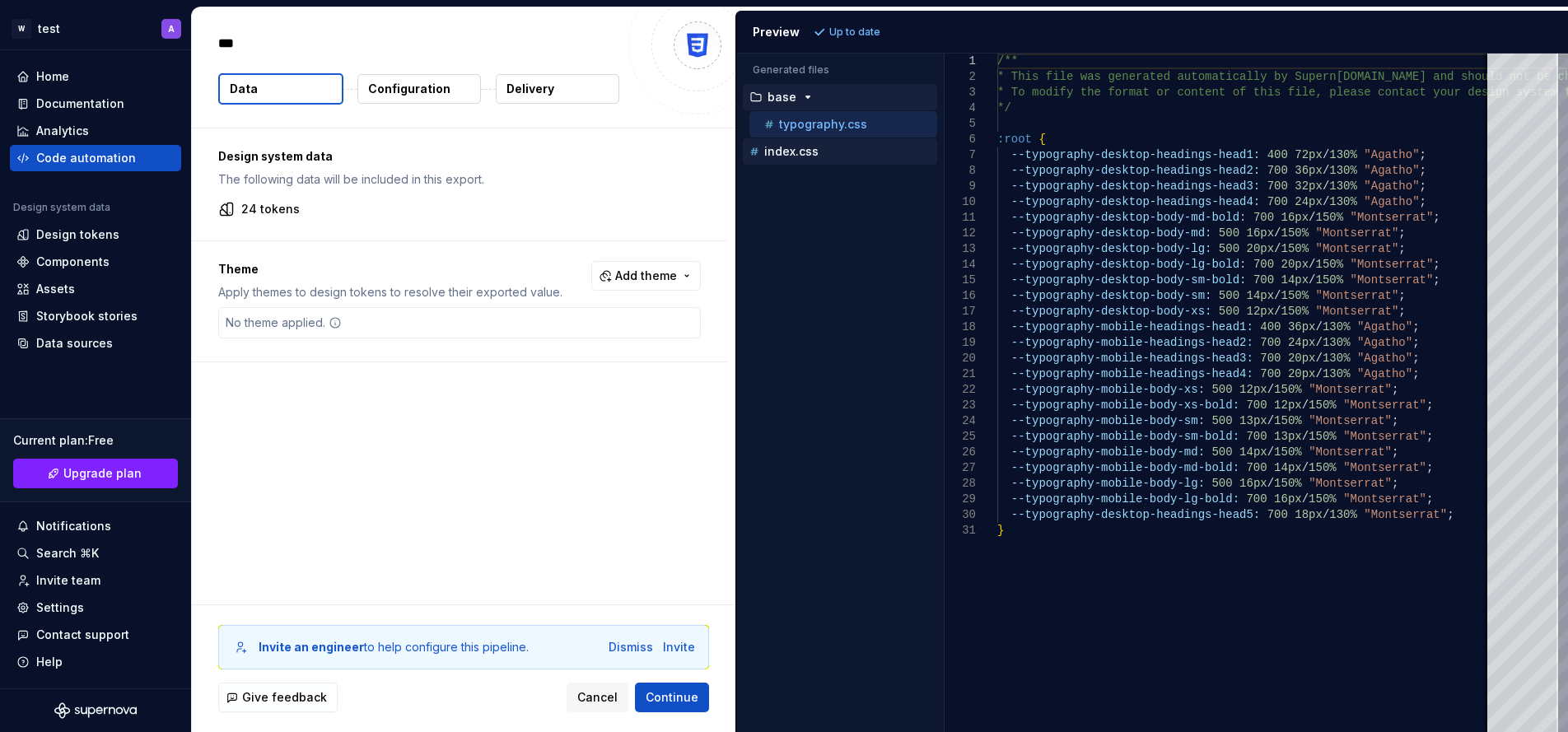
click at [836, 159] on button "index.css" at bounding box center [840, 152] width 194 height 18
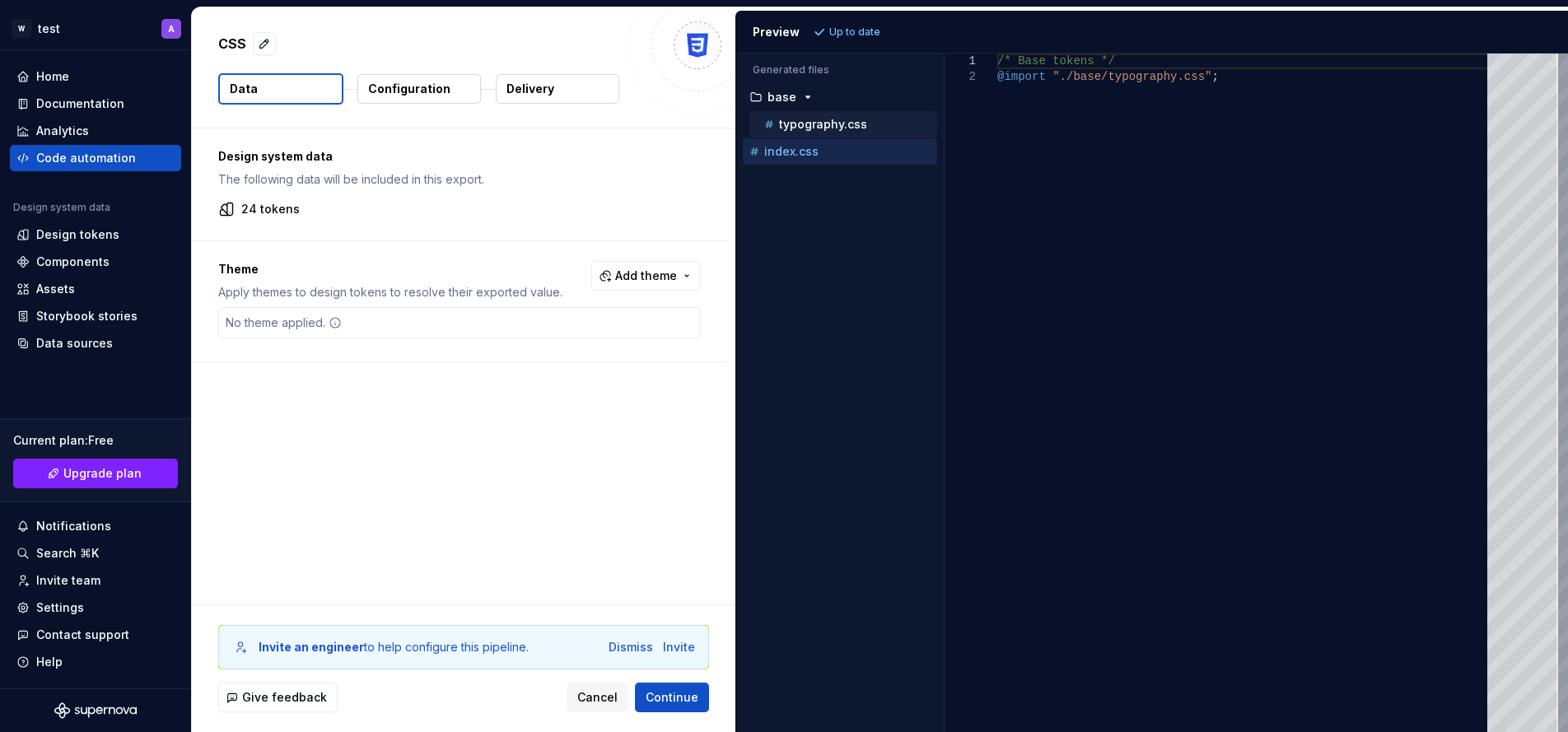
click at [828, 129] on p "typography.css" at bounding box center [823, 124] width 88 height 13
type textarea "**********"
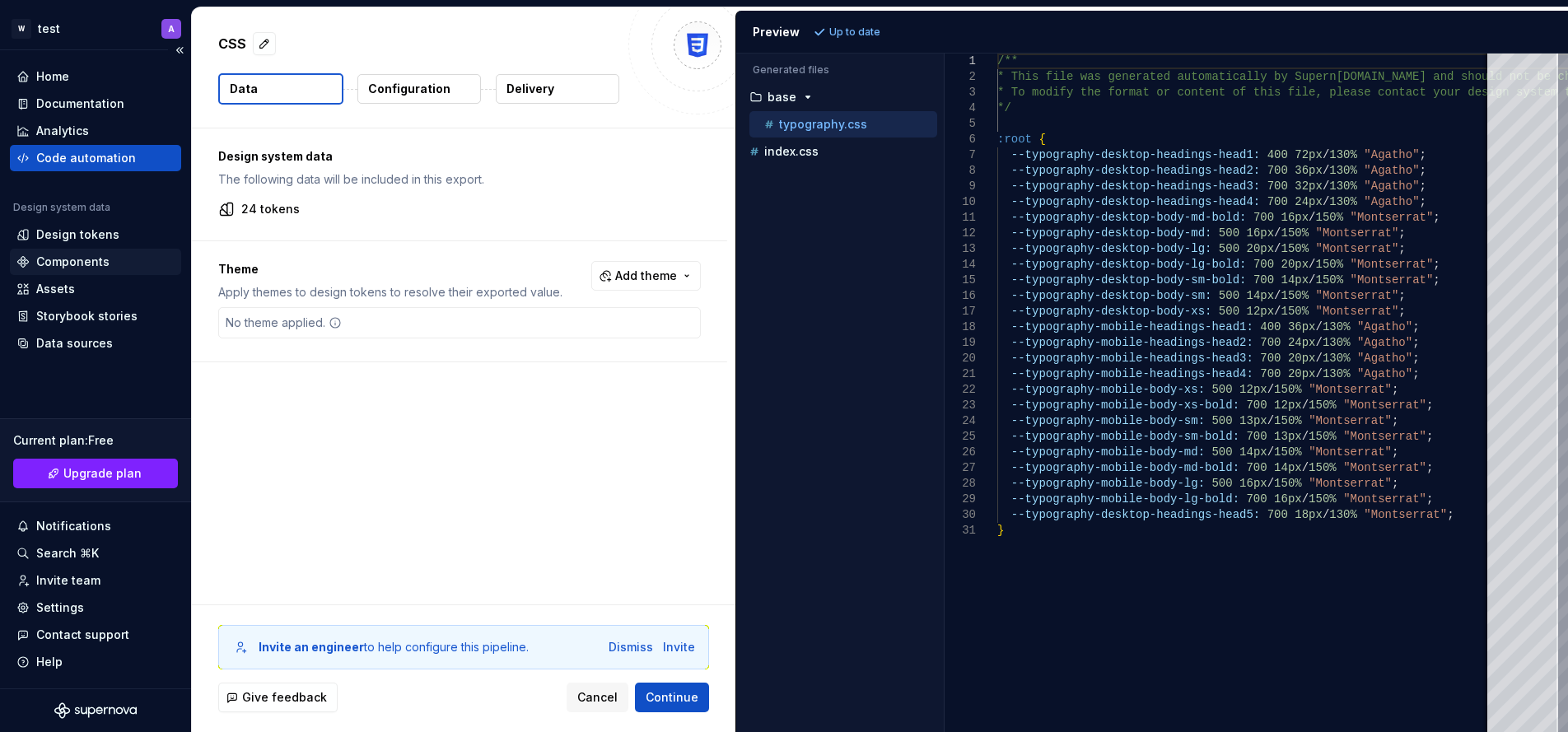
click at [61, 261] on div "Components" at bounding box center [73, 261] width 73 height 17
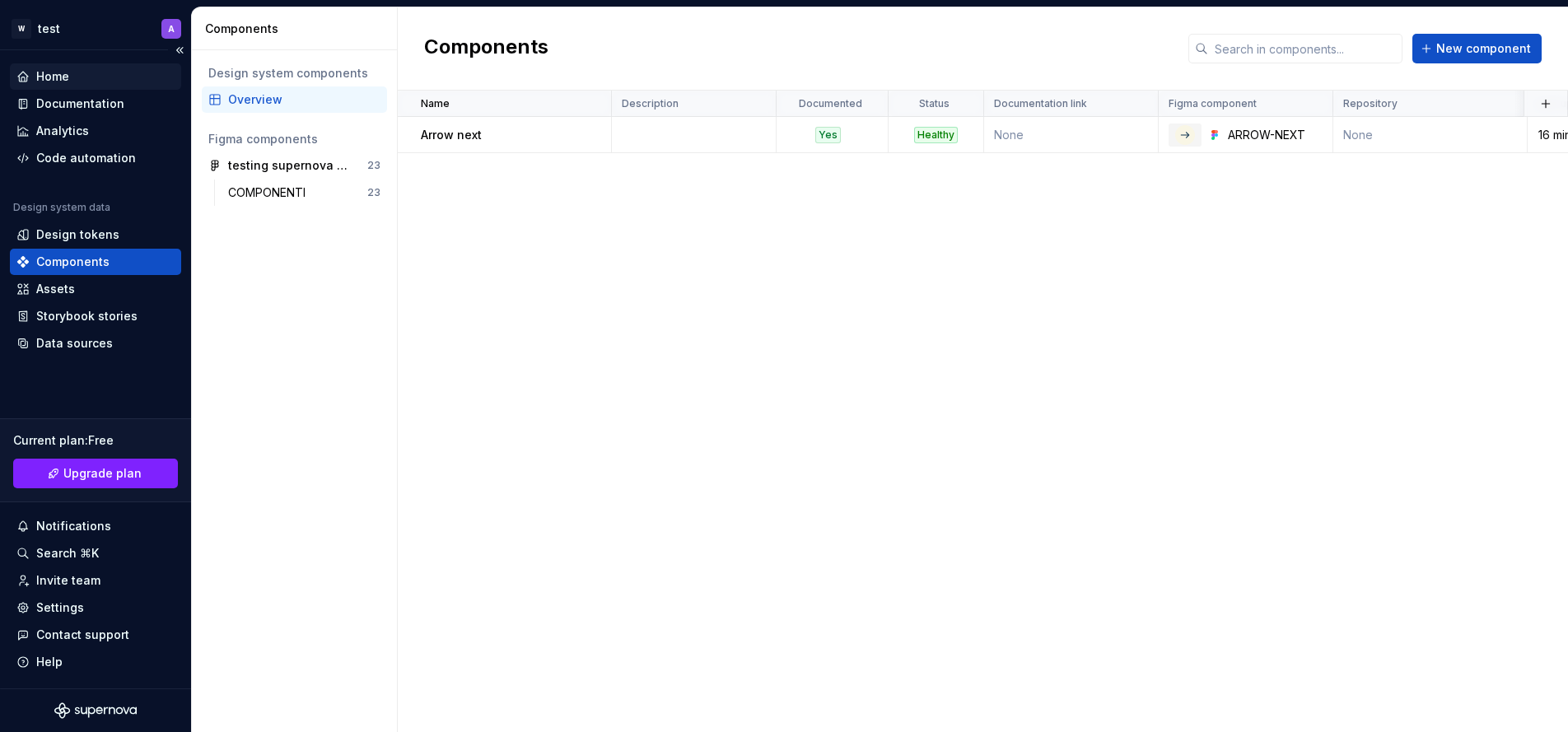
click at [80, 74] on div "Home" at bounding box center [96, 76] width 159 height 17
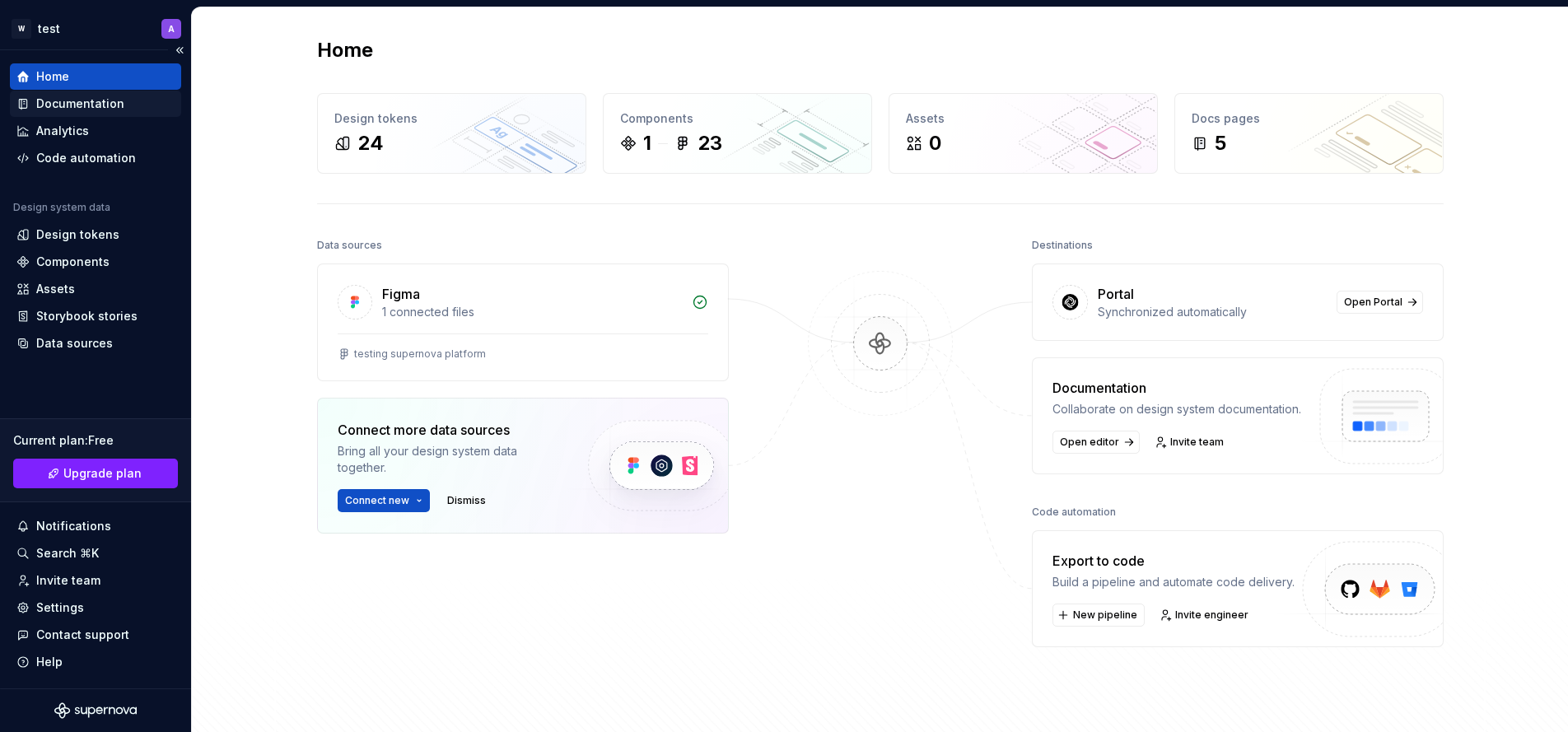
click at [75, 104] on div "Documentation" at bounding box center [80, 103] width 88 height 17
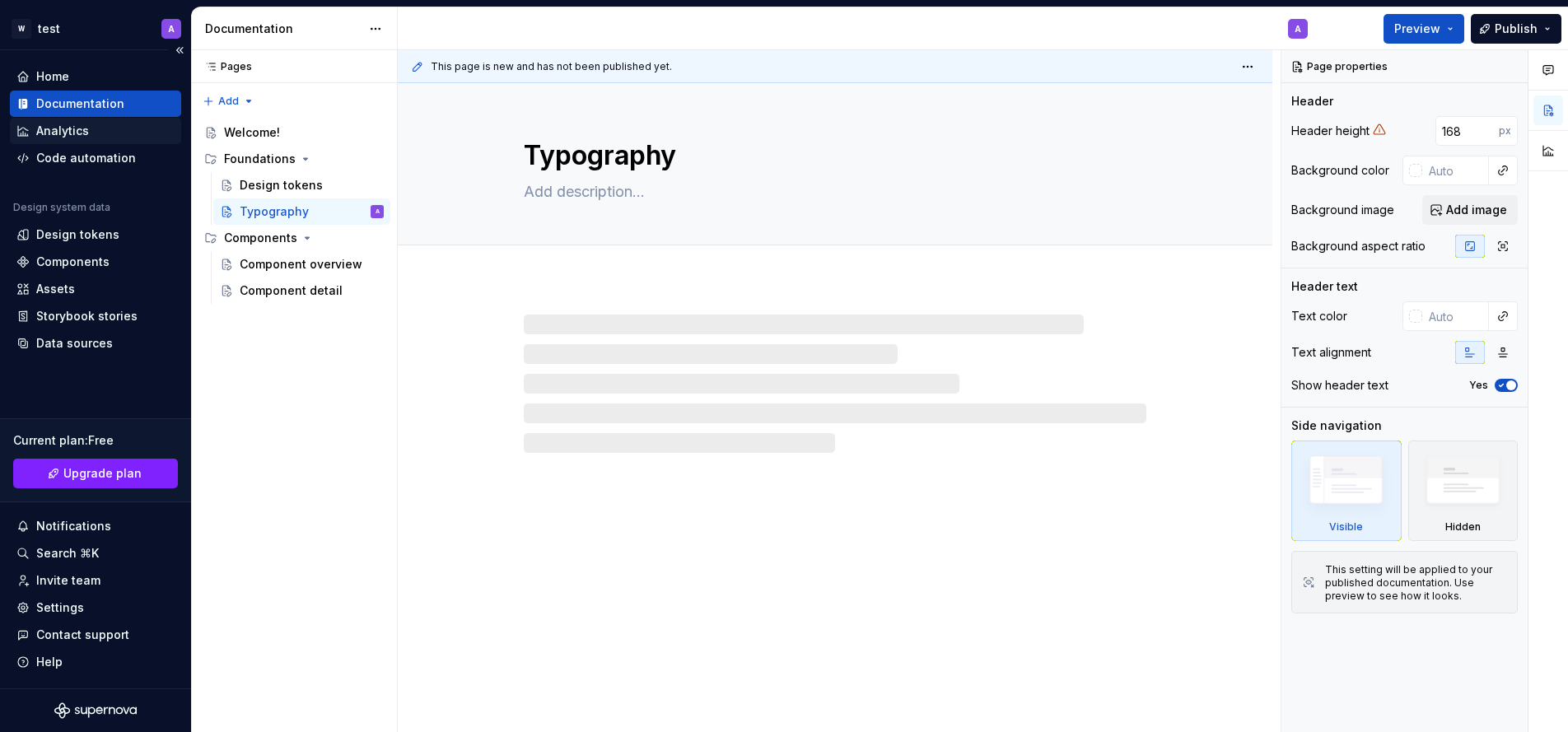
type textarea "*"
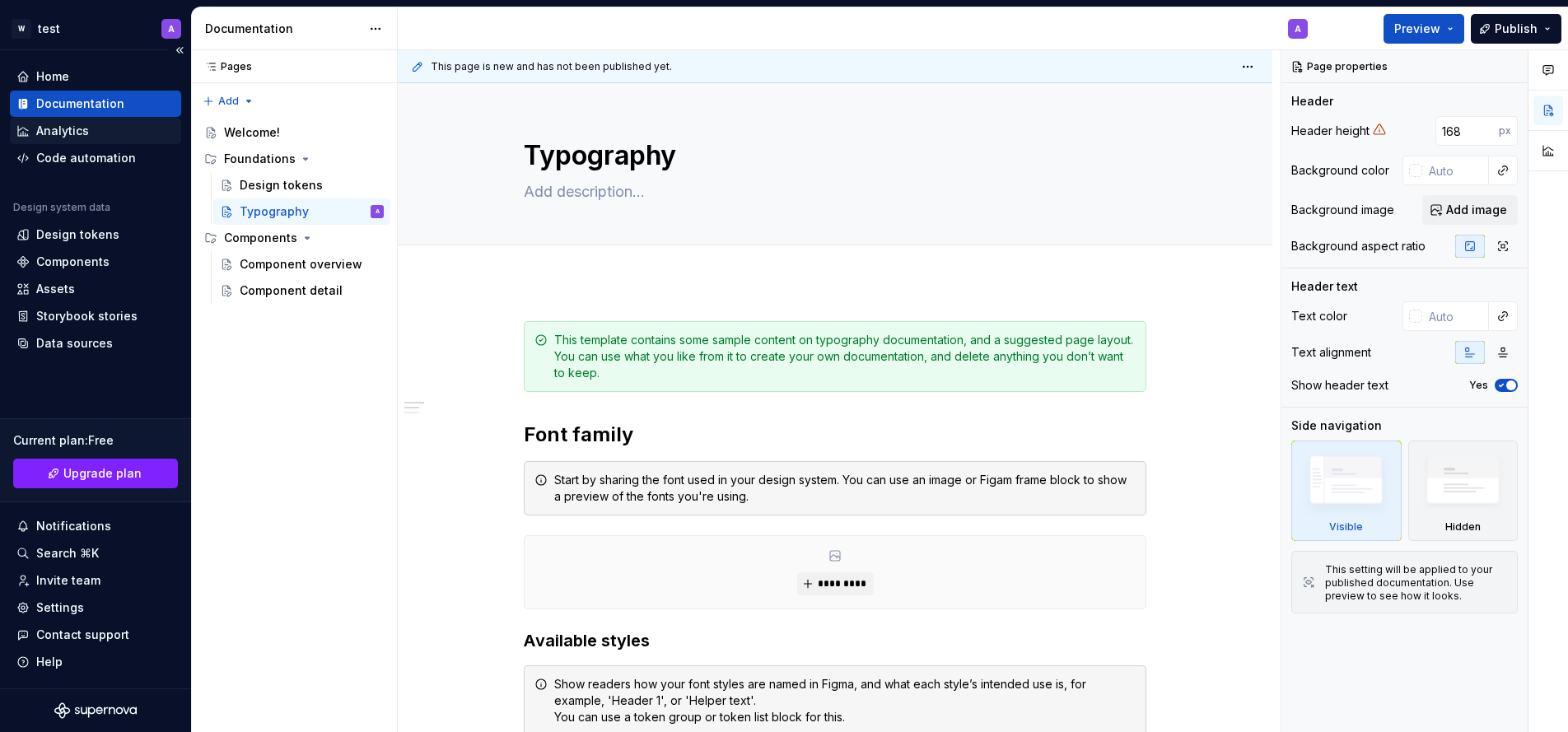
click at [72, 125] on div "Analytics" at bounding box center [62, 131] width 53 height 17
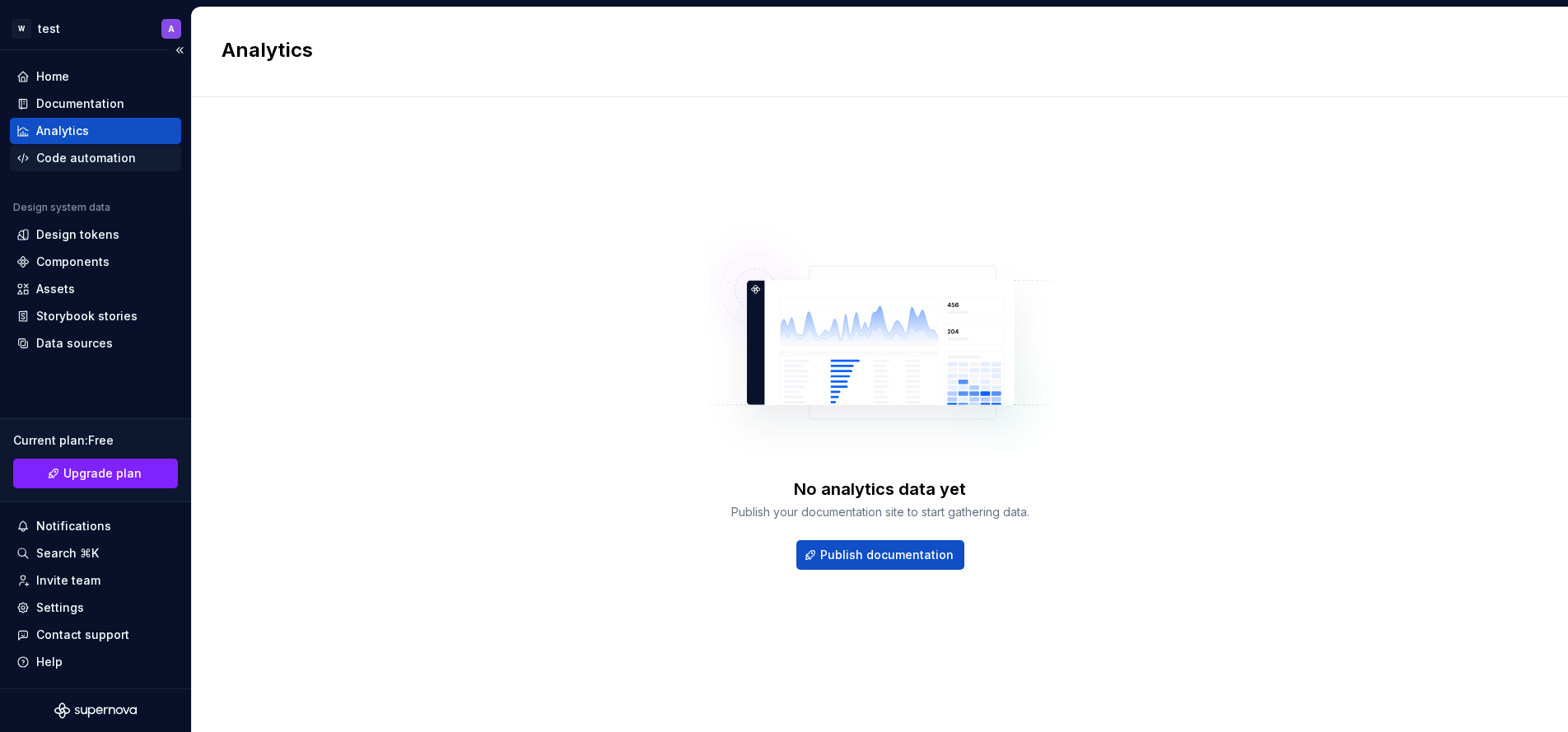
click at [61, 155] on div "Code automation" at bounding box center [86, 157] width 100 height 17
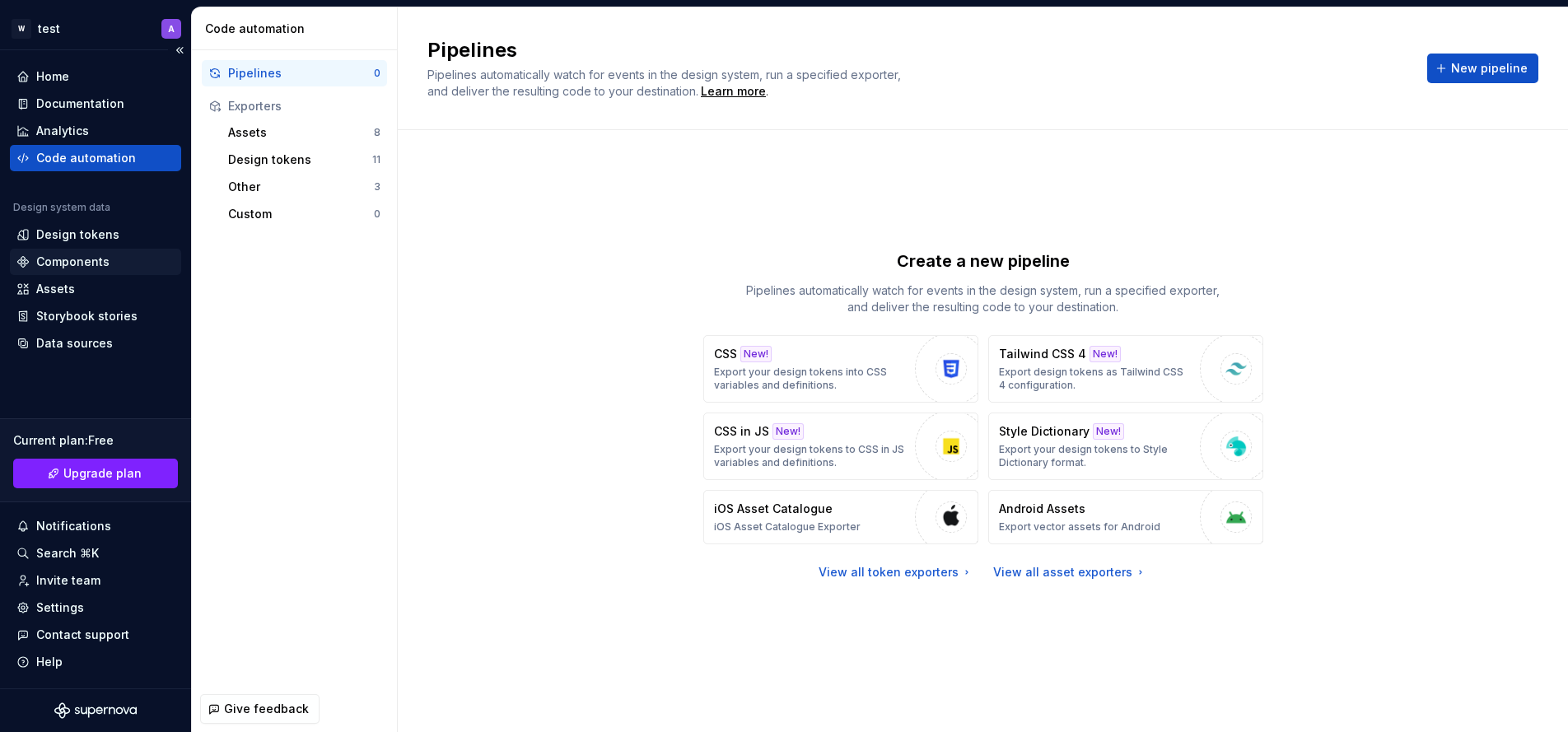
click at [75, 257] on div "Components" at bounding box center [73, 261] width 73 height 17
